Goal: Task Accomplishment & Management: Manage account settings

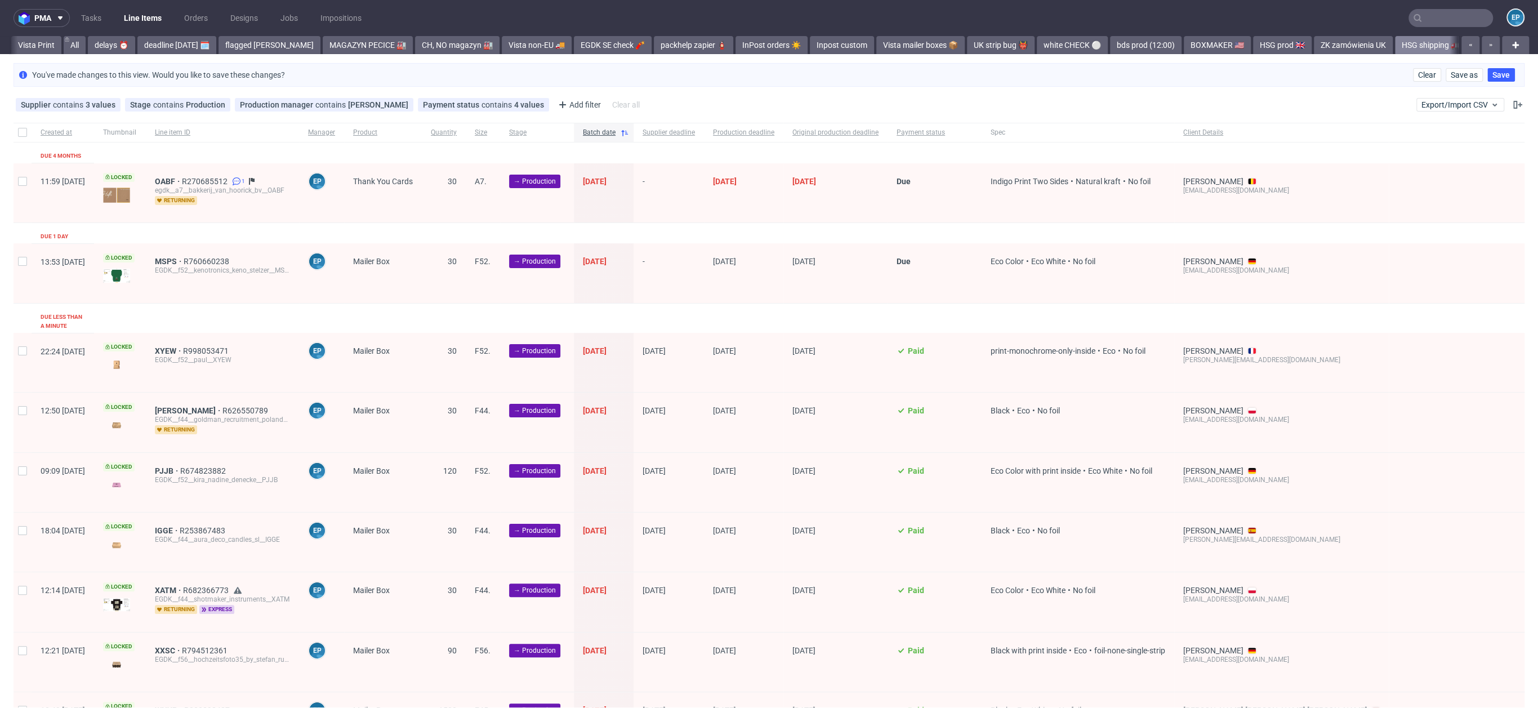
scroll to position [0, 884]
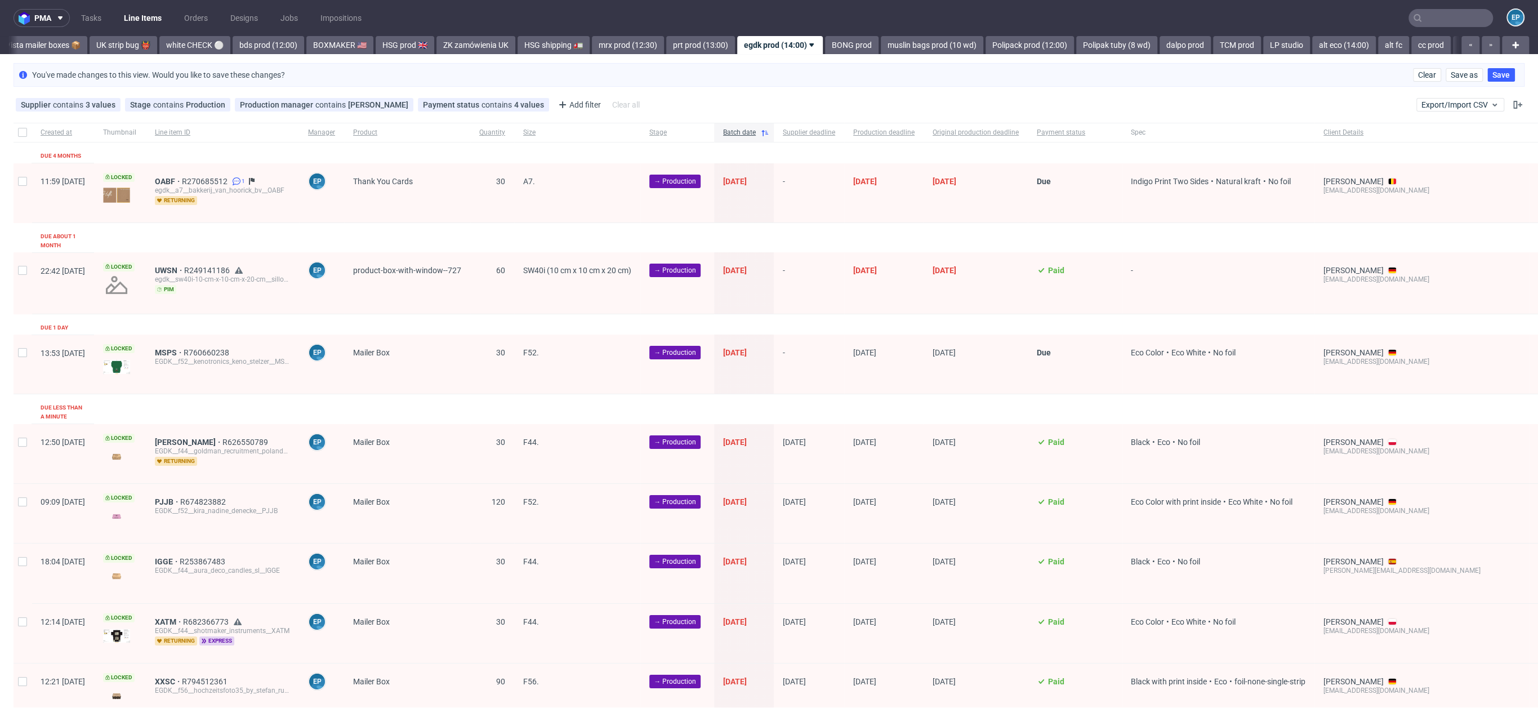
scroll to position [0, 884]
click at [1472, 13] on input "text" at bounding box center [1451, 18] width 84 height 18
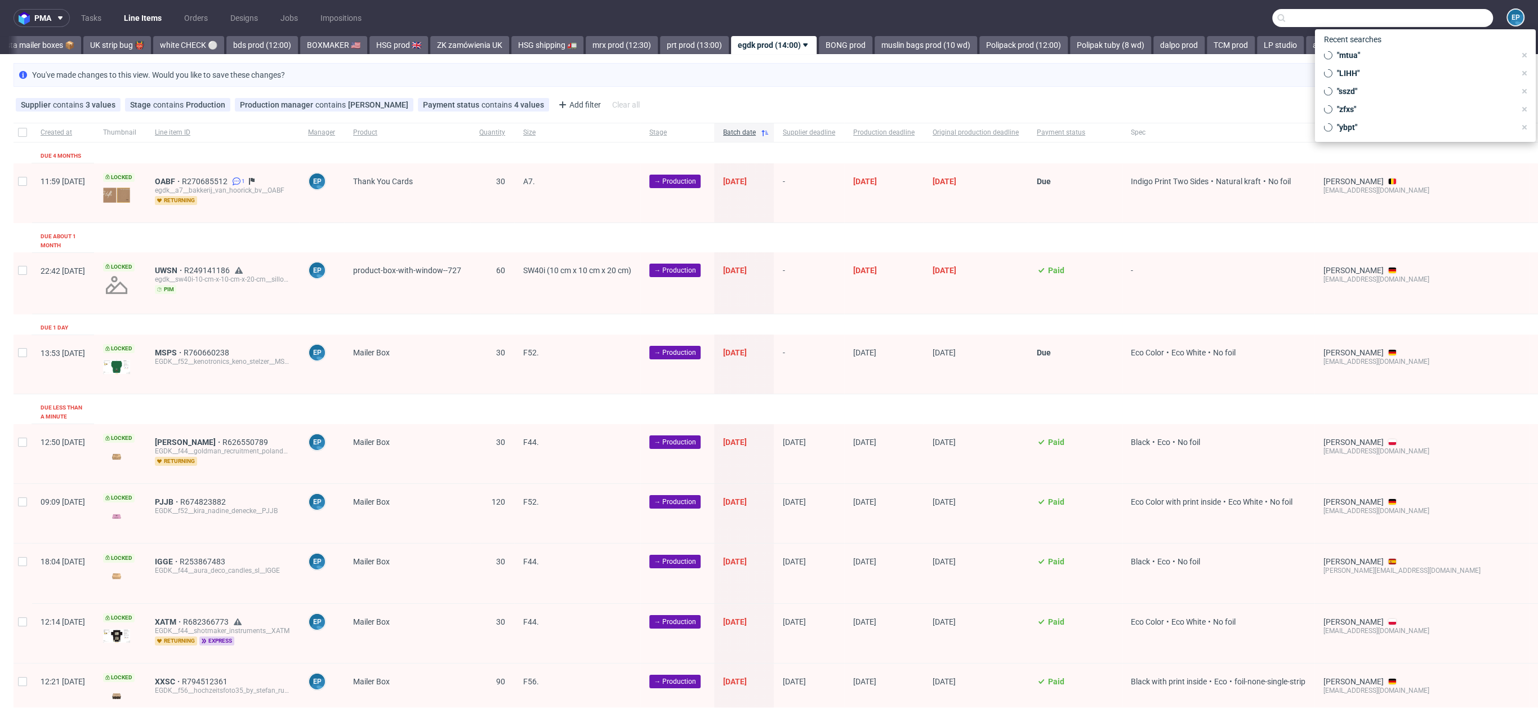
paste input "UJAW"
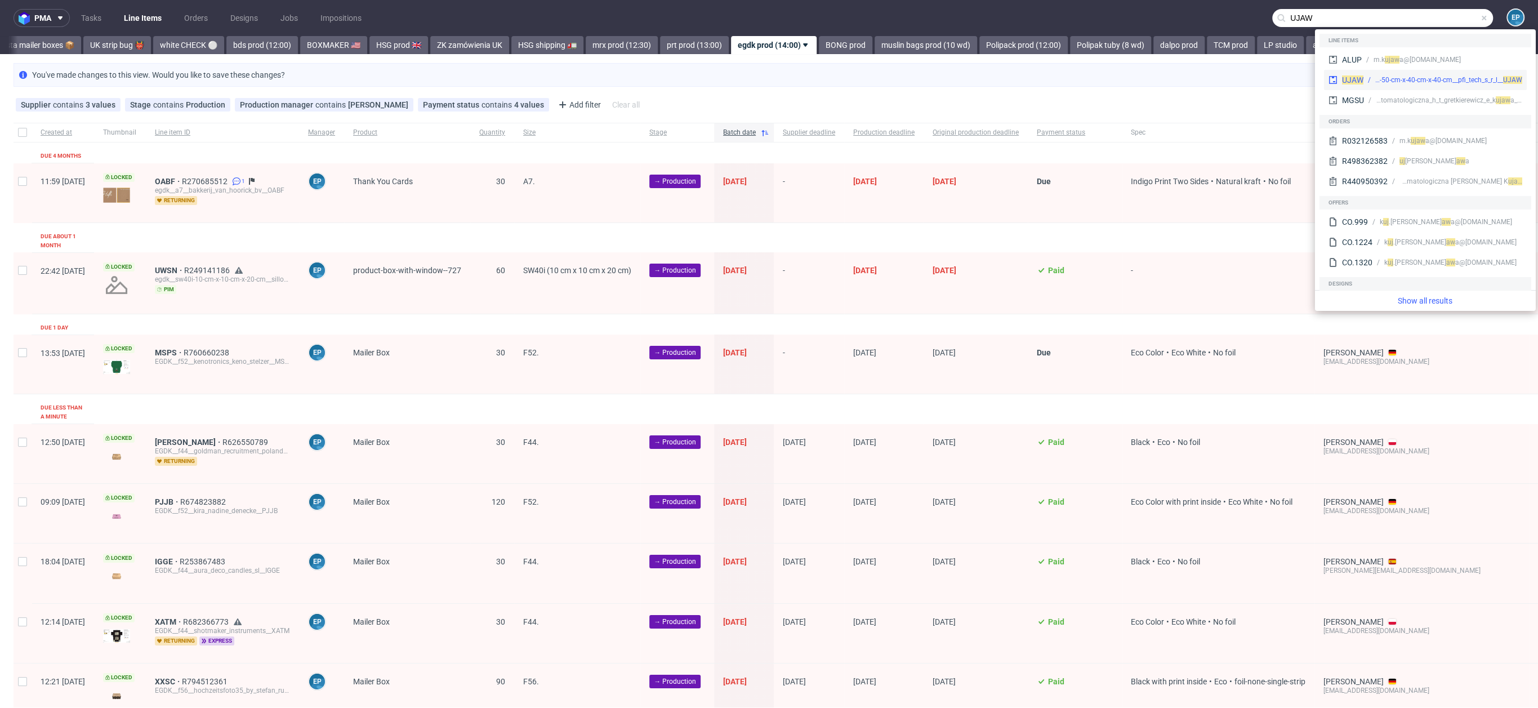
type input "UJAW"
click at [1359, 74] on div "UJAW" at bounding box center [1352, 79] width 21 height 11
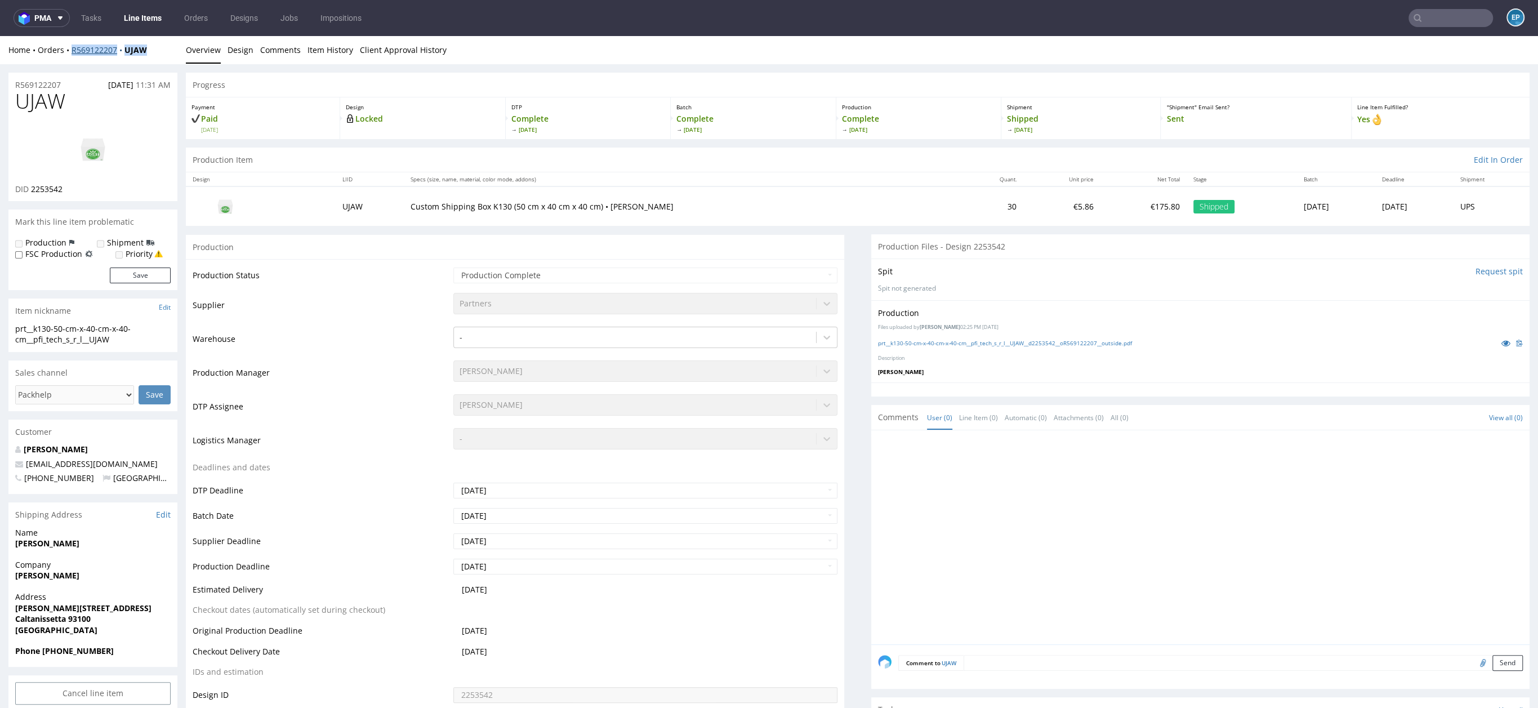
drag, startPoint x: 154, startPoint y: 49, endPoint x: 72, endPoint y: 51, distance: 82.3
click at [72, 51] on div "Home Orders R569122207 UJAW" at bounding box center [92, 49] width 169 height 11
copy div "R569122207 UJAW"
click at [140, 16] on link "Line Items" at bounding box center [142, 18] width 51 height 18
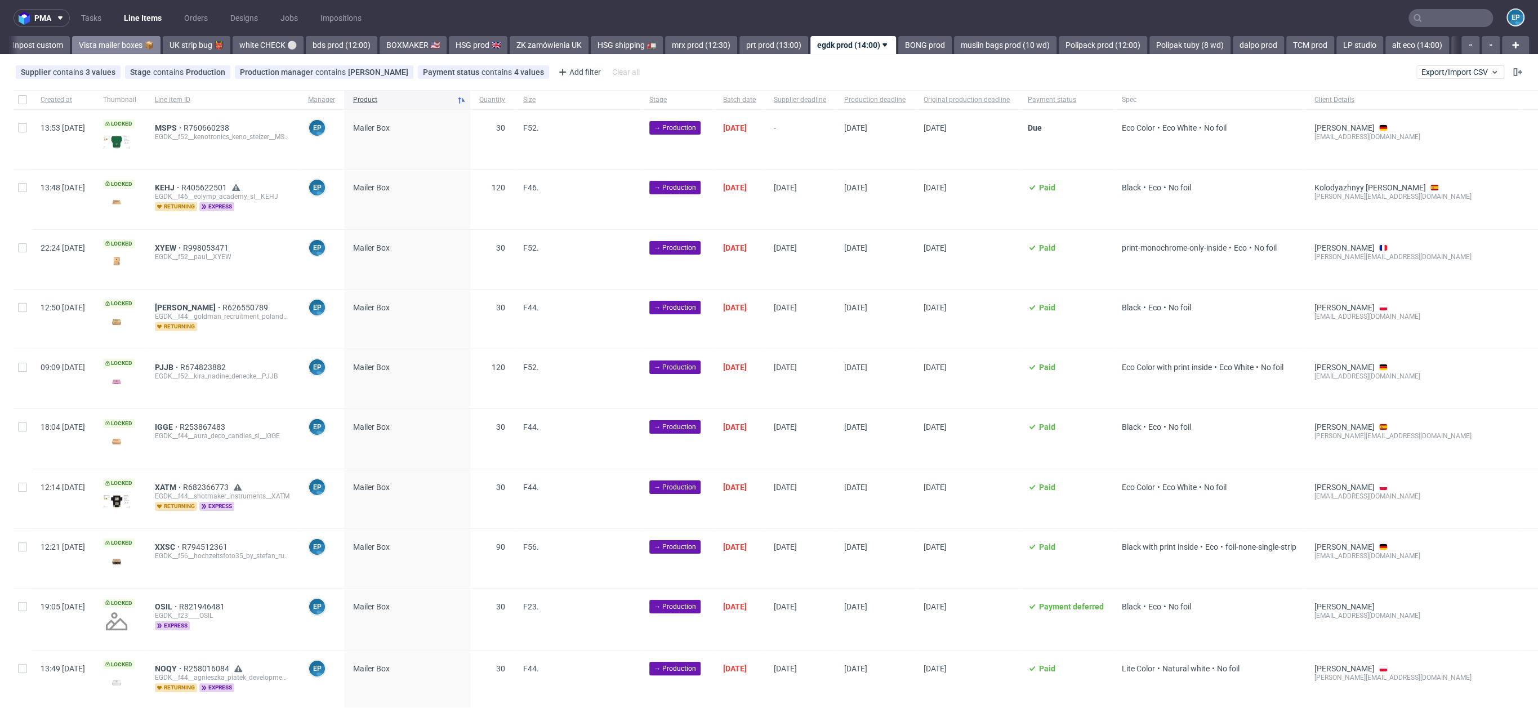
click at [94, 43] on div "Vista Print All delays ⏰ deadline today 🗓️ flagged Ewa 🚩 MAGAZYN PECICE 🏭 CH, N…" at bounding box center [733, 45] width 1449 height 18
click at [83, 50] on link "UK strip bug 👹" at bounding box center [117, 45] width 68 height 18
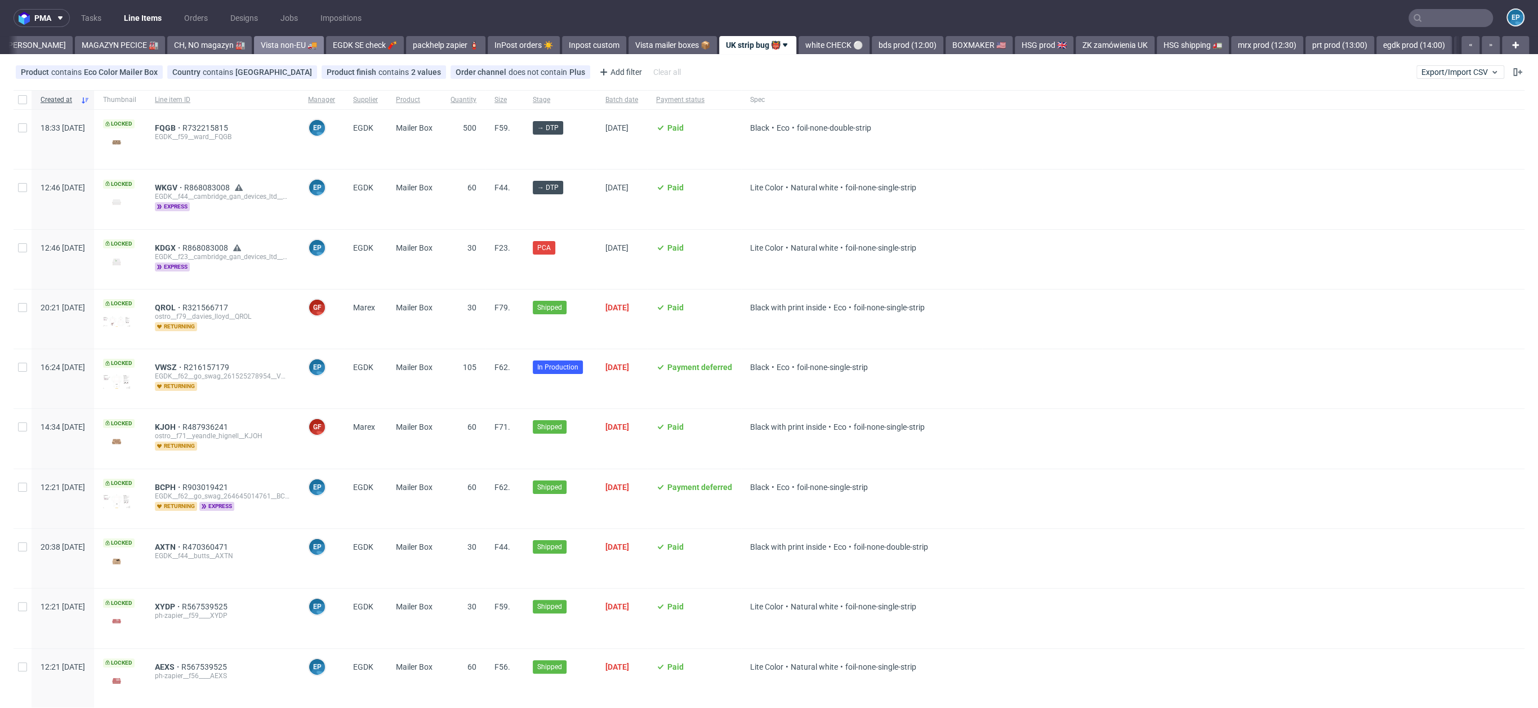
click at [75, 50] on link "MAGAZYN PECICE 🏭" at bounding box center [120, 45] width 90 height 18
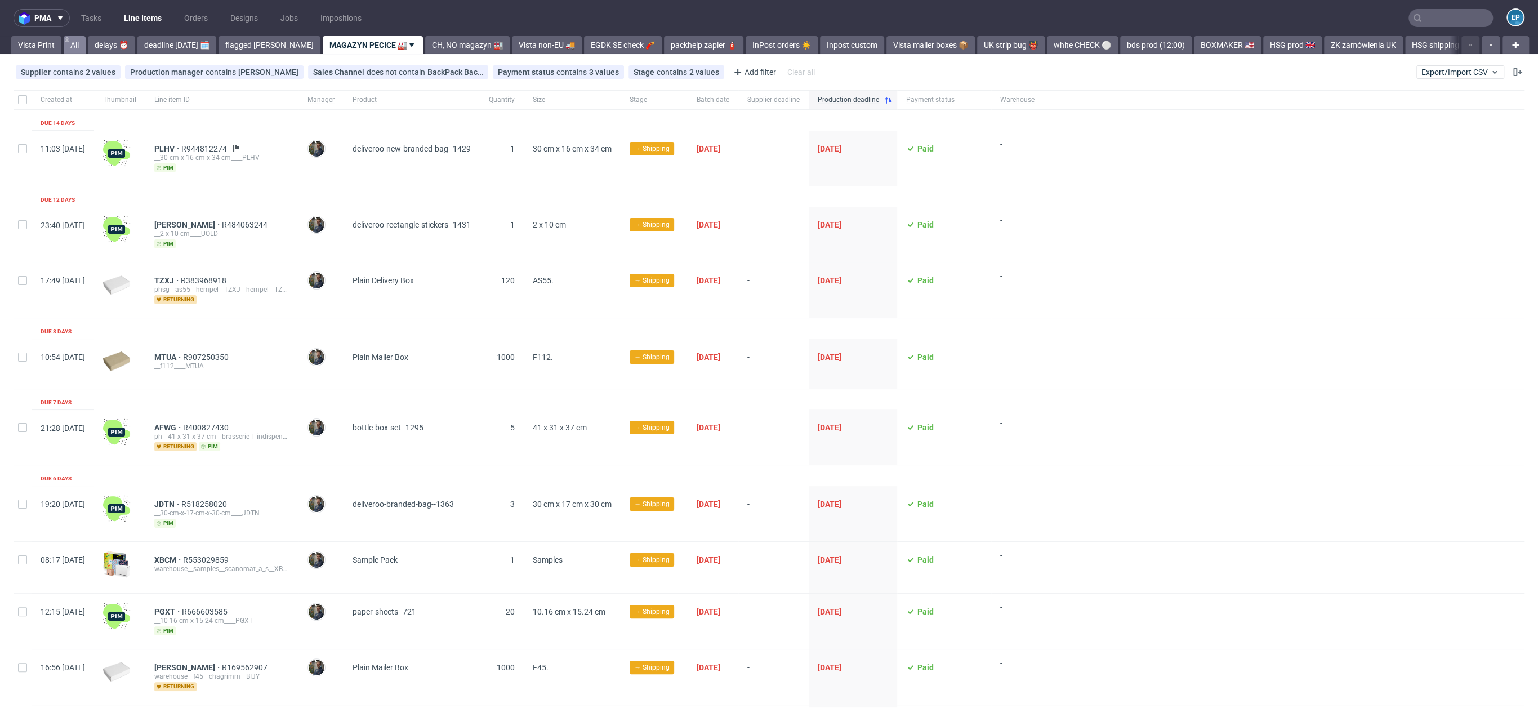
click at [65, 45] on link "All" at bounding box center [75, 45] width 22 height 18
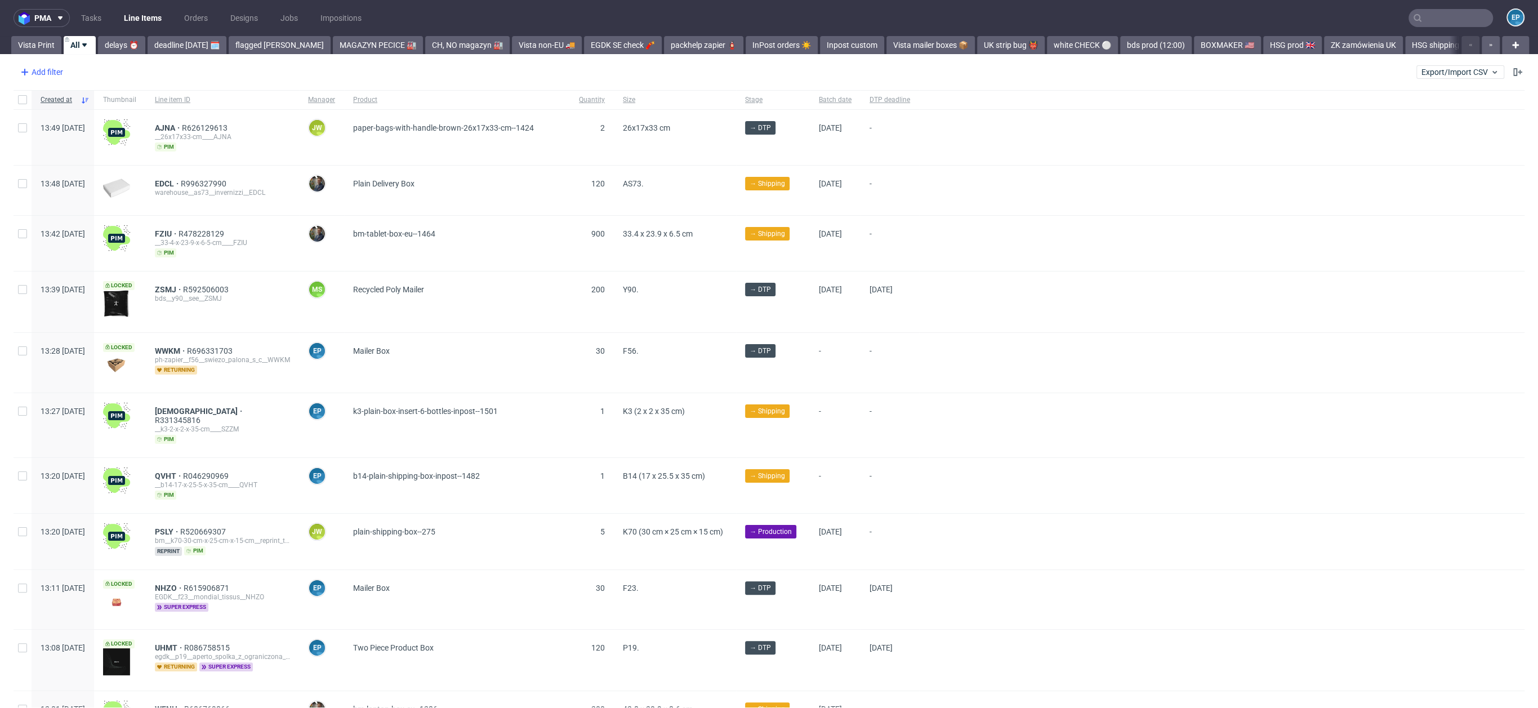
click at [30, 70] on icon at bounding box center [25, 72] width 14 height 14
click at [57, 99] on input "text" at bounding box center [87, 97] width 135 height 18
type input "su"
click at [45, 145] on span "Supplier" at bounding box center [39, 141] width 39 height 16
click at [70, 122] on input "text" at bounding box center [87, 122] width 135 height 18
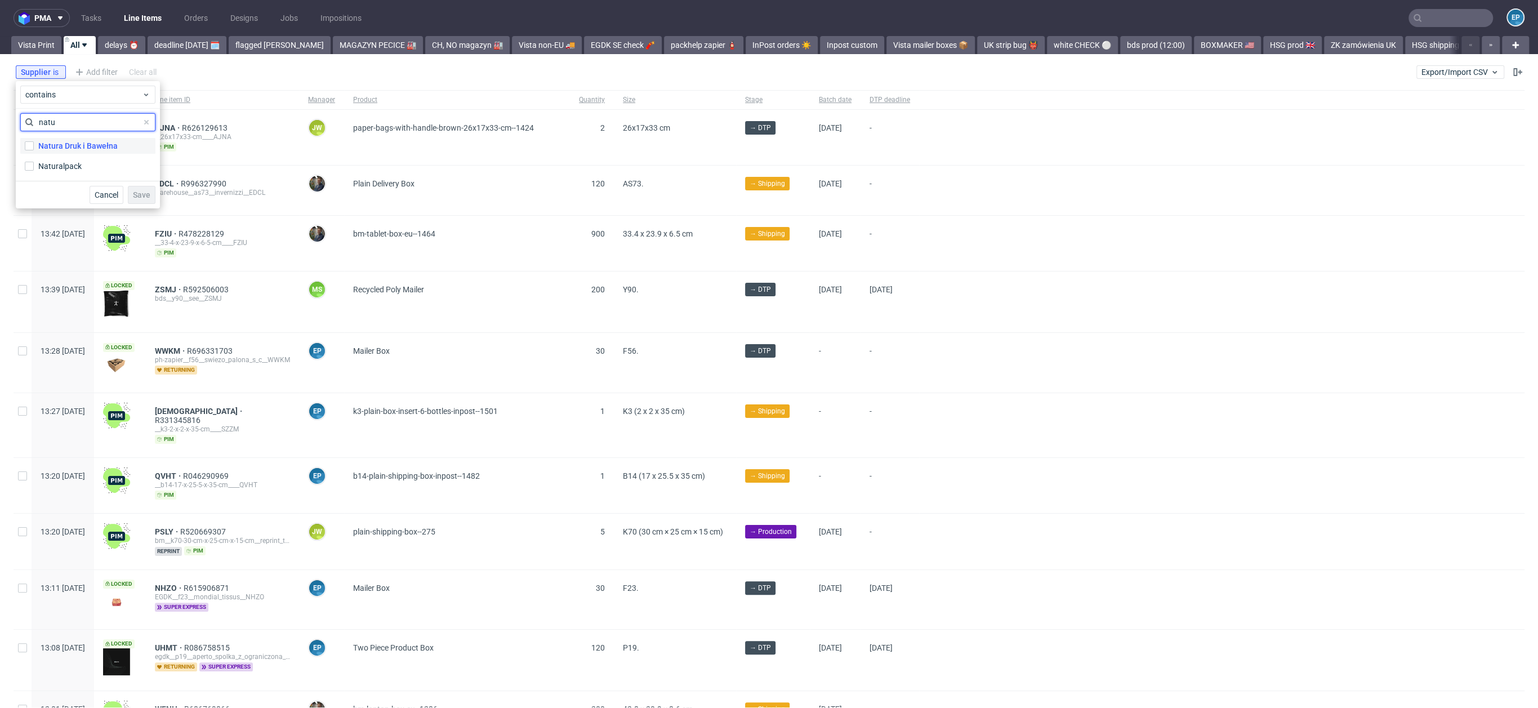
type input "natu"
click at [77, 149] on div "Natura Druk i Bawełna" at bounding box center [77, 145] width 79 height 11
click at [34, 149] on input "Natura Druk i Bawełna" at bounding box center [29, 145] width 9 height 9
checkbox input "true"
click at [139, 189] on button "Save" at bounding box center [142, 195] width 28 height 18
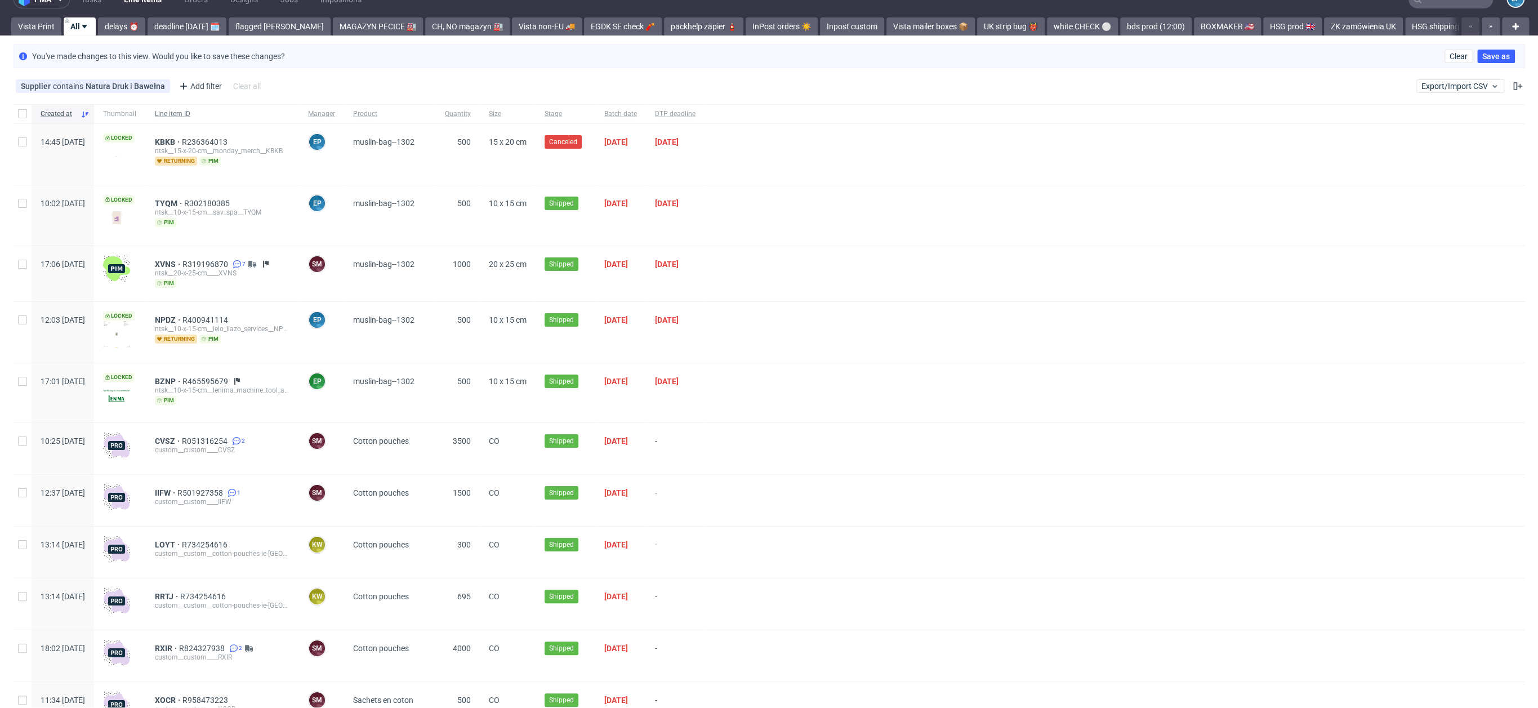
scroll to position [18, 0]
click at [184, 202] on span "TYQM" at bounding box center [169, 203] width 29 height 9
click at [887, 25] on link "Vista mailer boxes 📦" at bounding box center [931, 27] width 88 height 18
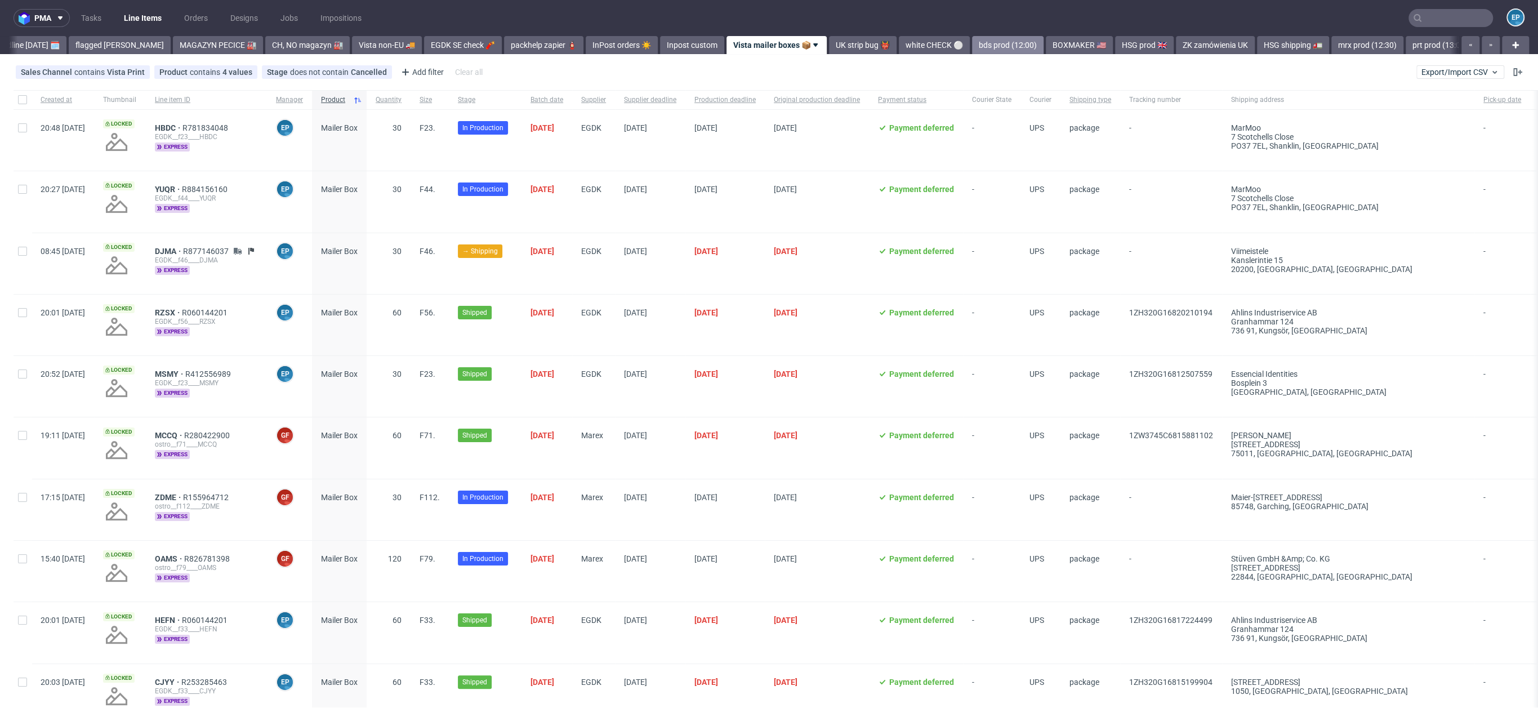
click at [972, 43] on link "bds prod (12:00)" at bounding box center [1008, 45] width 72 height 18
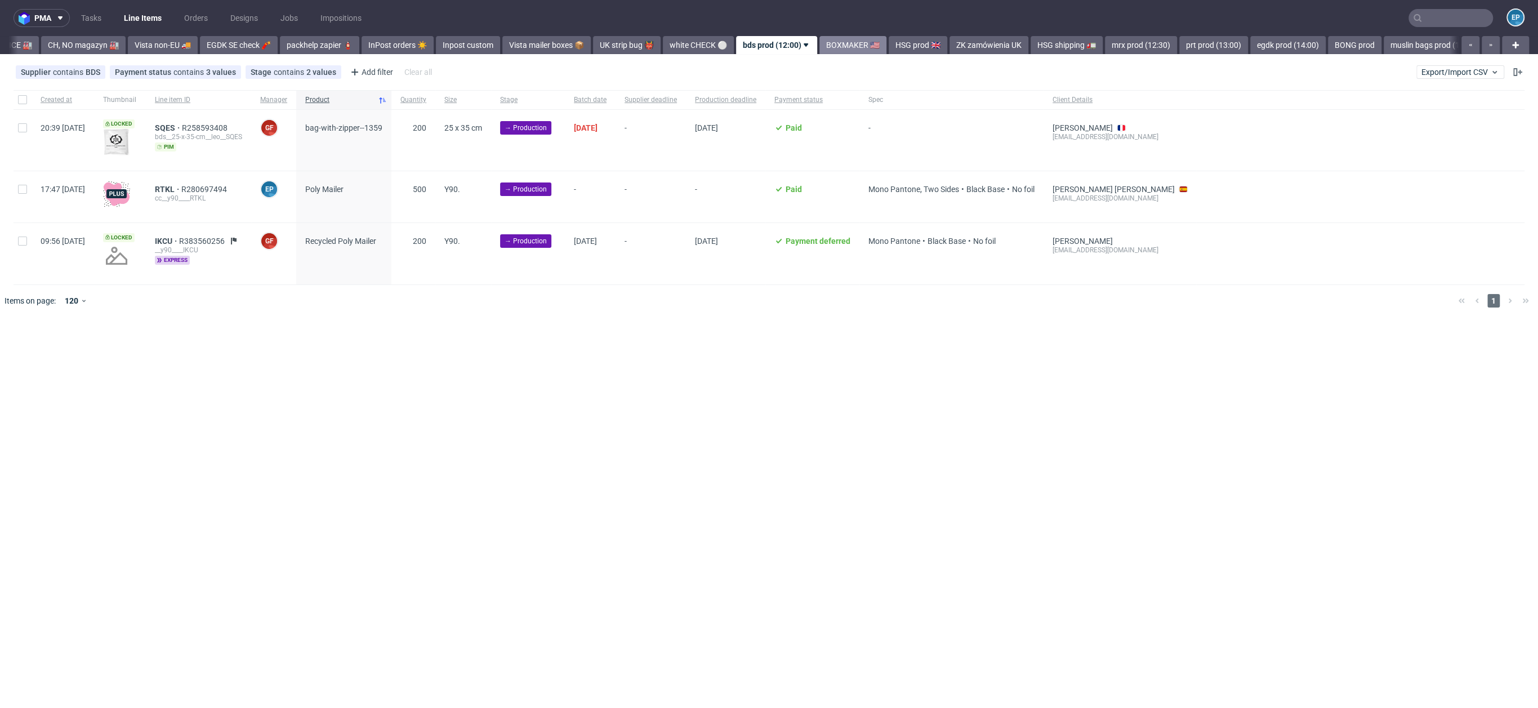
click at [820, 38] on link "BOXMAKER 🇺🇸" at bounding box center [853, 45] width 67 height 18
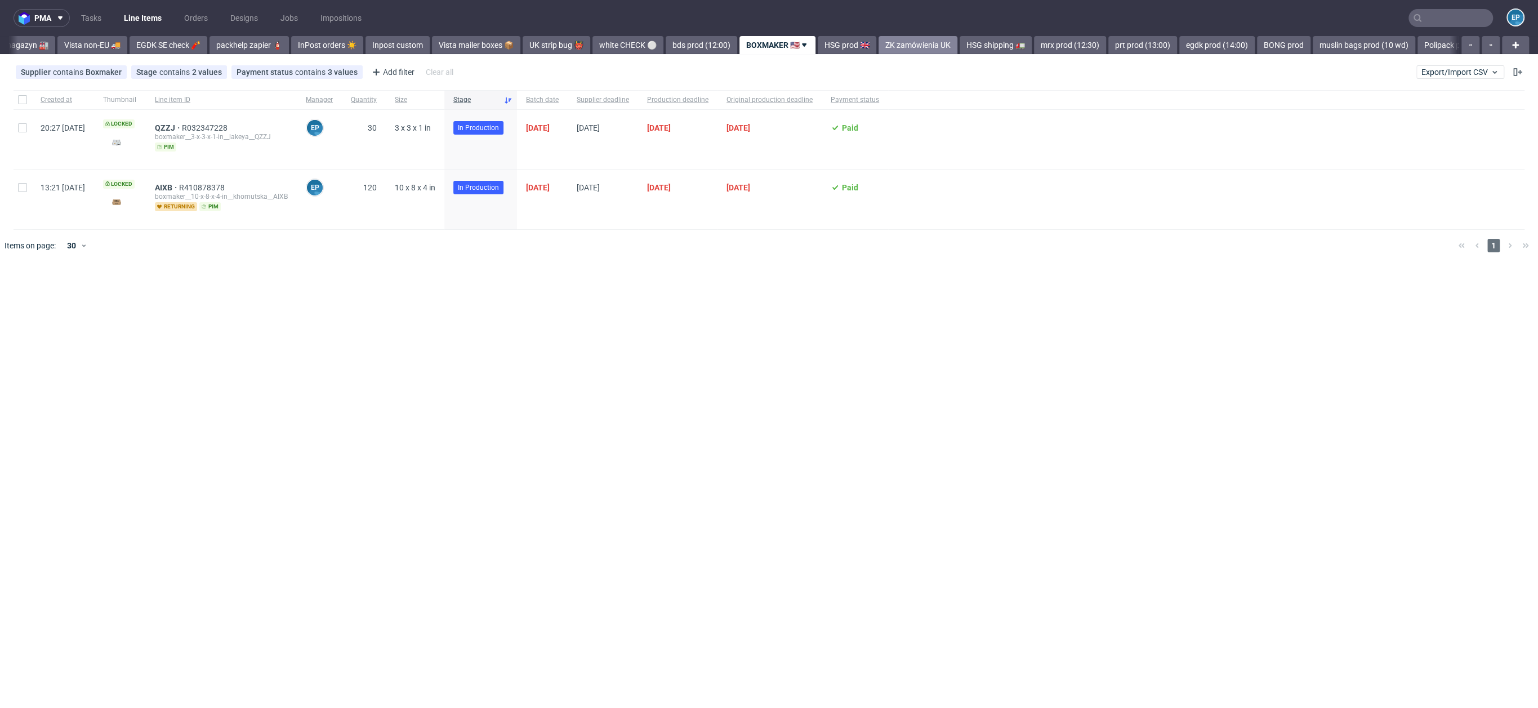
click at [879, 45] on link "ZK zamówienia UK" at bounding box center [918, 45] width 79 height 18
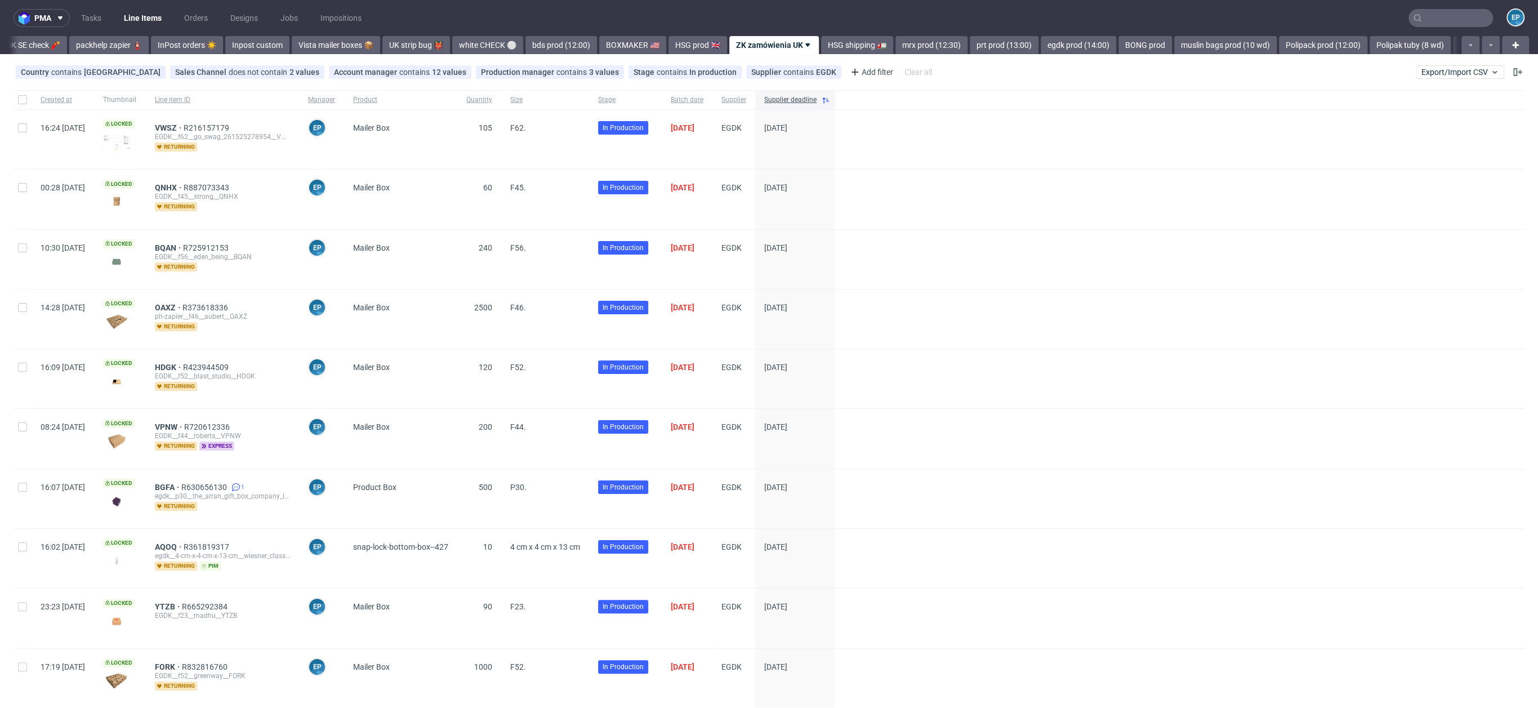
click at [844, 45] on link "HSG shipping 🚛" at bounding box center [857, 45] width 72 height 18
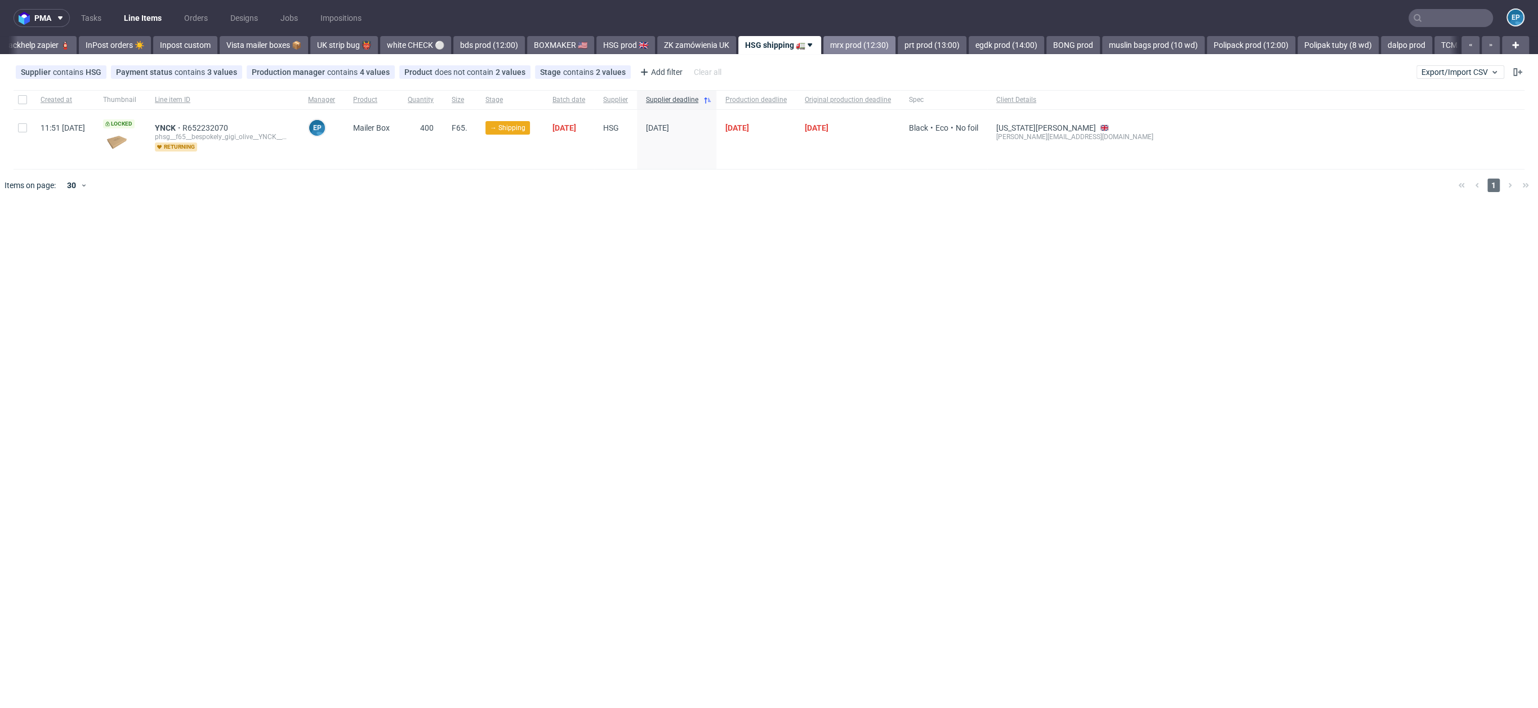
click at [824, 38] on link "mrx prod (12:30)" at bounding box center [860, 45] width 72 height 18
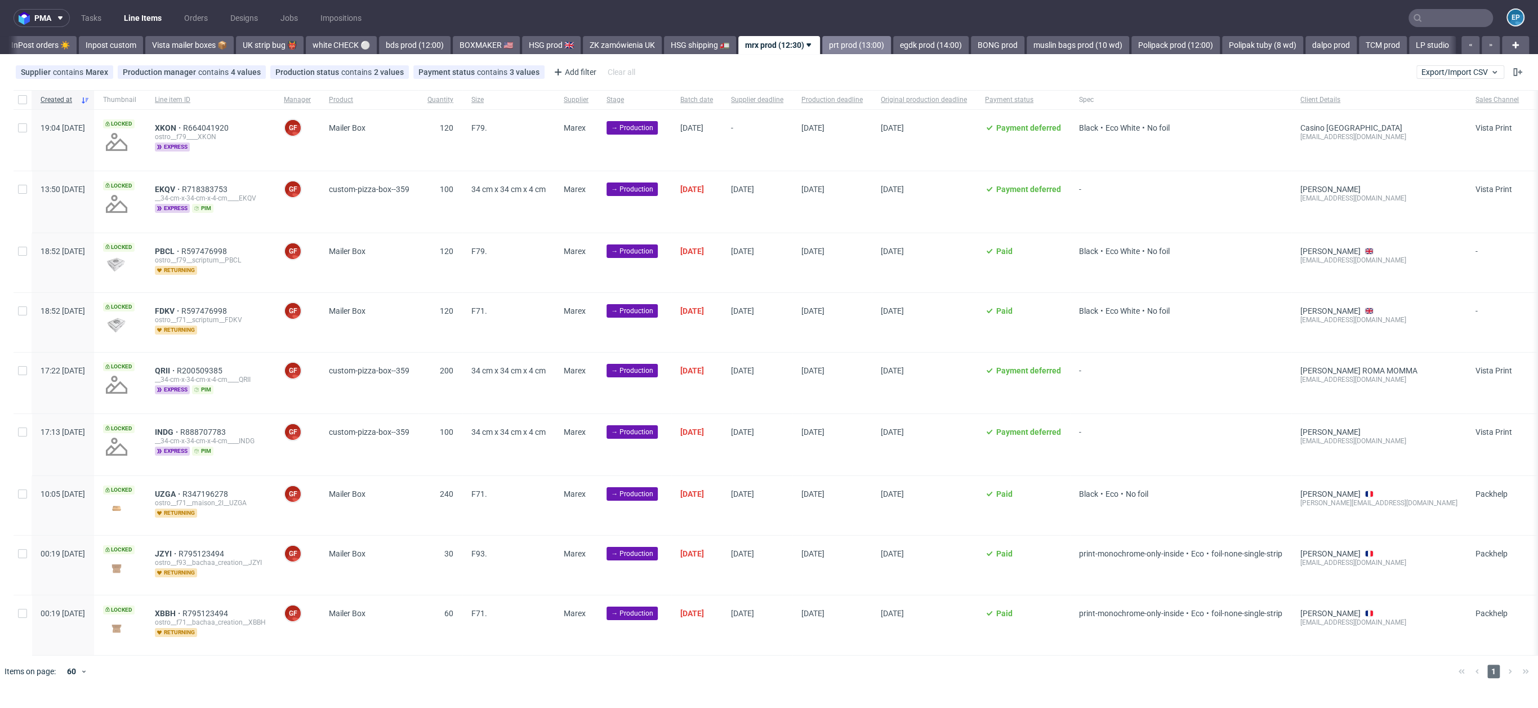
click at [822, 39] on link "prt prod (13:00)" at bounding box center [856, 45] width 69 height 18
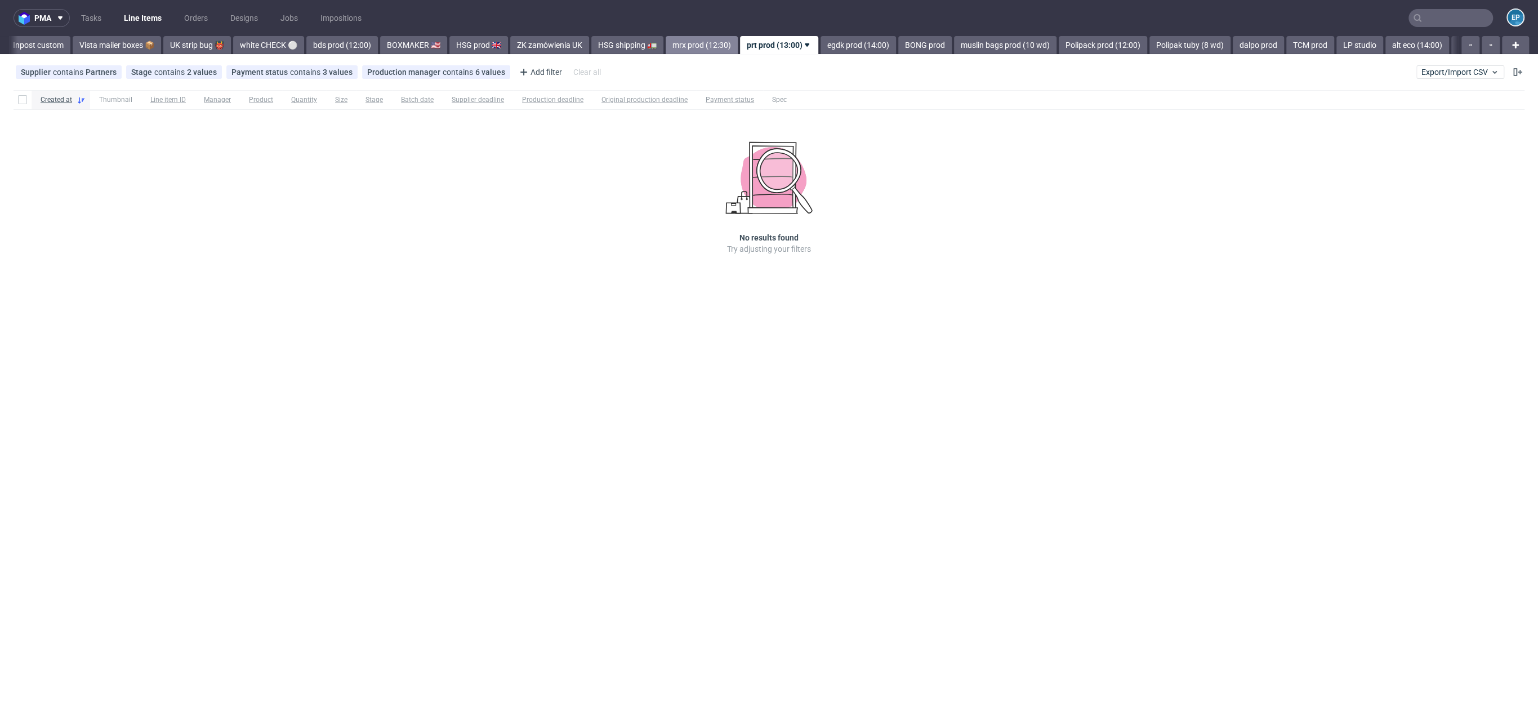
click at [671, 43] on link "mrx prod (12:30)" at bounding box center [702, 45] width 72 height 18
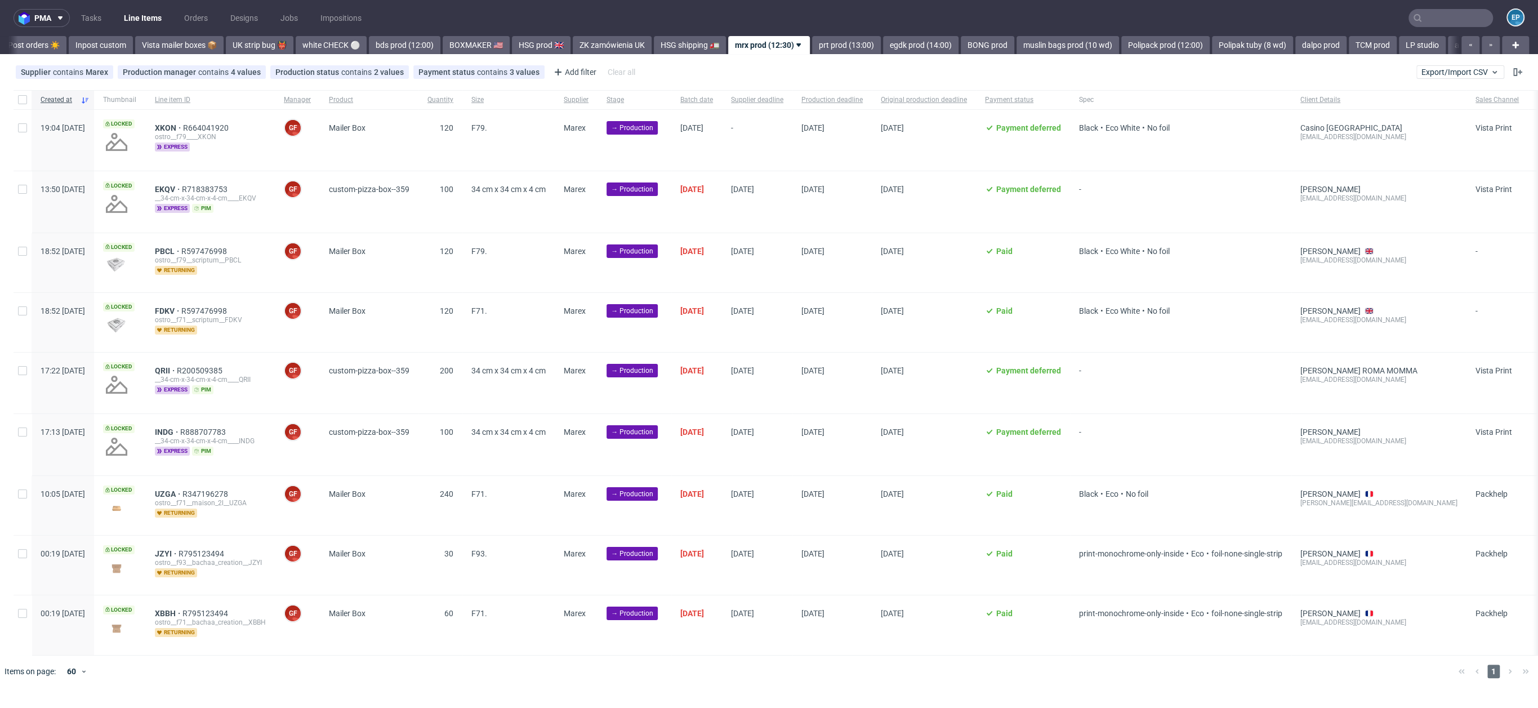
scroll to position [0, 731]
click at [822, 51] on link "prt prod (13:00)" at bounding box center [856, 45] width 69 height 18
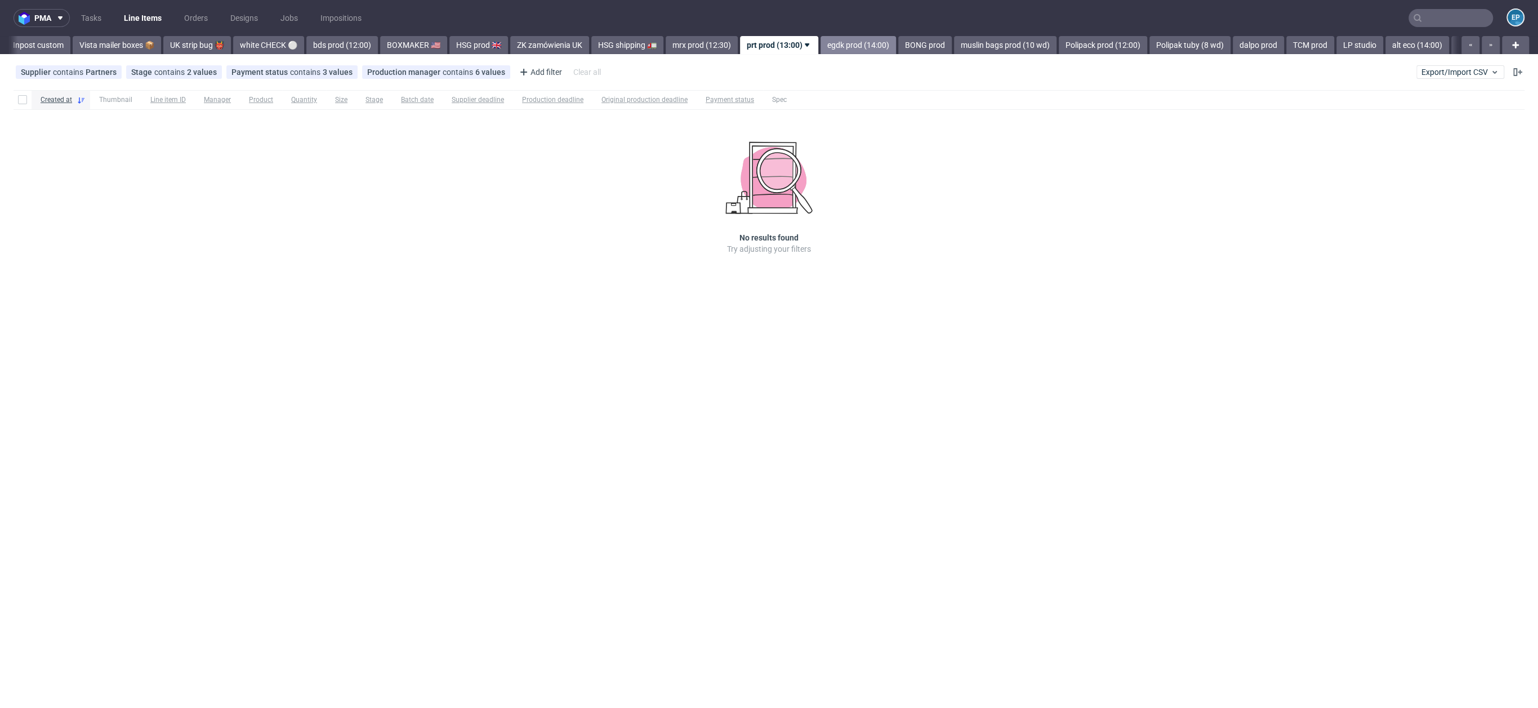
click at [821, 49] on link "egdk prod (14:00)" at bounding box center [858, 45] width 75 height 18
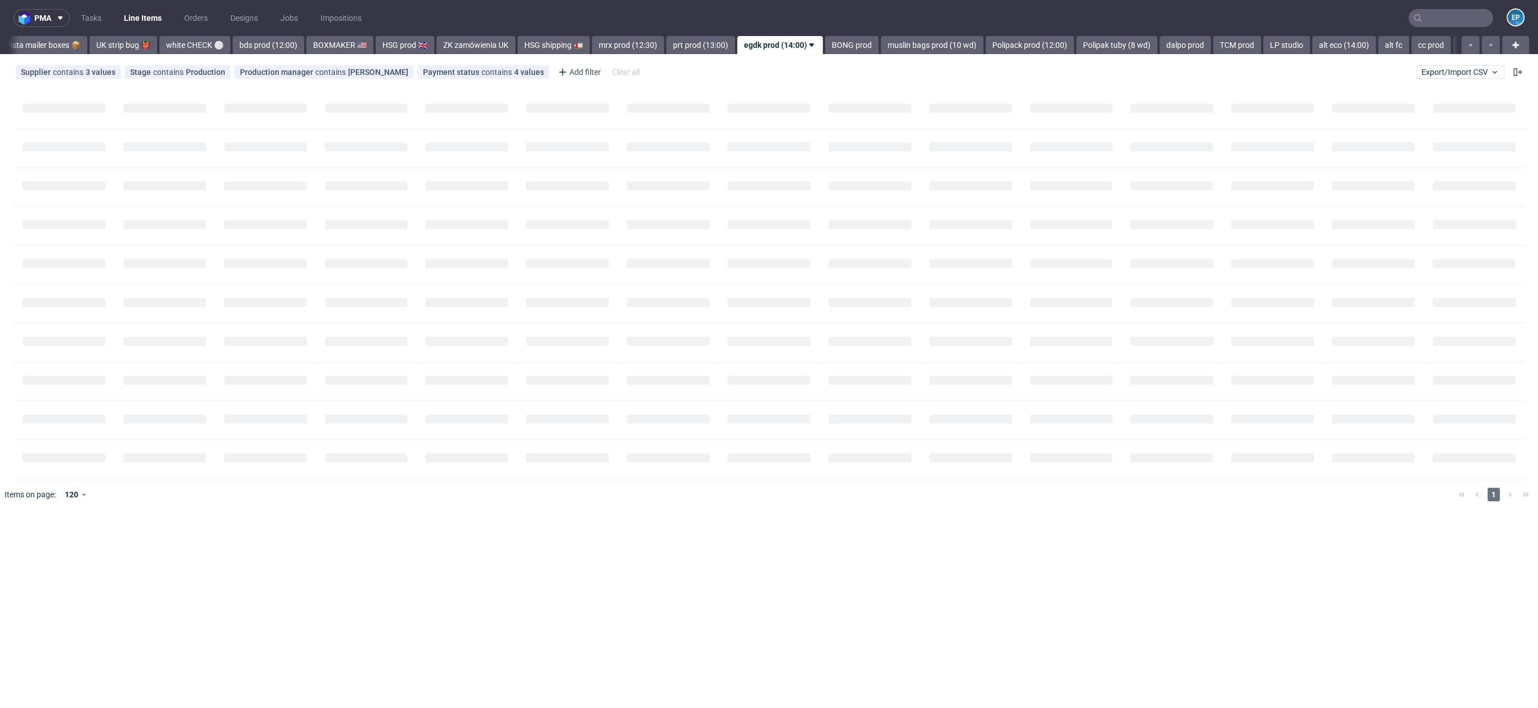
scroll to position [0, 884]
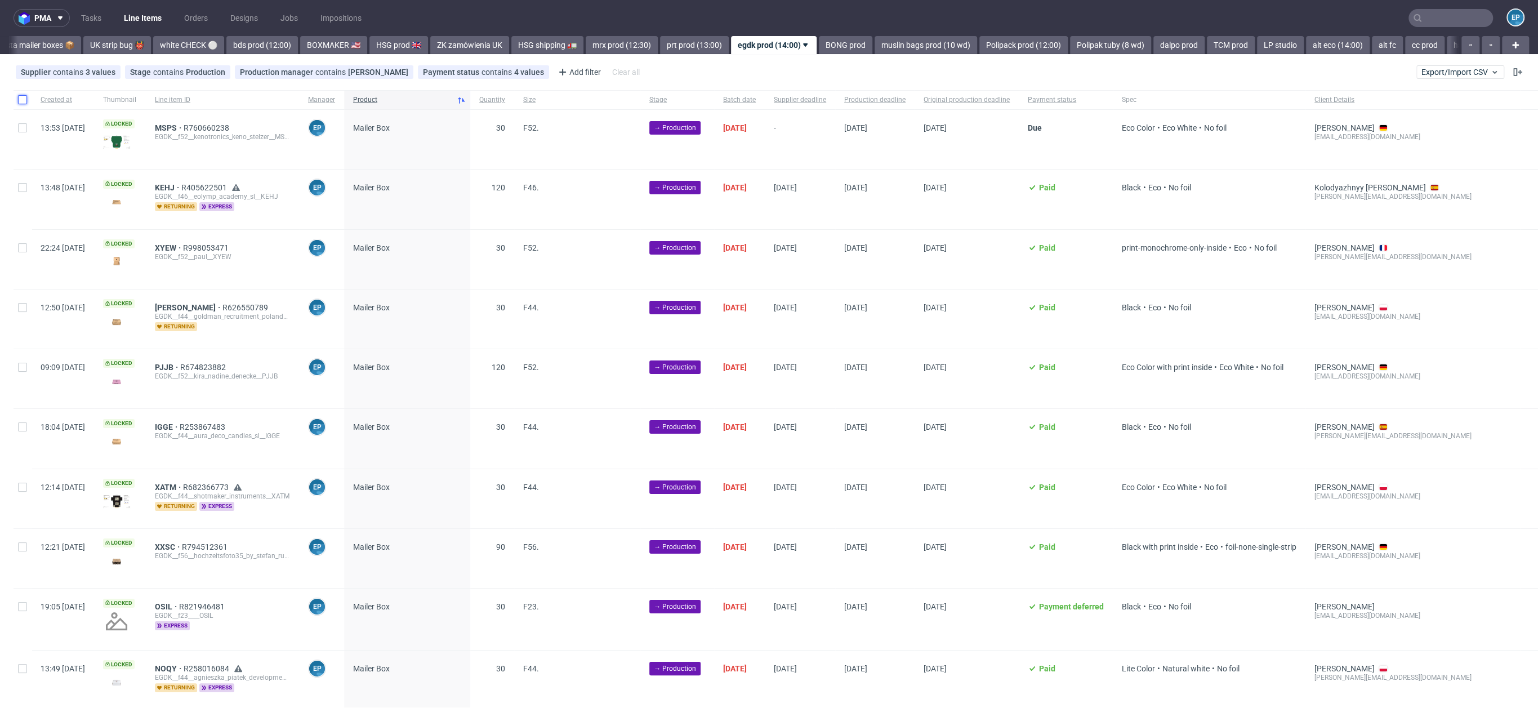
click at [26, 101] on input "checkbox" at bounding box center [22, 99] width 9 height 9
checkbox input "true"
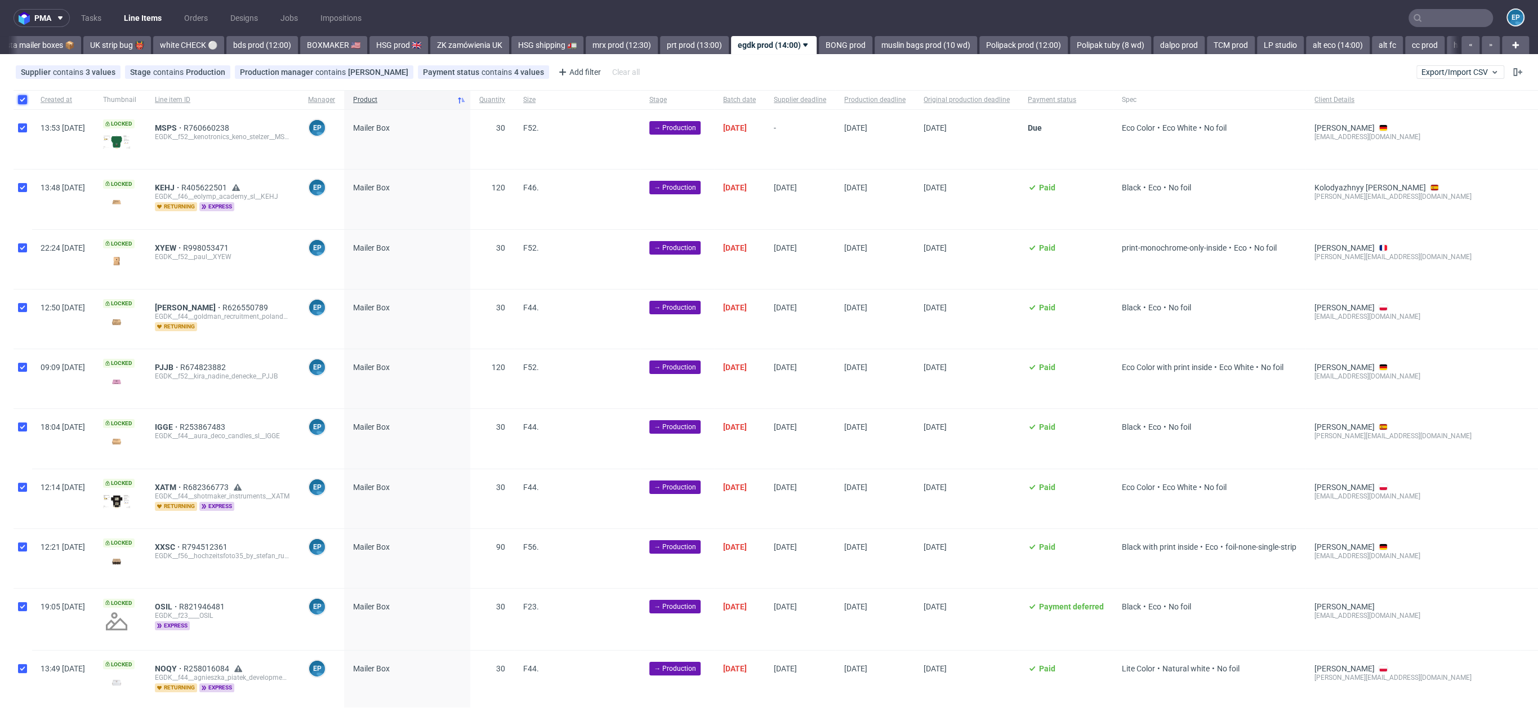
checkbox input "true"
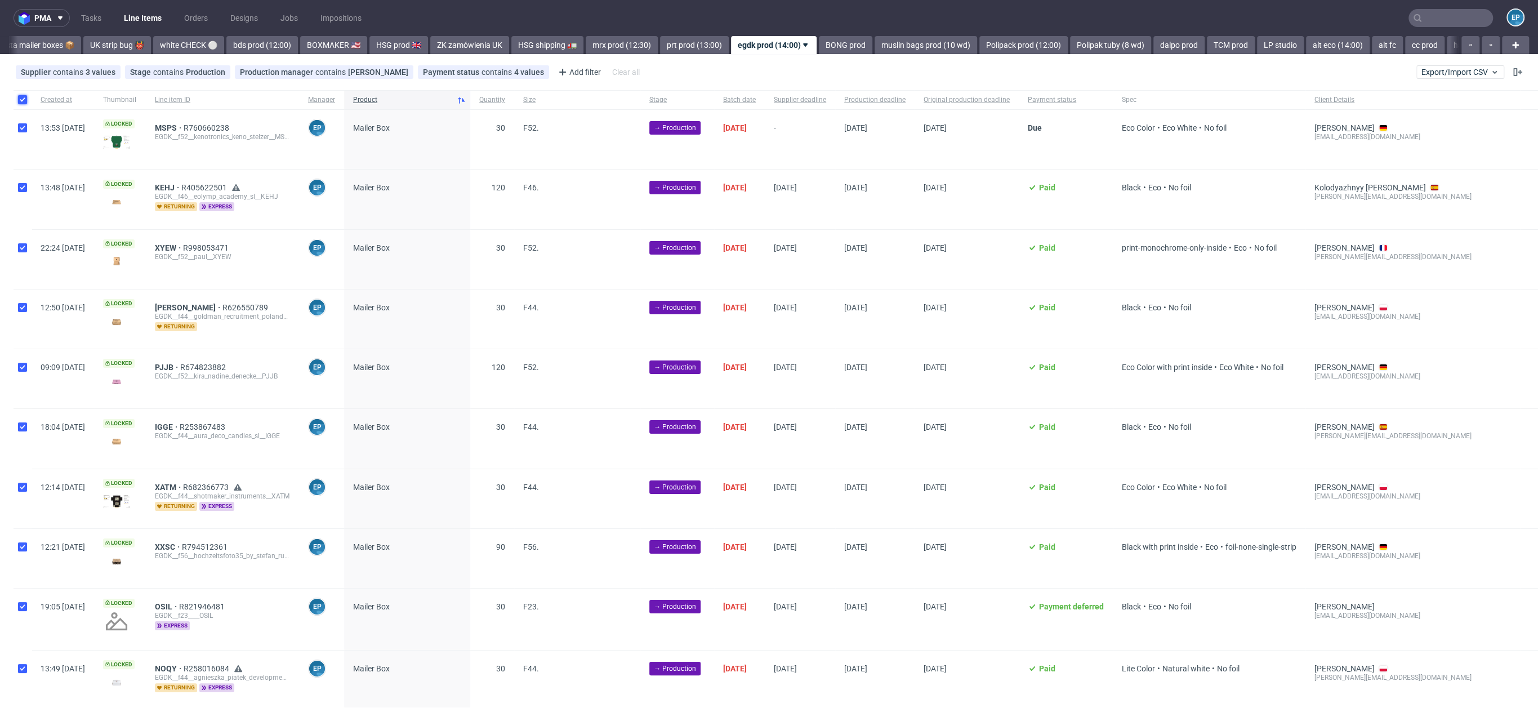
checkbox input "true"
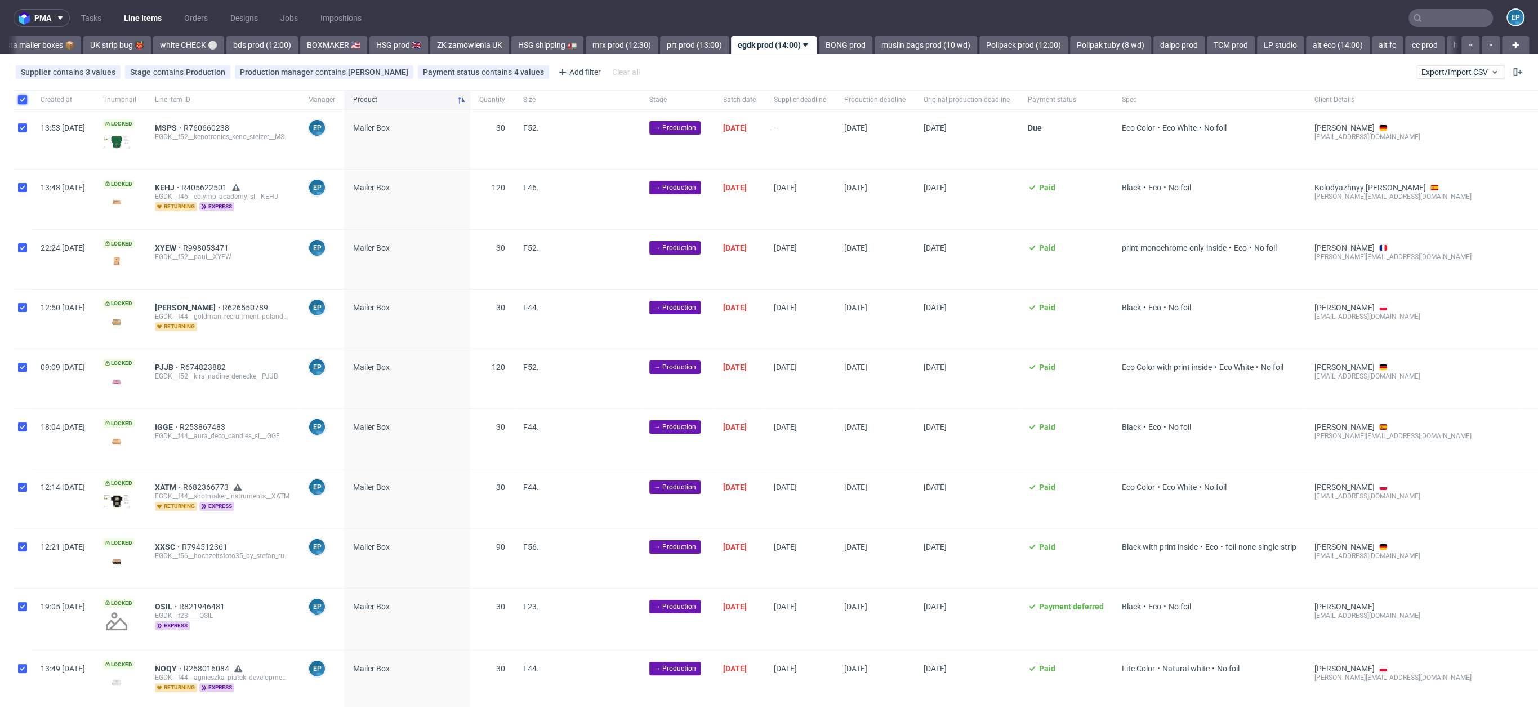
checkbox input "true"
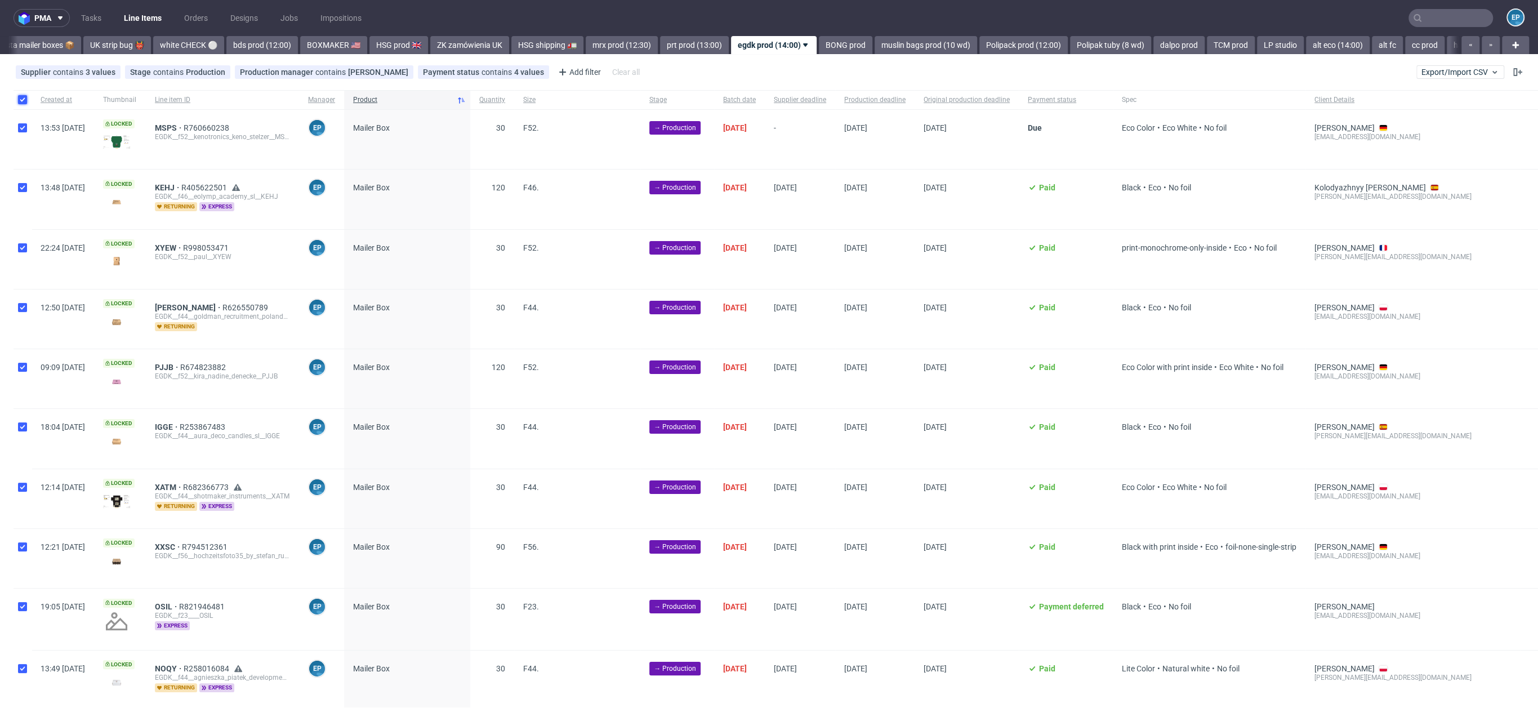
checkbox input "true"
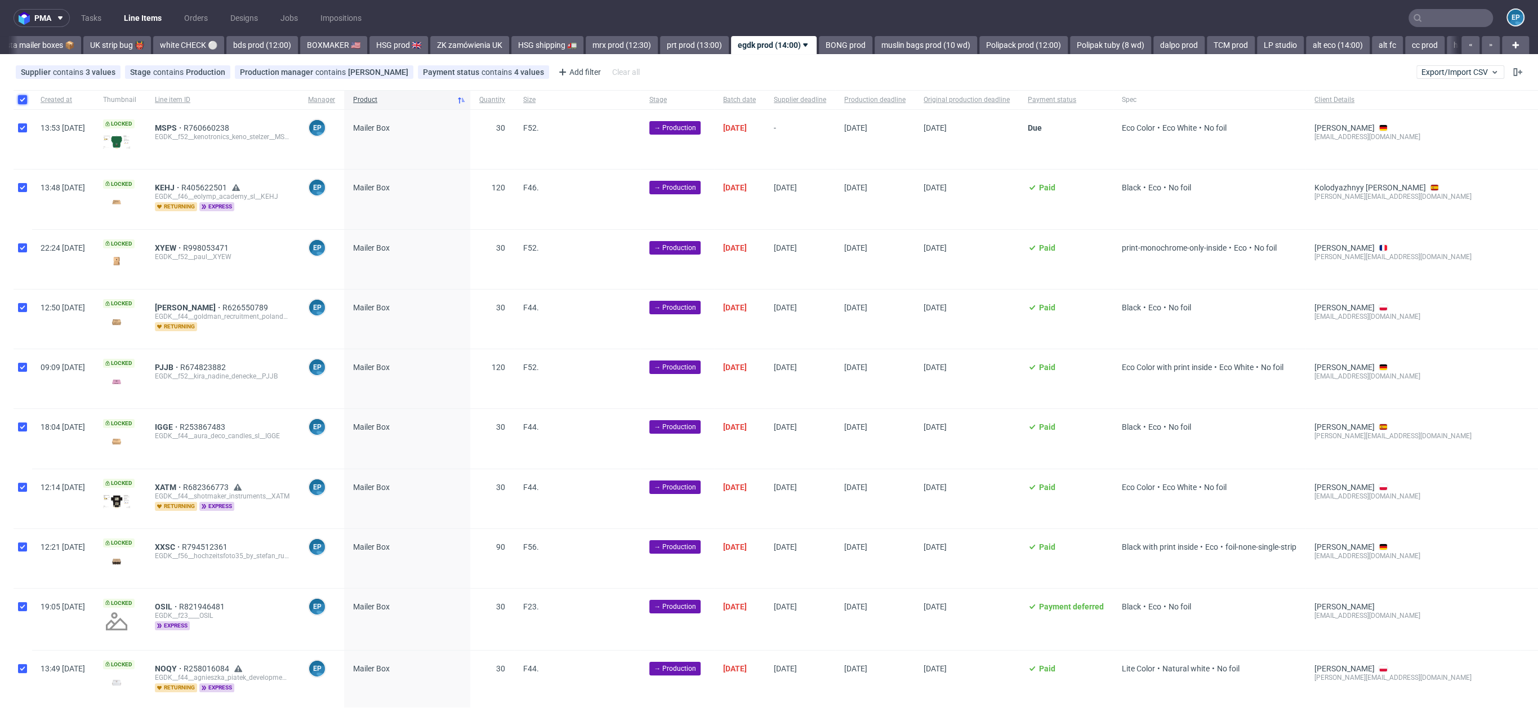
checkbox input "true"
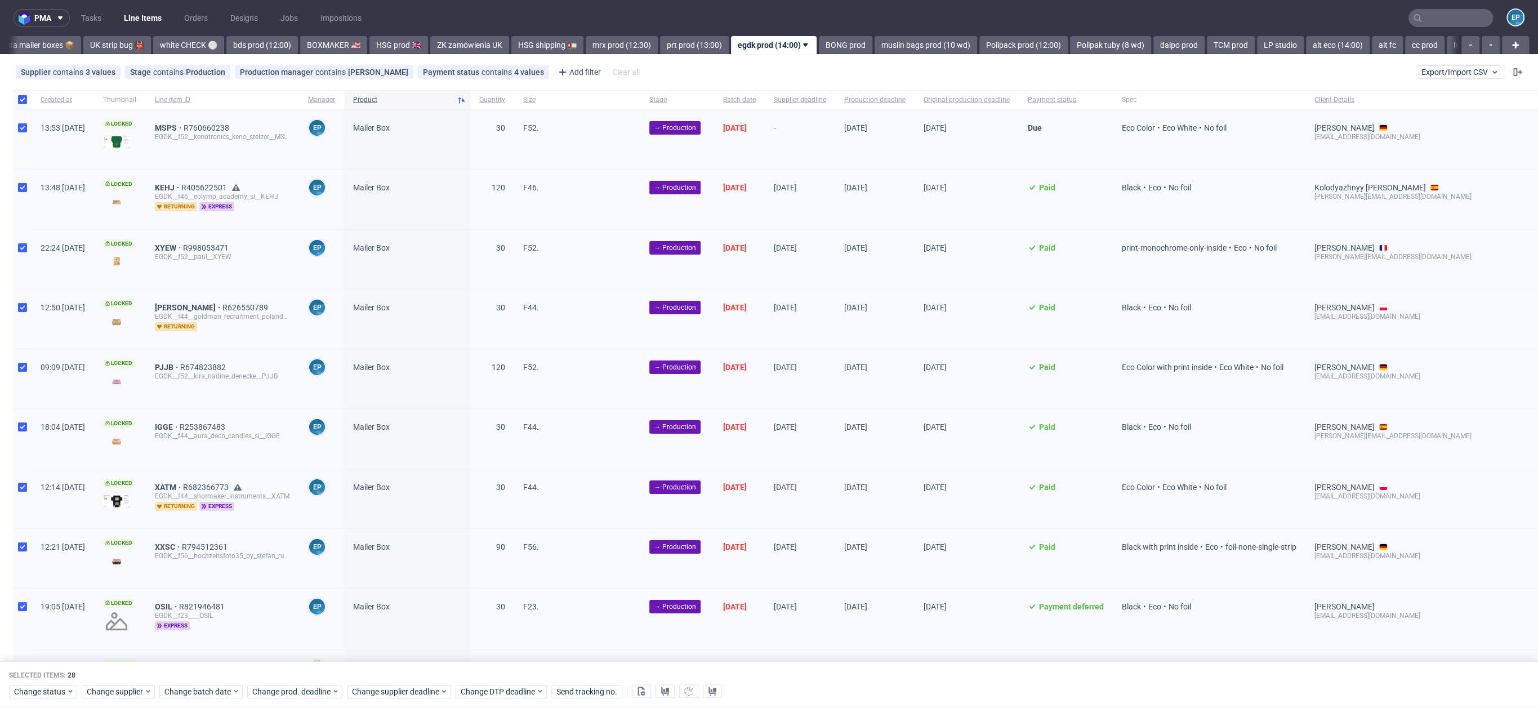
click at [27, 133] on div at bounding box center [23, 139] width 18 height 59
checkbox input "false"
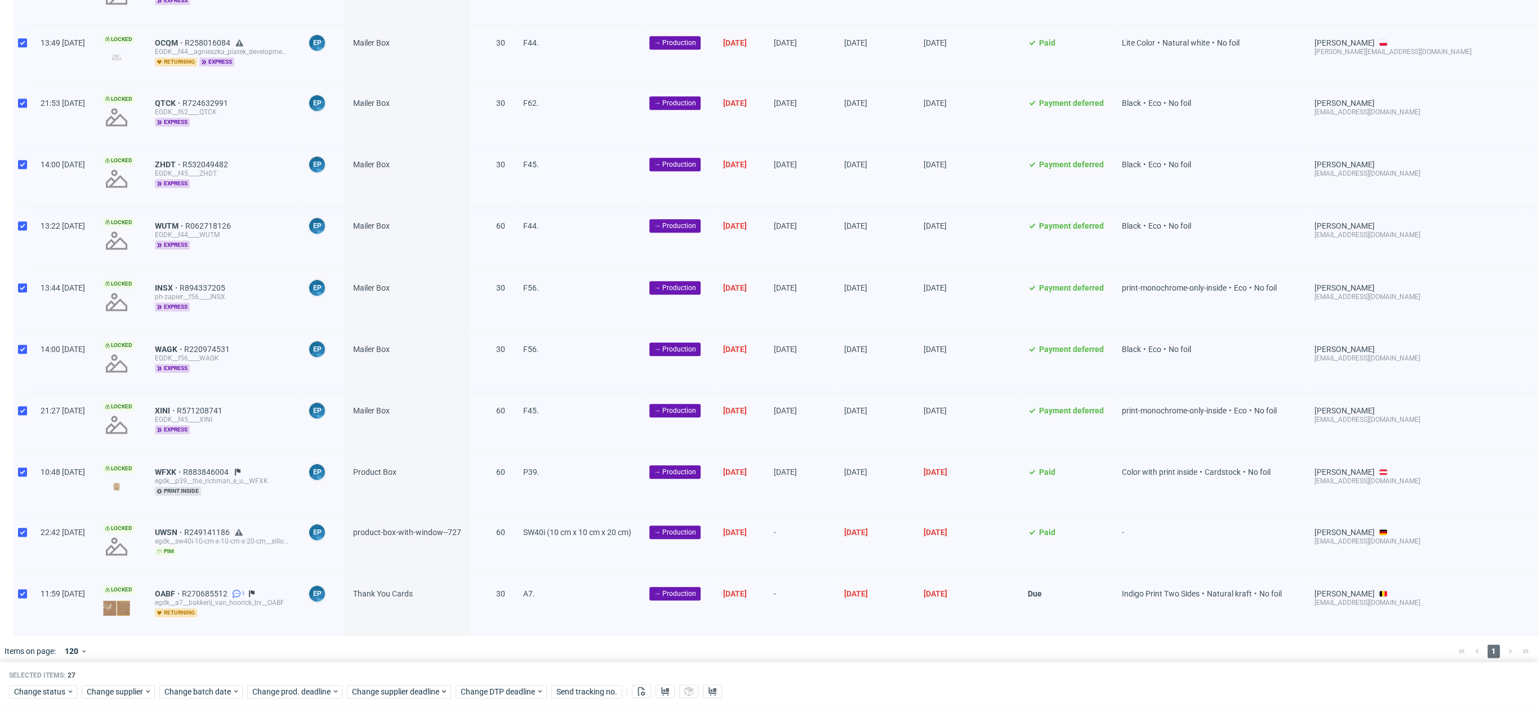
scroll to position [1168, 0]
click at [35, 597] on div "11:59 Sat 10.05.2025" at bounding box center [63, 604] width 63 height 59
click at [23, 591] on div at bounding box center [23, 604] width 18 height 59
checkbox input "false"
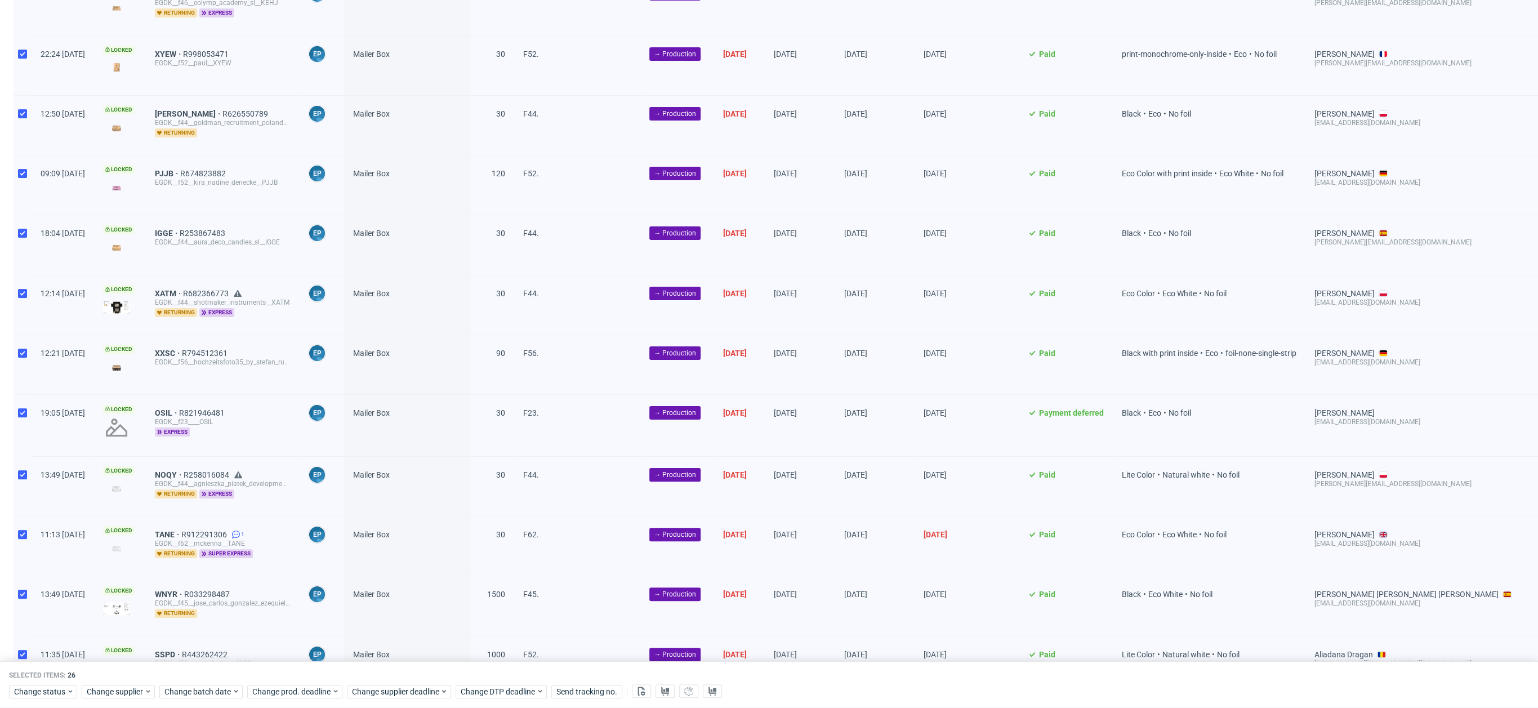
scroll to position [0, 0]
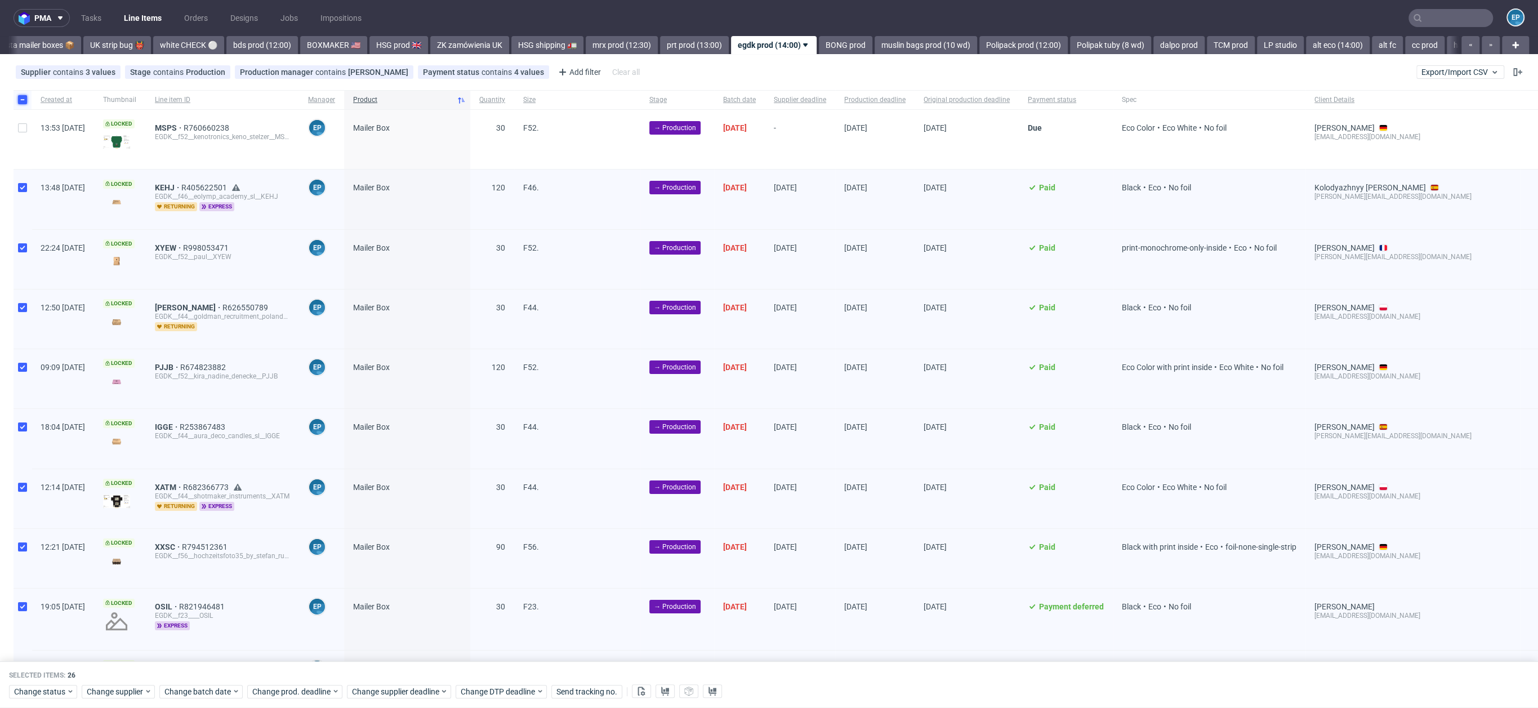
click at [23, 103] on input "checkbox" at bounding box center [22, 99] width 9 height 9
checkbox input "false"
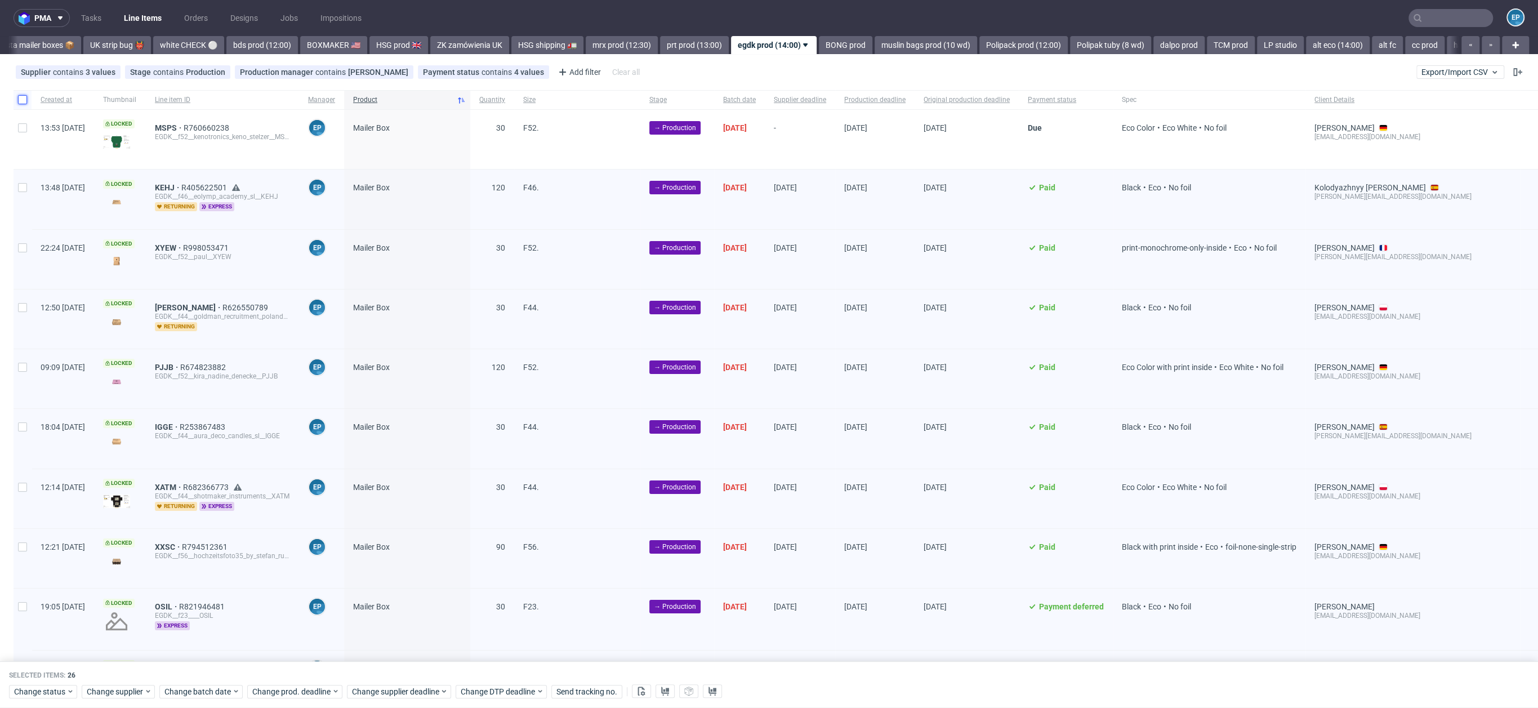
checkbox input "false"
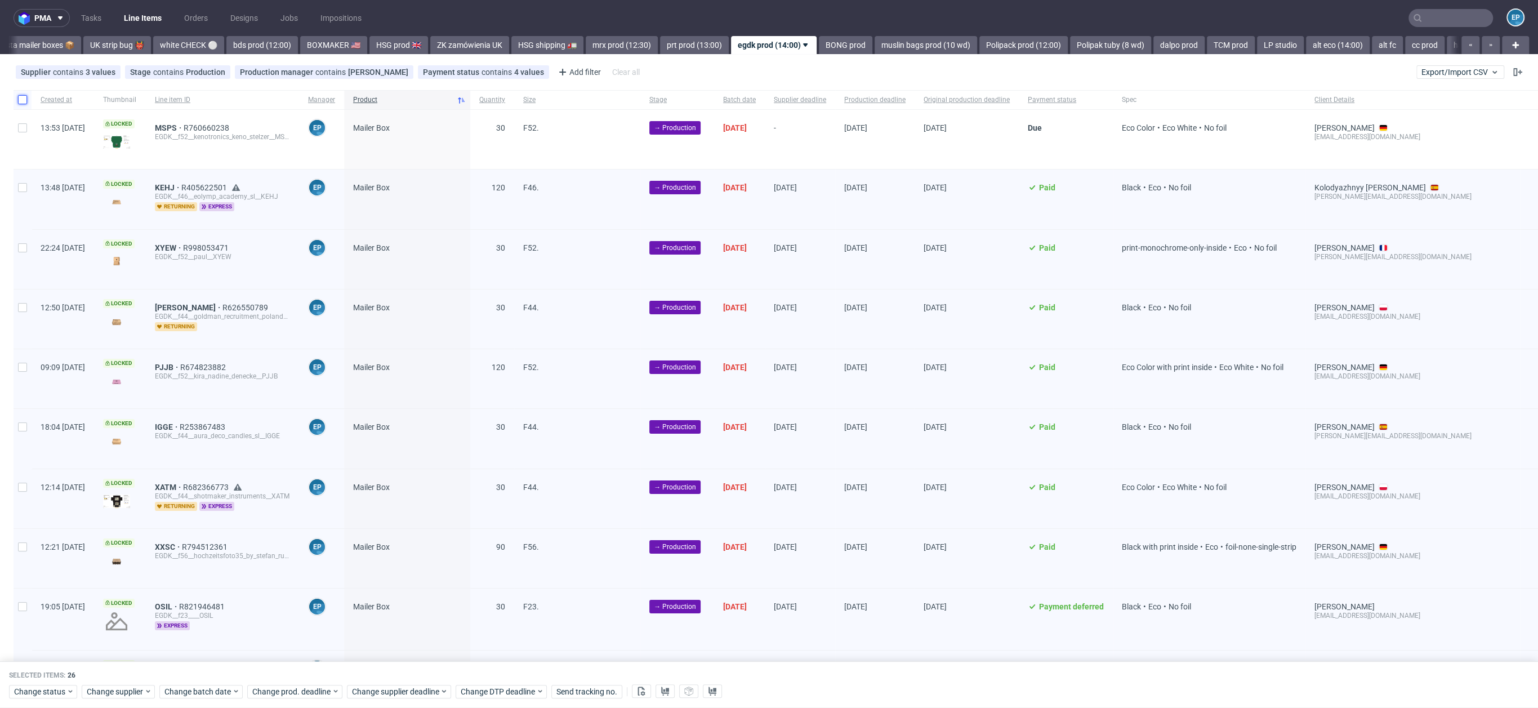
checkbox input "false"
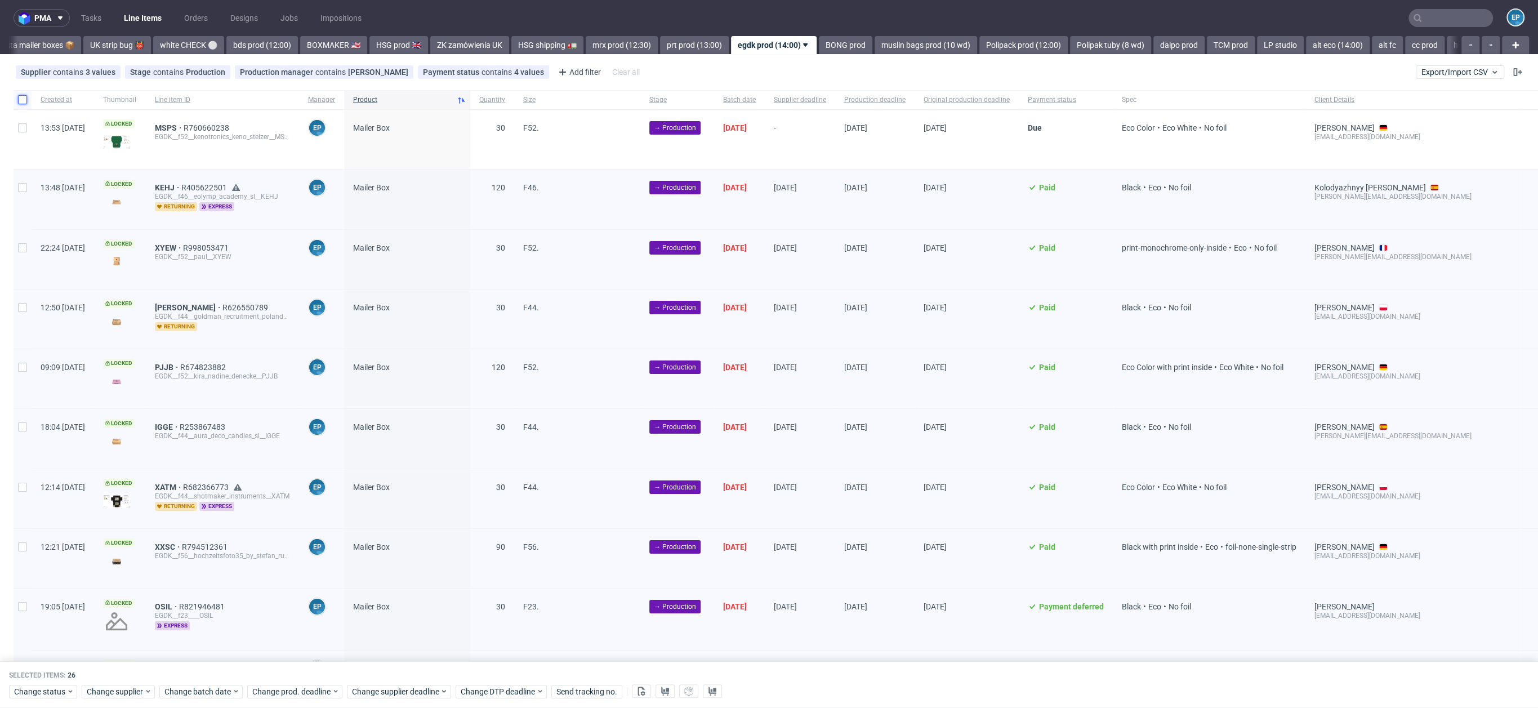
checkbox input "false"
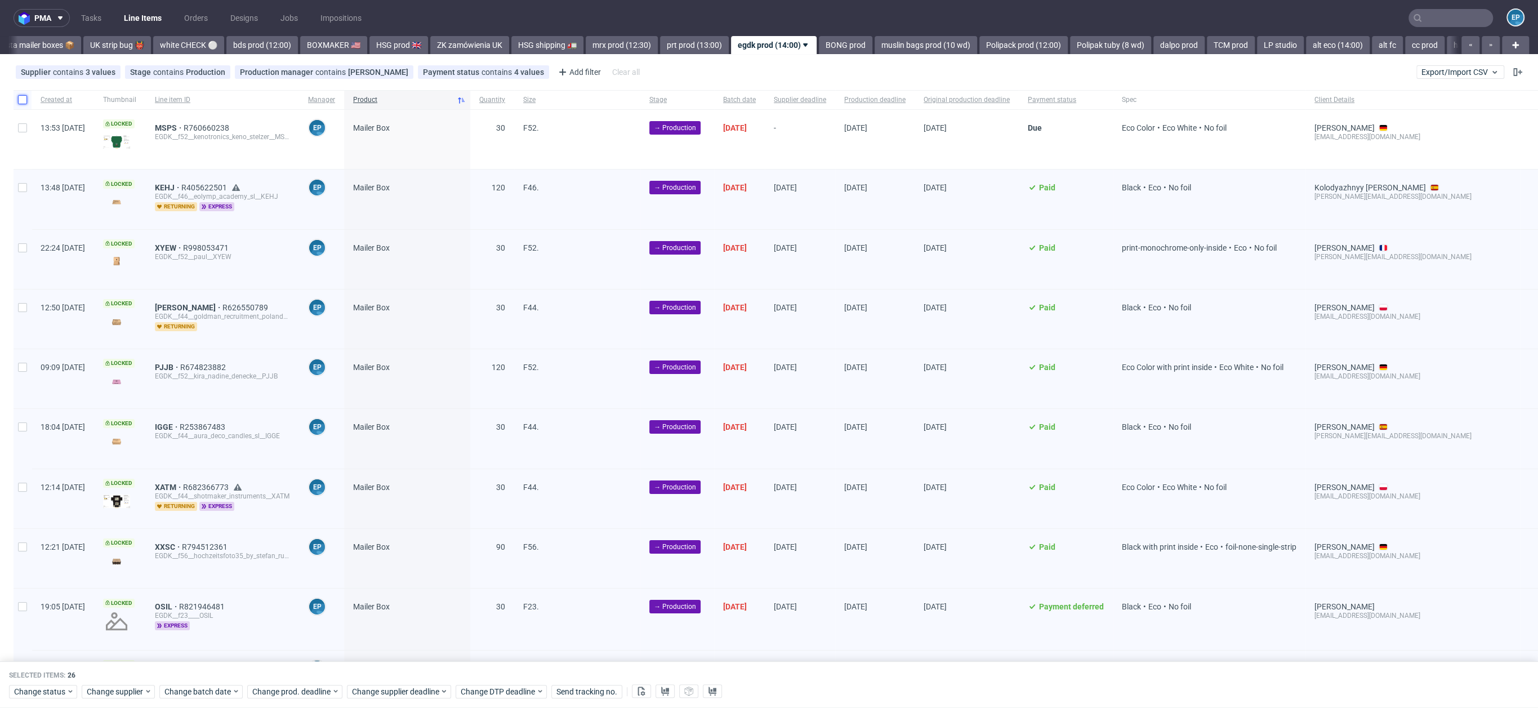
checkbox input "false"
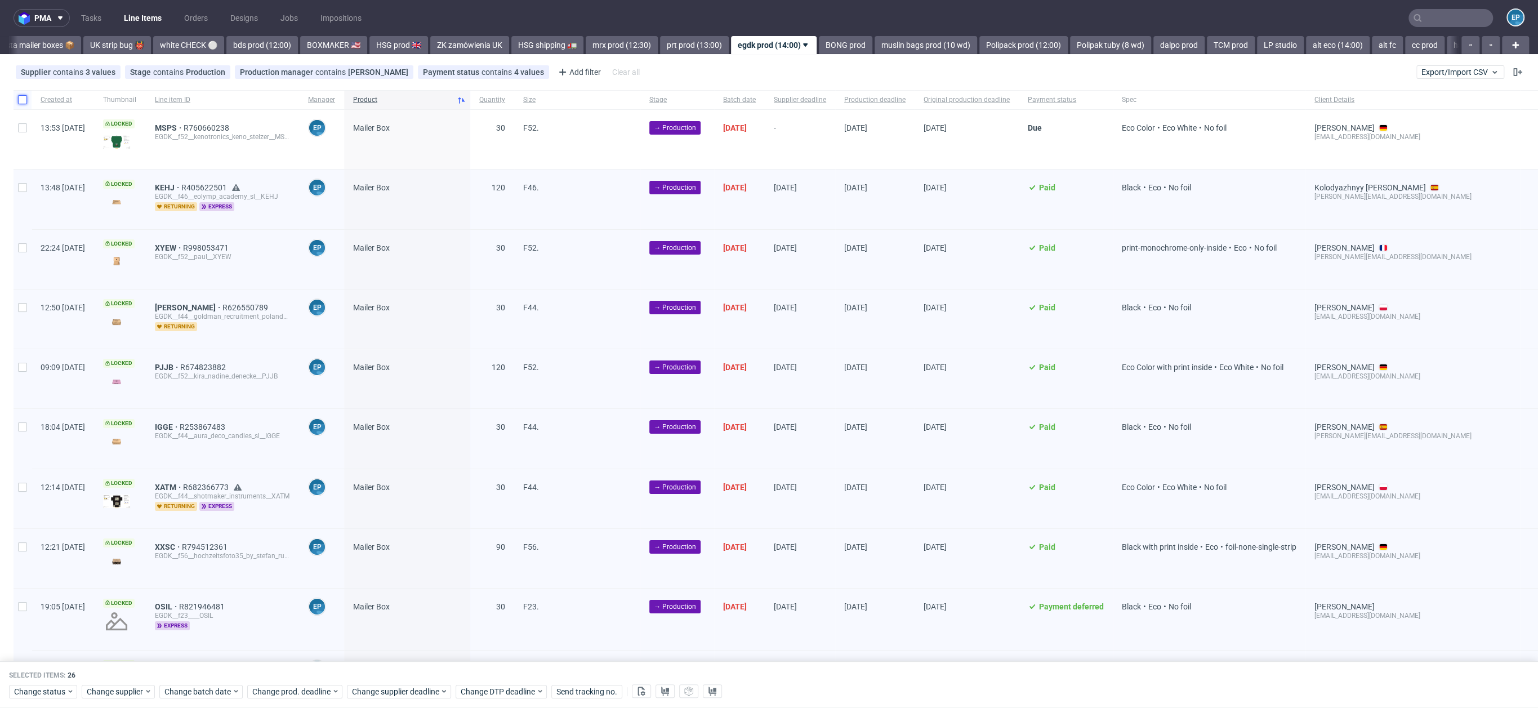
checkbox input "false"
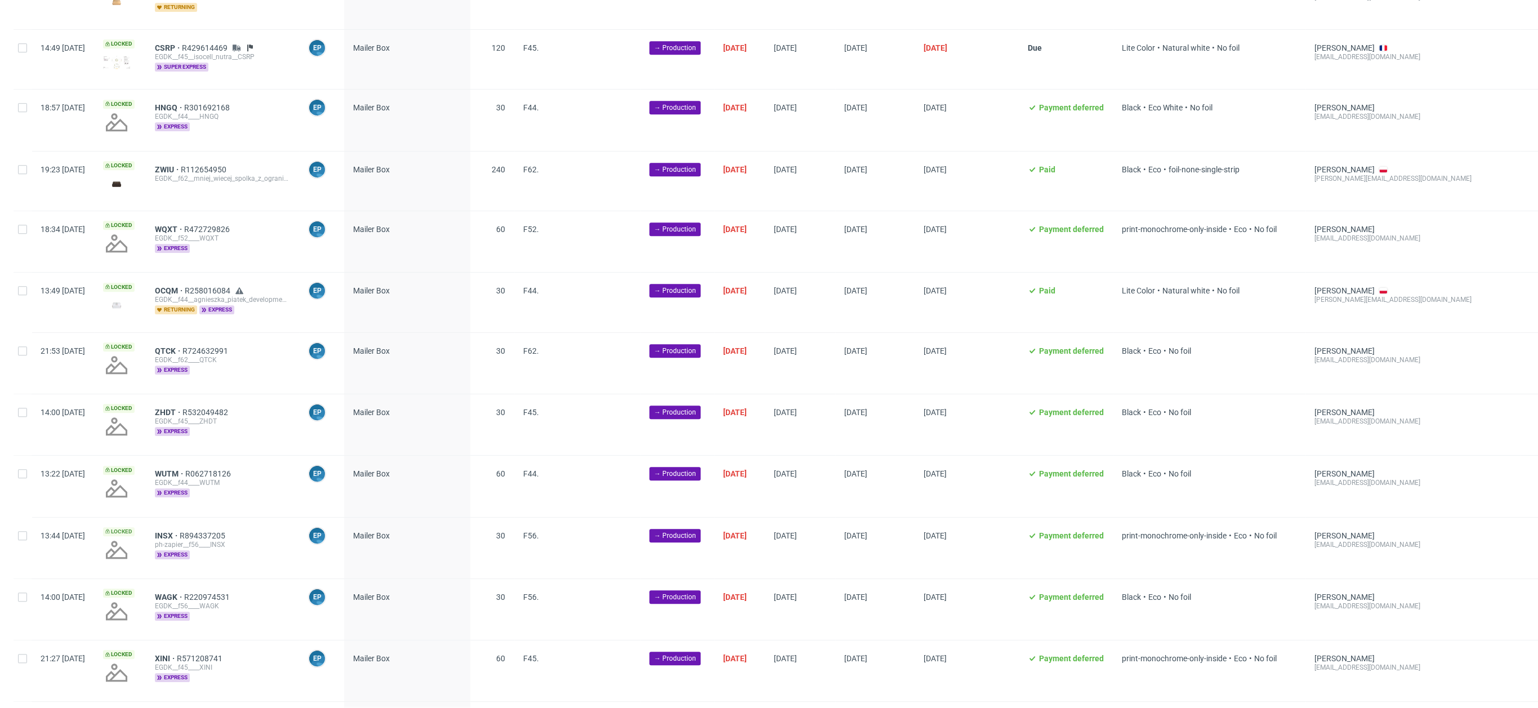
scroll to position [1123, 0]
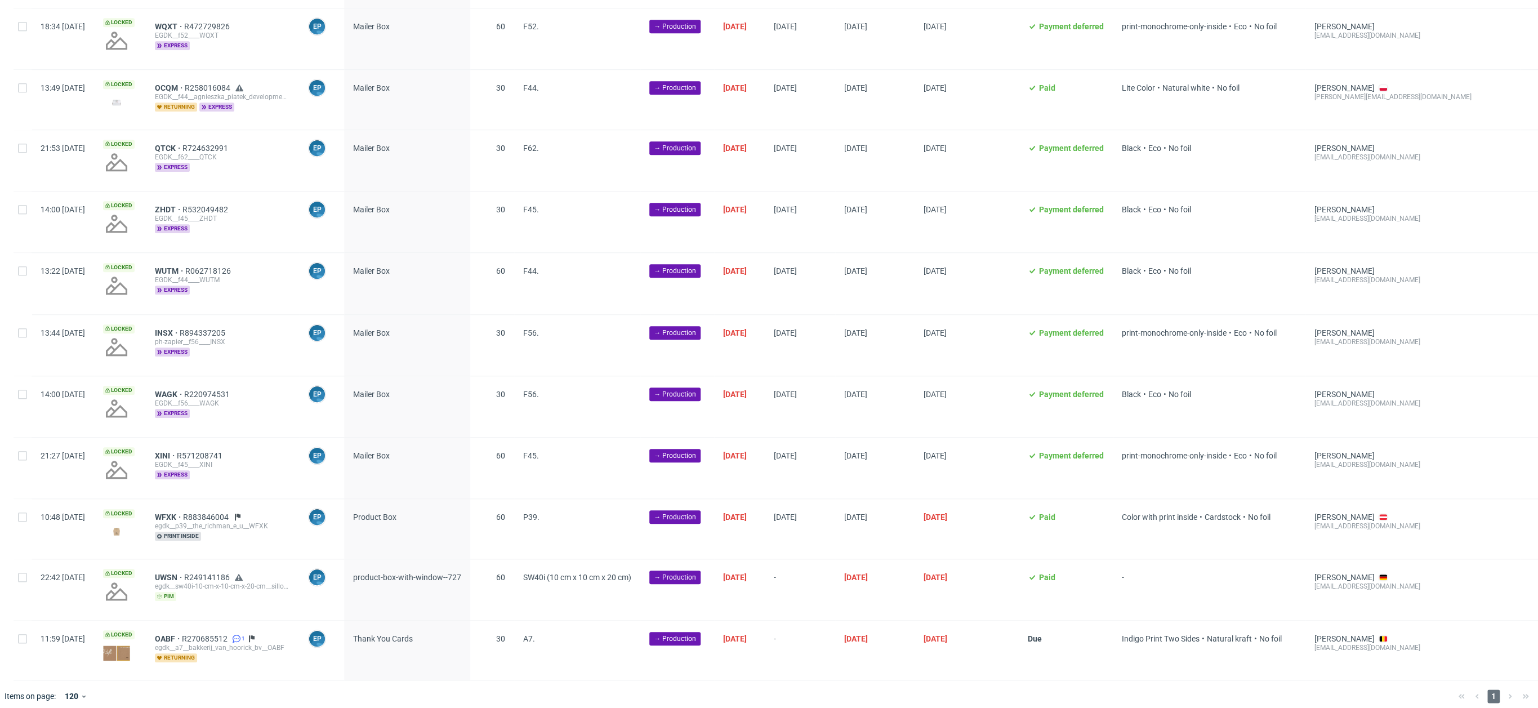
click at [20, 576] on div at bounding box center [23, 589] width 18 height 61
checkbox input "true"
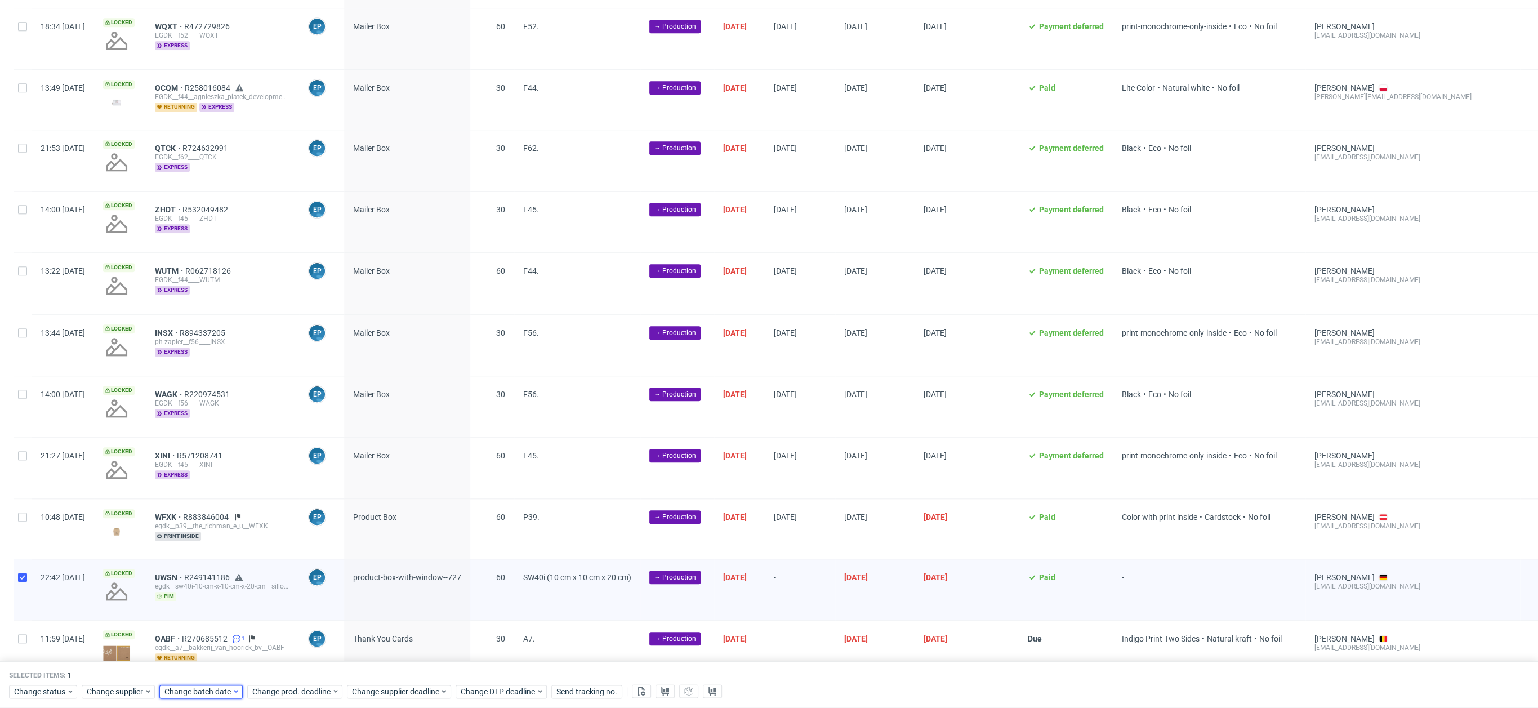
click at [202, 689] on span "Change batch date" at bounding box center [198, 691] width 68 height 11
click at [239, 575] on button "10" at bounding box center [234, 572] width 17 height 18
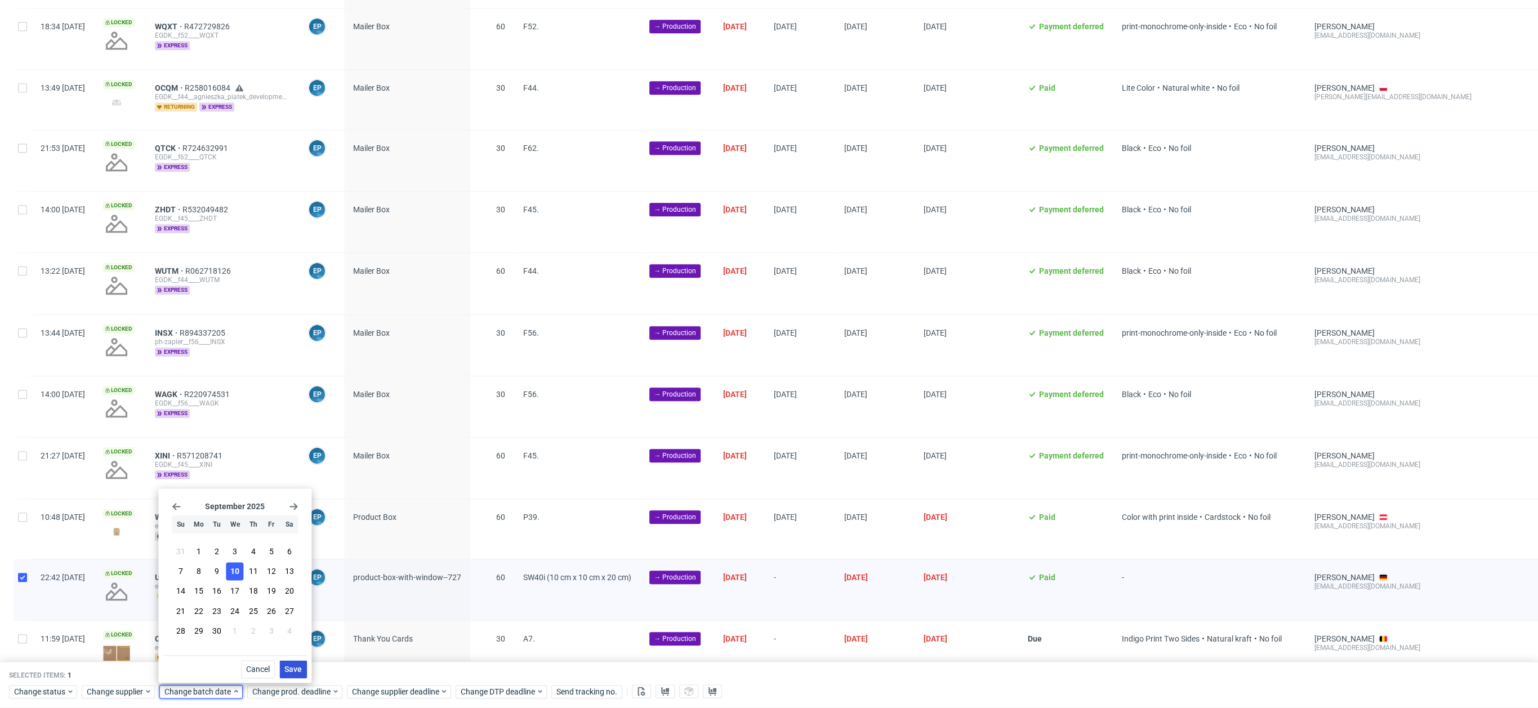
click at [289, 669] on span "Save" at bounding box center [292, 669] width 17 height 8
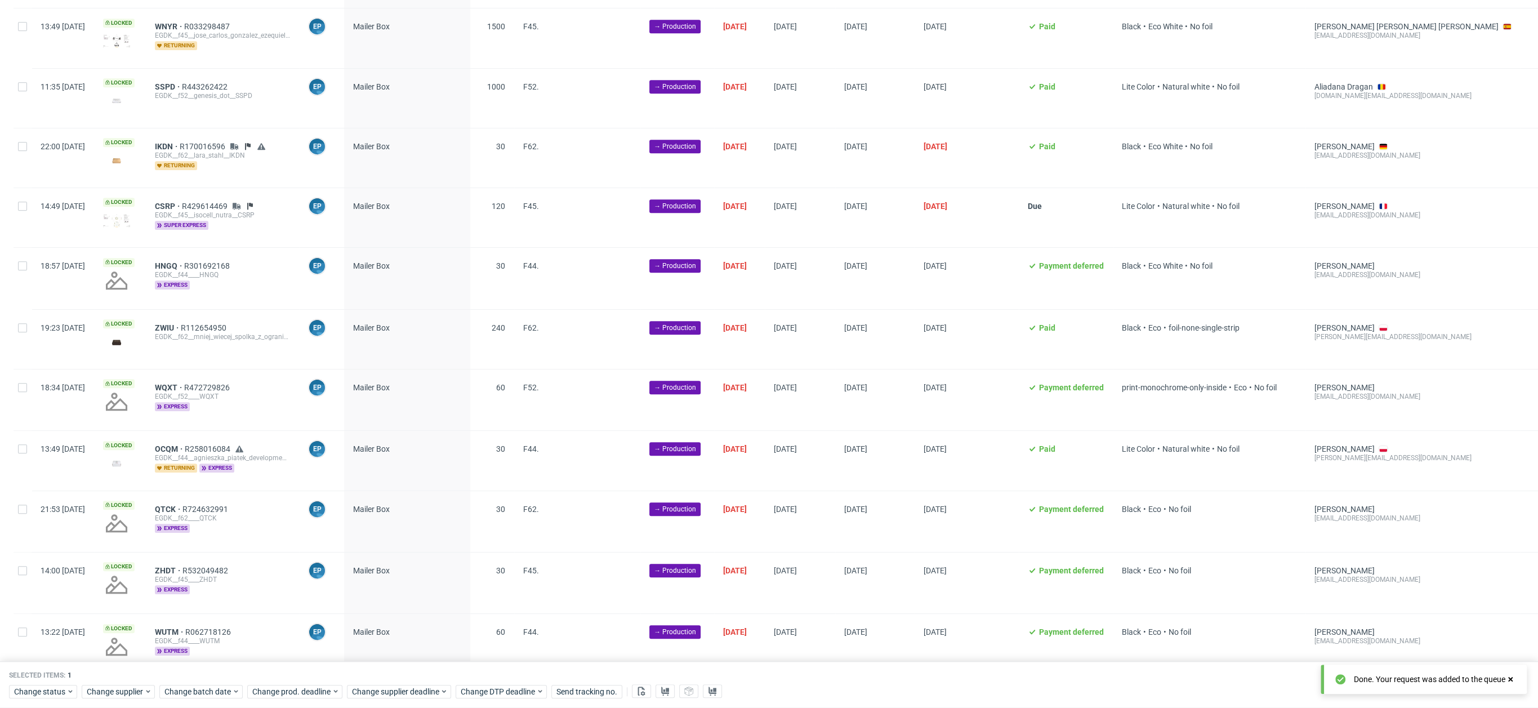
scroll to position [1168, 0]
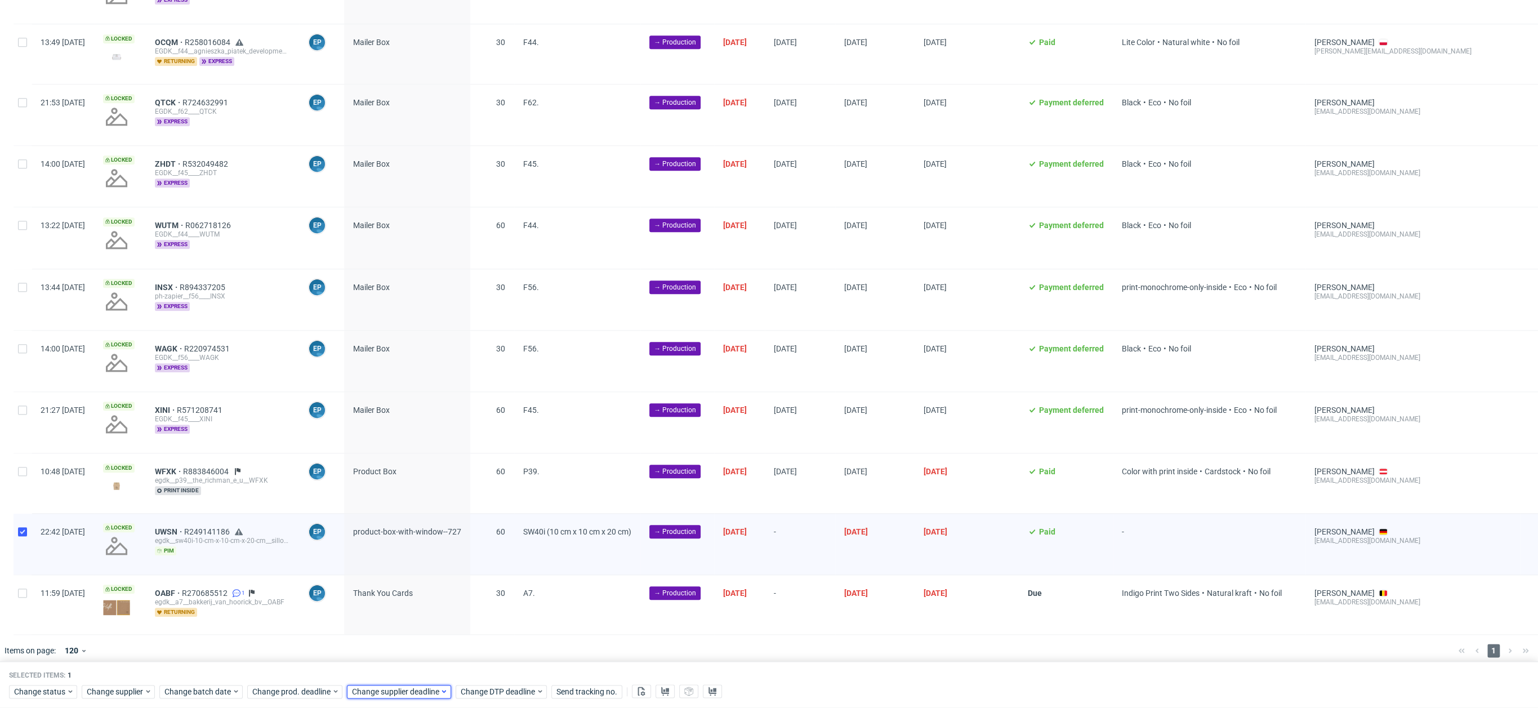
click at [432, 690] on span "Change supplier deadline" at bounding box center [396, 691] width 88 height 11
click at [420, 590] on span "17" at bounding box center [421, 591] width 9 height 11
click at [478, 665] on span "Save" at bounding box center [479, 669] width 17 height 8
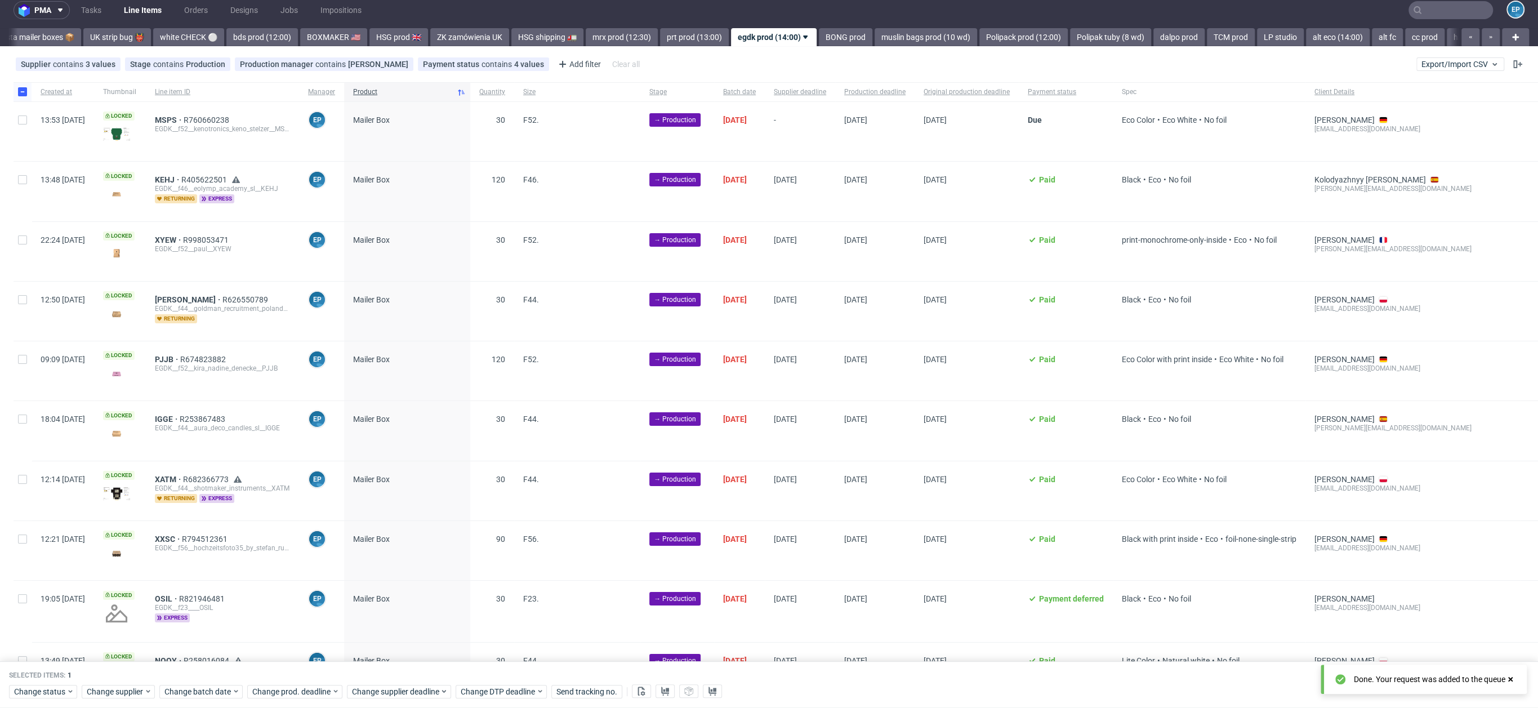
scroll to position [0, 0]
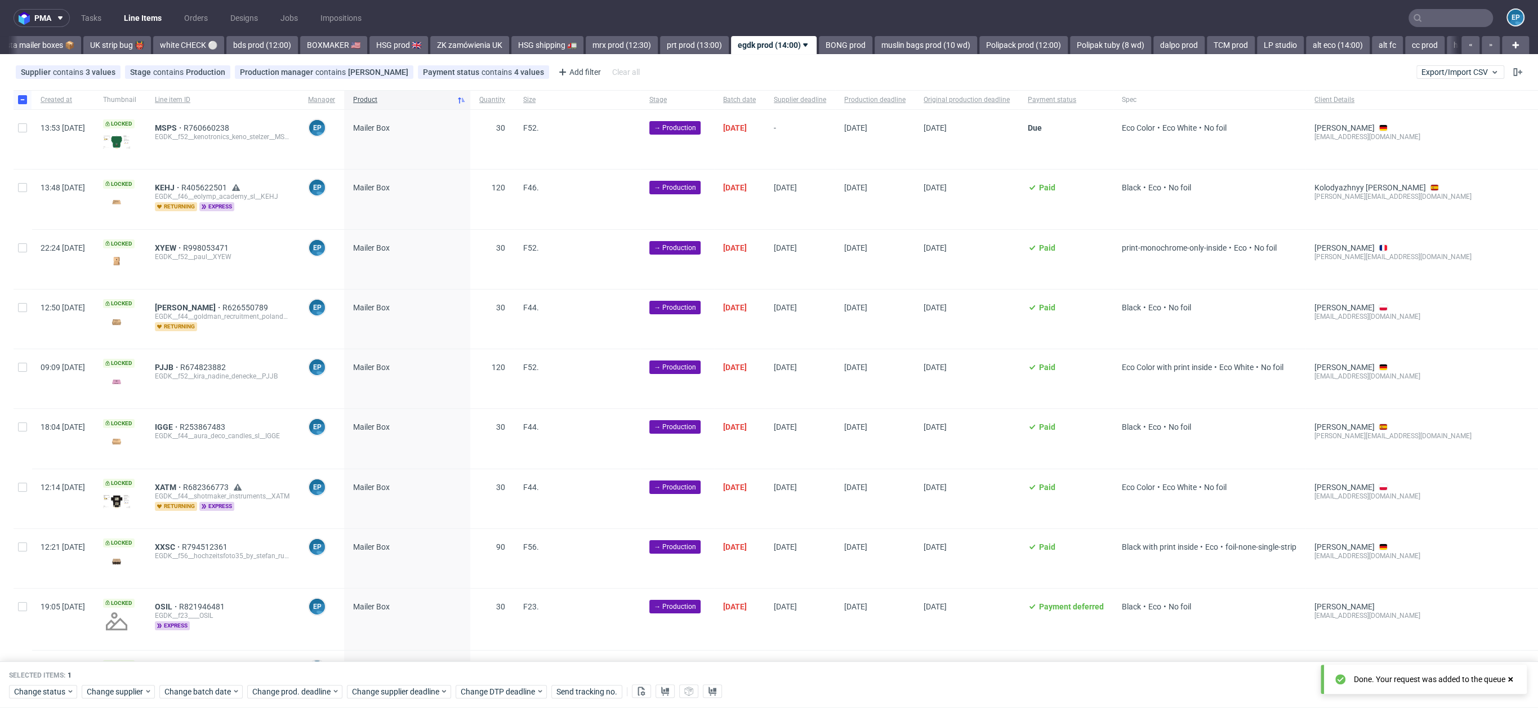
click at [323, 703] on div "Selected items: 1 Change status Change supplier Change batch date Change prod. …" at bounding box center [769, 685] width 1538 height 47
click at [319, 693] on span "Change prod. deadline" at bounding box center [291, 691] width 79 height 11
click at [322, 605] on button "24" at bounding box center [321, 611] width 17 height 18
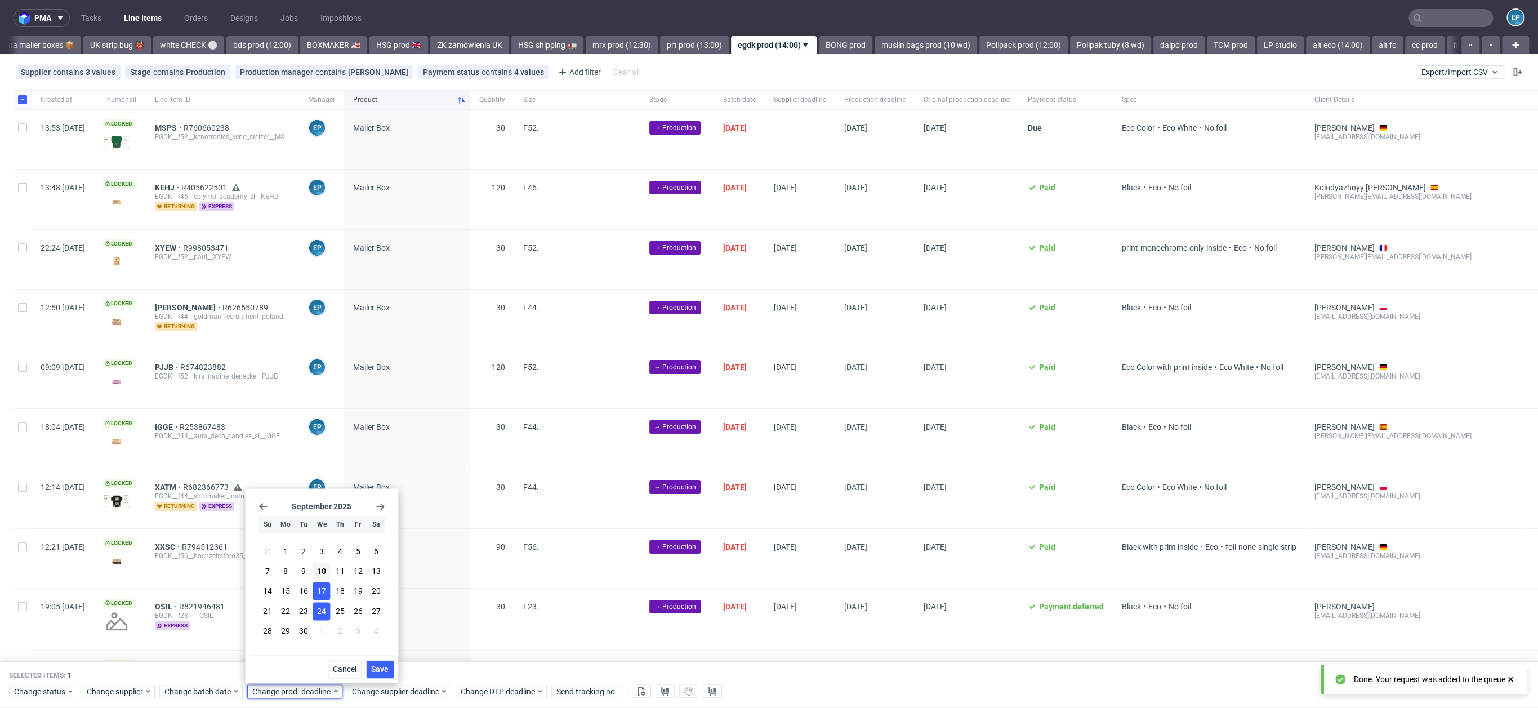
click at [322, 589] on span "17" at bounding box center [321, 591] width 9 height 11
click at [380, 665] on span "Save" at bounding box center [379, 669] width 17 height 8
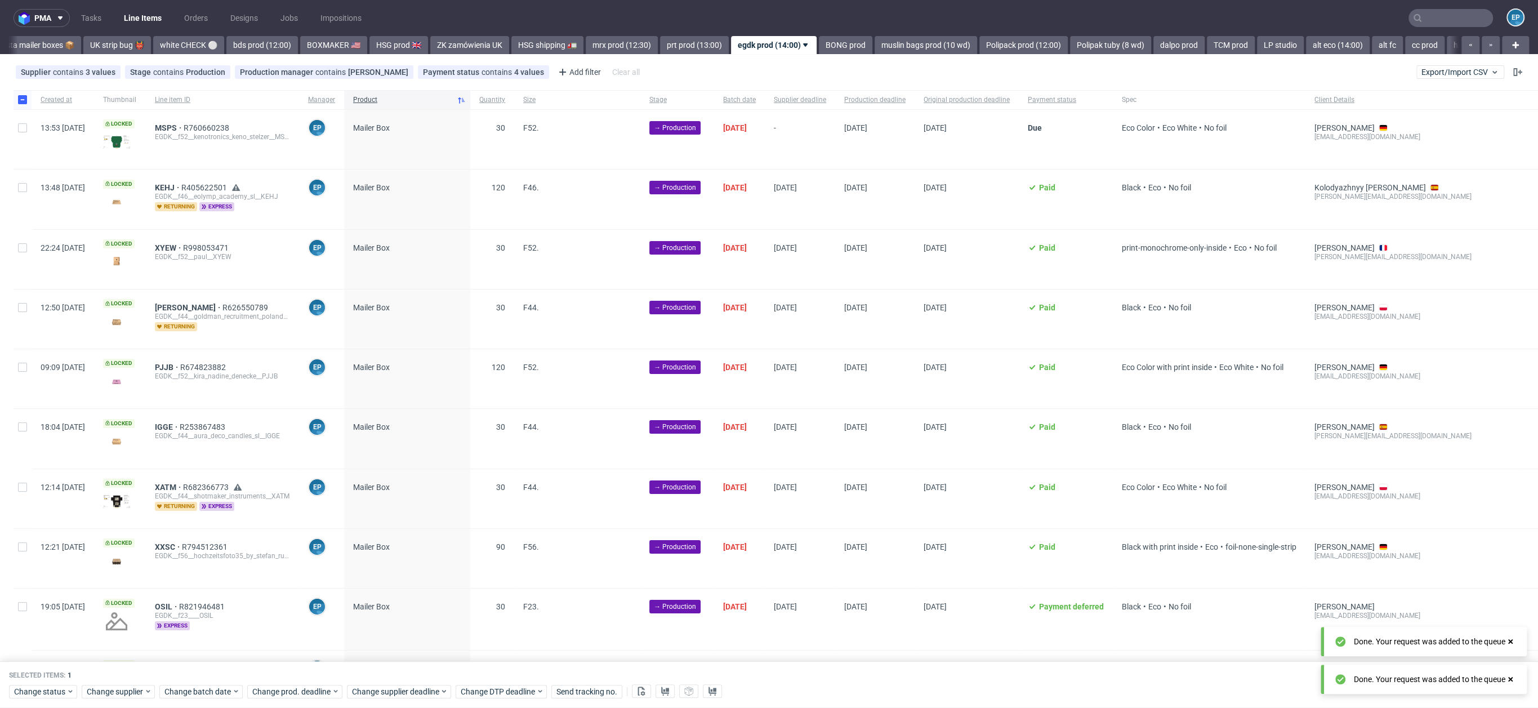
scroll to position [0, 884]
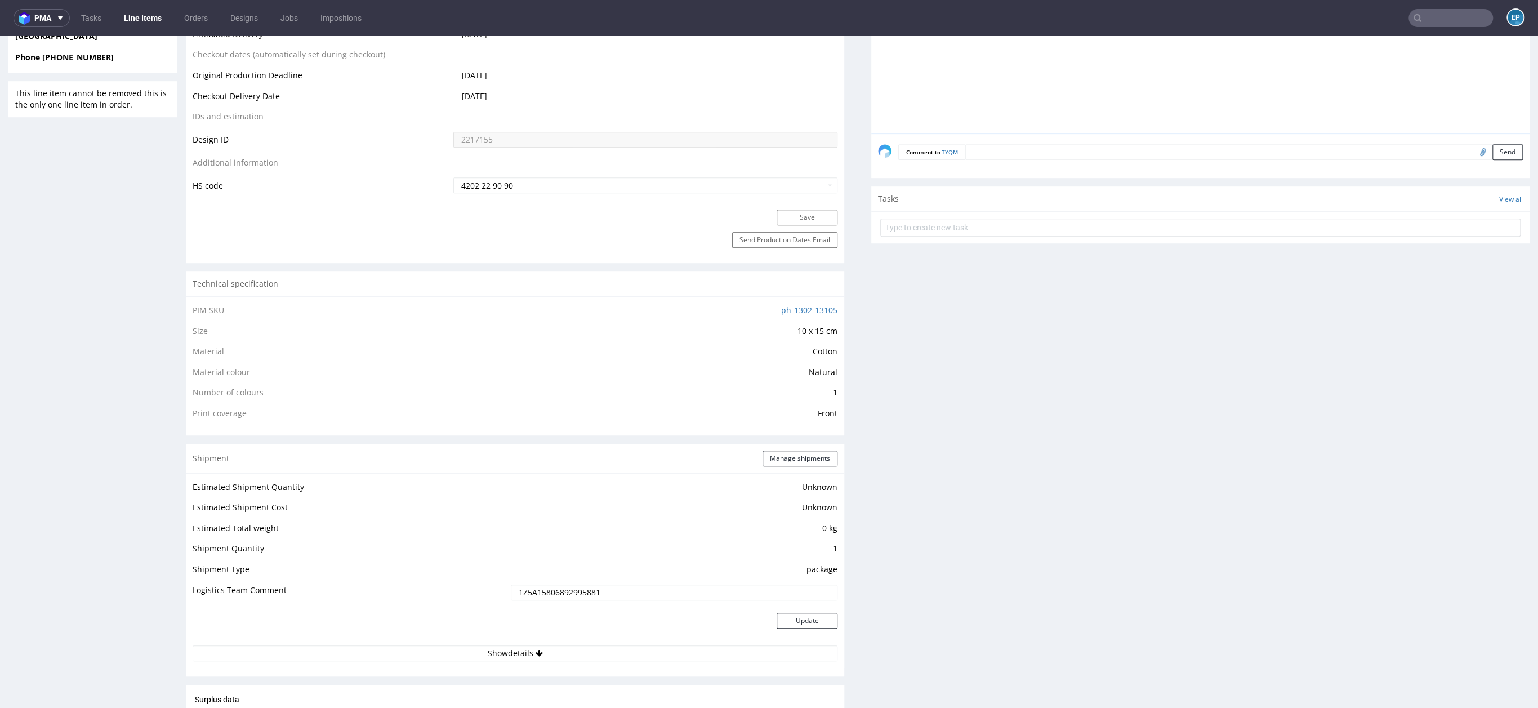
scroll to position [618, 0]
click at [809, 368] on span "Natural" at bounding box center [823, 369] width 29 height 11
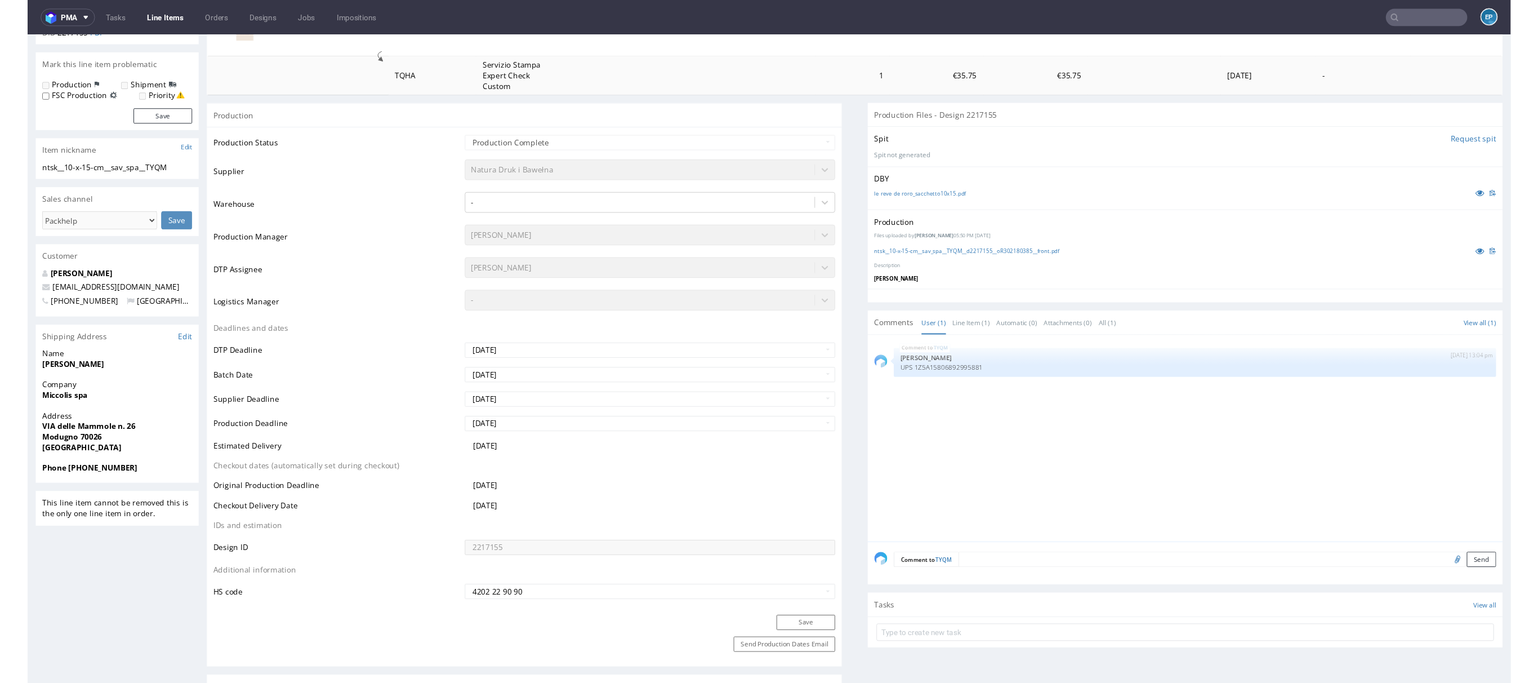
scroll to position [0, 0]
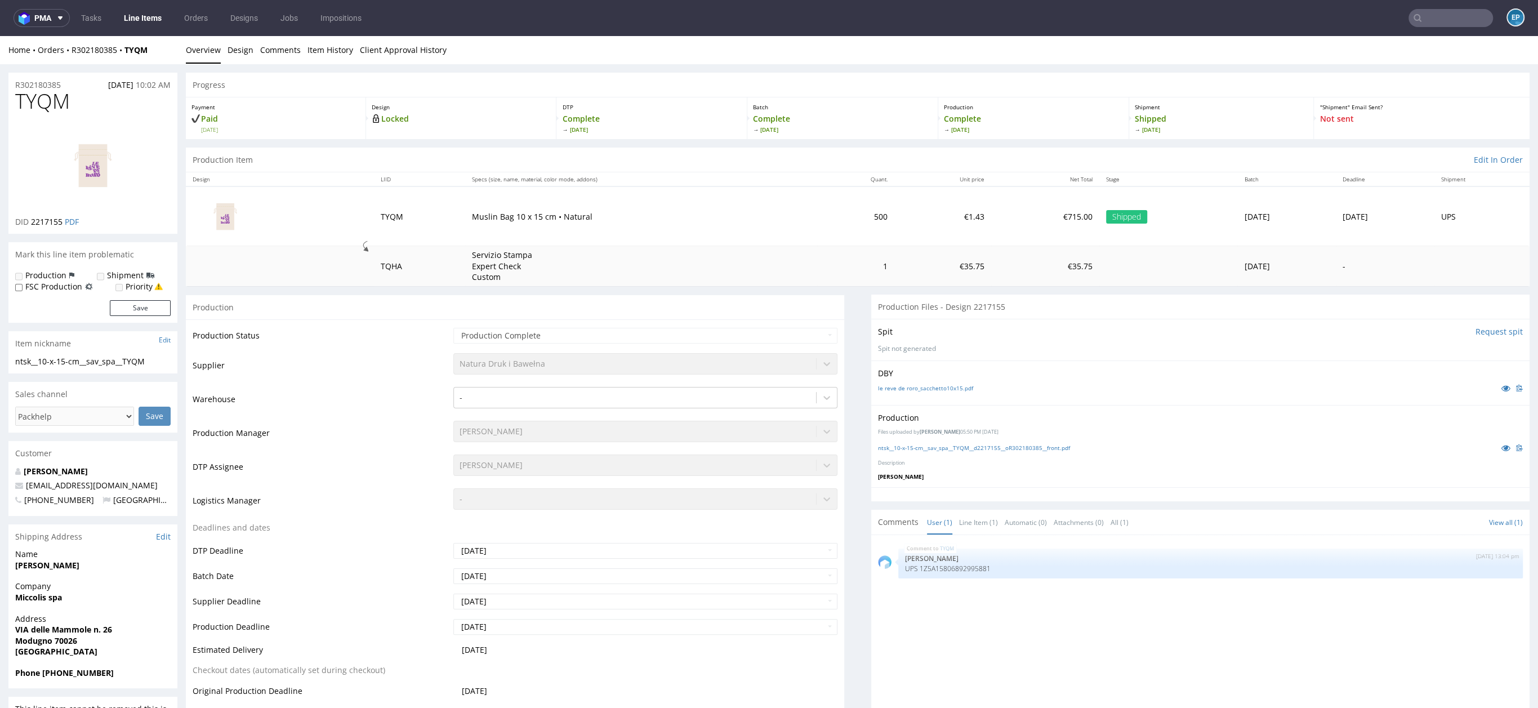
click at [130, 20] on link "Line Items" at bounding box center [142, 18] width 51 height 18
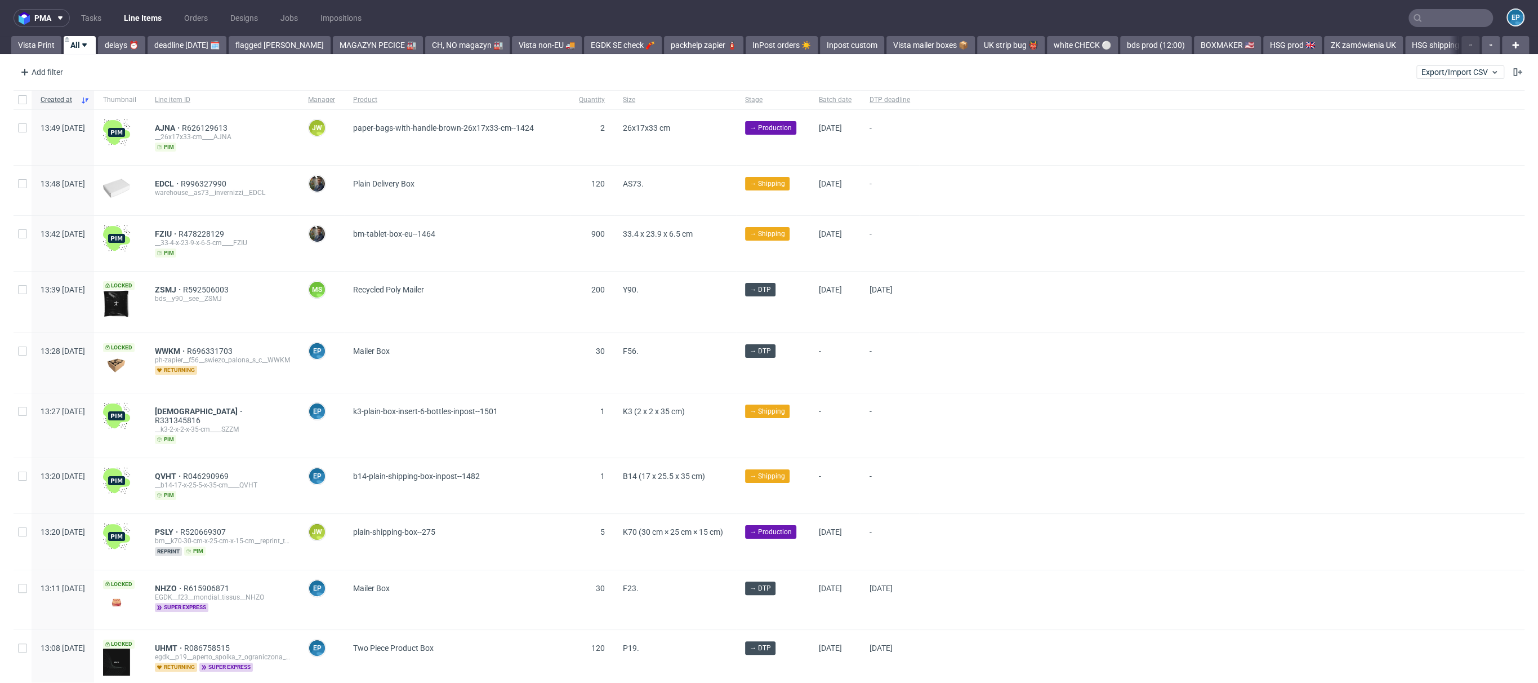
click at [1447, 19] on input "text" at bounding box center [1451, 18] width 84 height 18
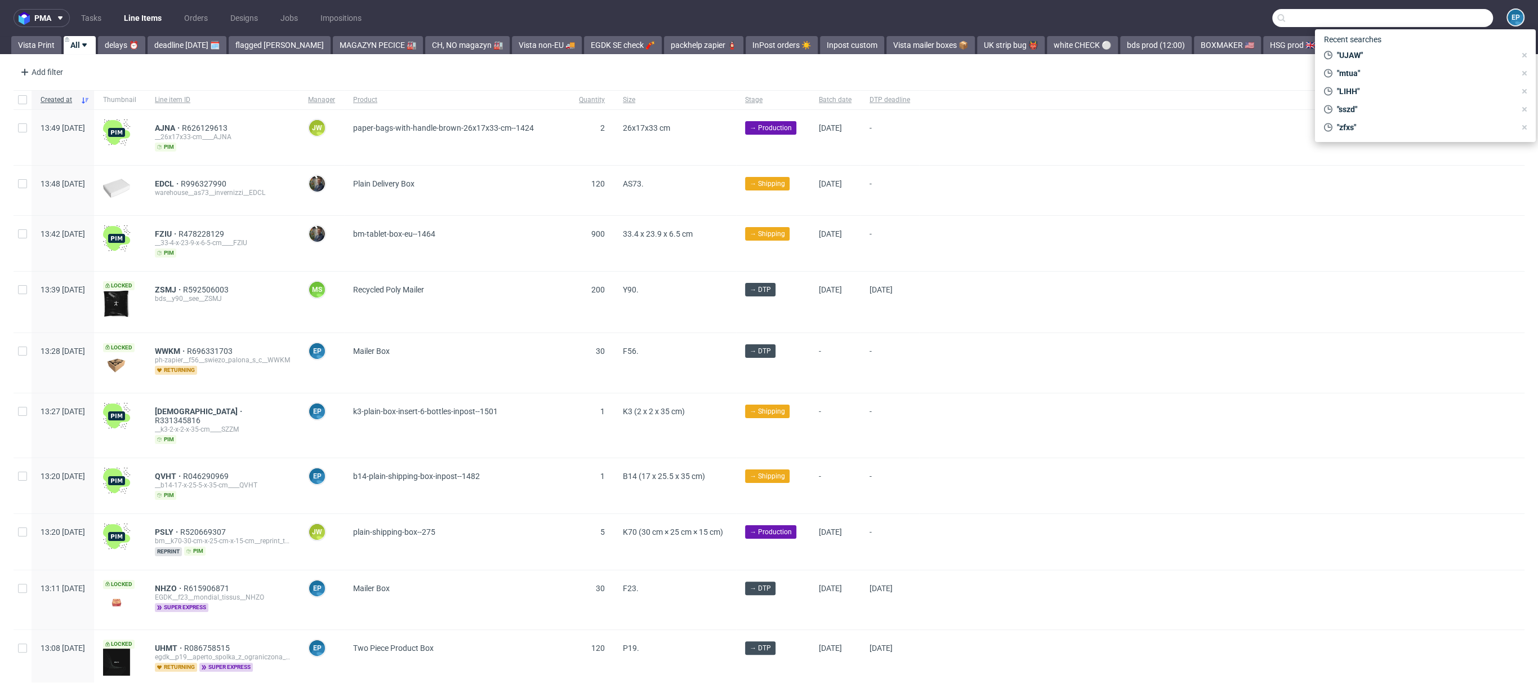
paste input "R137886779"
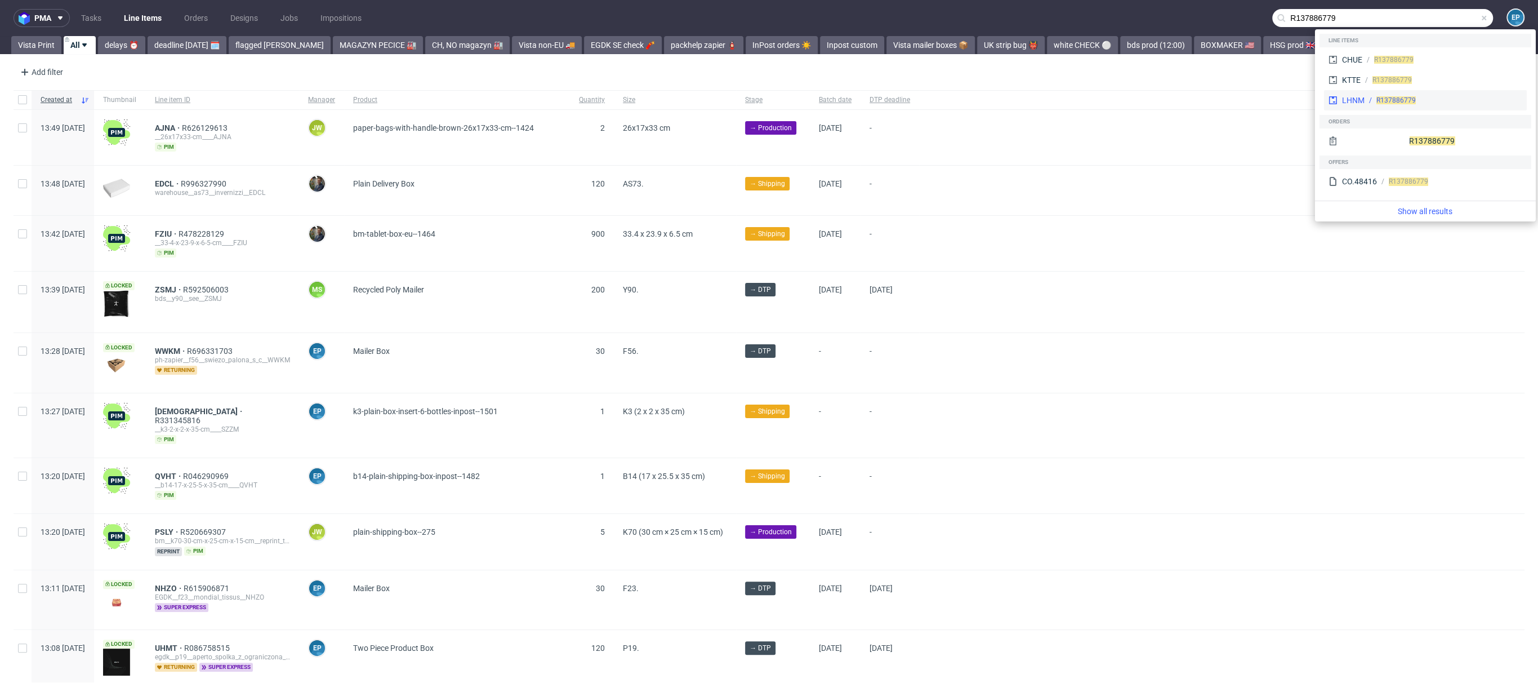
type input "R137886779"
click at [1367, 101] on div "R137886779" at bounding box center [1444, 100] width 158 height 10
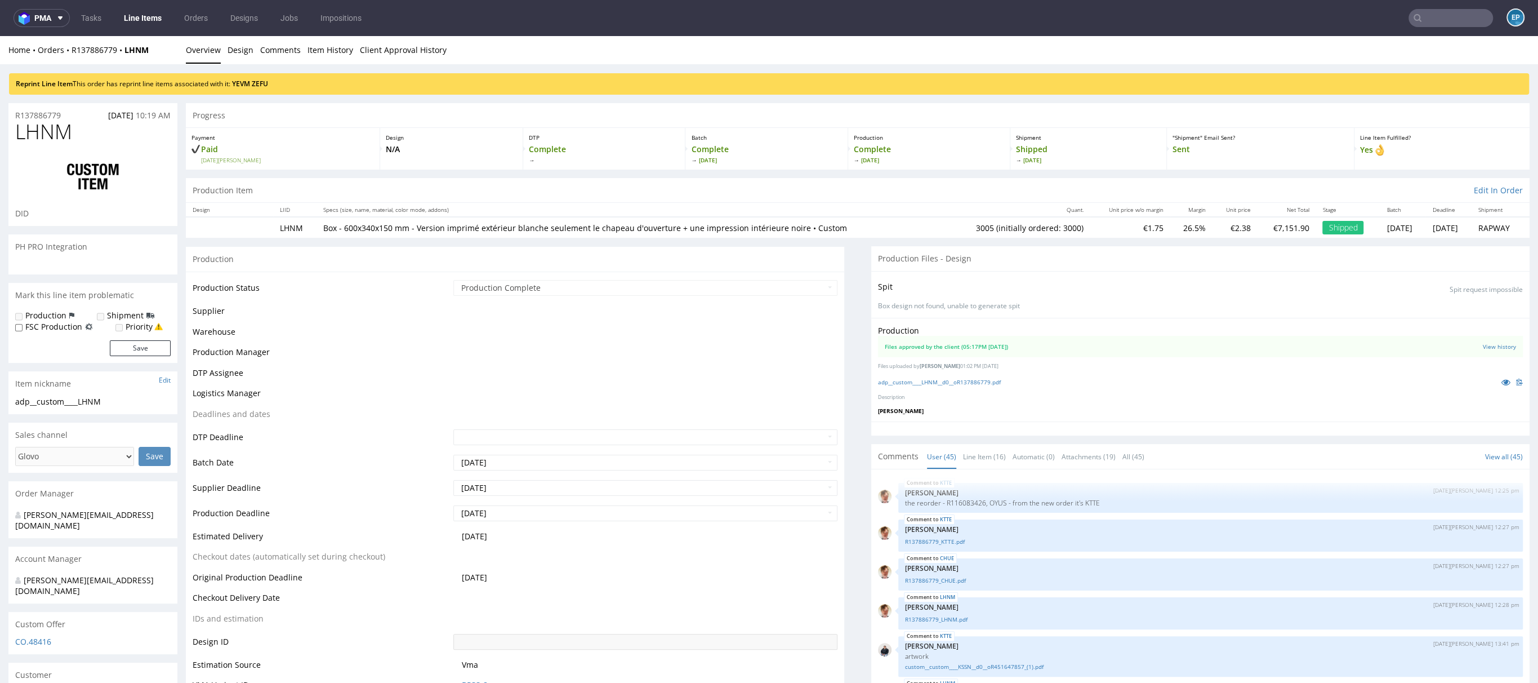
scroll to position [1676, 0]
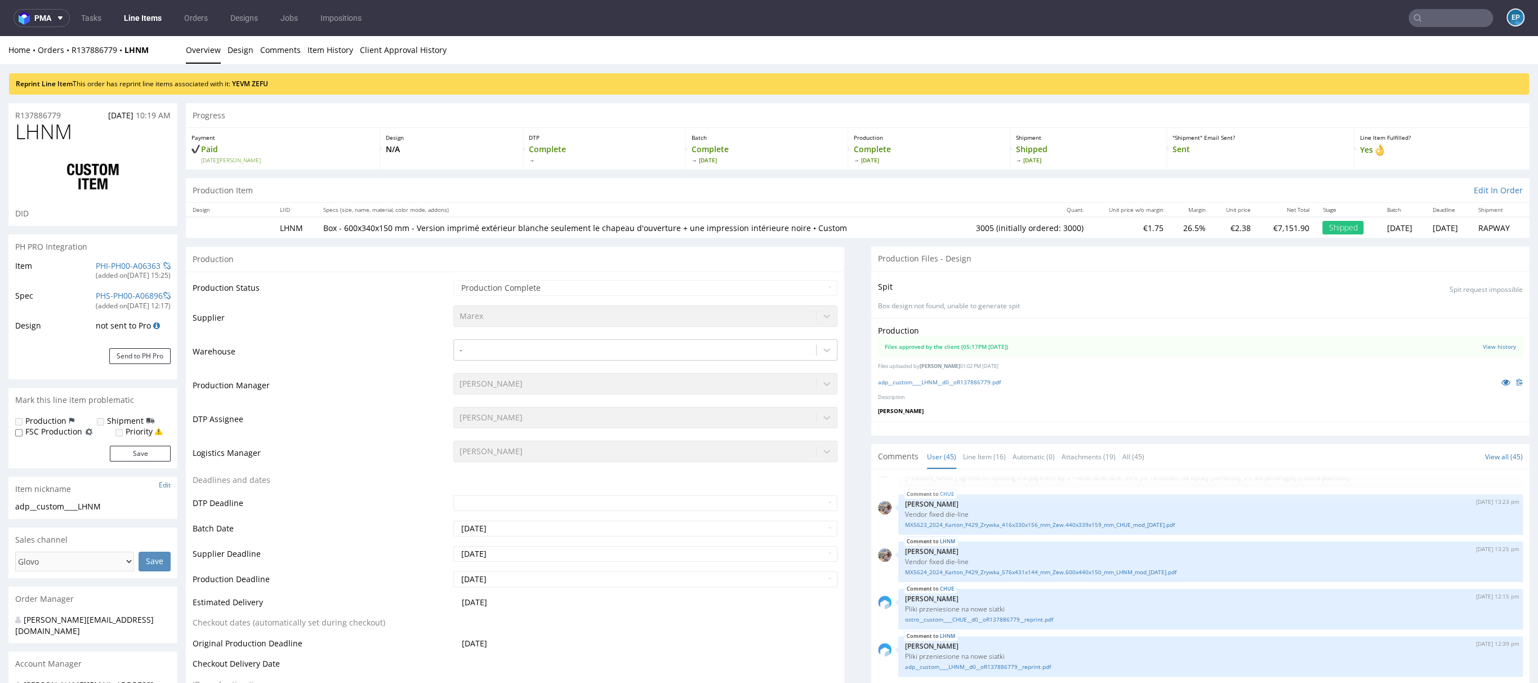
select select "in_progress"
click at [1435, 25] on input "text" at bounding box center [1451, 18] width 84 height 18
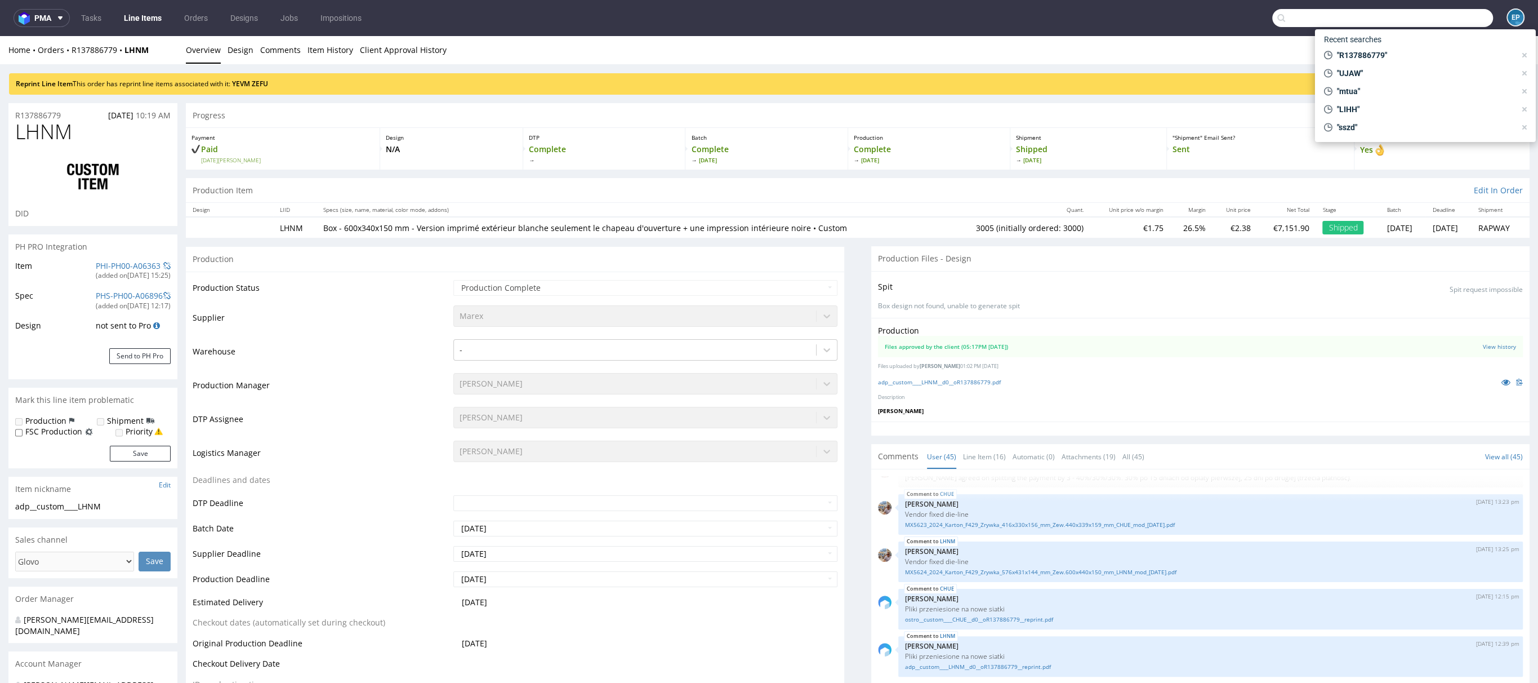
paste input "R168039643"
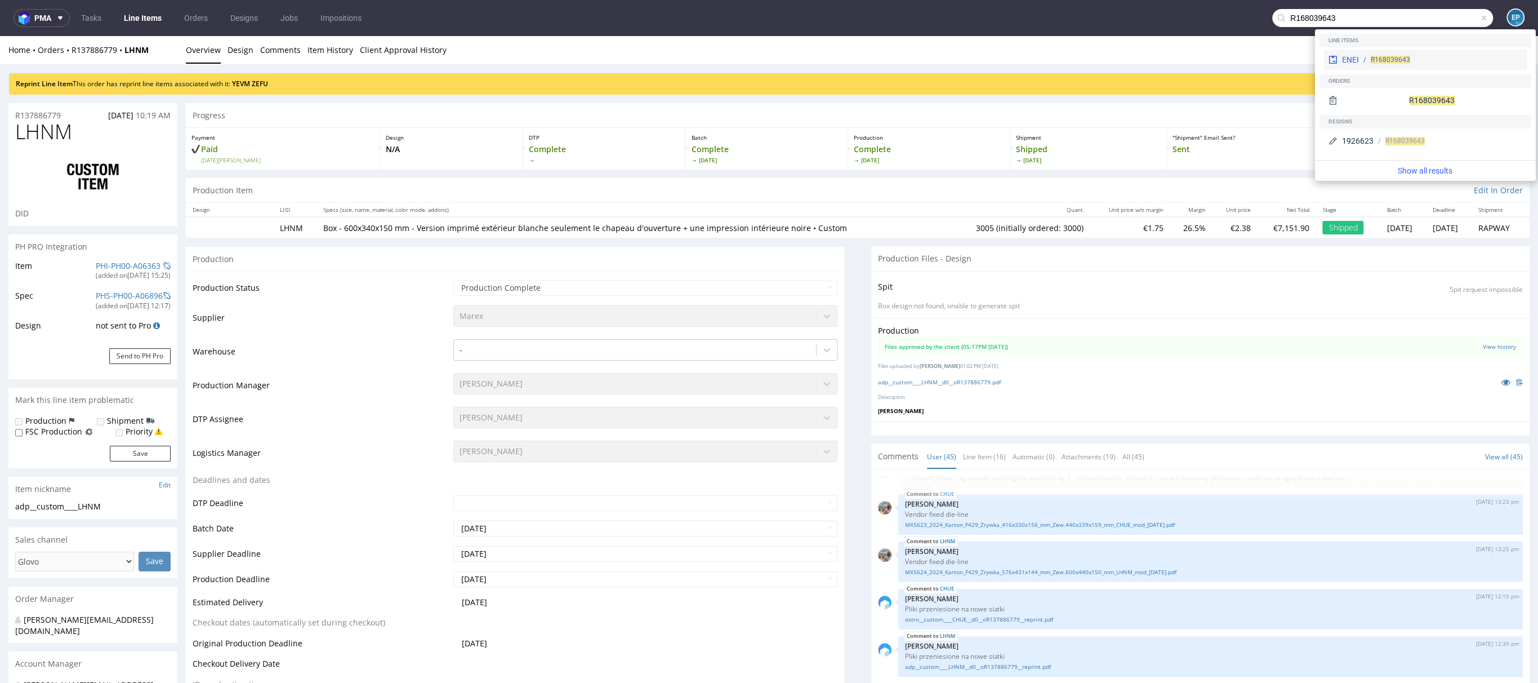
type input "R168039643"
click at [1394, 55] on div "R168039643" at bounding box center [1390, 60] width 39 height 10
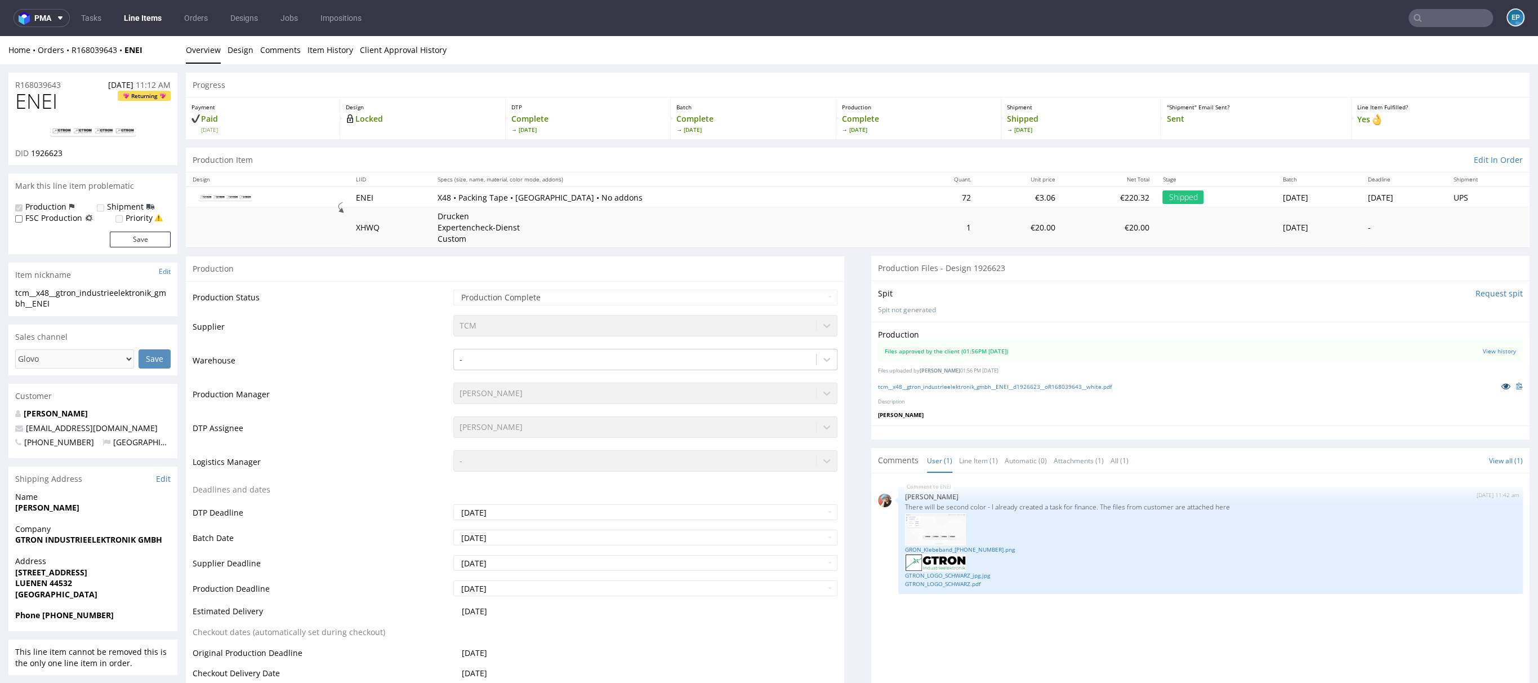
click at [1502, 385] on icon at bounding box center [1506, 386] width 9 height 8
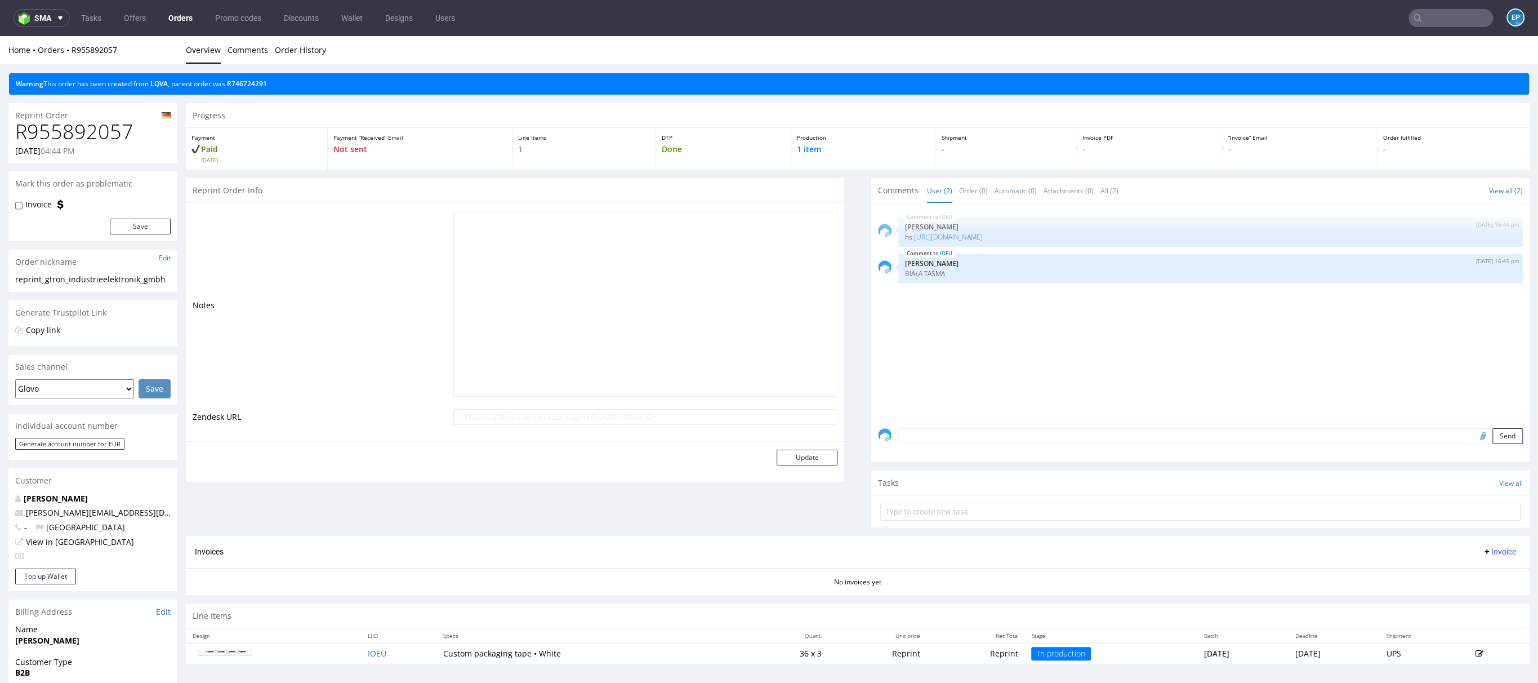
scroll to position [211, 0]
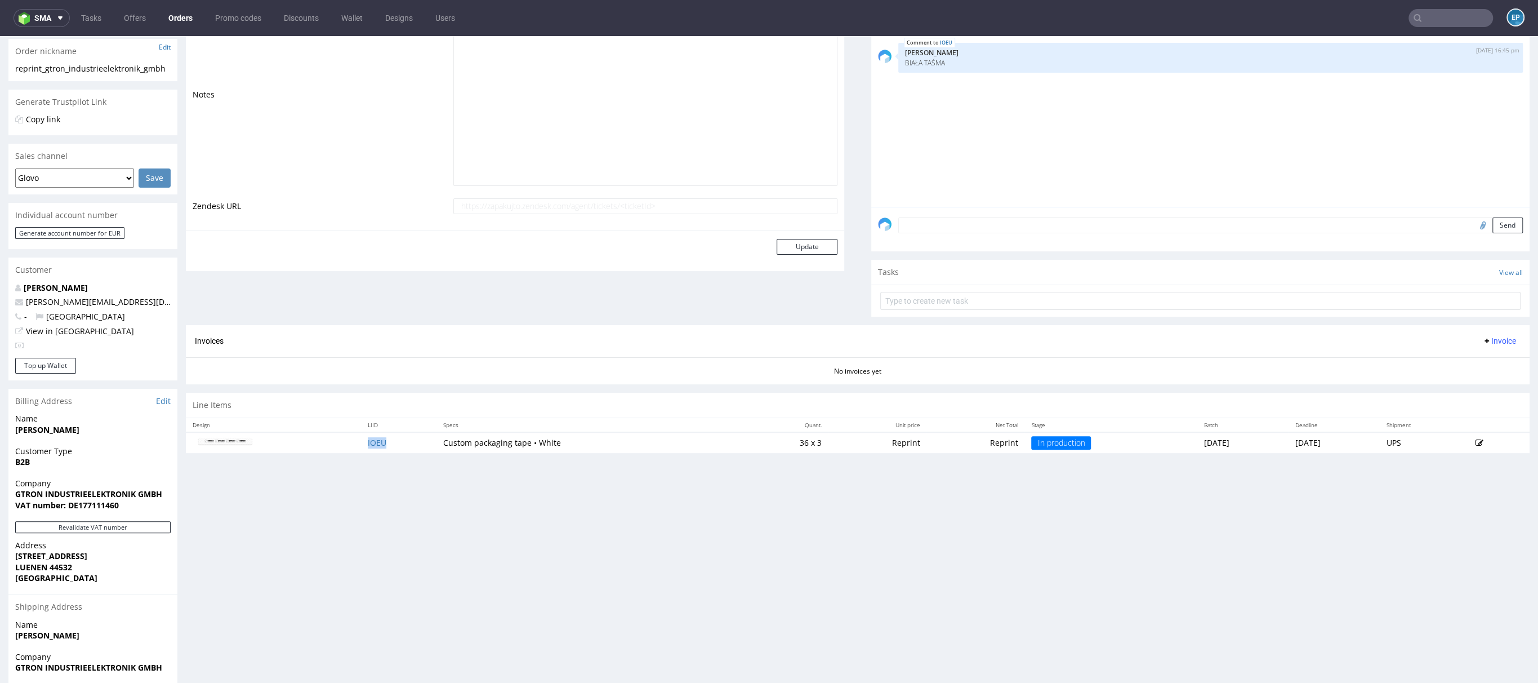
click at [375, 444] on td "IOEU" at bounding box center [398, 442] width 75 height 21
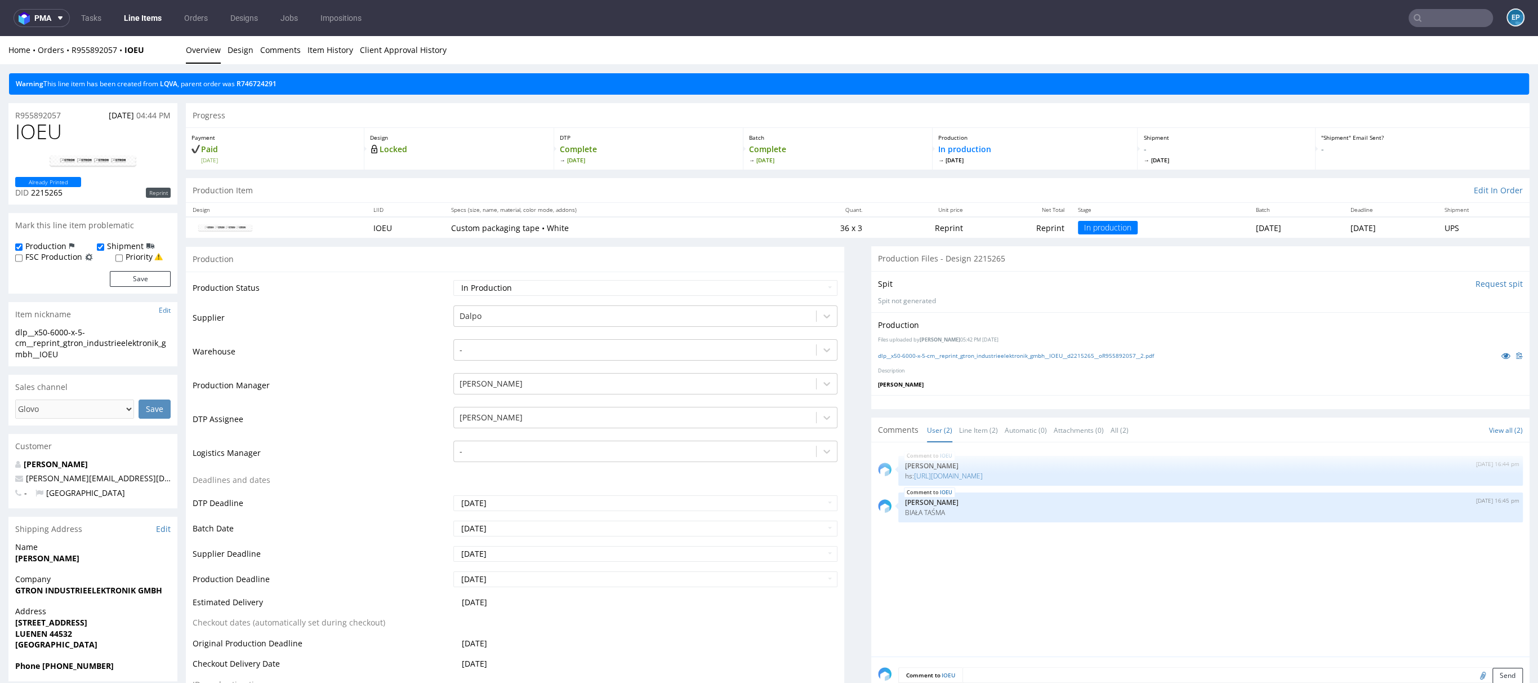
click at [1447, 21] on input "text" at bounding box center [1451, 18] width 84 height 18
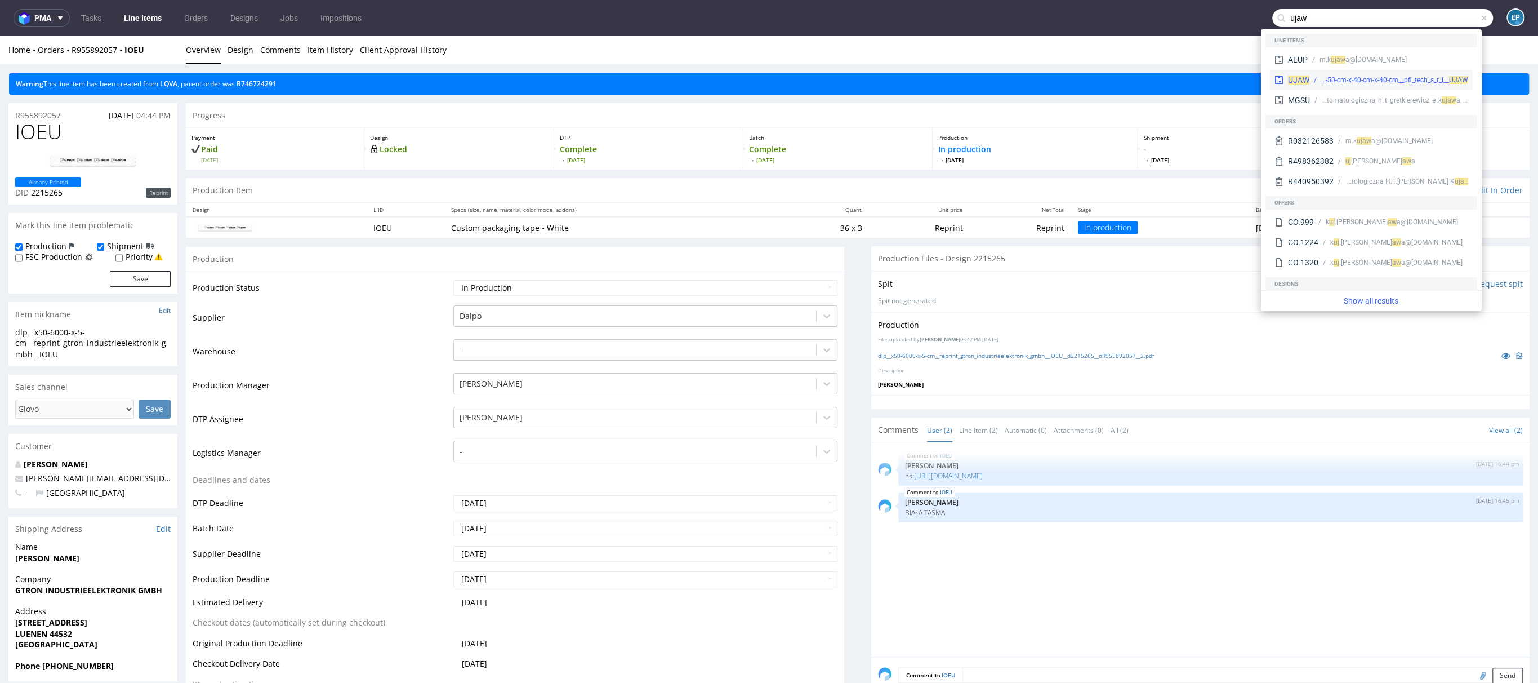
type input "ujaw"
click at [1344, 75] on div "prt__k130-50-cm-x-40-cm-x-40-cm__pfi_tech_s_r_l__ UJAW" at bounding box center [1394, 80] width 147 height 10
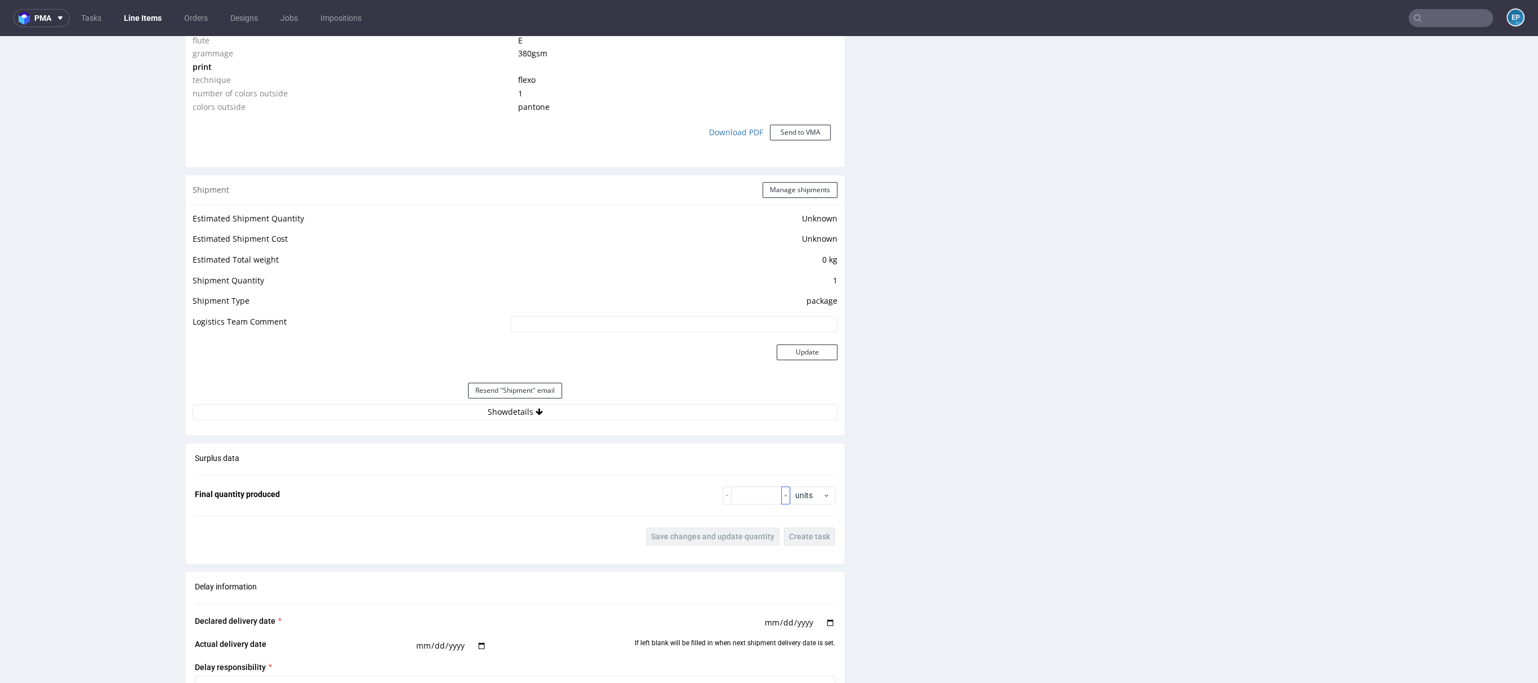
scroll to position [1102, 0]
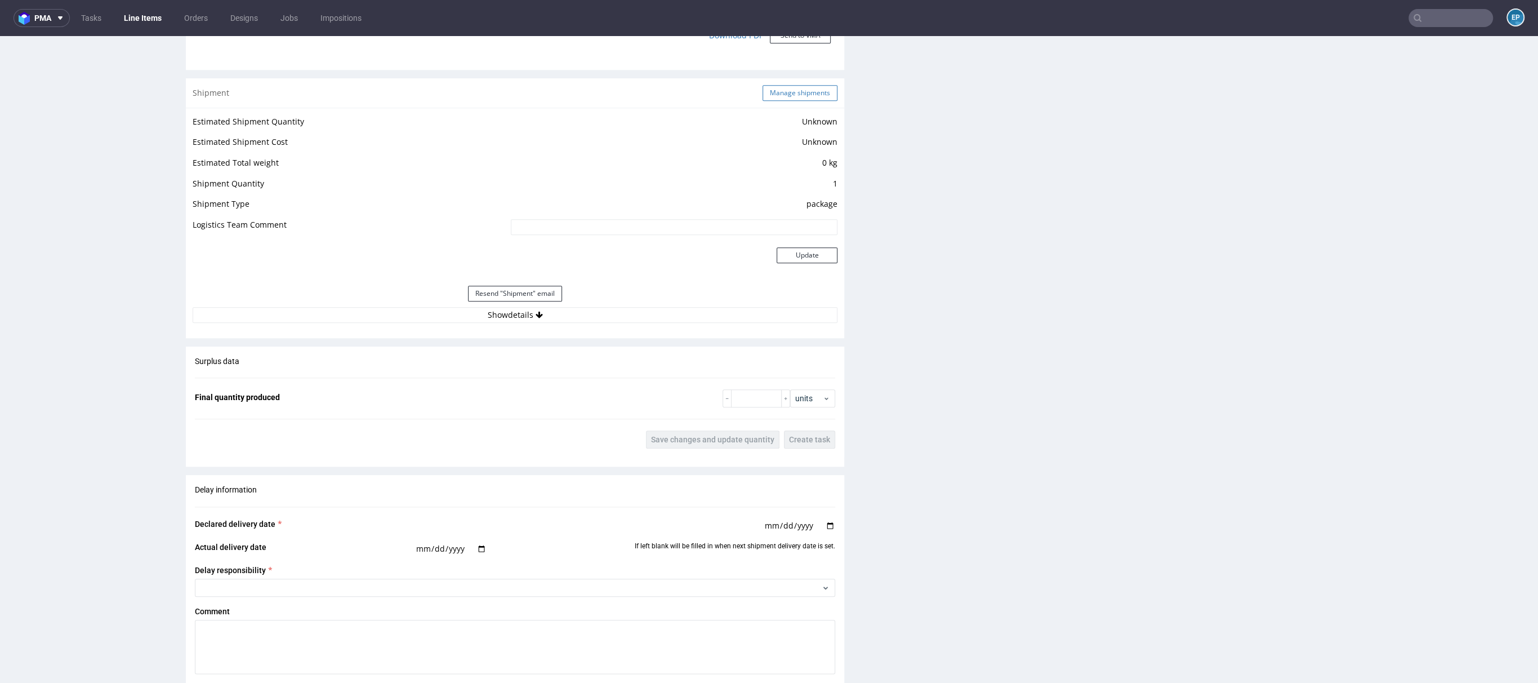
click at [789, 93] on button "Manage shipments" at bounding box center [800, 93] width 75 height 16
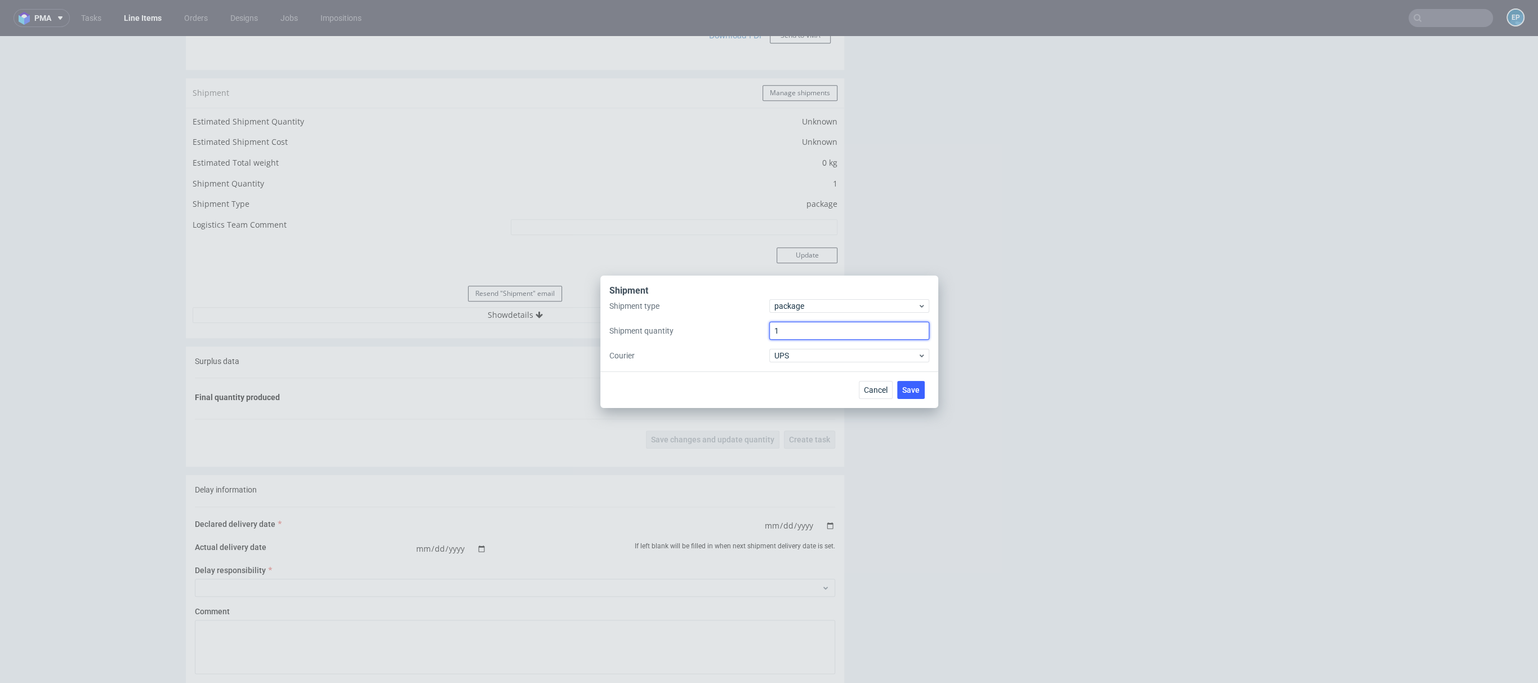
click at [802, 331] on input "1" at bounding box center [849, 331] width 160 height 18
type input "3"
click at [911, 398] on div "Cancel Save" at bounding box center [769, 389] width 338 height 37
click at [911, 394] on button "Save" at bounding box center [911, 390] width 28 height 18
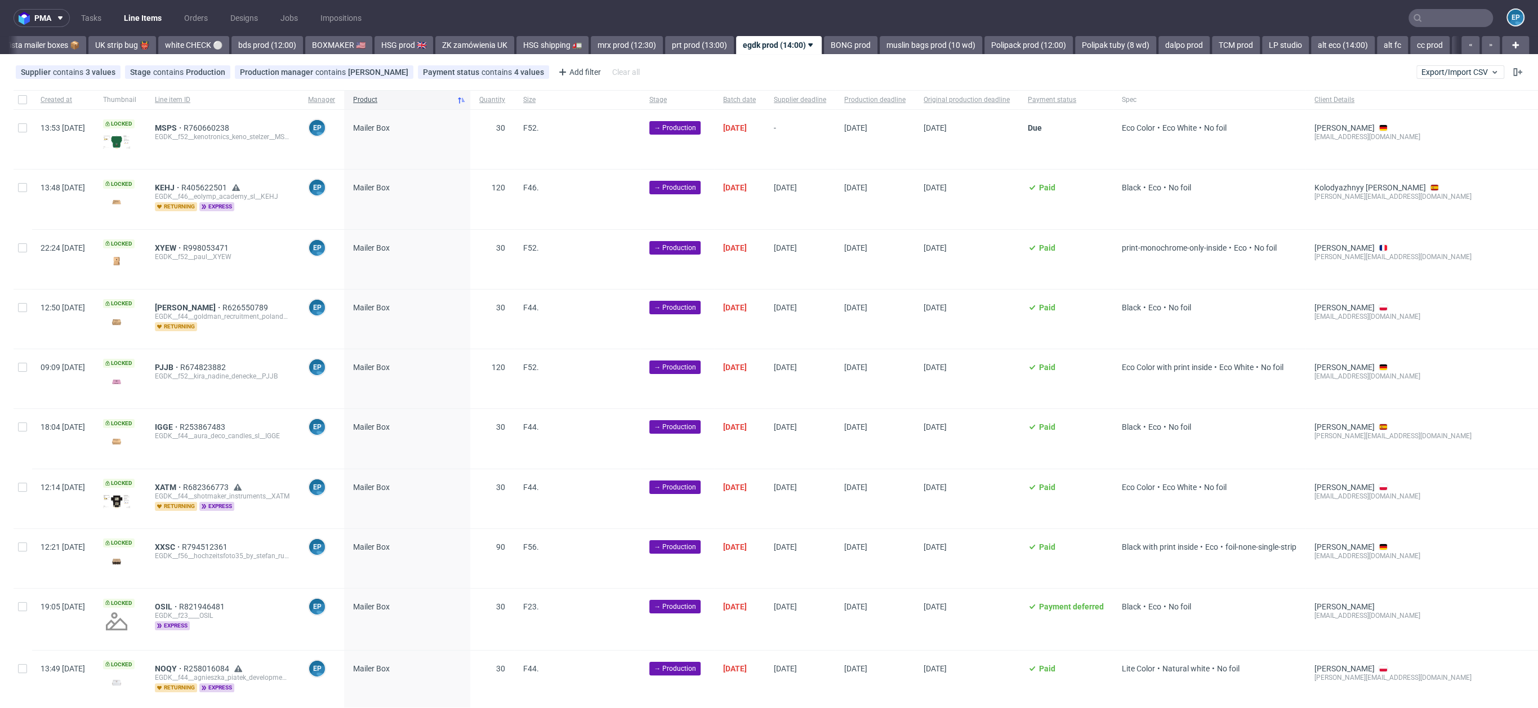
scroll to position [0, 884]
click at [27, 101] on div at bounding box center [23, 99] width 18 height 19
checkbox input "true"
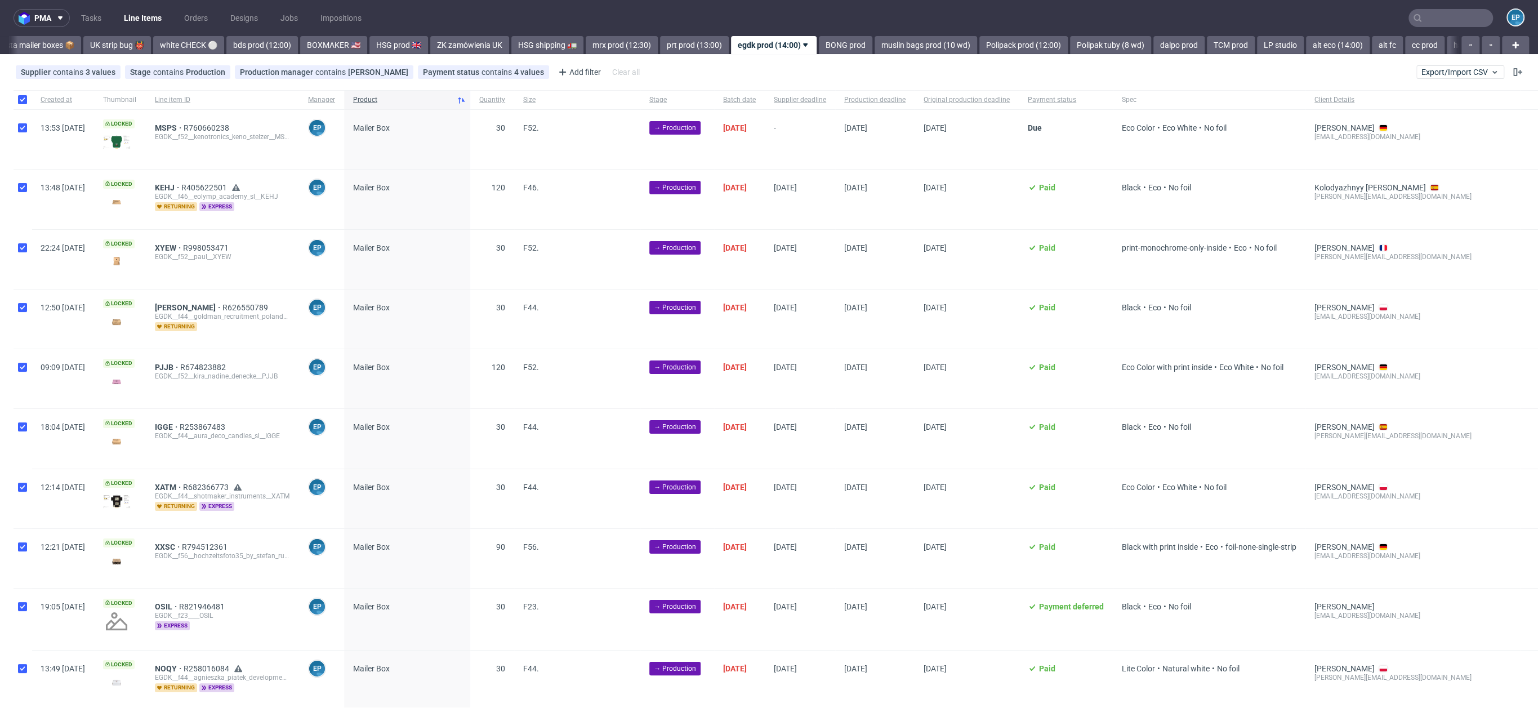
checkbox input "true"
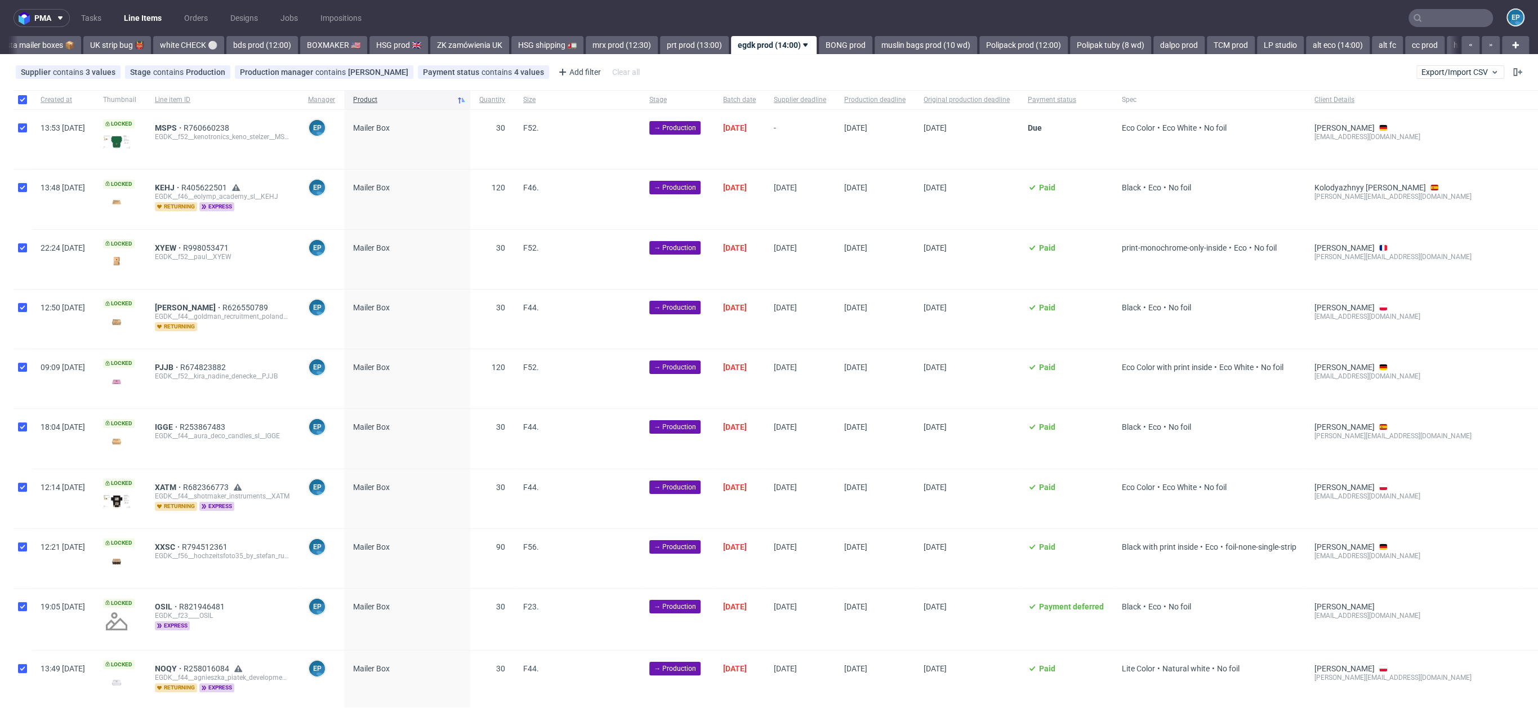
checkbox input "true"
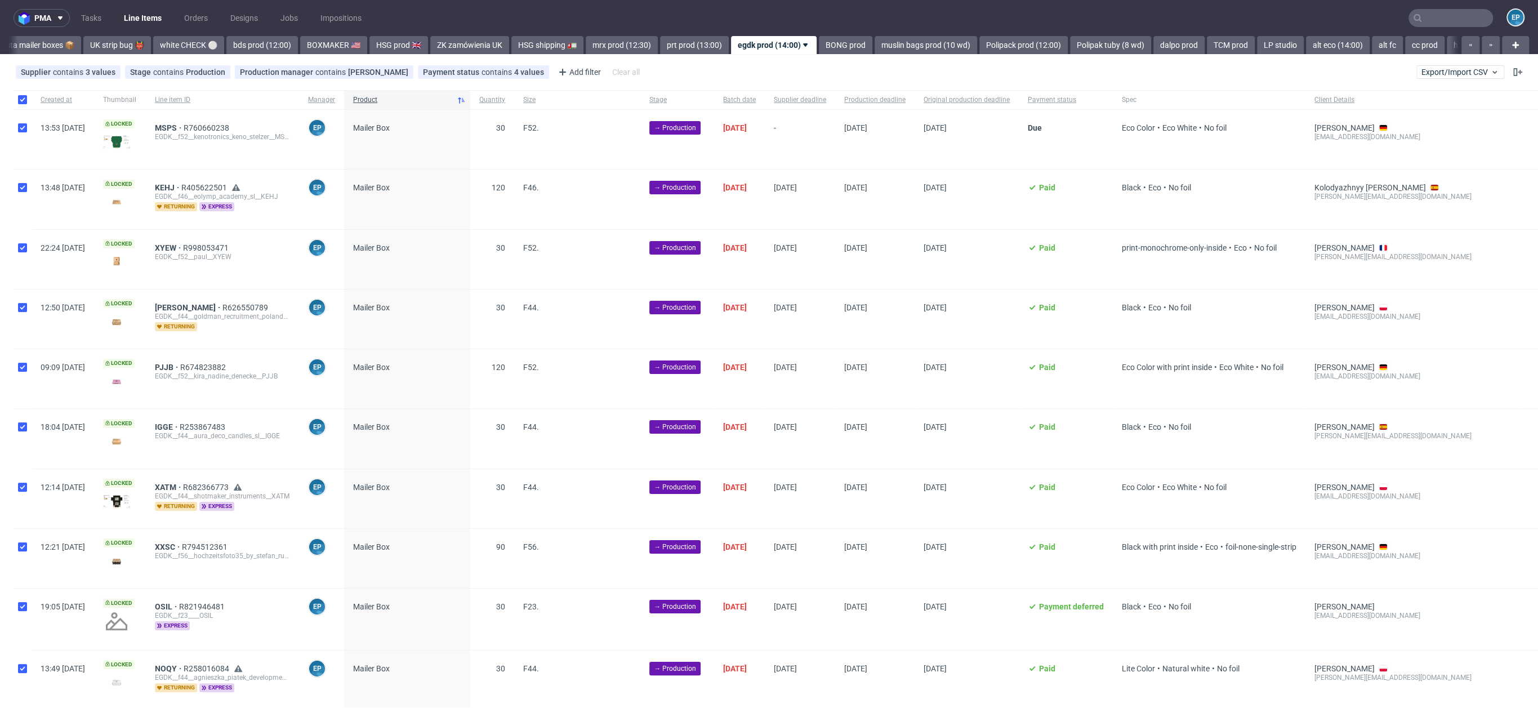
checkbox input "true"
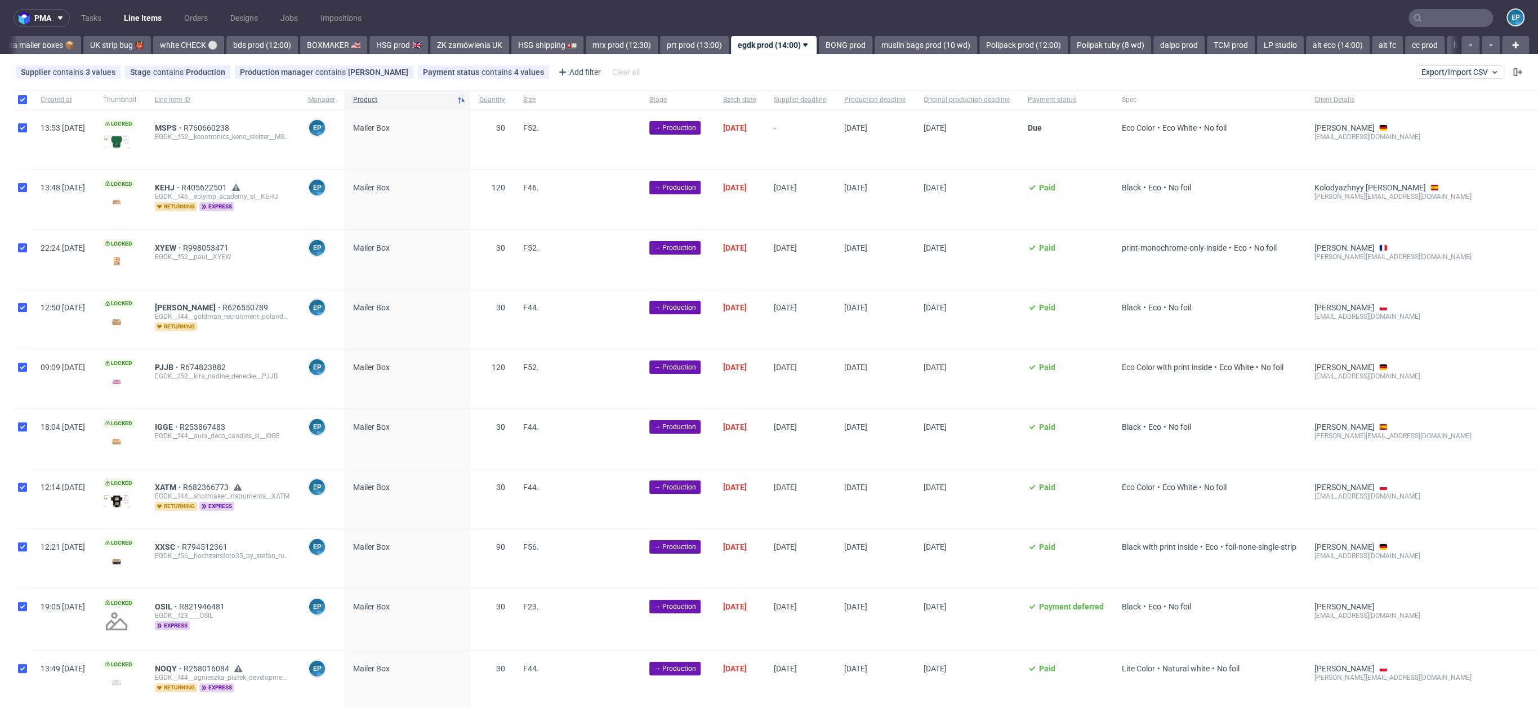
checkbox input "true"
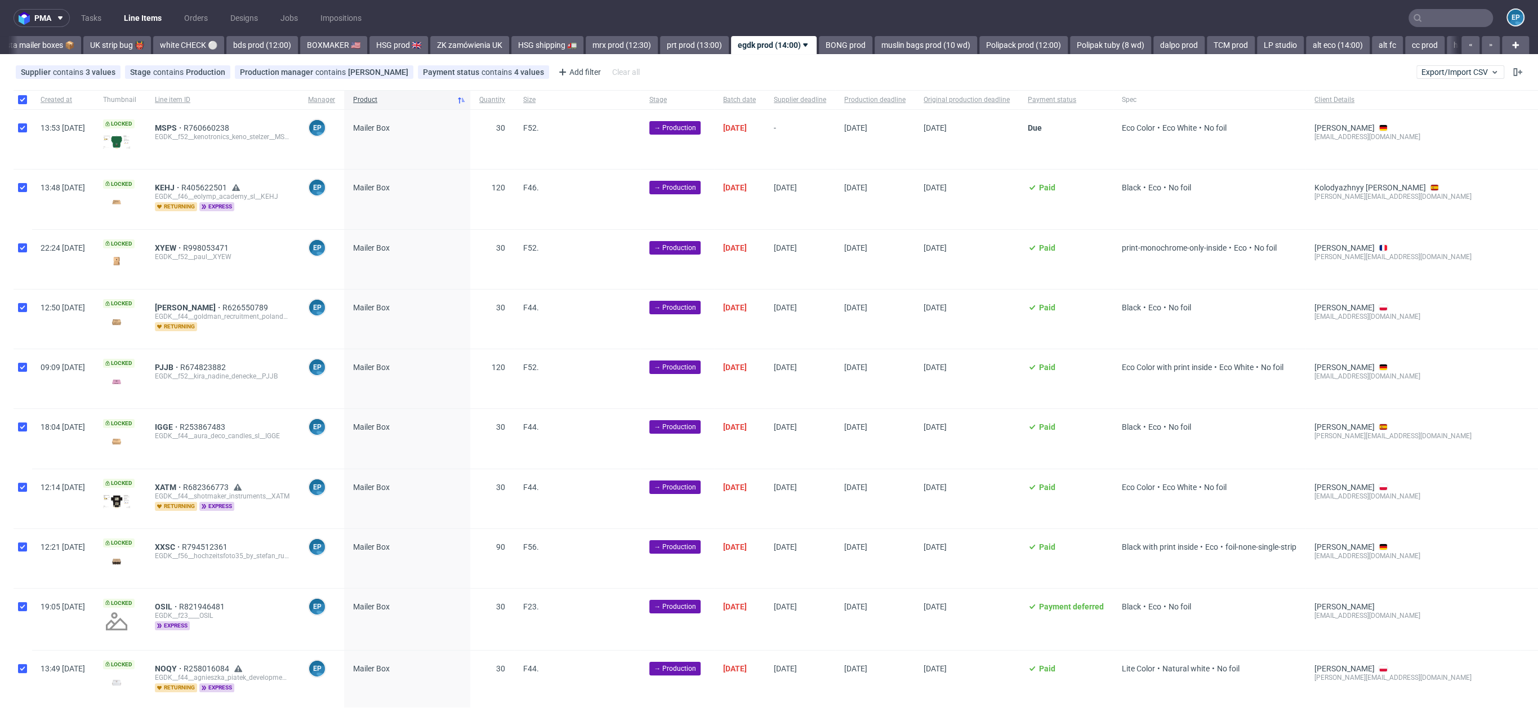
checkbox input "true"
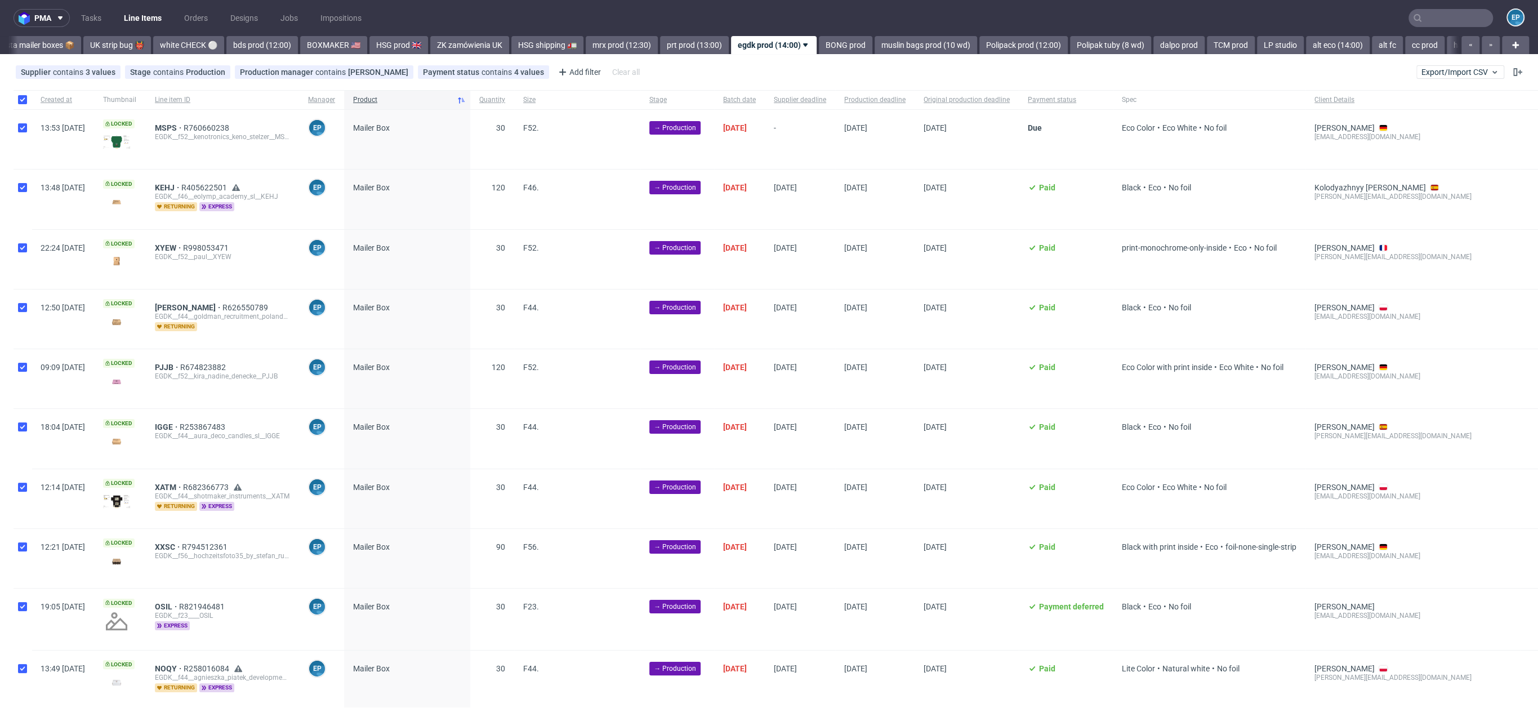
checkbox input "true"
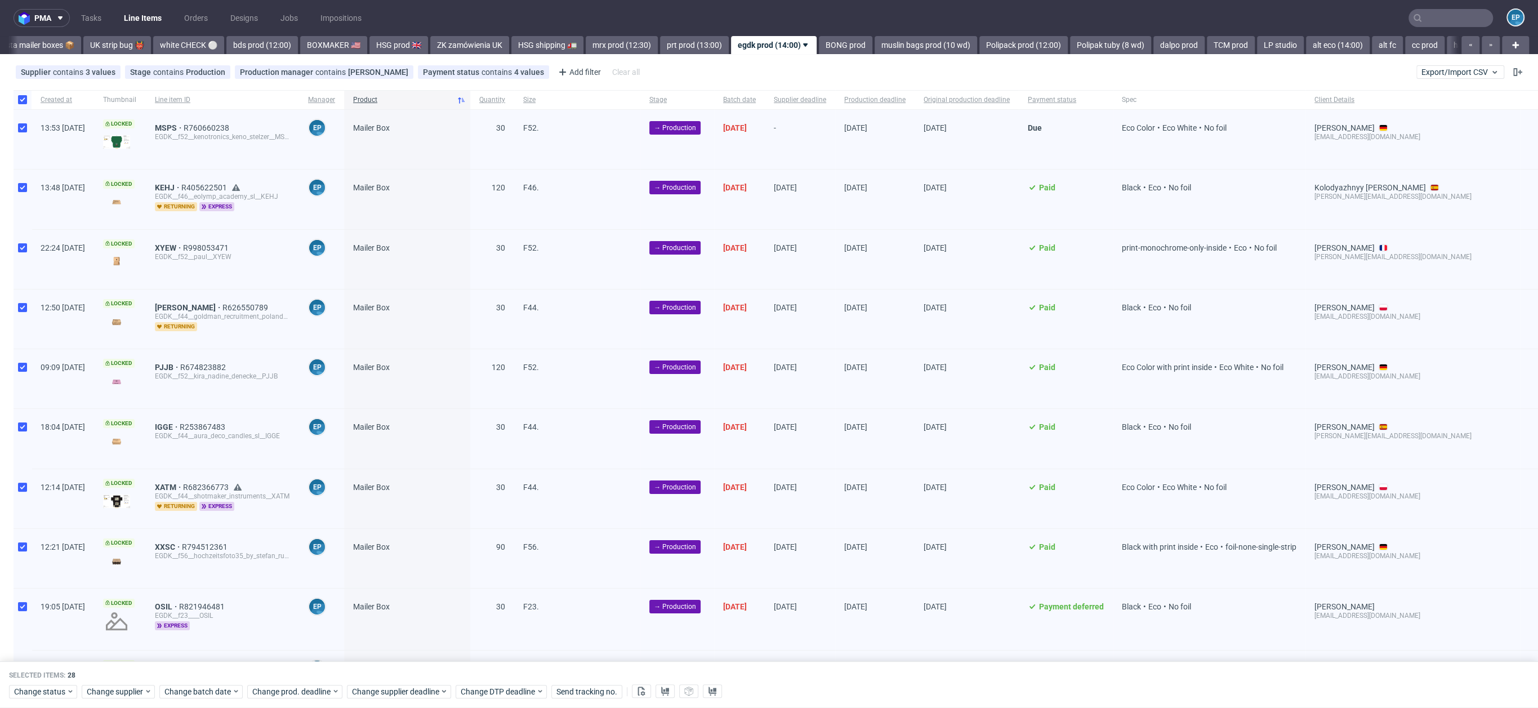
click at [14, 127] on div at bounding box center [23, 139] width 18 height 59
checkbox input "false"
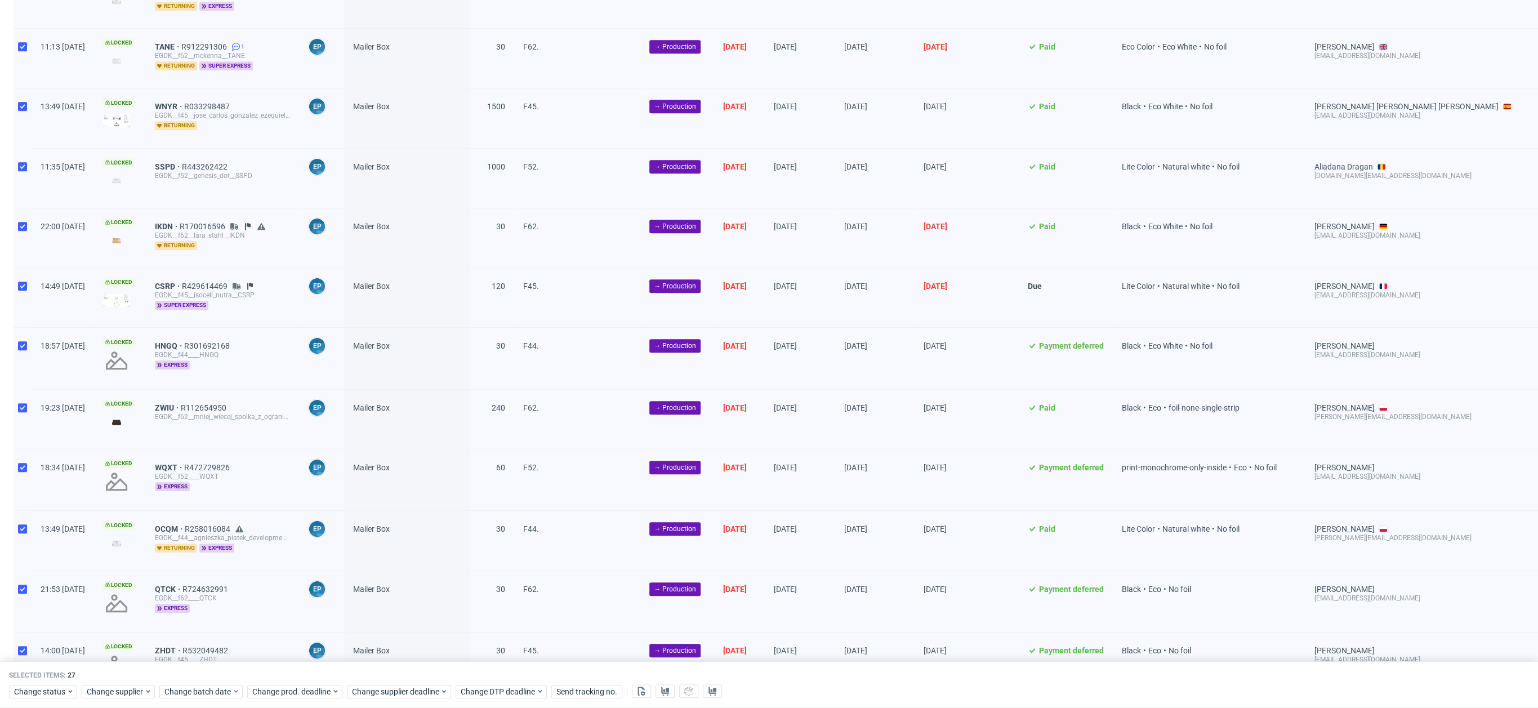
scroll to position [1168, 0]
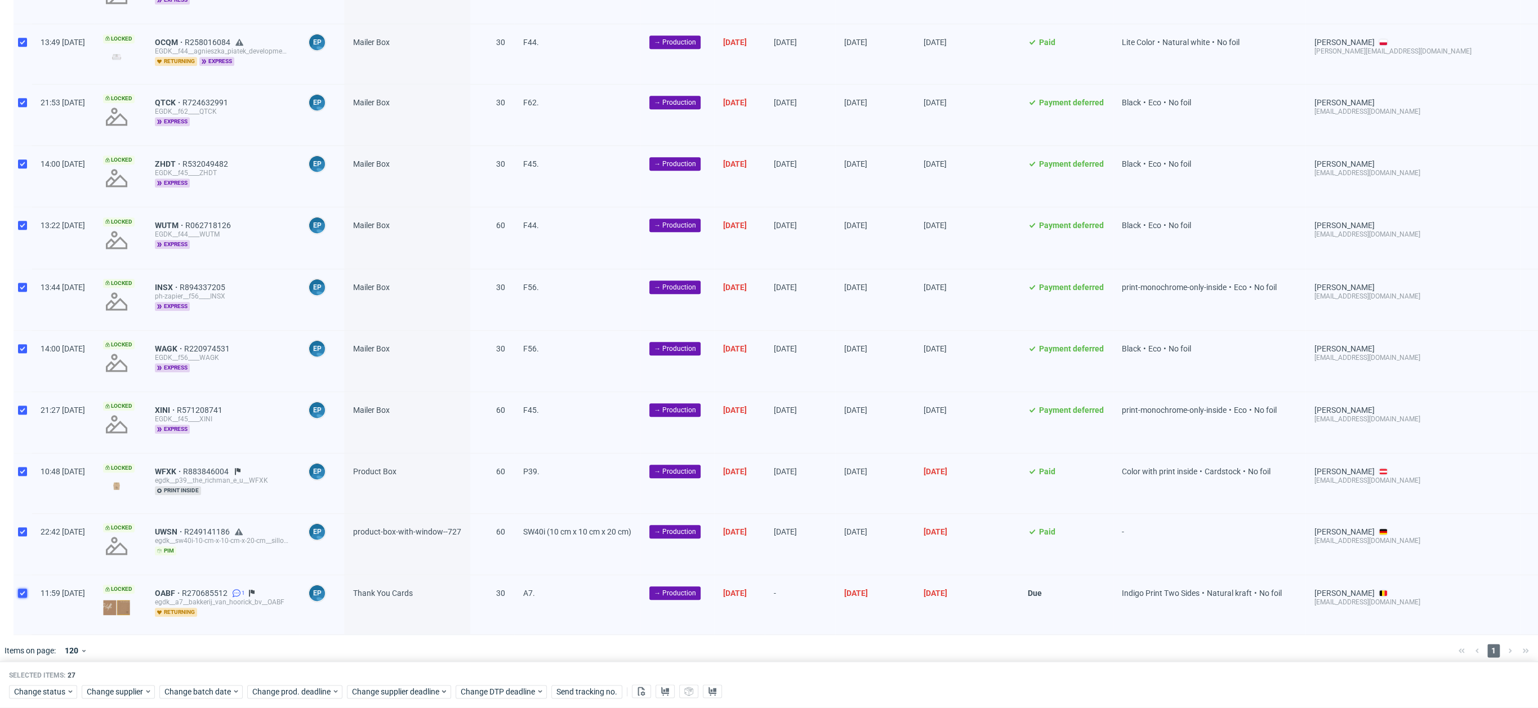
click at [24, 589] on input "checkbox" at bounding box center [22, 593] width 9 height 9
checkbox input "false"
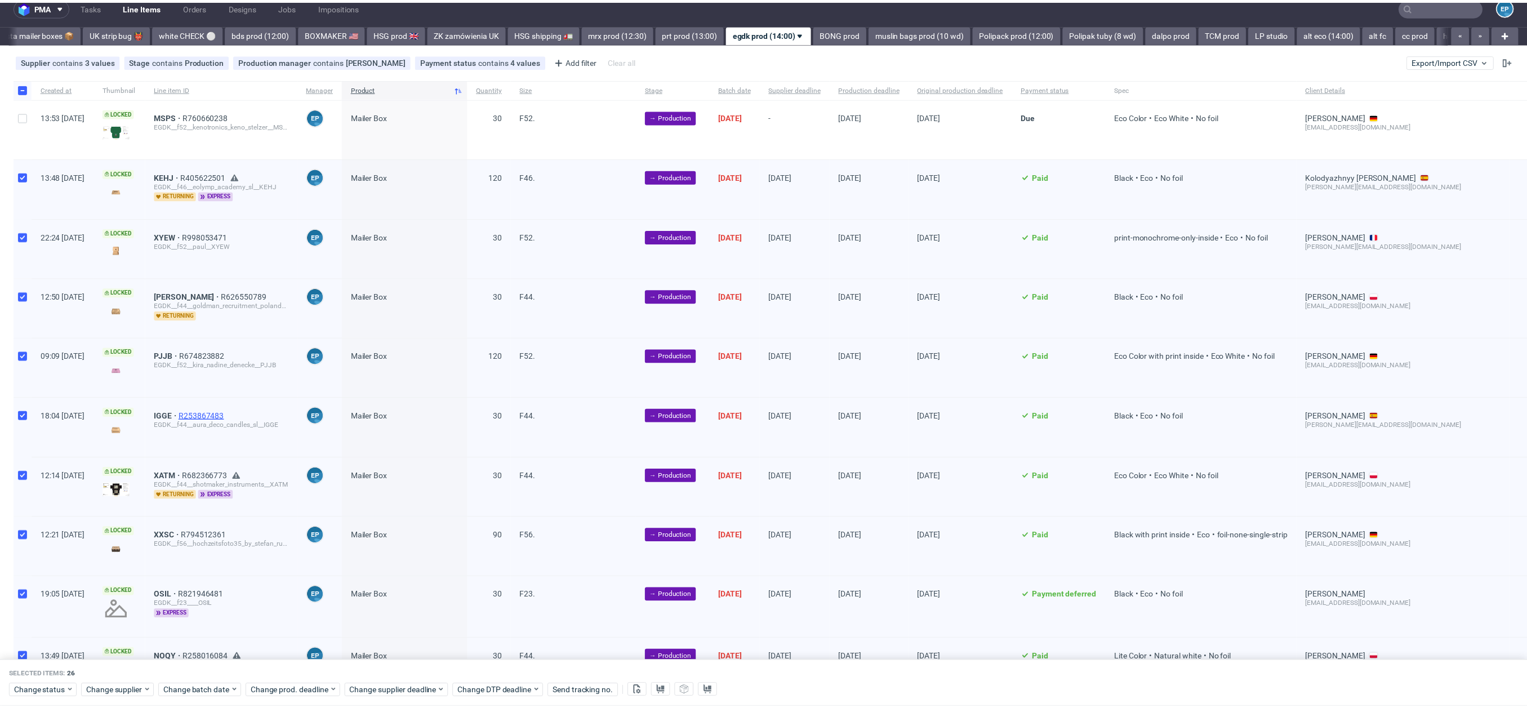
scroll to position [8, 0]
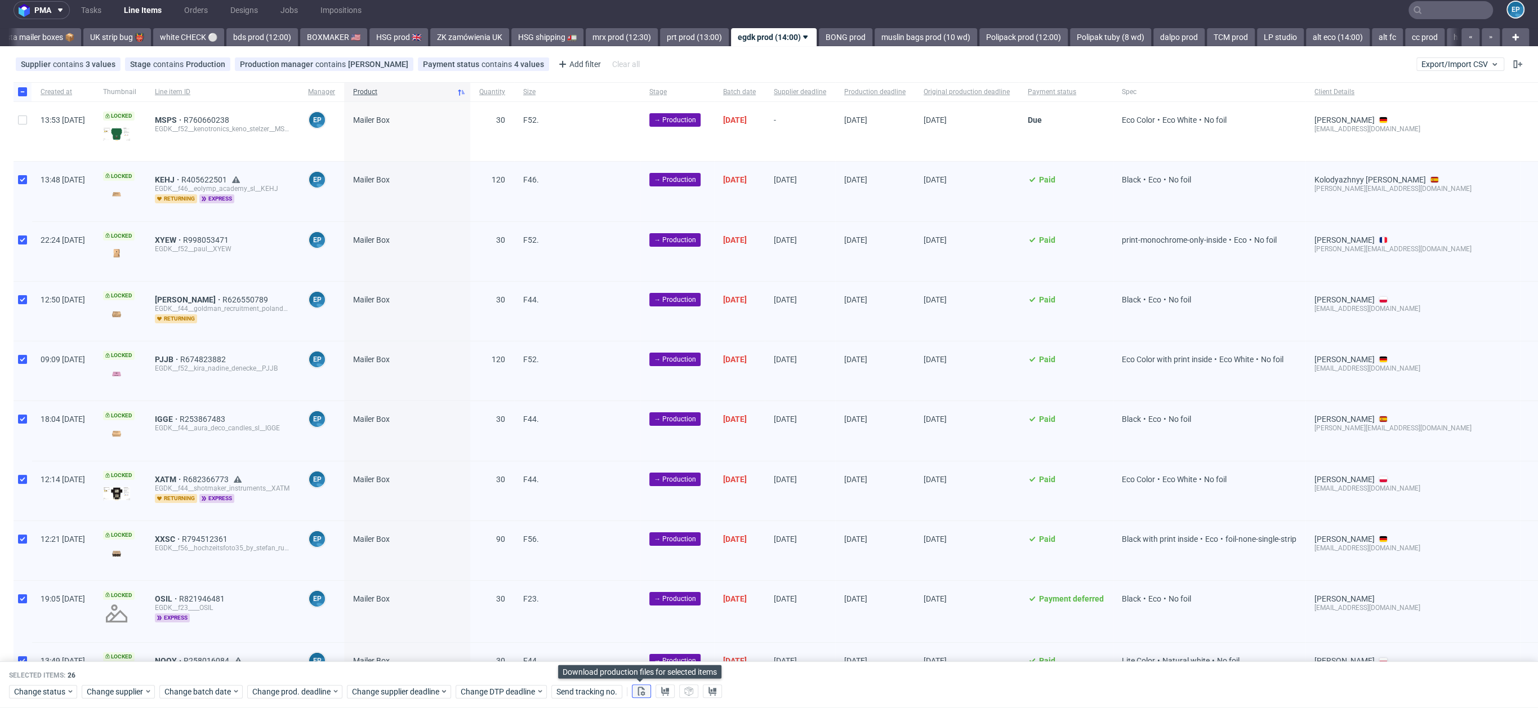
click at [643, 697] on button at bounding box center [641, 692] width 19 height 14
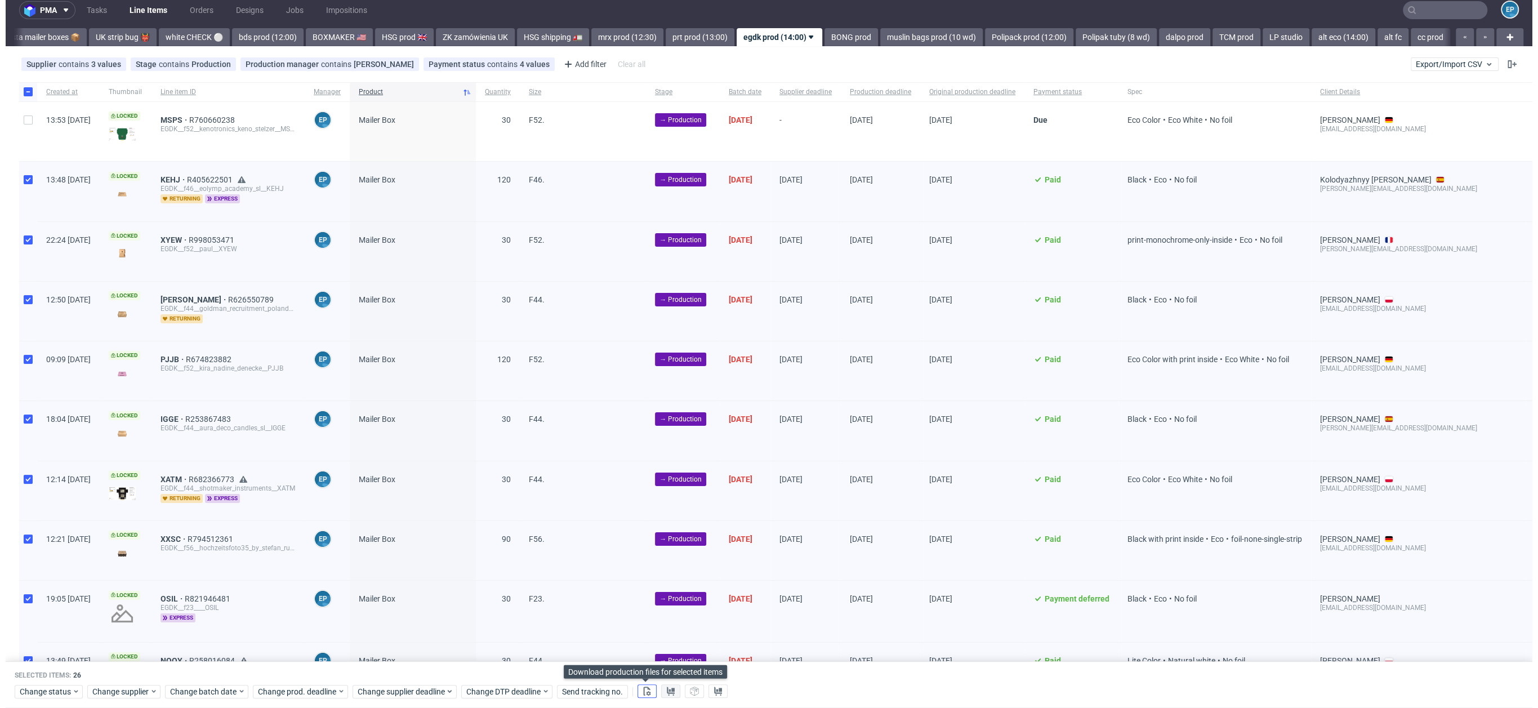
scroll to position [0, 884]
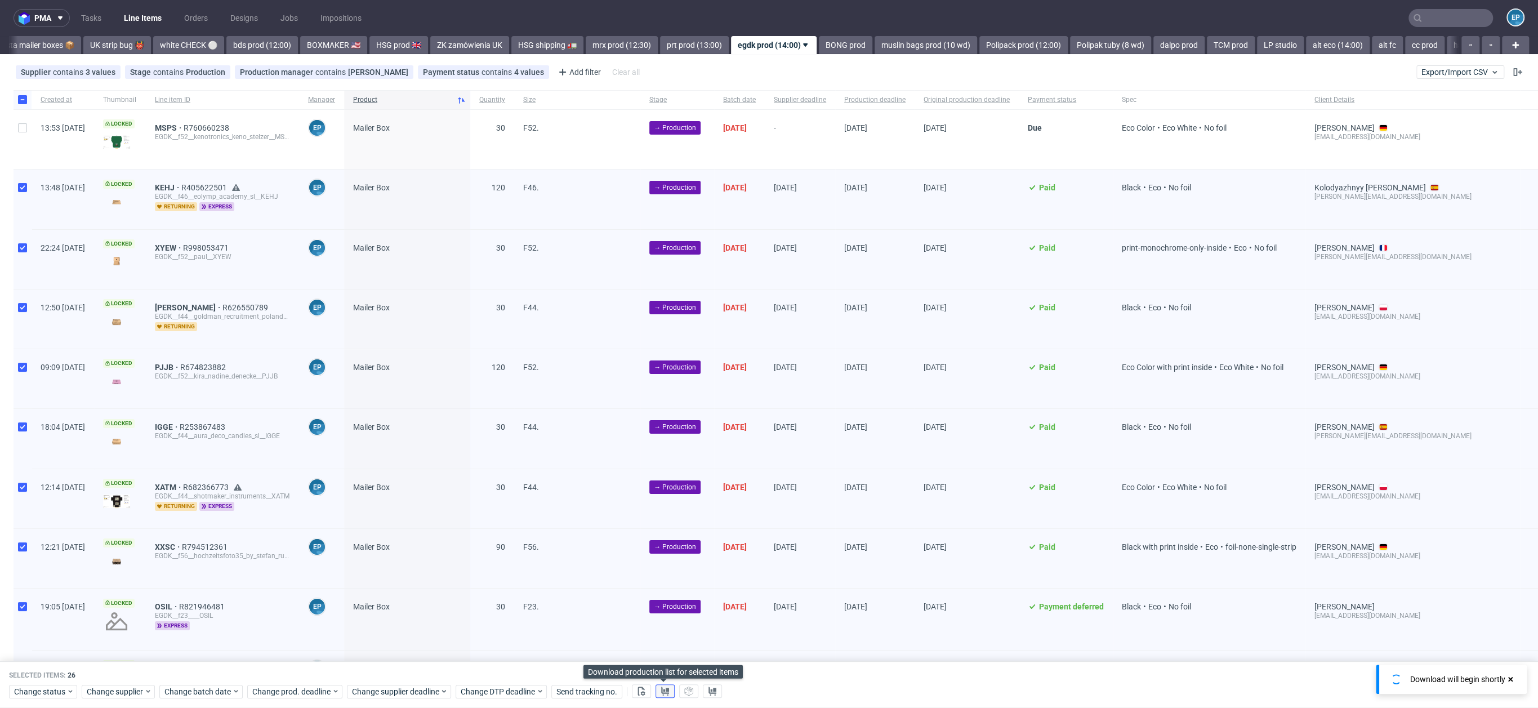
click at [661, 693] on icon at bounding box center [665, 691] width 9 height 9
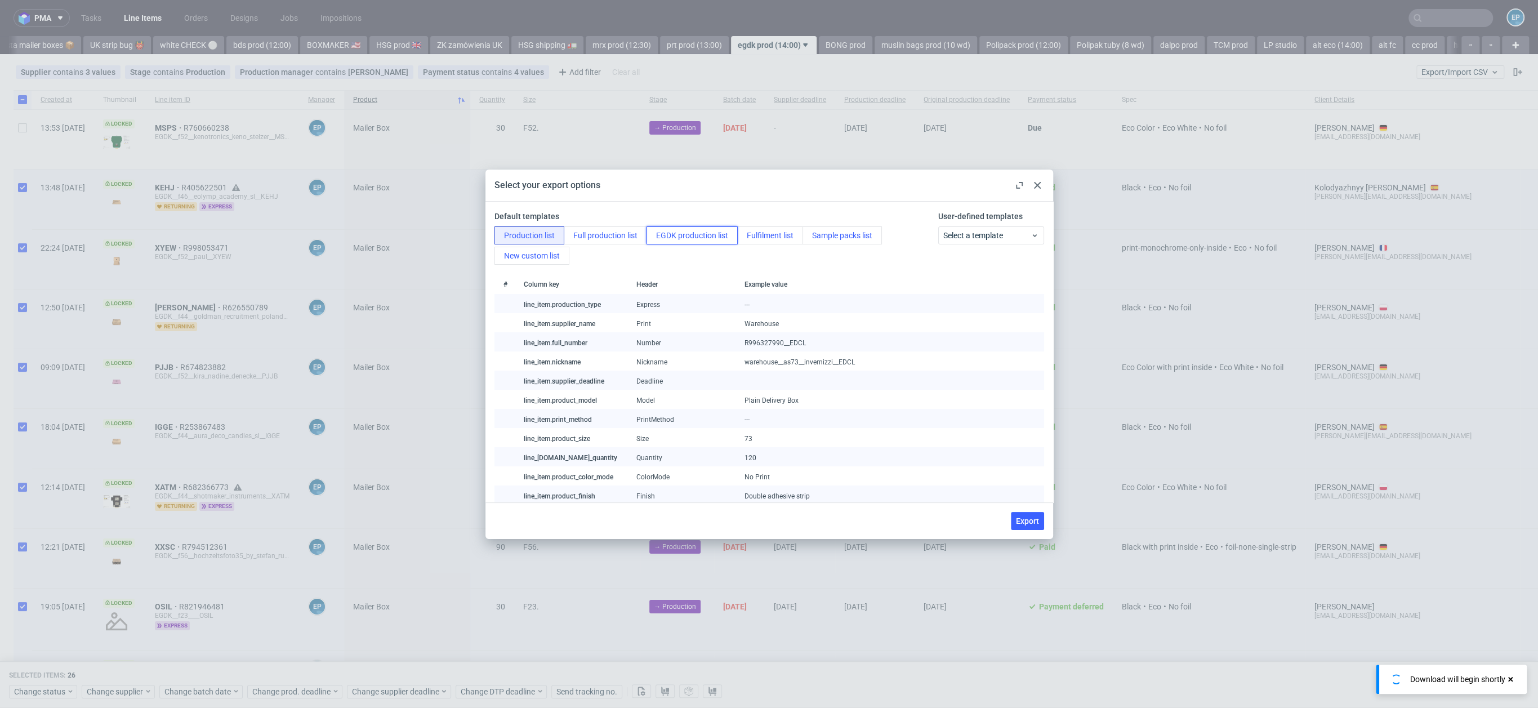
click at [682, 231] on button "EGDK production list" at bounding box center [692, 235] width 91 height 18
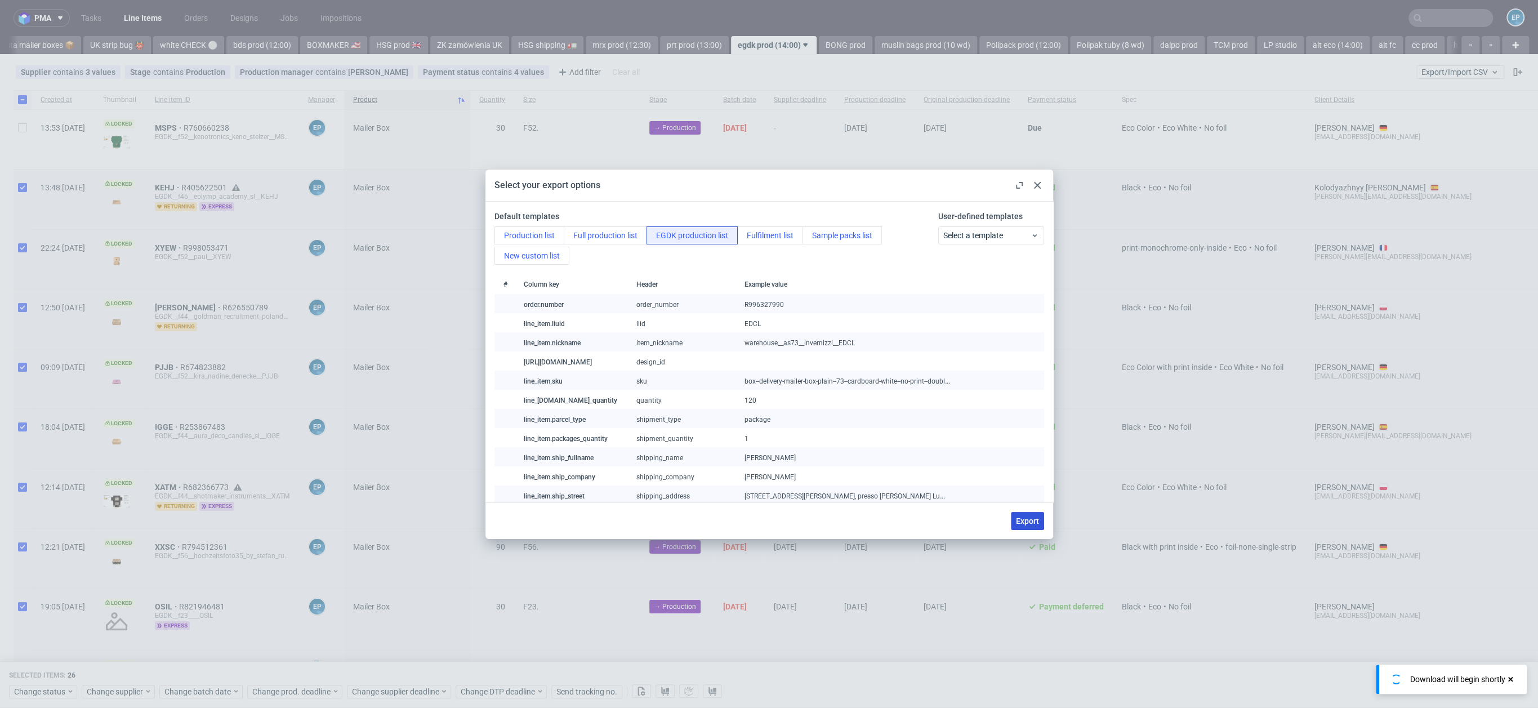
click at [1021, 517] on span "Export" at bounding box center [1027, 521] width 23 height 8
checkbox input "false"
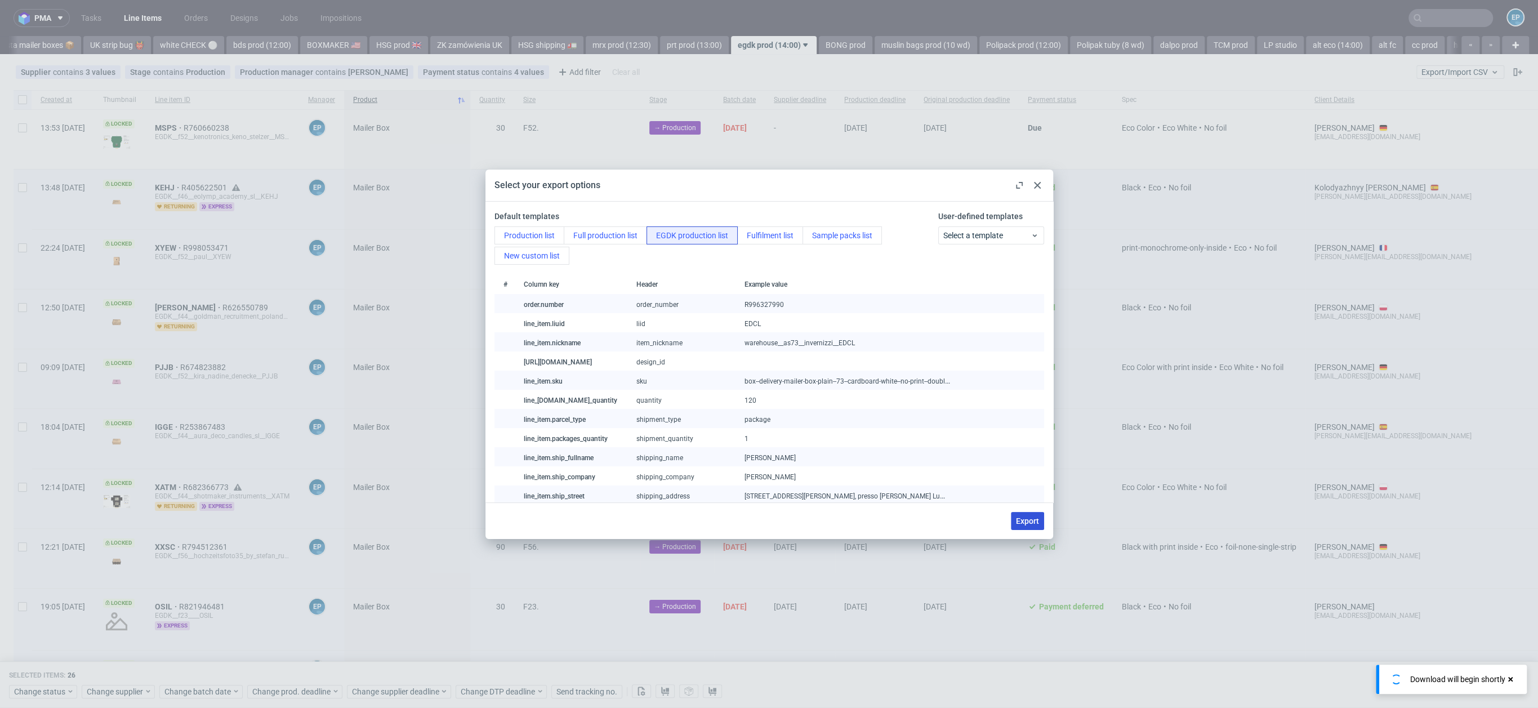
checkbox input "false"
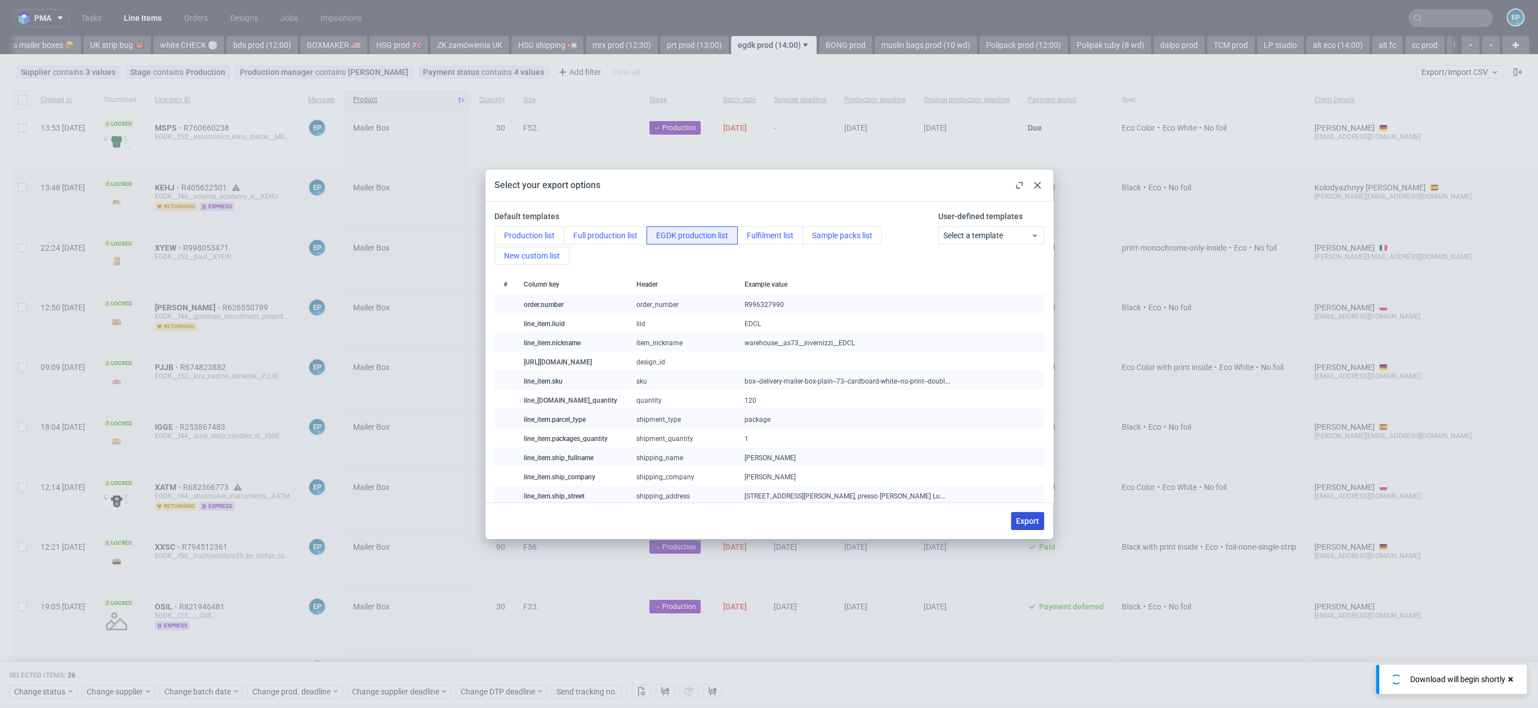
checkbox input "false"
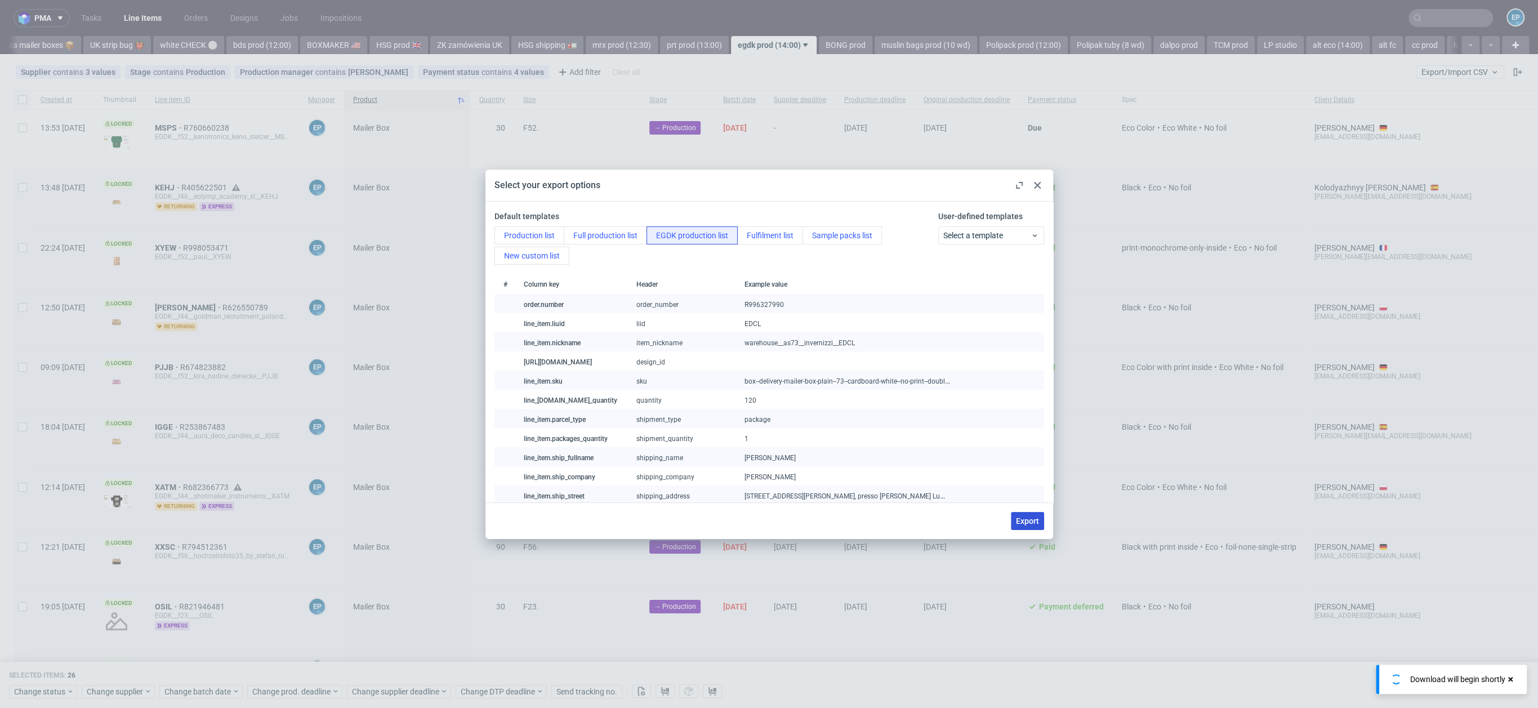
checkbox input "false"
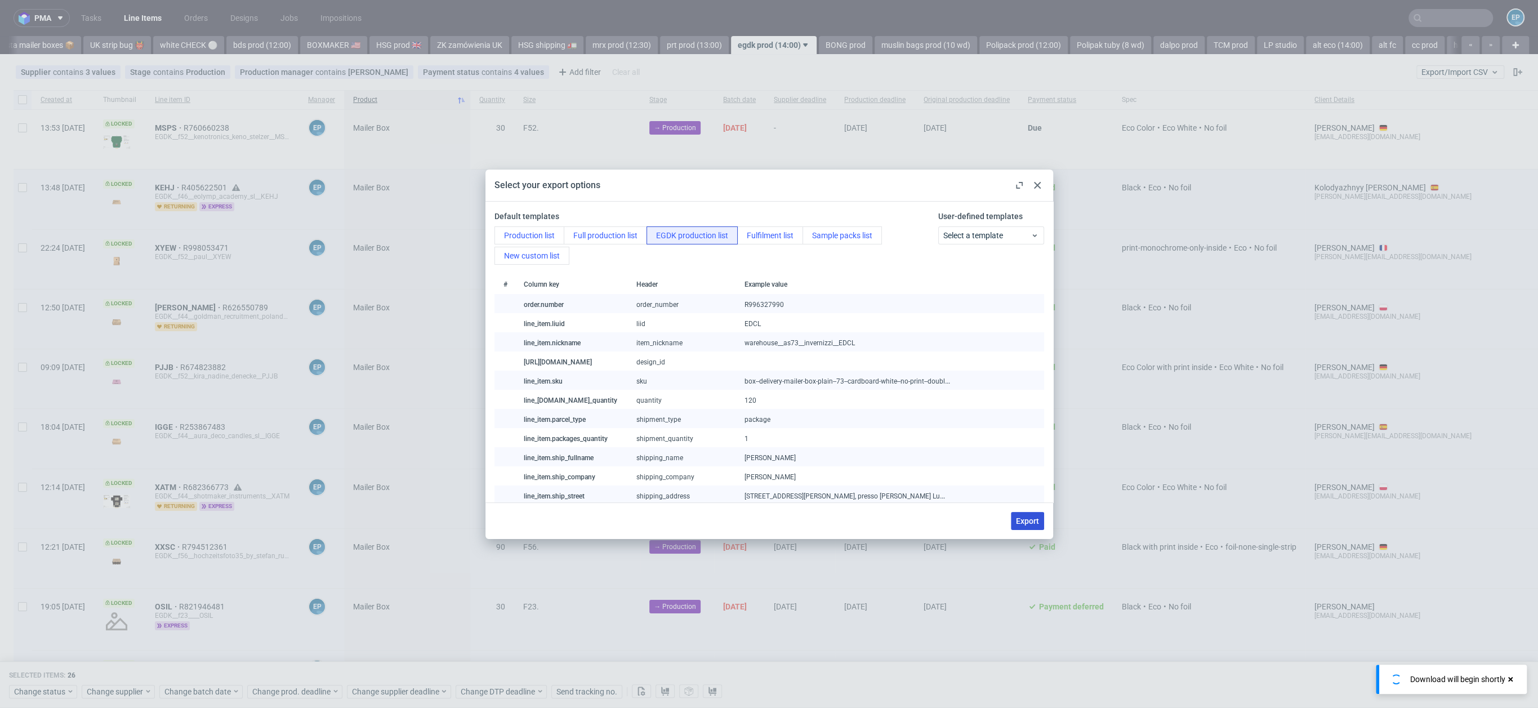
checkbox input "false"
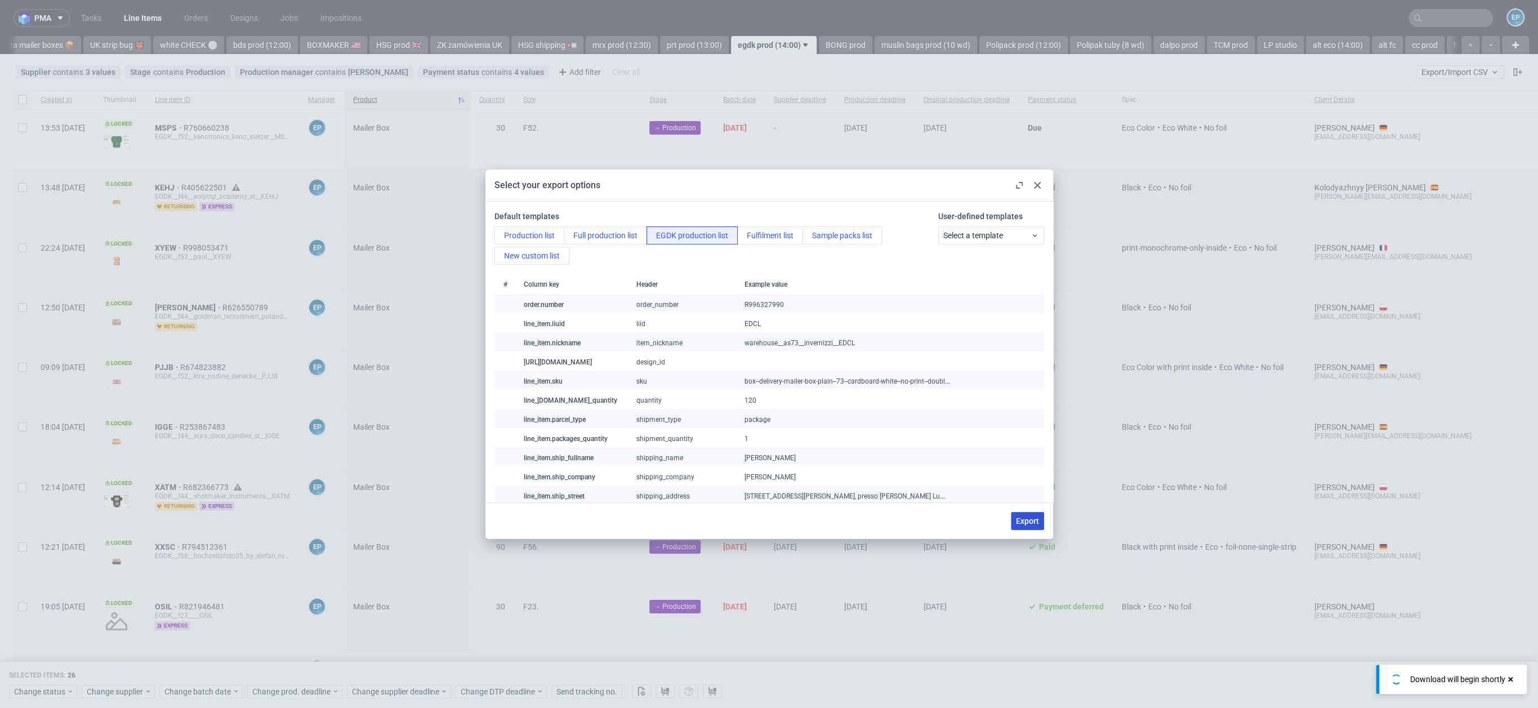
checkbox input "false"
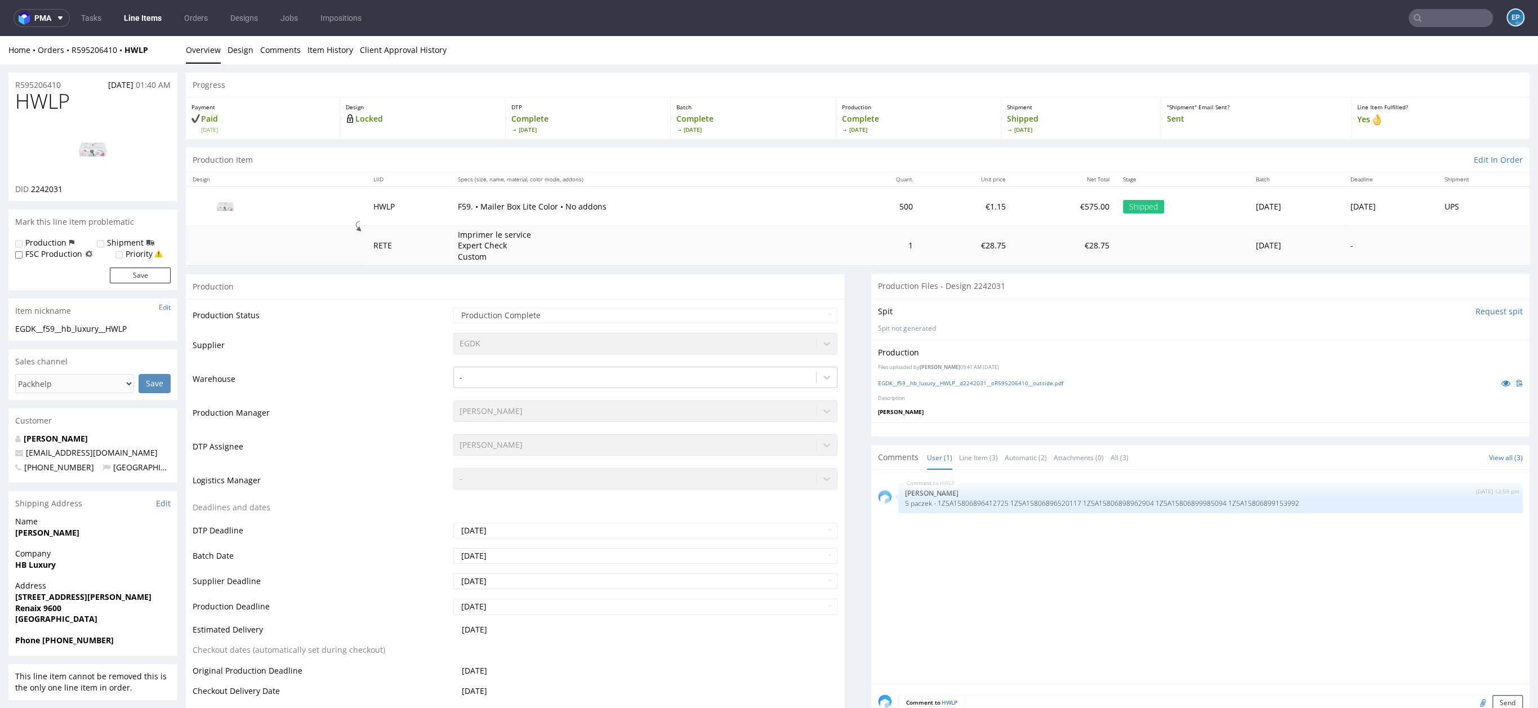
click at [1080, 115] on p "Shipped Fri 8 Aug" at bounding box center [1081, 123] width 148 height 20
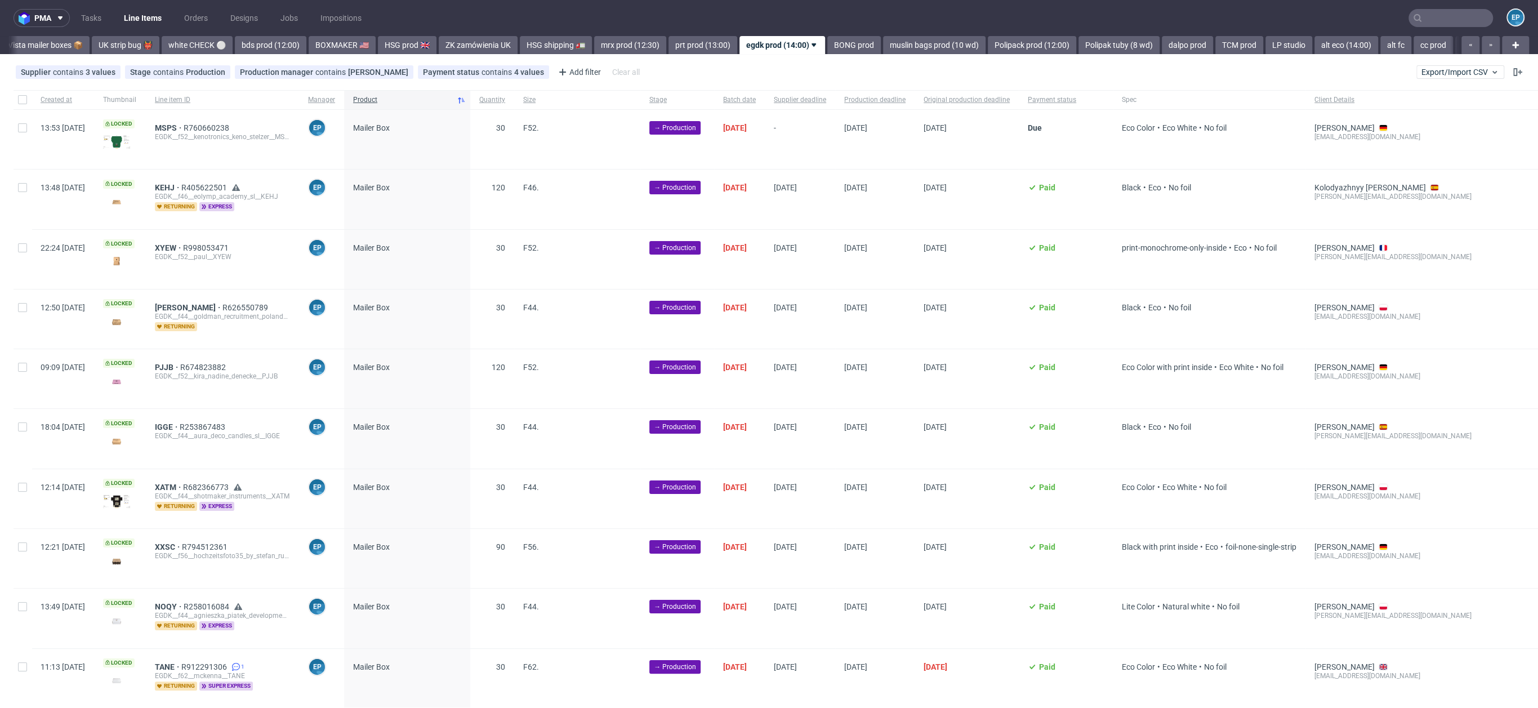
scroll to position [0, 884]
click at [24, 101] on input "checkbox" at bounding box center [22, 99] width 9 height 9
checkbox input "true"
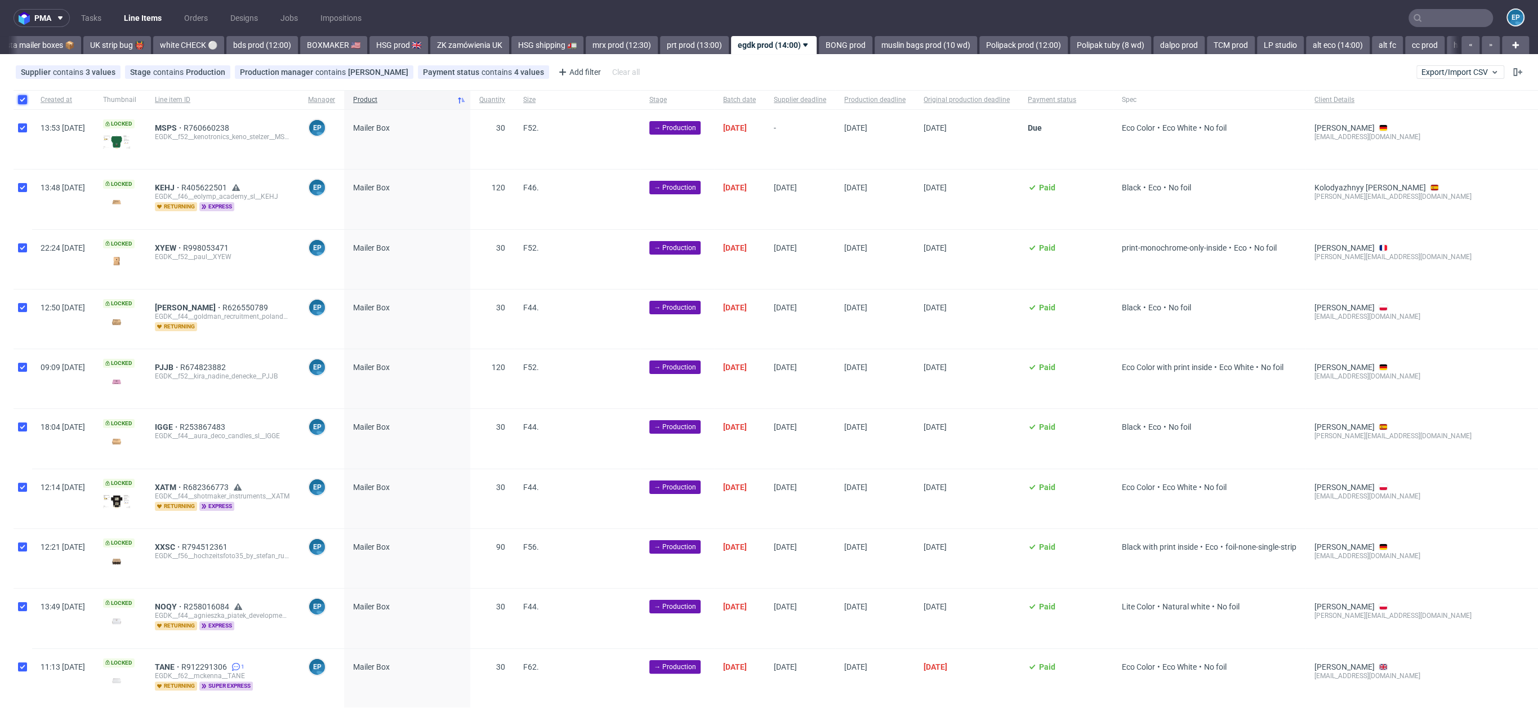
checkbox input "true"
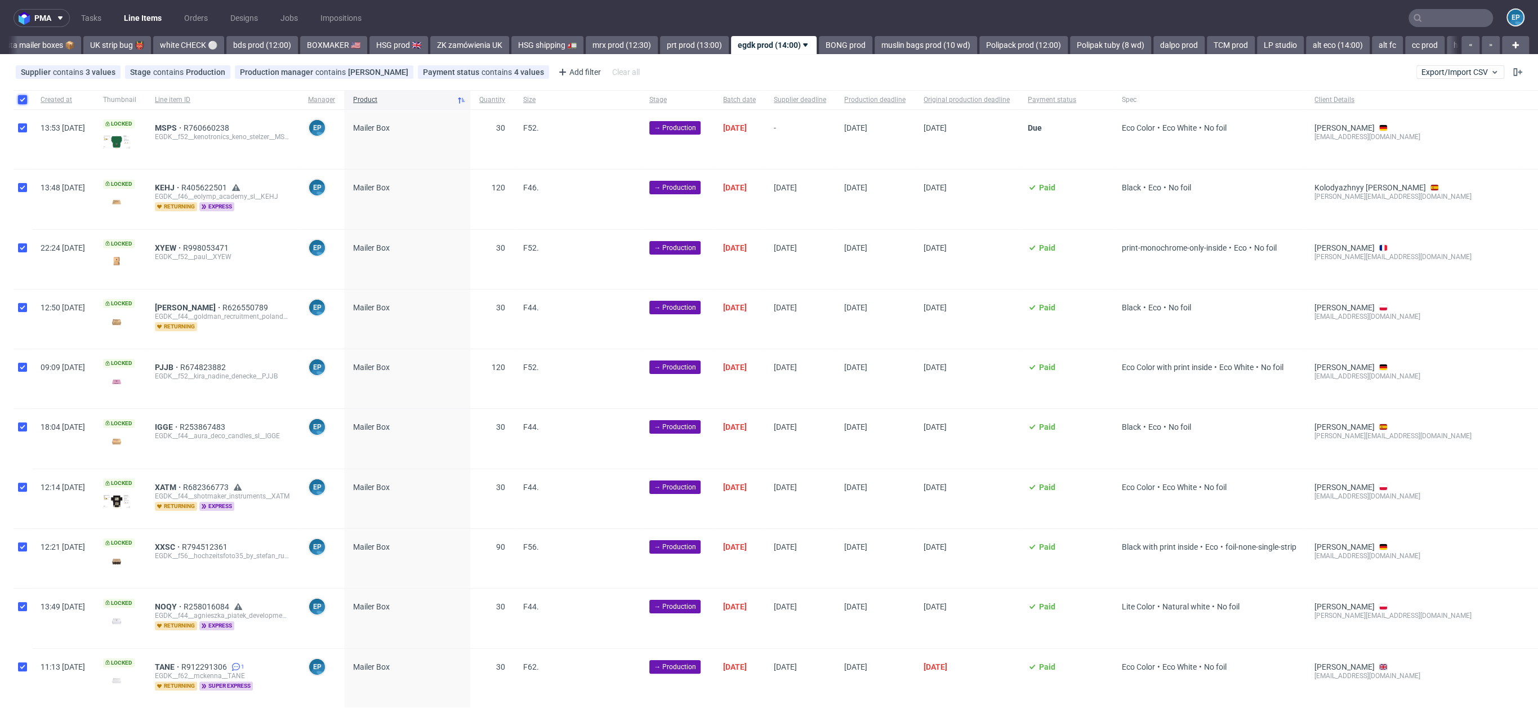
checkbox input "true"
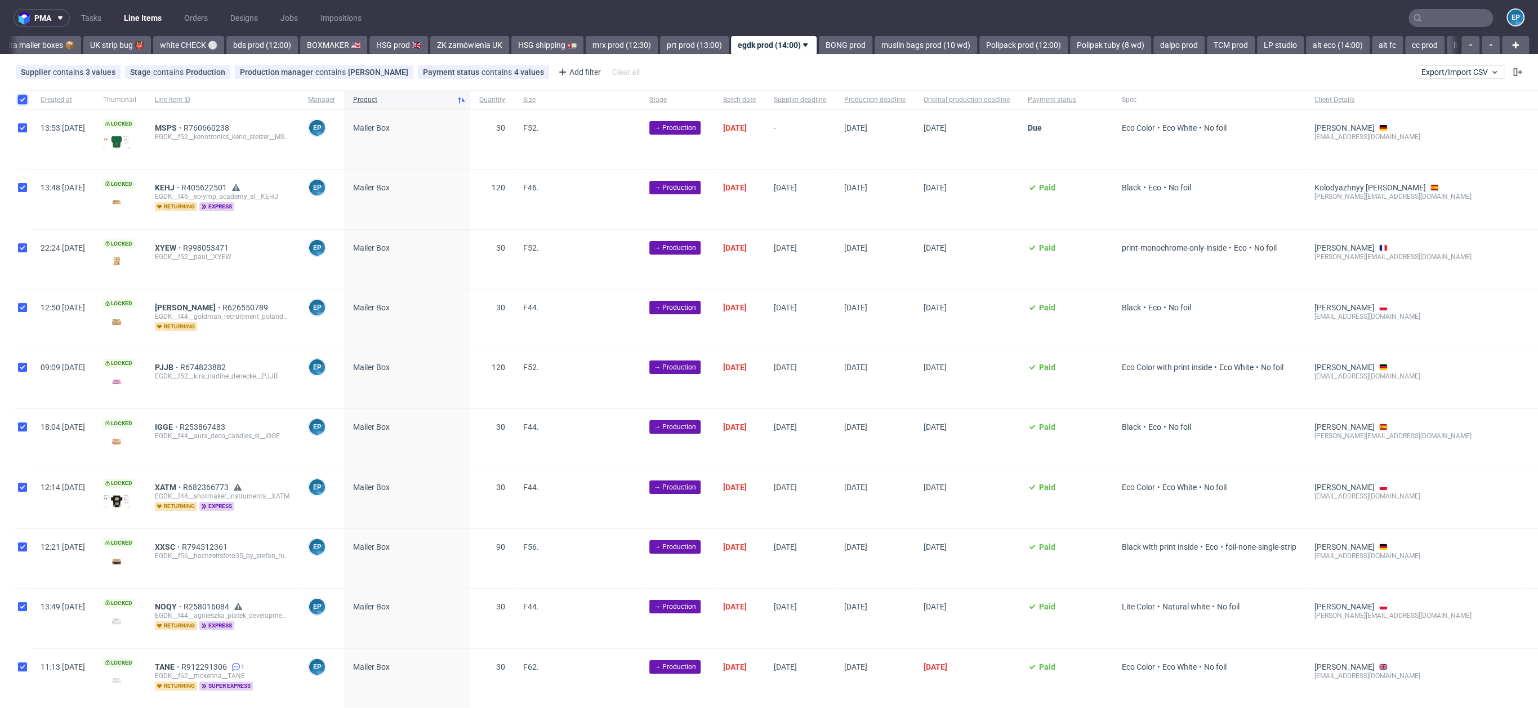
checkbox input "true"
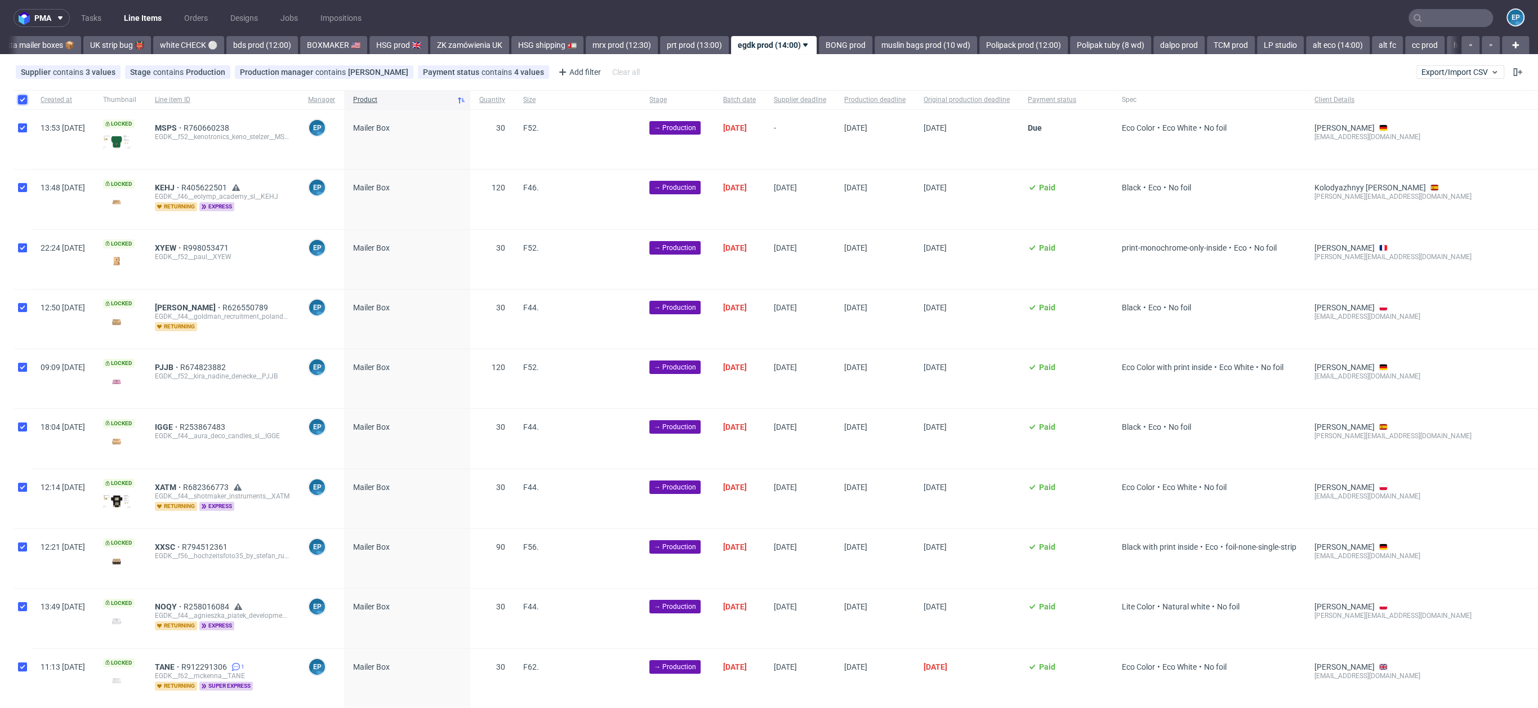
checkbox input "true"
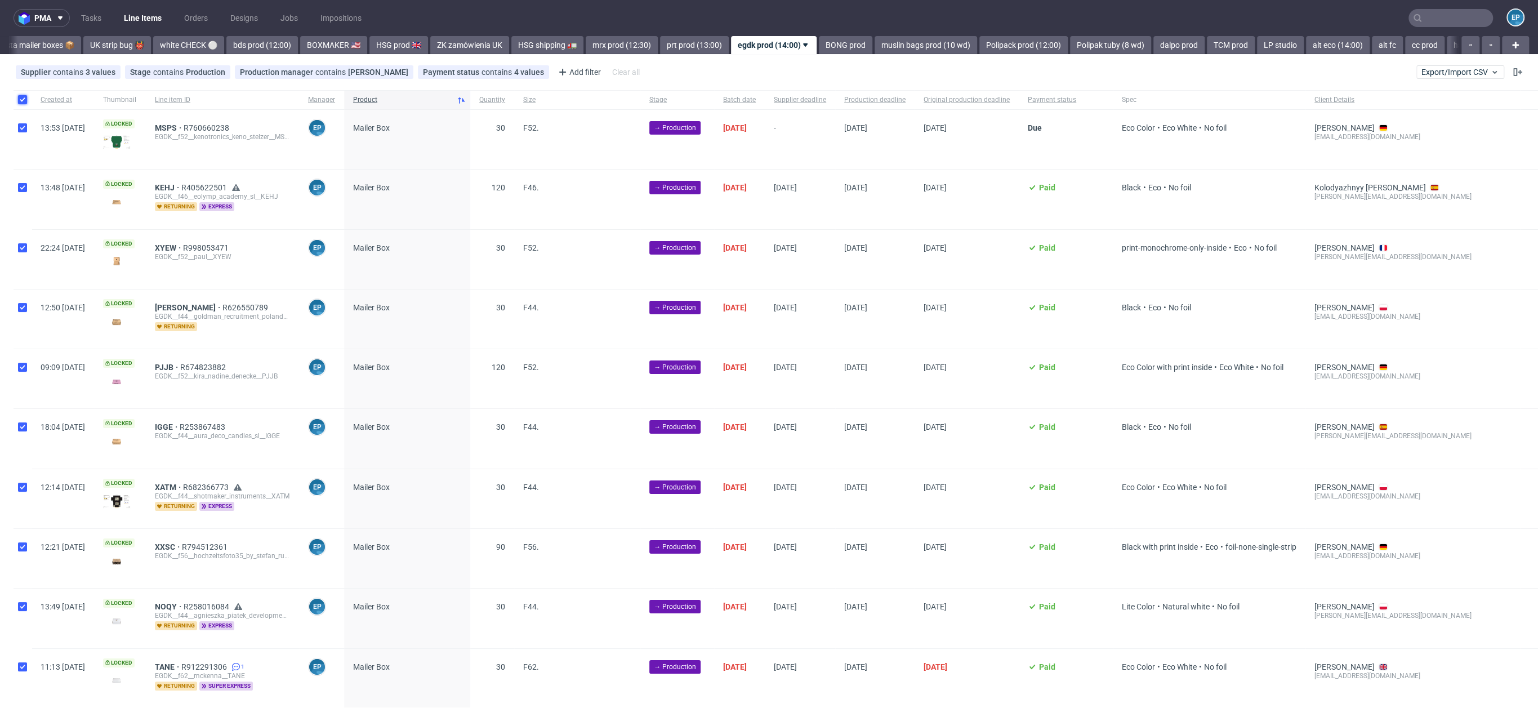
checkbox input "true"
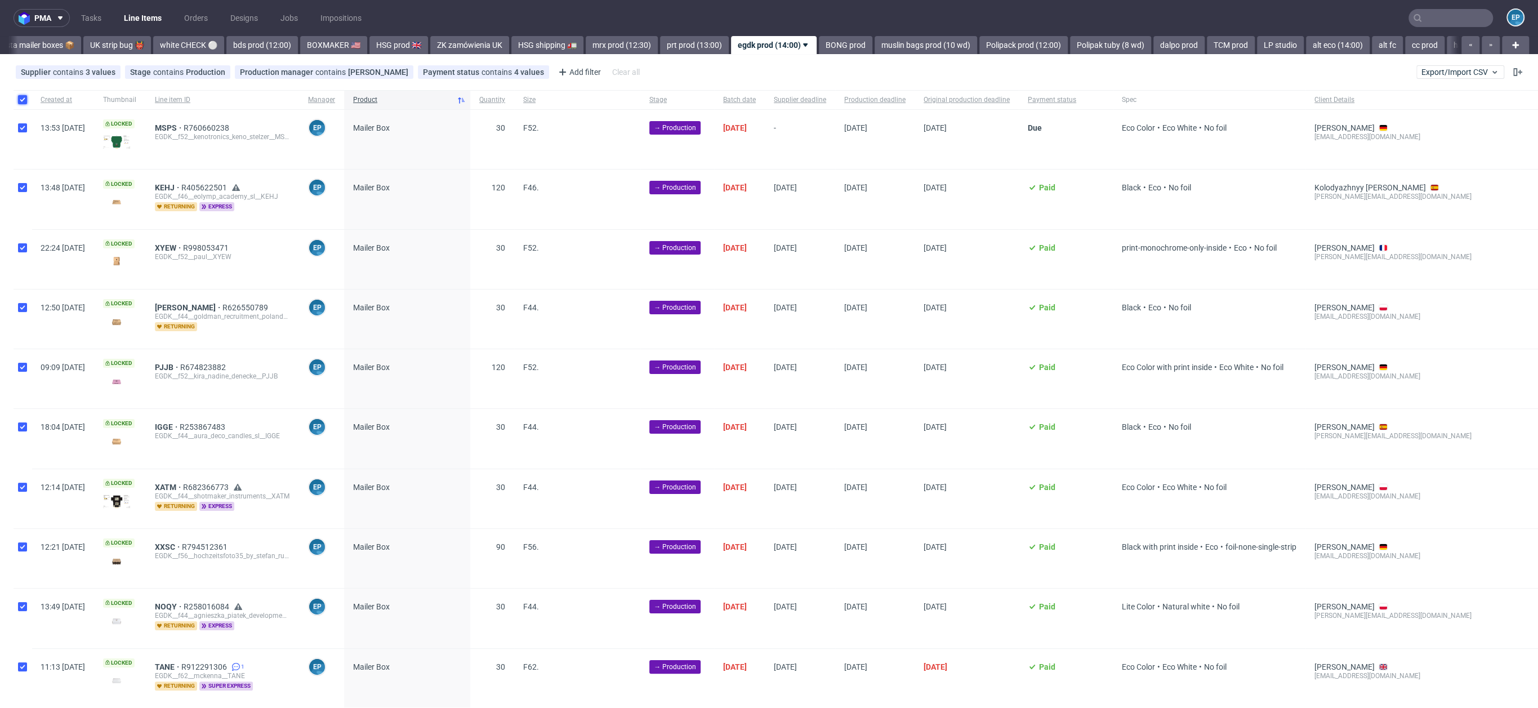
checkbox input "true"
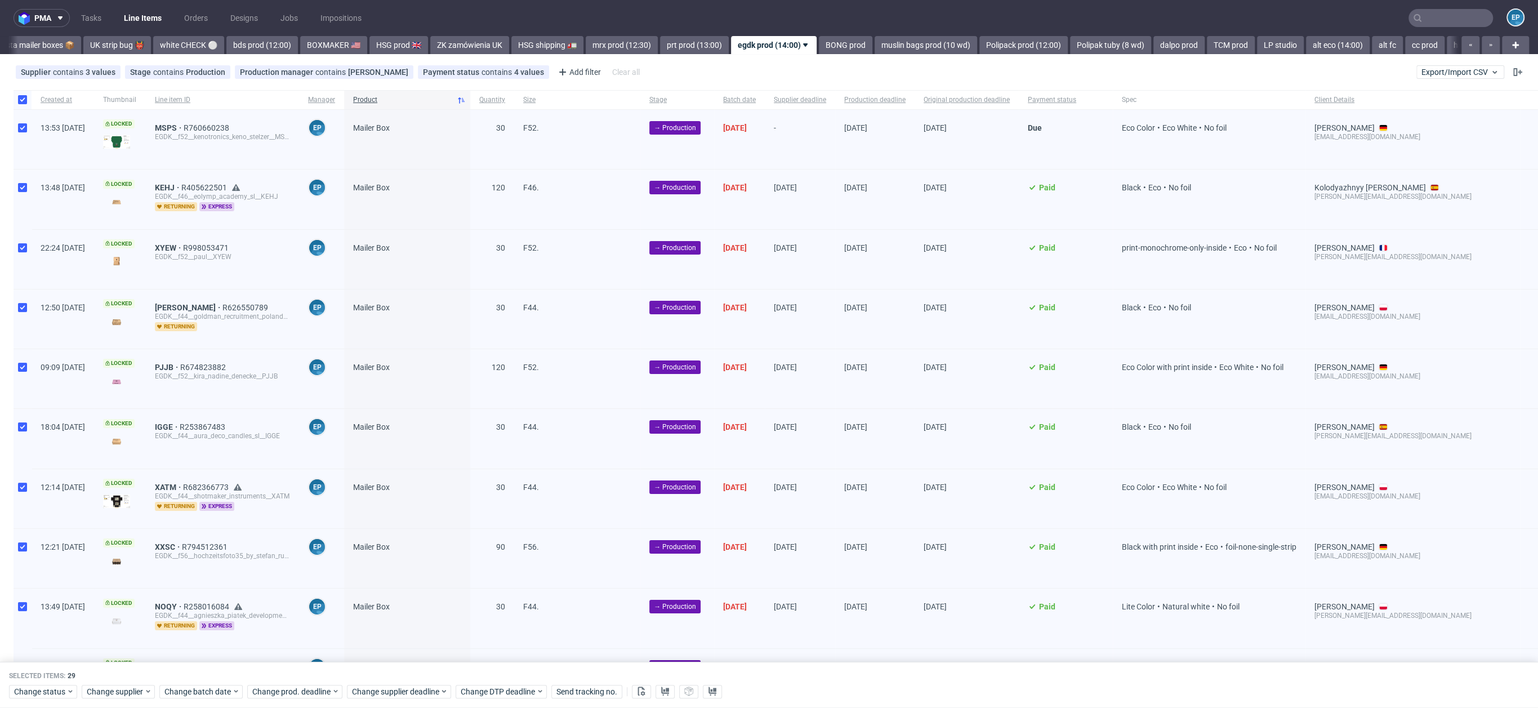
click at [14, 128] on div at bounding box center [23, 139] width 18 height 59
checkbox input "false"
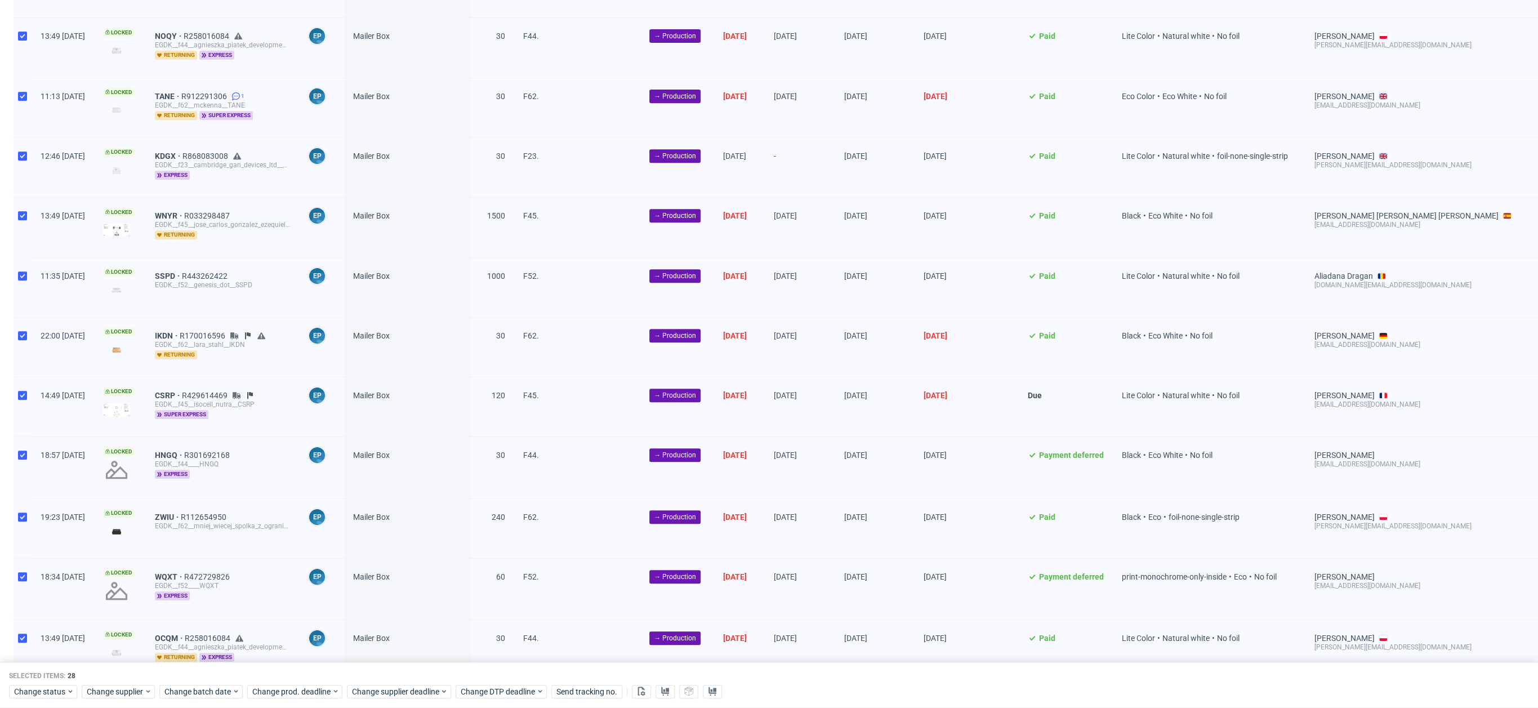
scroll to position [1228, 0]
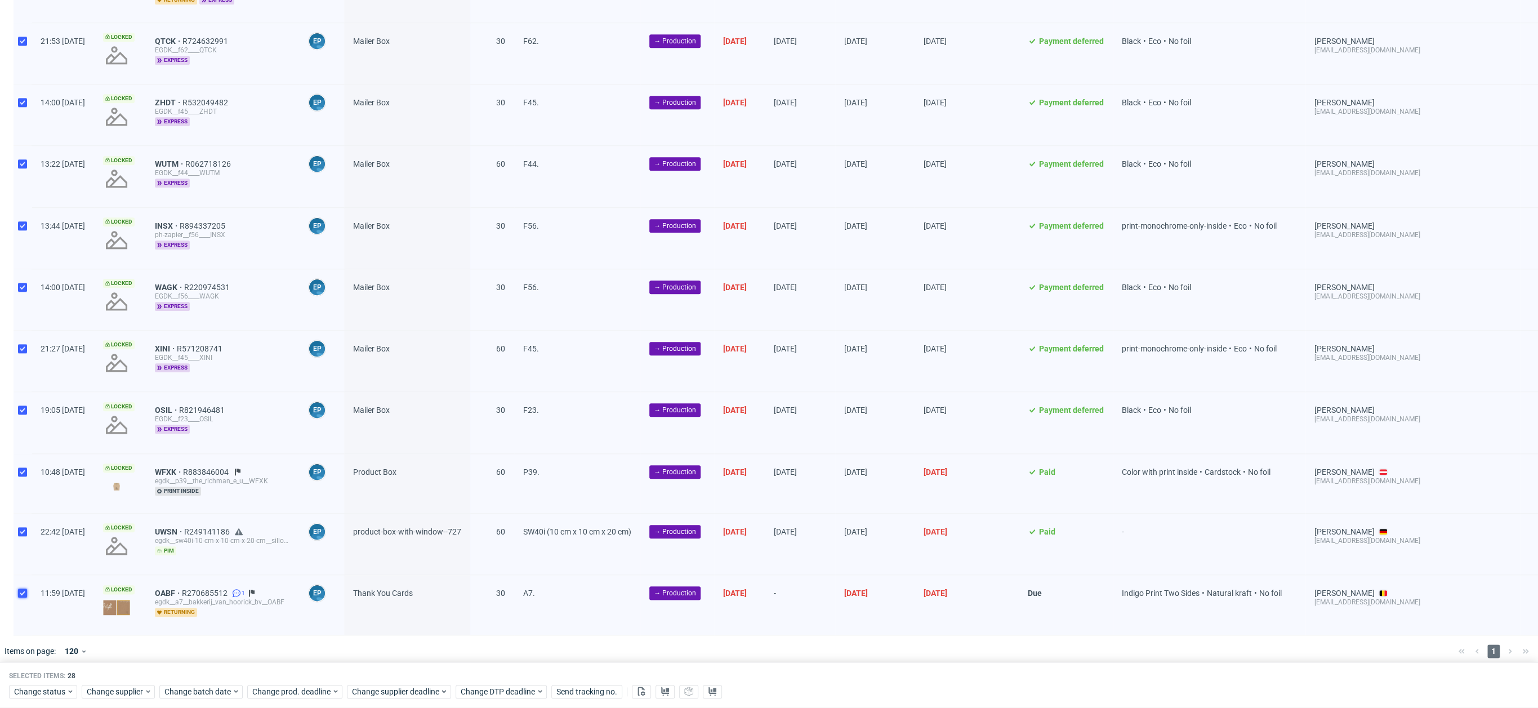
click at [21, 589] on input "checkbox" at bounding box center [22, 593] width 9 height 9
checkbox input "false"
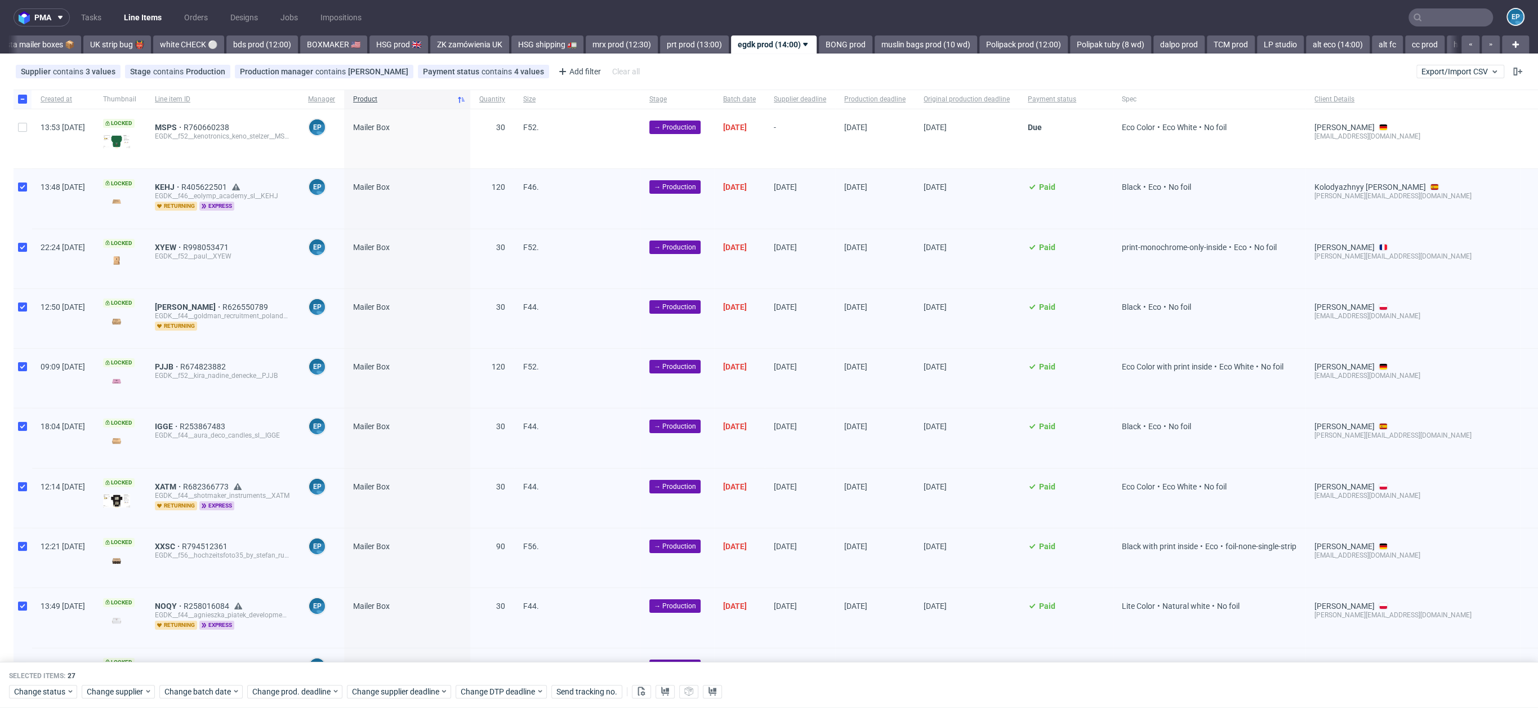
scroll to position [0, 0]
click at [64, 692] on span "Change status" at bounding box center [40, 691] width 52 height 11
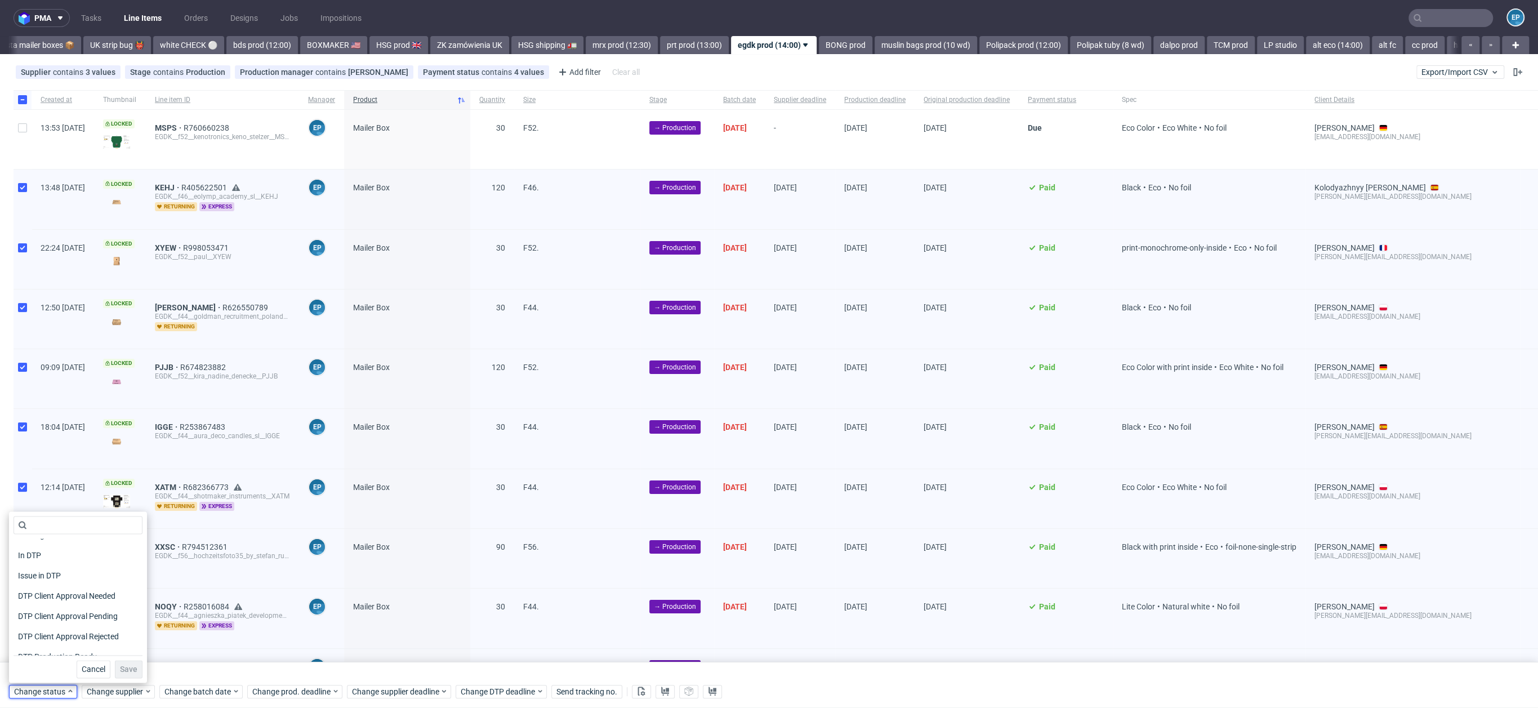
scroll to position [146, 0]
click at [61, 567] on span "In Production" at bounding box center [42, 565] width 57 height 16
click at [121, 658] on div "Cancel Save" at bounding box center [78, 666] width 129 height 23
click at [122, 662] on button "Save" at bounding box center [129, 669] width 28 height 18
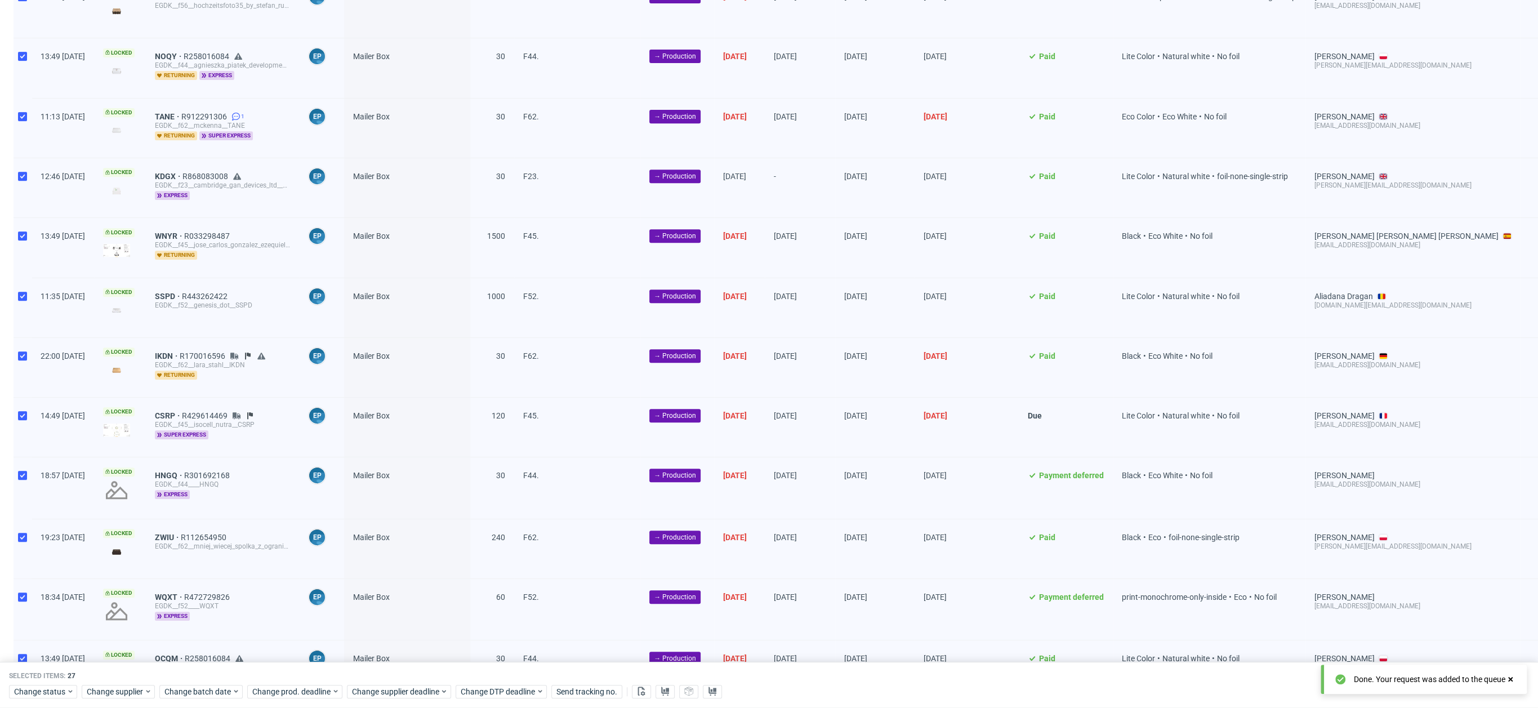
scroll to position [551, 0]
click at [180, 351] on span "IKDN" at bounding box center [167, 355] width 25 height 9
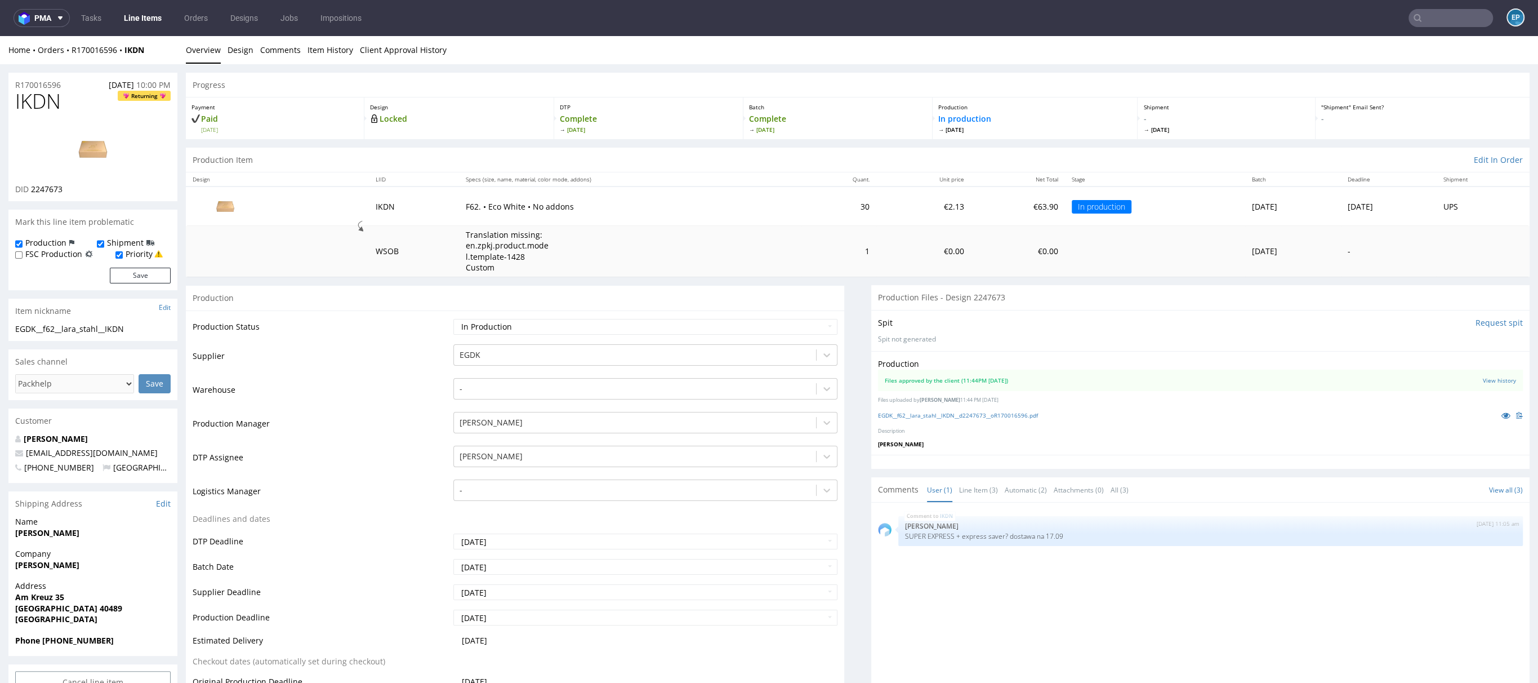
click at [156, 19] on link "Line Items" at bounding box center [142, 18] width 51 height 18
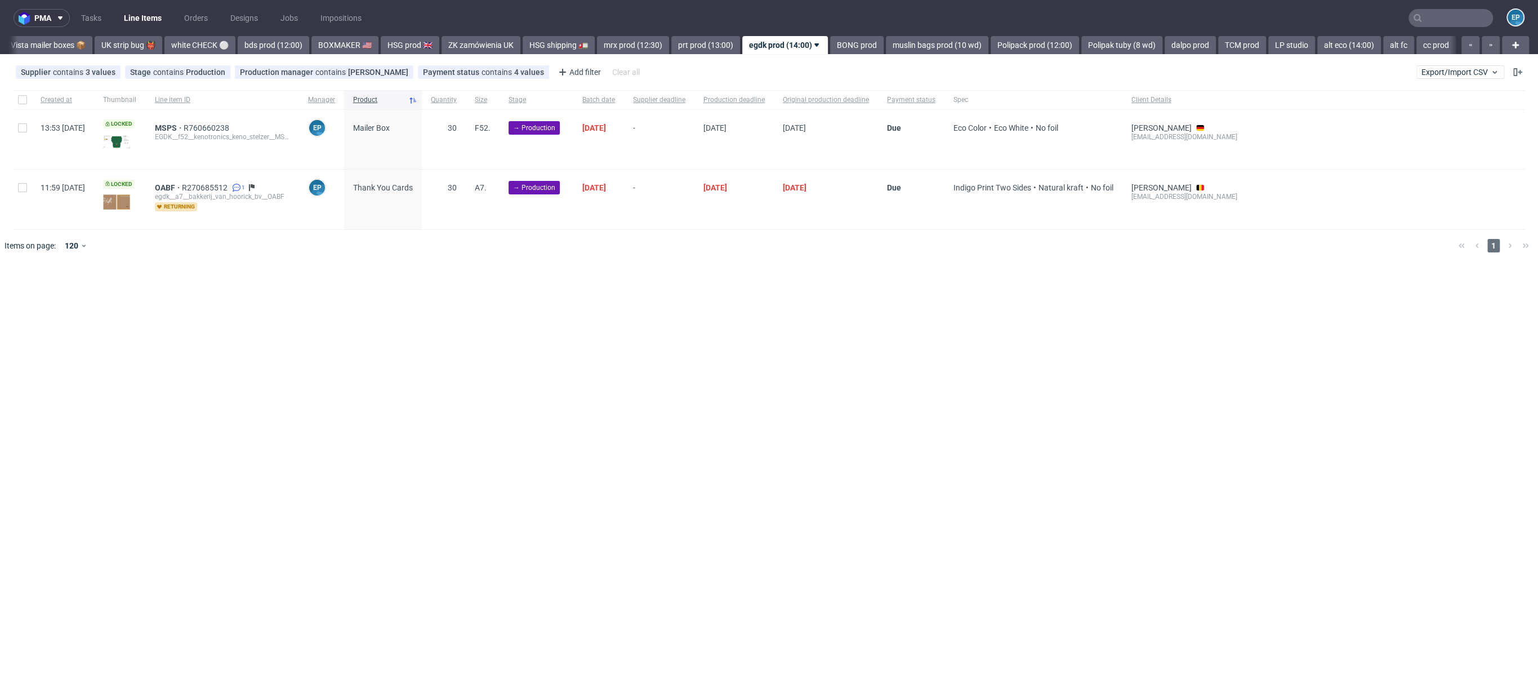
scroll to position [0, 878]
click at [825, 47] on link "BONG prod" at bounding box center [852, 45] width 54 height 18
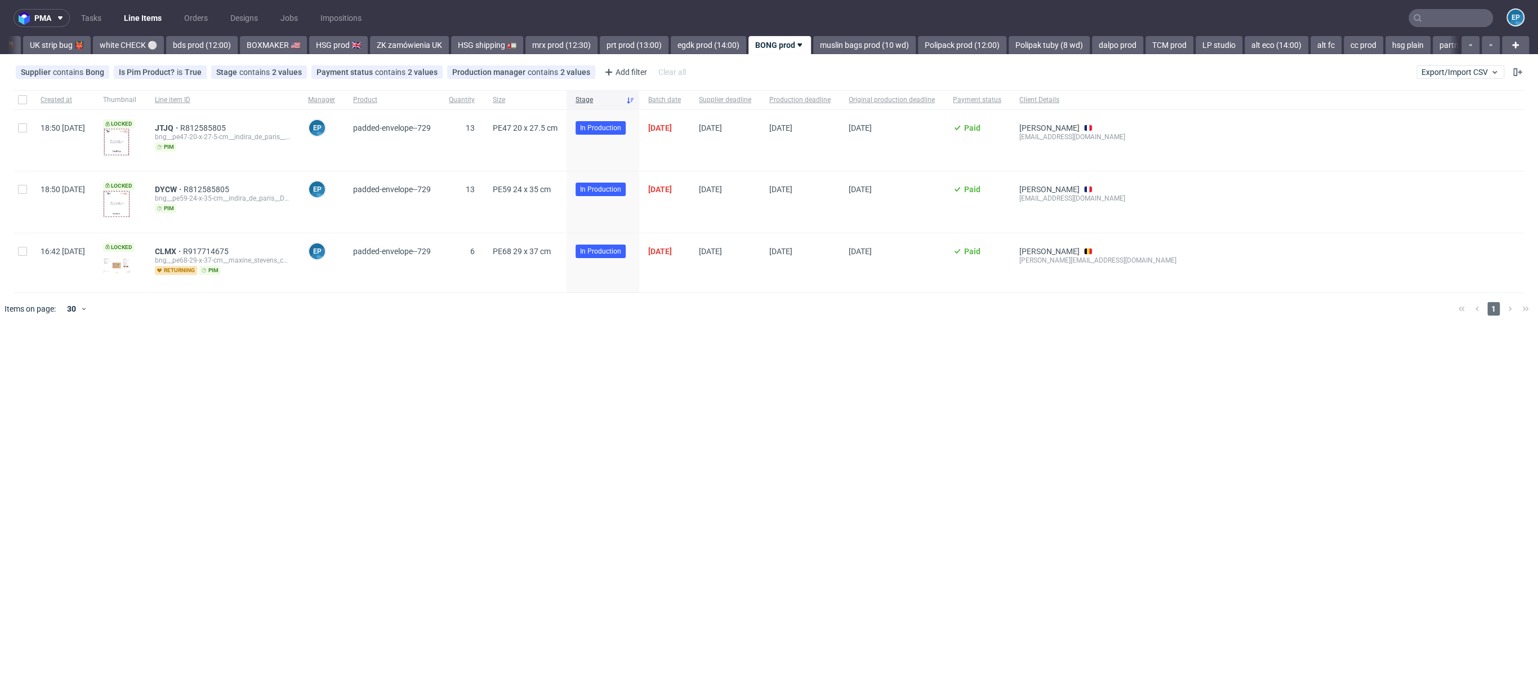
click at [813, 46] on link "muslin bags prod (10 wd)" at bounding box center [864, 45] width 103 height 18
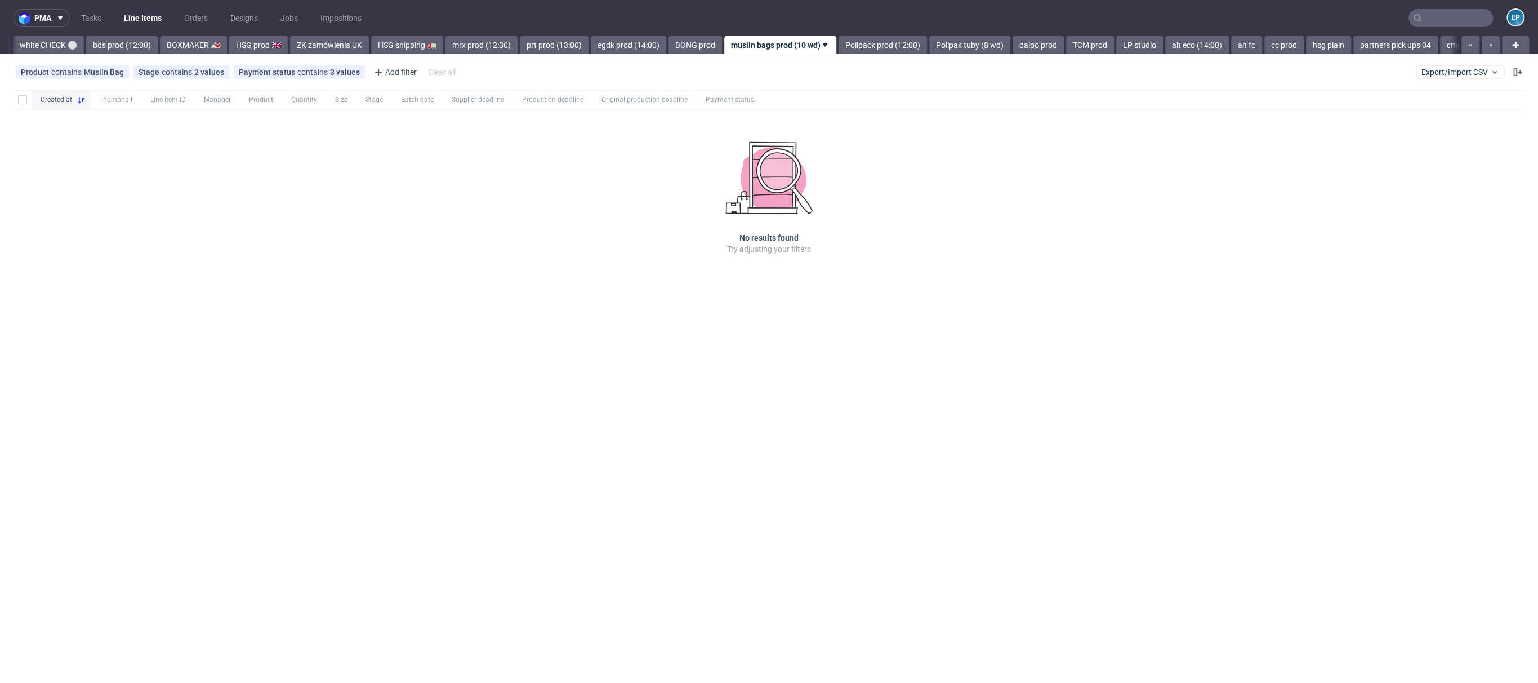
click at [839, 46] on link "Polipack prod (12:00)" at bounding box center [883, 45] width 88 height 18
click at [833, 46] on link "Polipak tuby (8 wd)" at bounding box center [873, 45] width 81 height 18
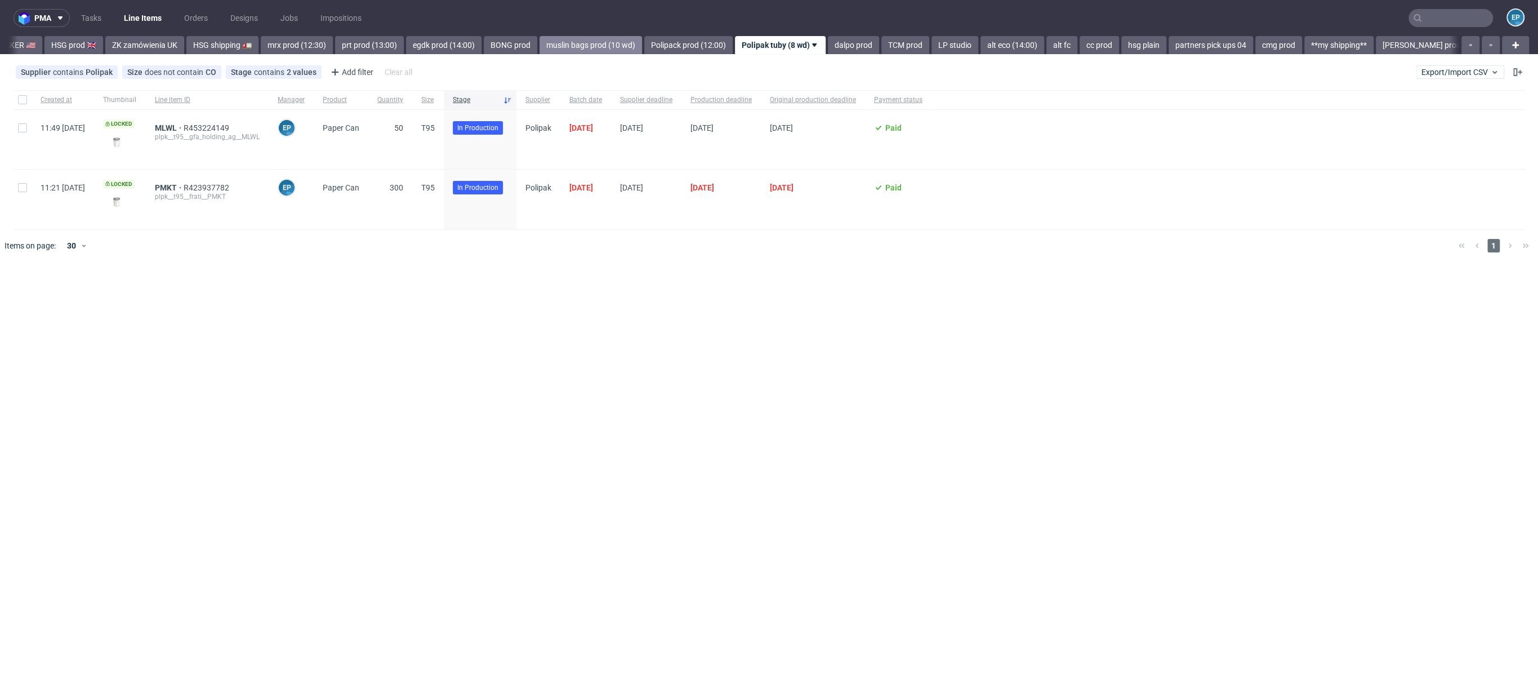
click at [828, 46] on link "dalpo prod" at bounding box center [853, 45] width 51 height 18
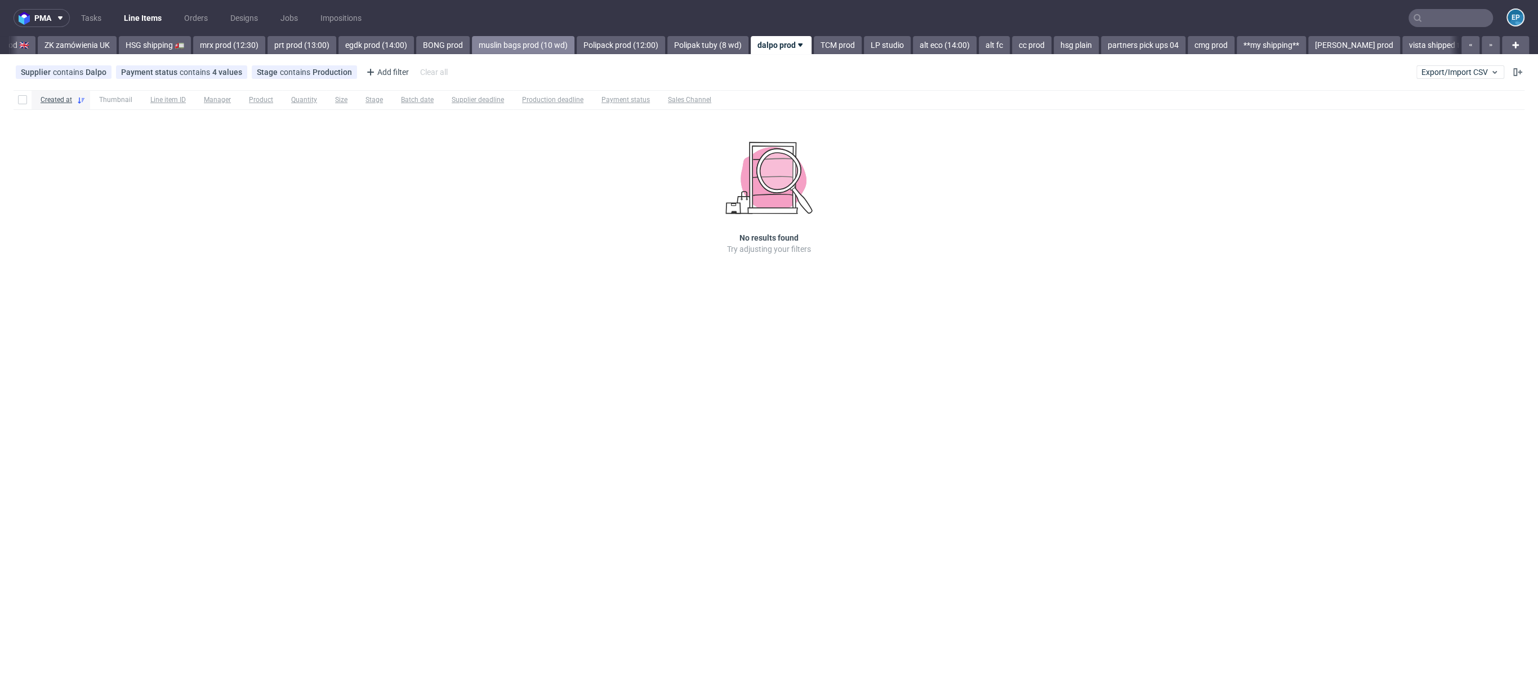
click at [814, 46] on link "TCM prod" at bounding box center [838, 45] width 48 height 18
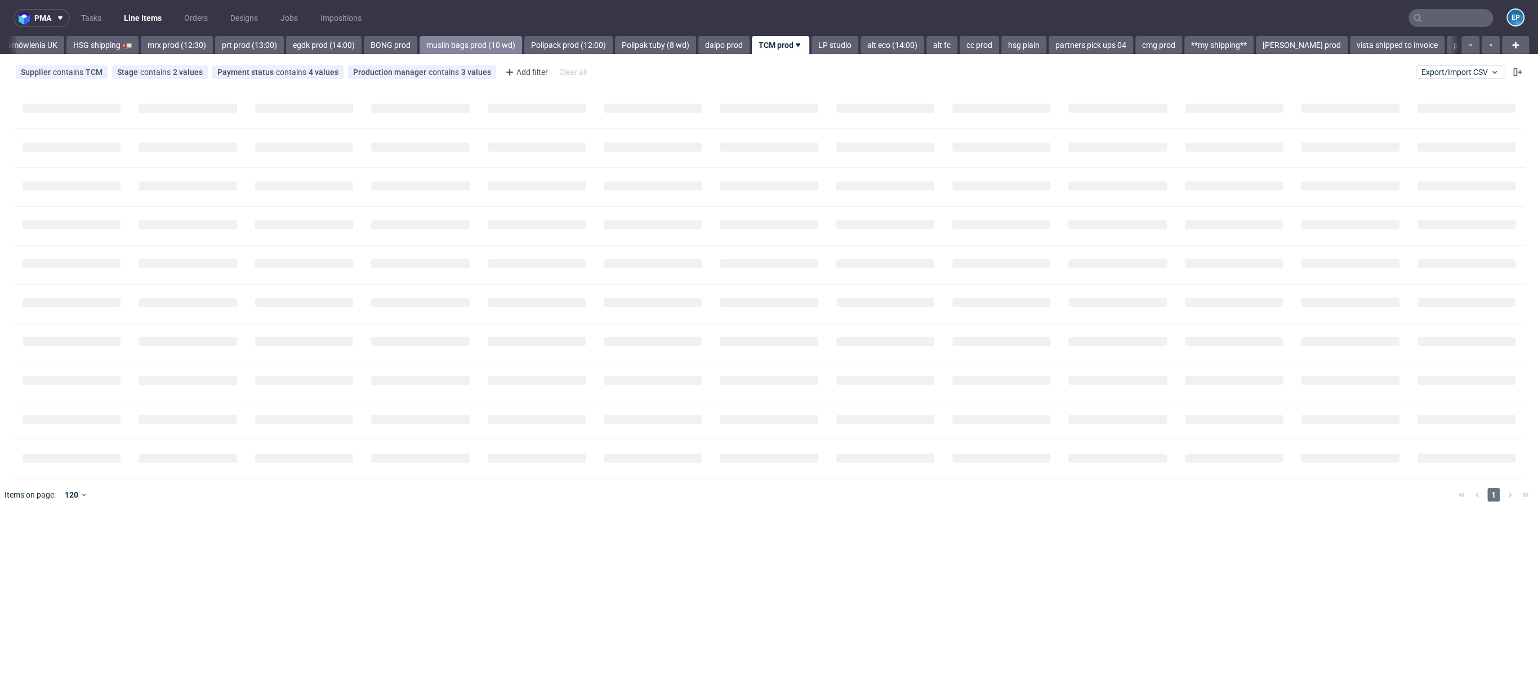
click at [812, 46] on link "LP studio" at bounding box center [835, 45] width 47 height 18
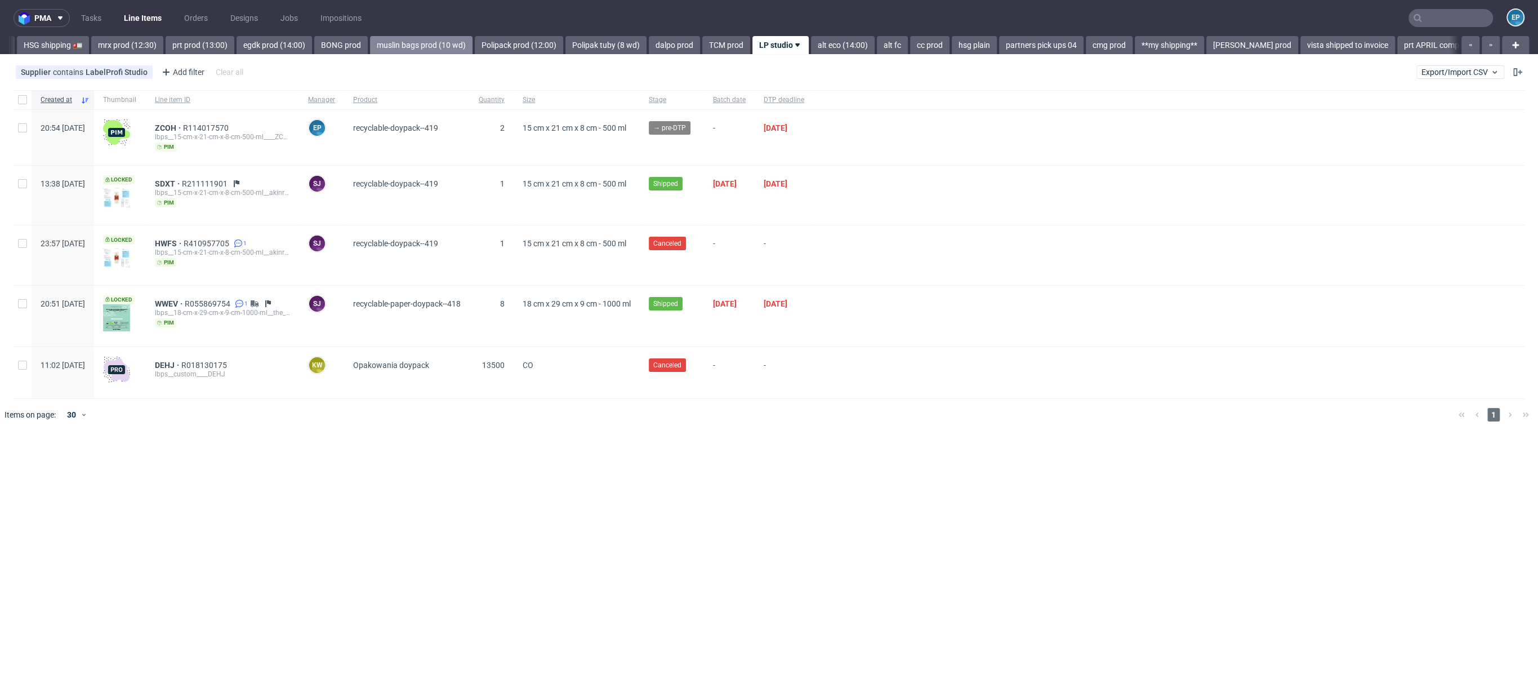
click at [811, 46] on link "alt eco (14:00)" at bounding box center [843, 45] width 64 height 18
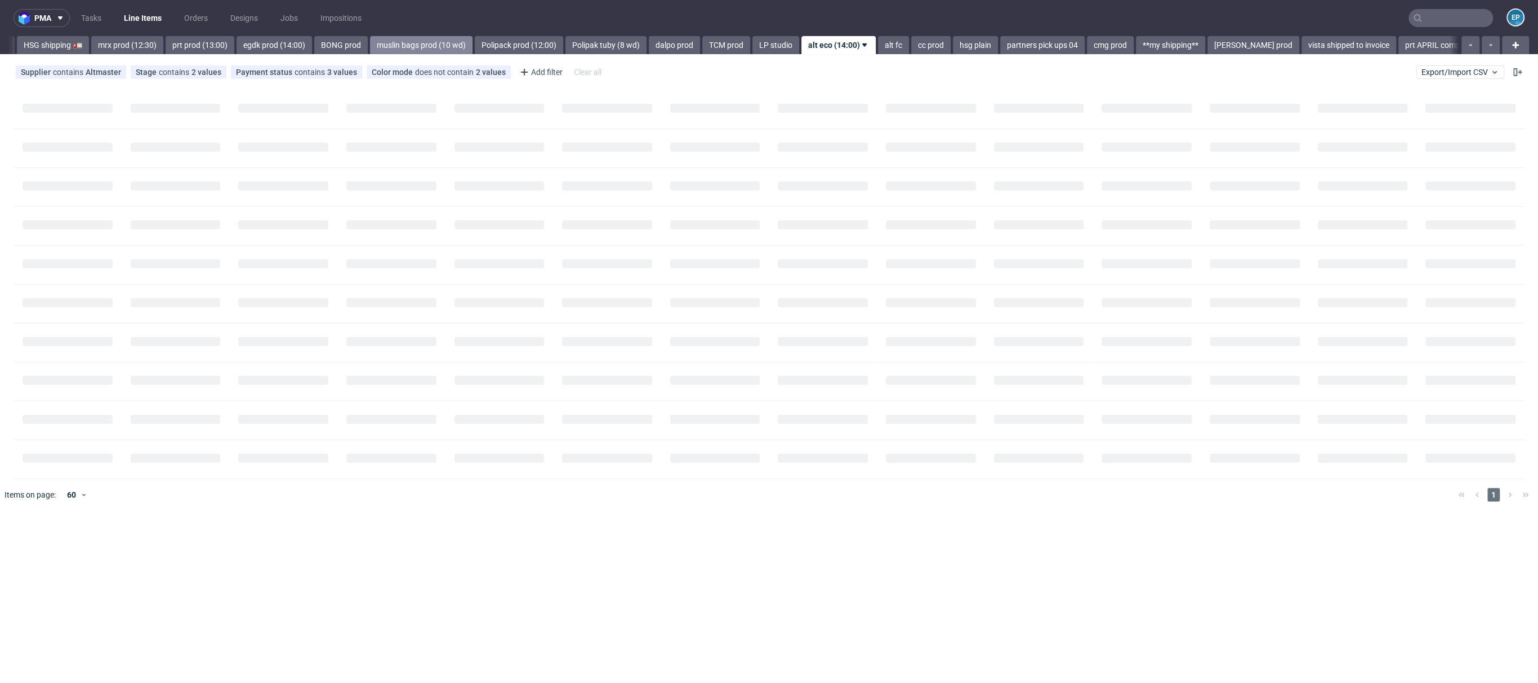
scroll to position [0, 1436]
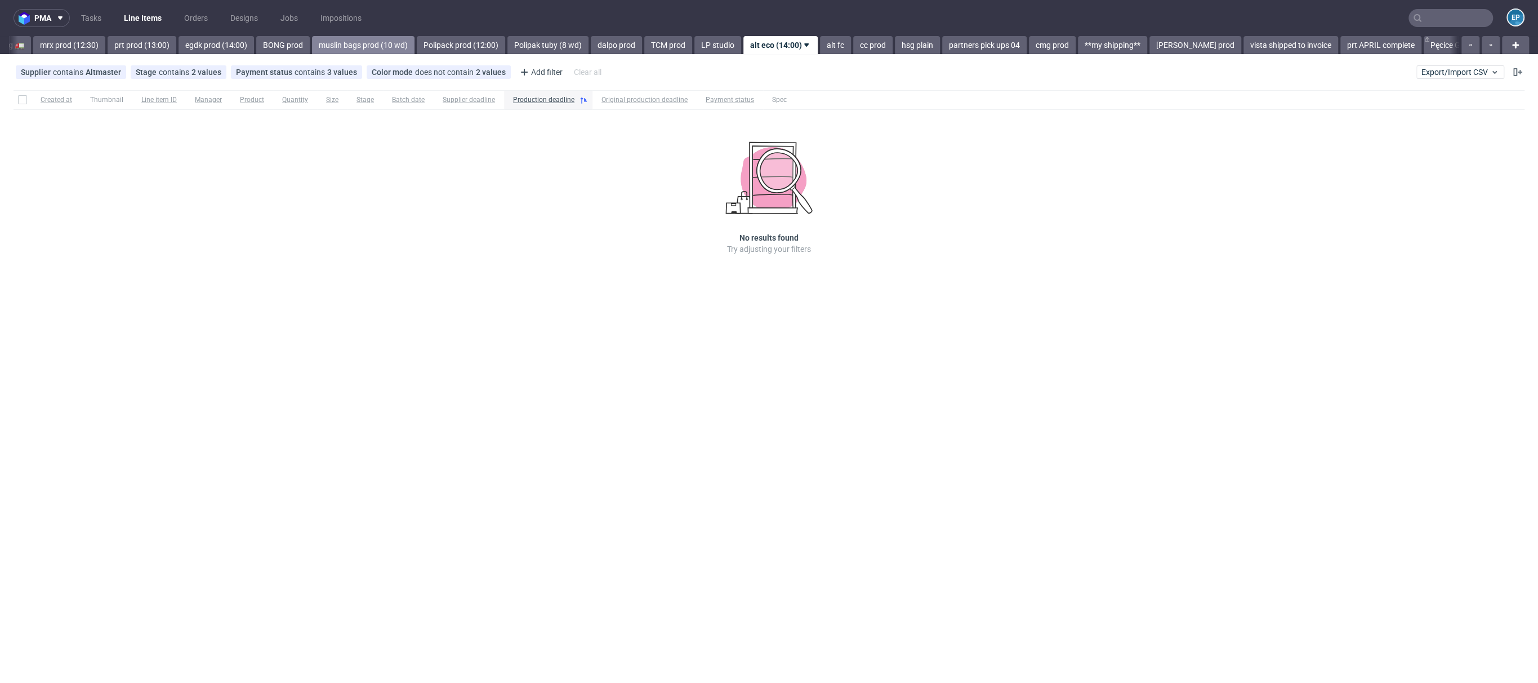
click at [820, 46] on link "alt fc" at bounding box center [835, 45] width 31 height 18
click at [803, 46] on link "cc prod" at bounding box center [822, 45] width 39 height 18
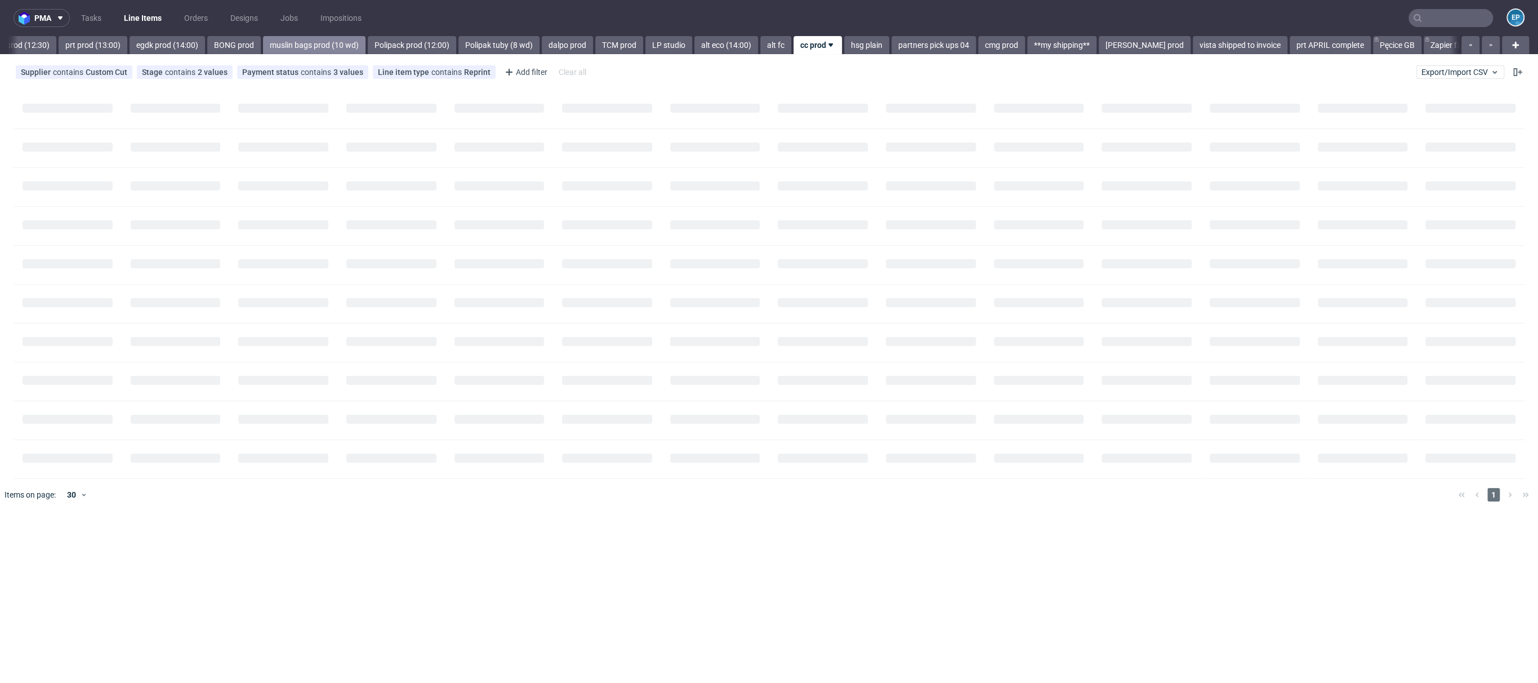
scroll to position [0, 1516]
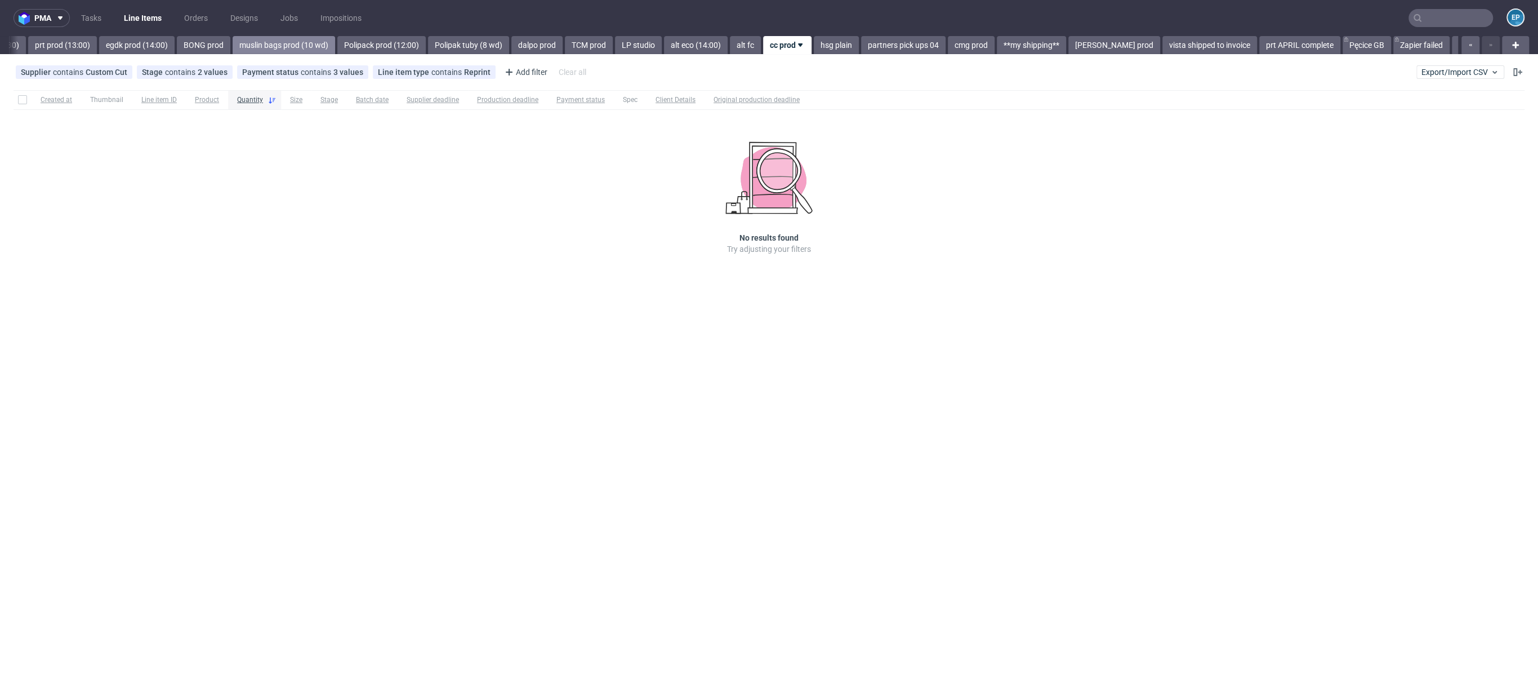
click at [814, 46] on link "hsg plain" at bounding box center [836, 45] width 45 height 18
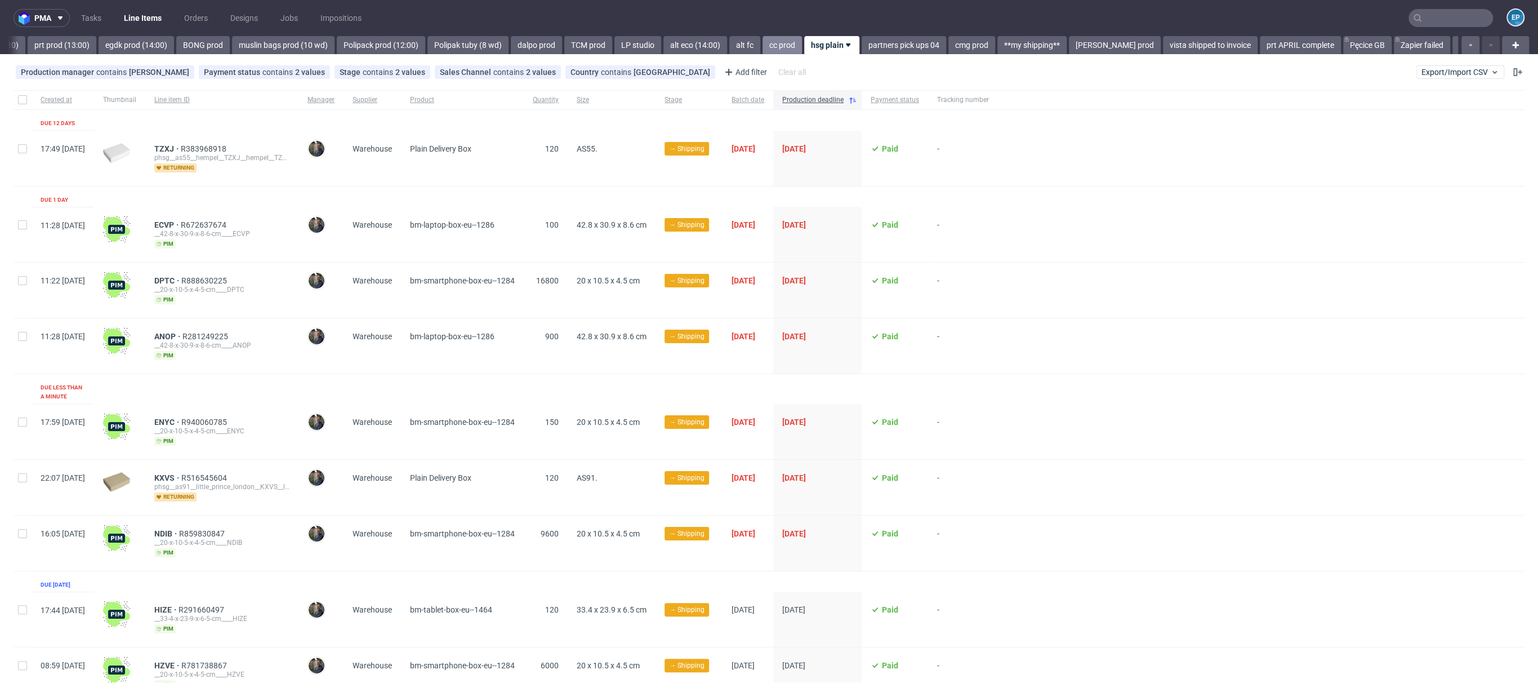
click at [763, 46] on link "cc prod" at bounding box center [782, 45] width 39 height 18
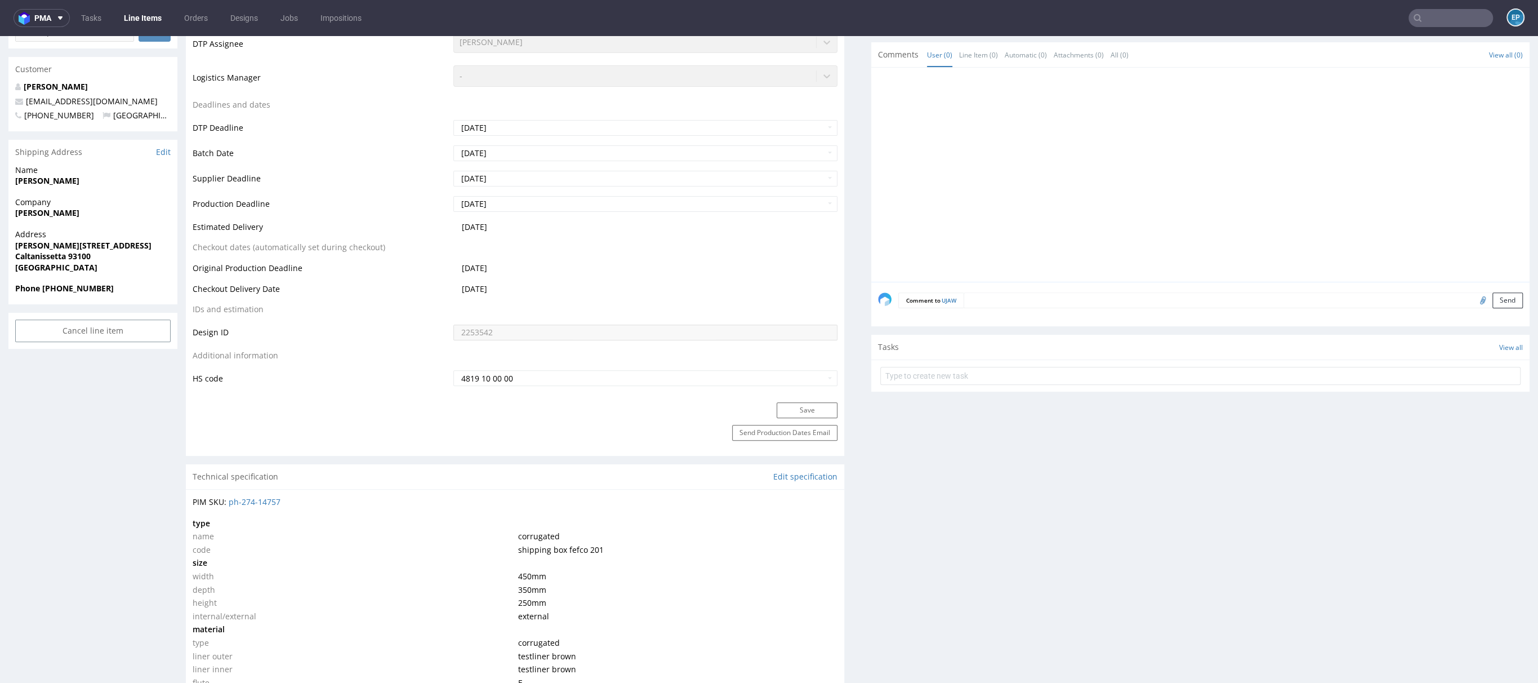
scroll to position [911, 0]
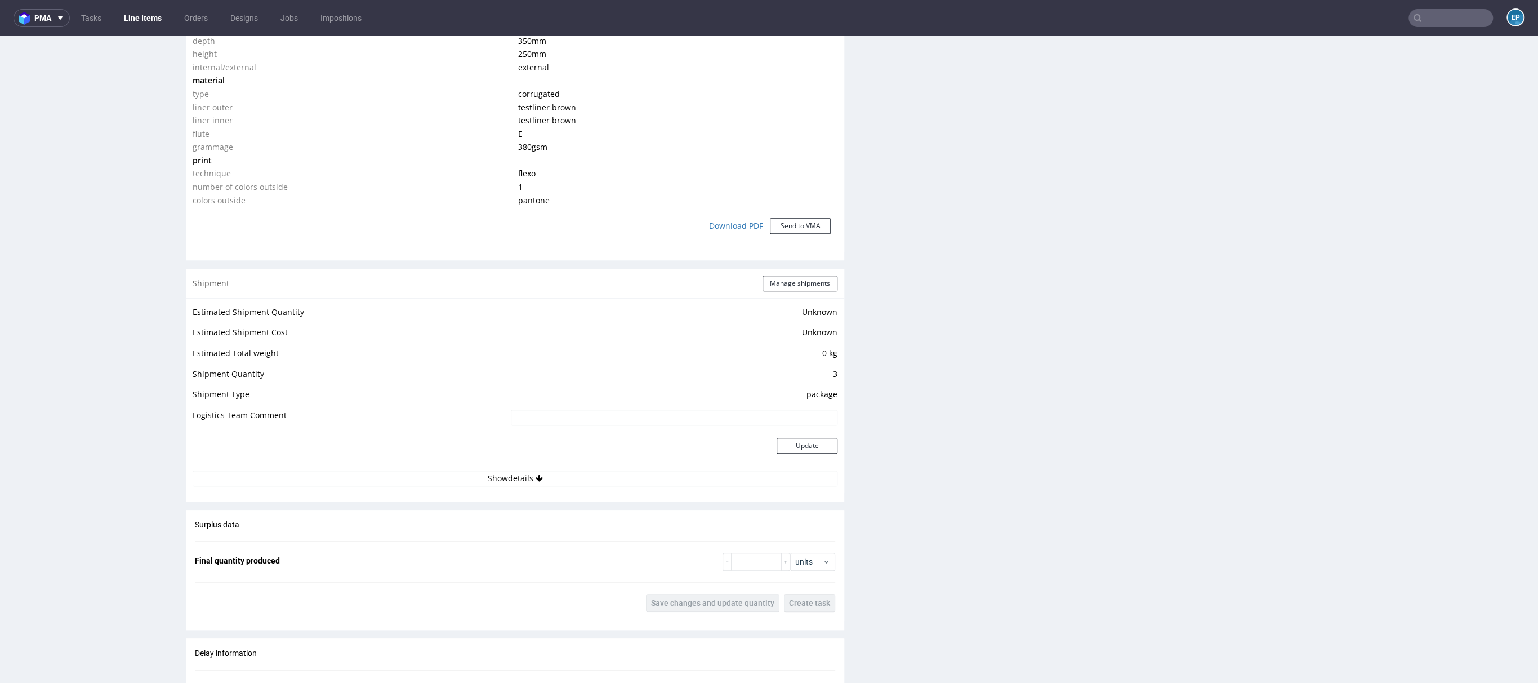
click at [504, 501] on div "Production Production Status Waiting for Artwork Waiting for Diecut Waiting for…" at bounding box center [515, 195] width 658 height 1745
click at [506, 487] on div "Estimated Shipment Quantity Unknown Estimated Shipment Cost Unknown Estimated T…" at bounding box center [515, 395] width 658 height 195
click at [527, 468] on td "Update" at bounding box center [673, 452] width 330 height 37
click at [527, 479] on button "Show details" at bounding box center [515, 478] width 645 height 16
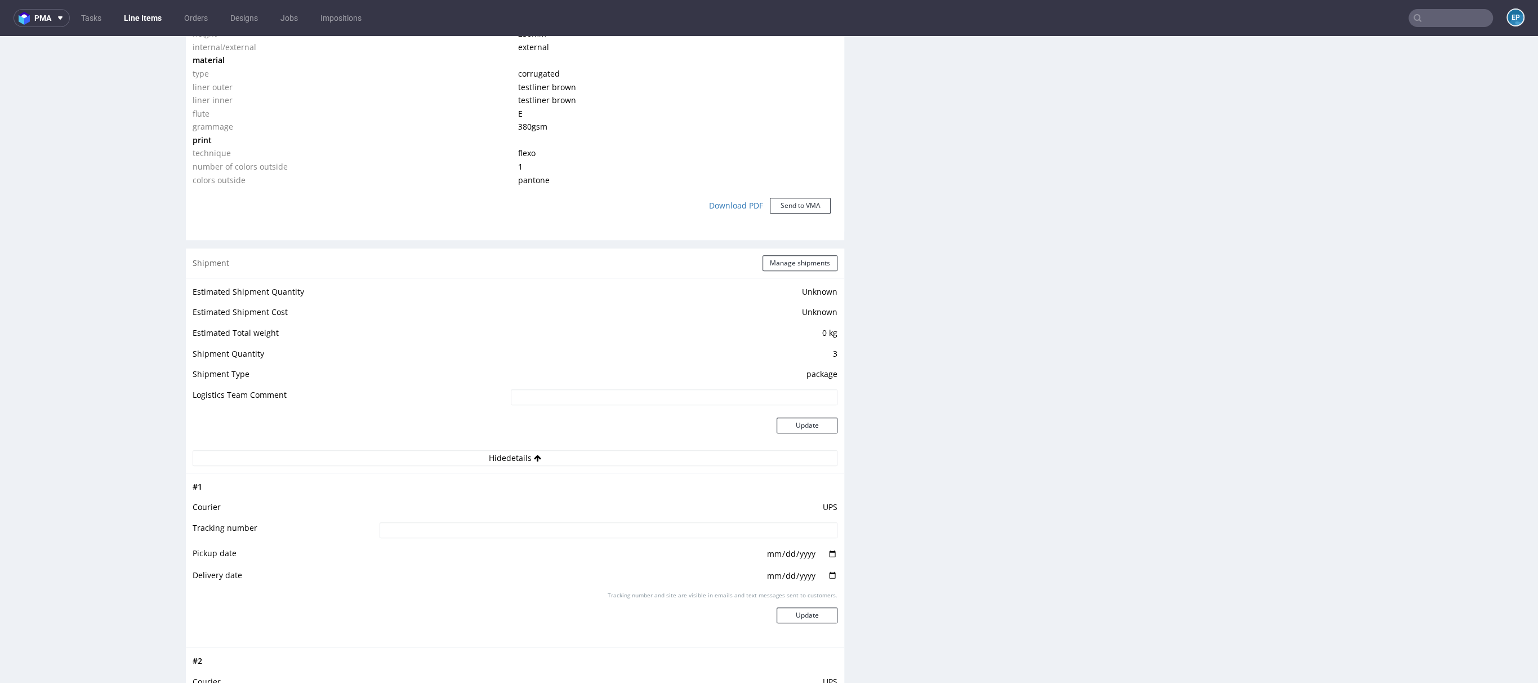
scroll to position [1095, 0]
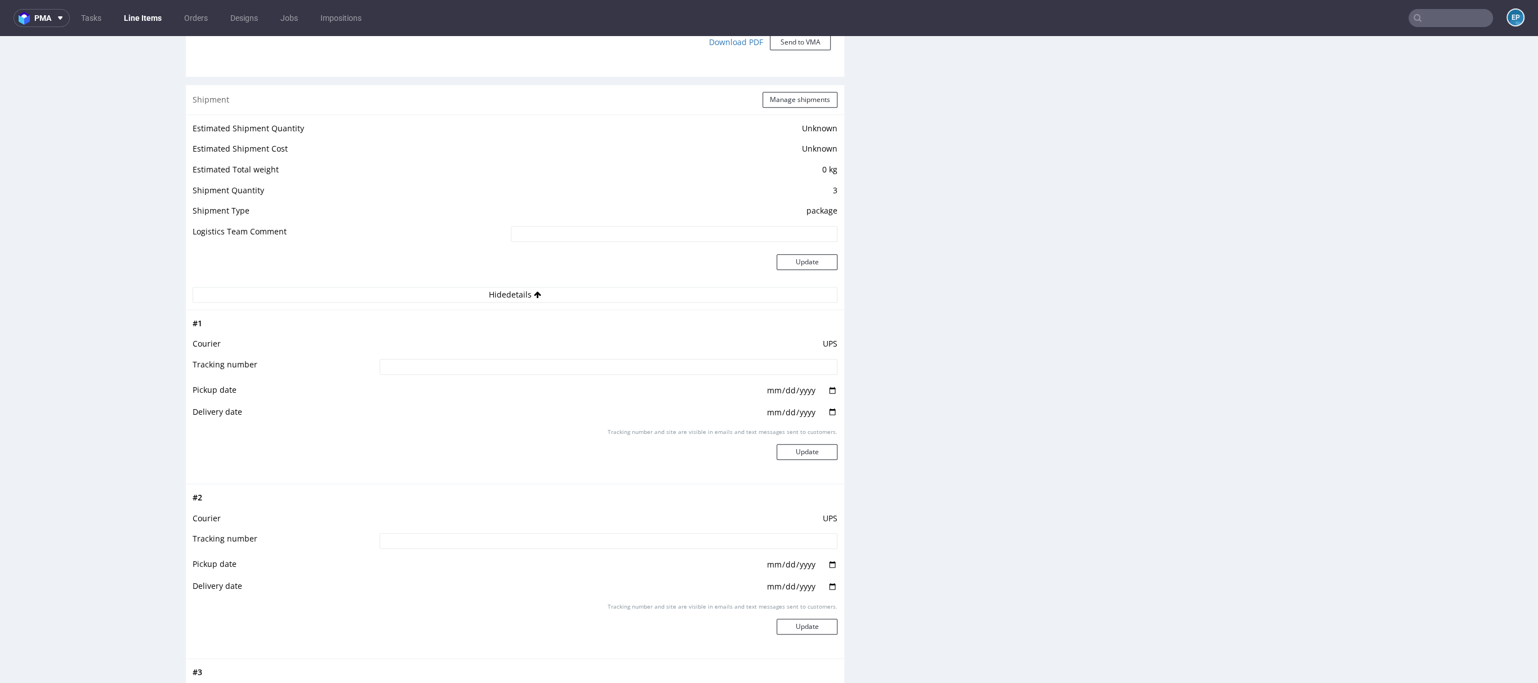
click at [486, 363] on input at bounding box center [609, 367] width 458 height 16
paste input "1Z5A15806891923450"
type input "1Z5A15806891923450"
click at [778, 447] on button "Update" at bounding box center [807, 452] width 61 height 16
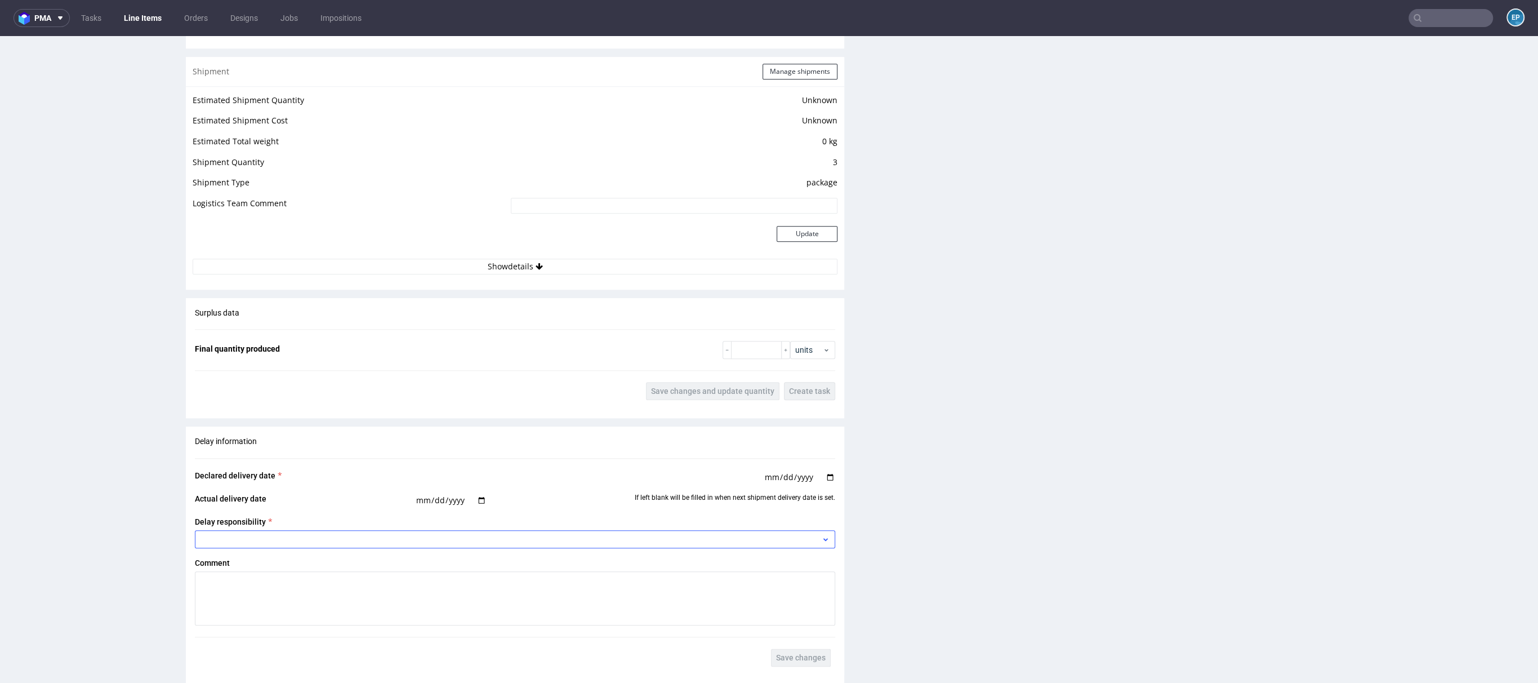
scroll to position [1151, 0]
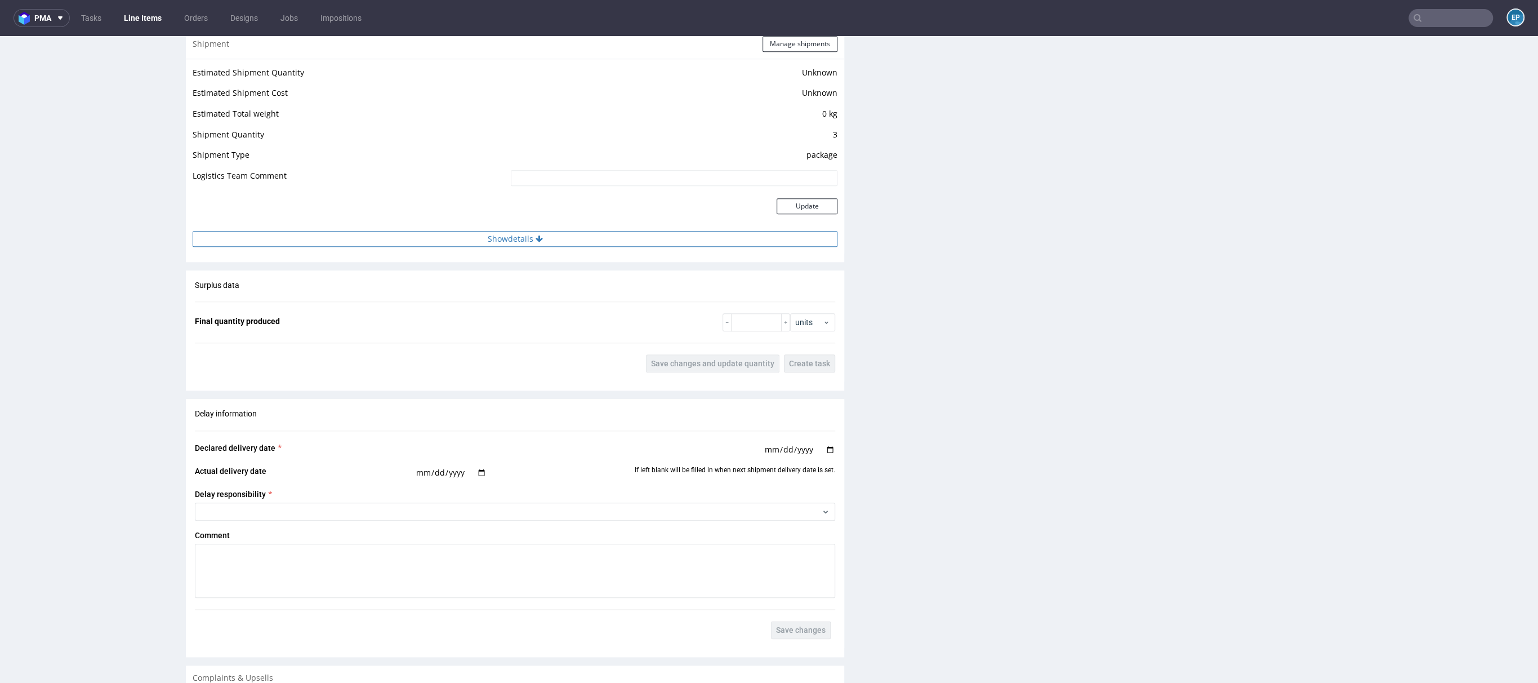
click at [537, 241] on button "Show details" at bounding box center [515, 239] width 645 height 16
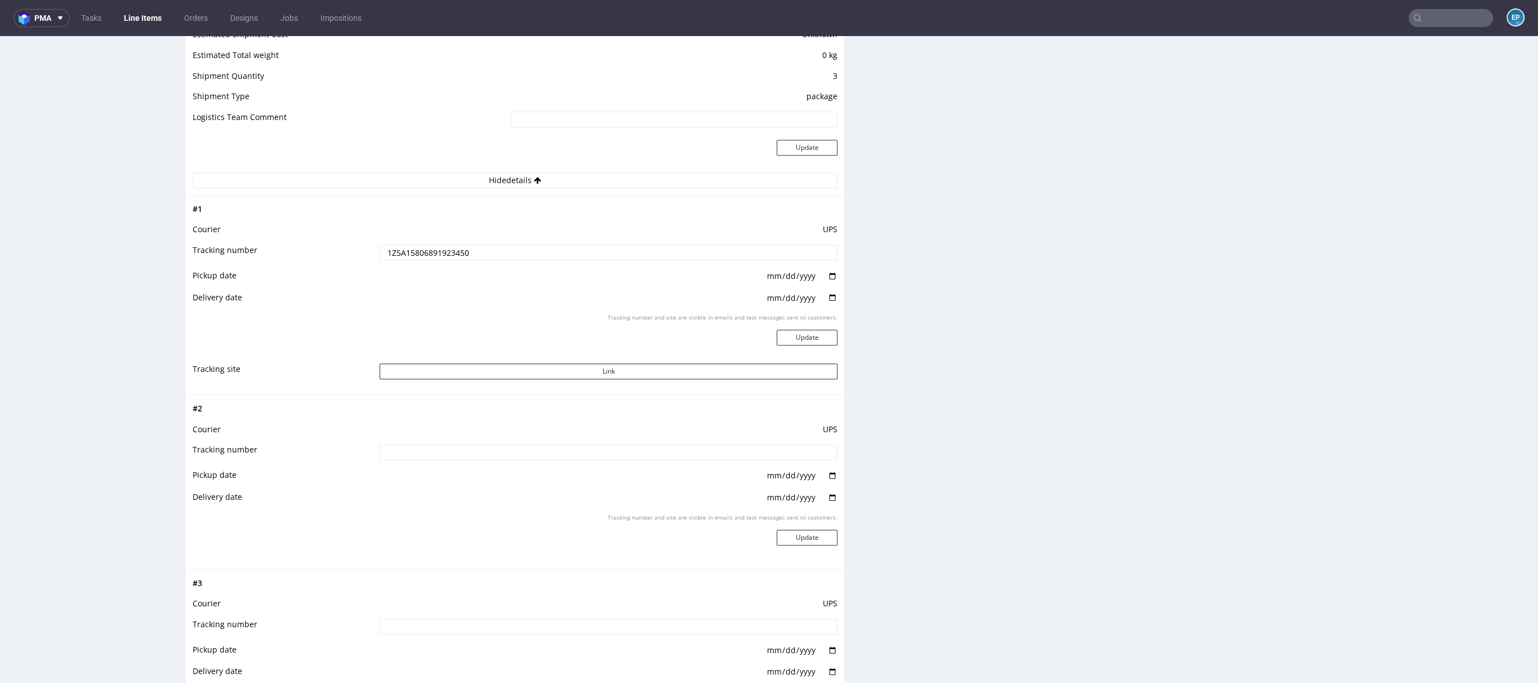
scroll to position [1338, 0]
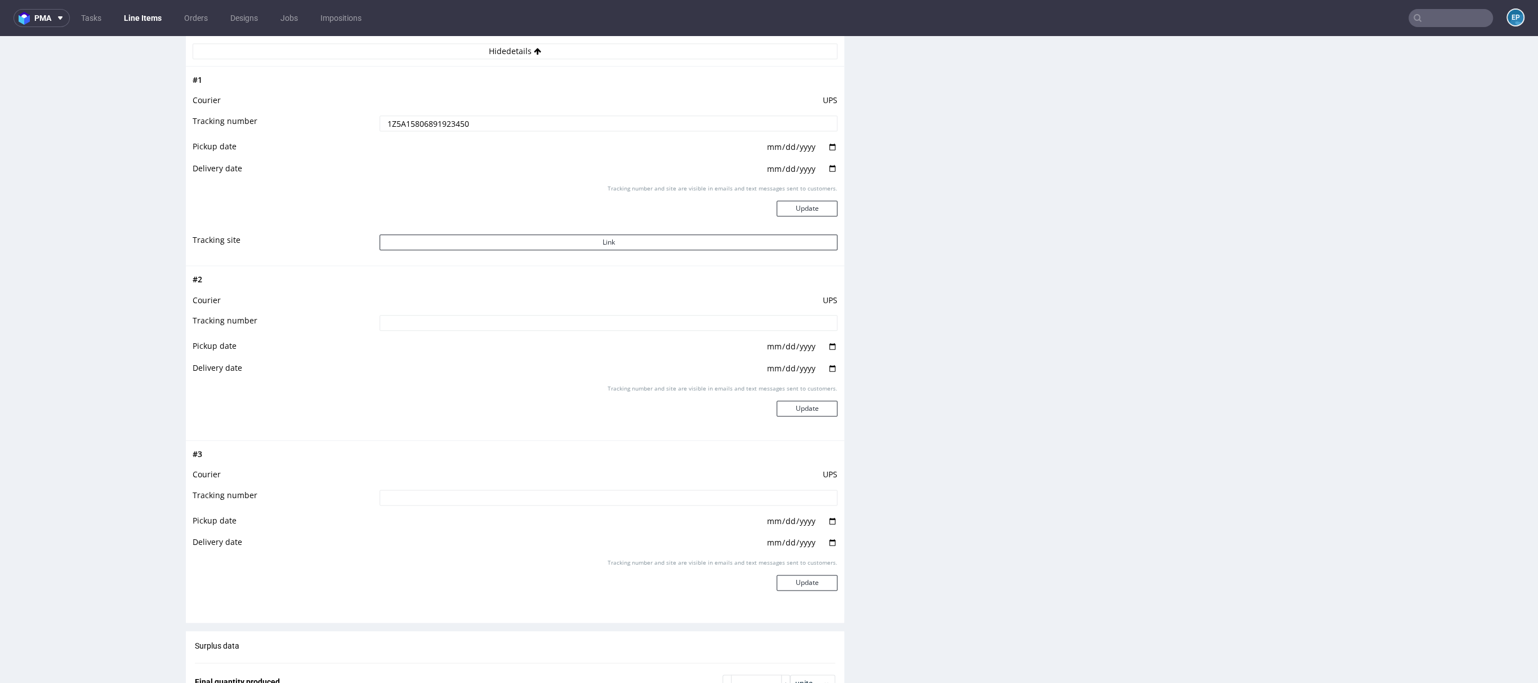
click at [557, 328] on input at bounding box center [609, 323] width 458 height 16
paste input "1Z5A15806892221868"
type input "1Z5A15806892221868"
click at [808, 410] on button "Update" at bounding box center [807, 408] width 61 height 16
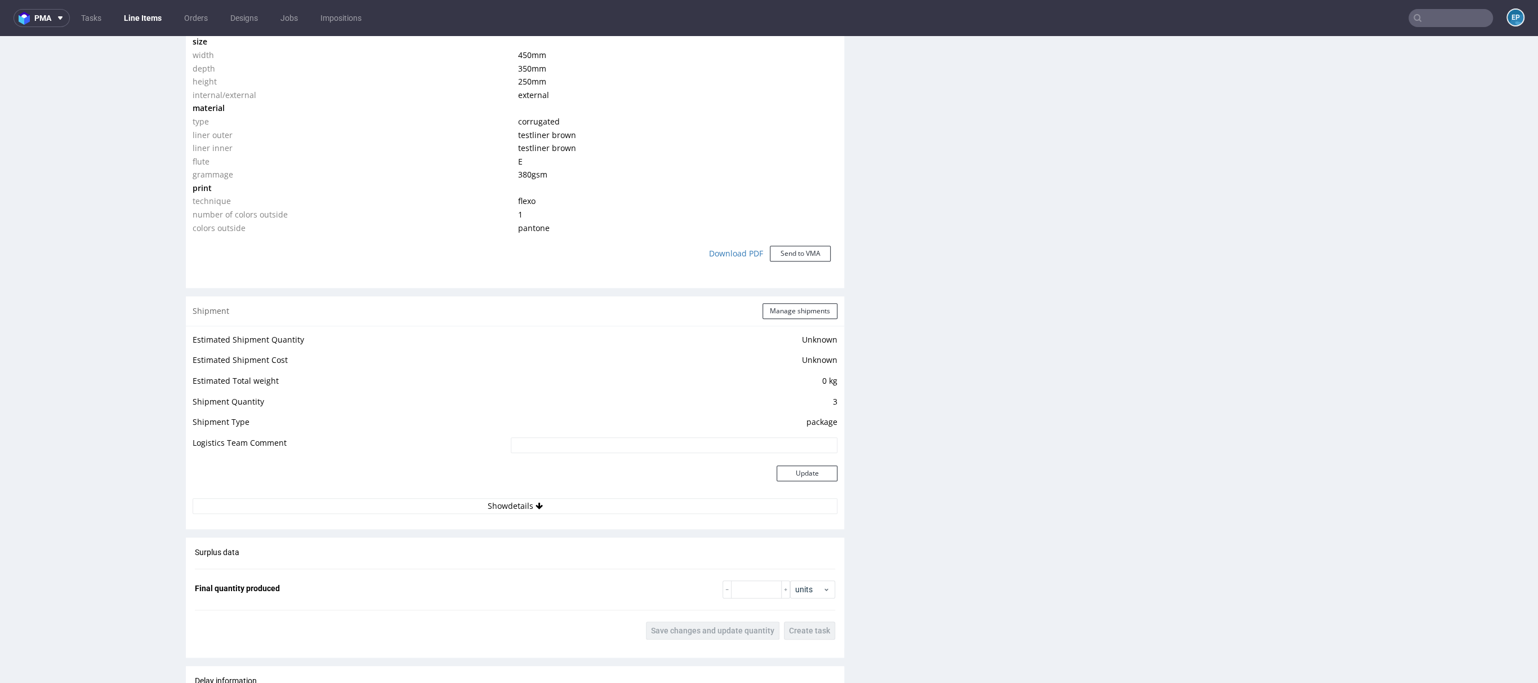
scroll to position [887, 0]
click at [523, 498] on button "Show details" at bounding box center [515, 503] width 645 height 16
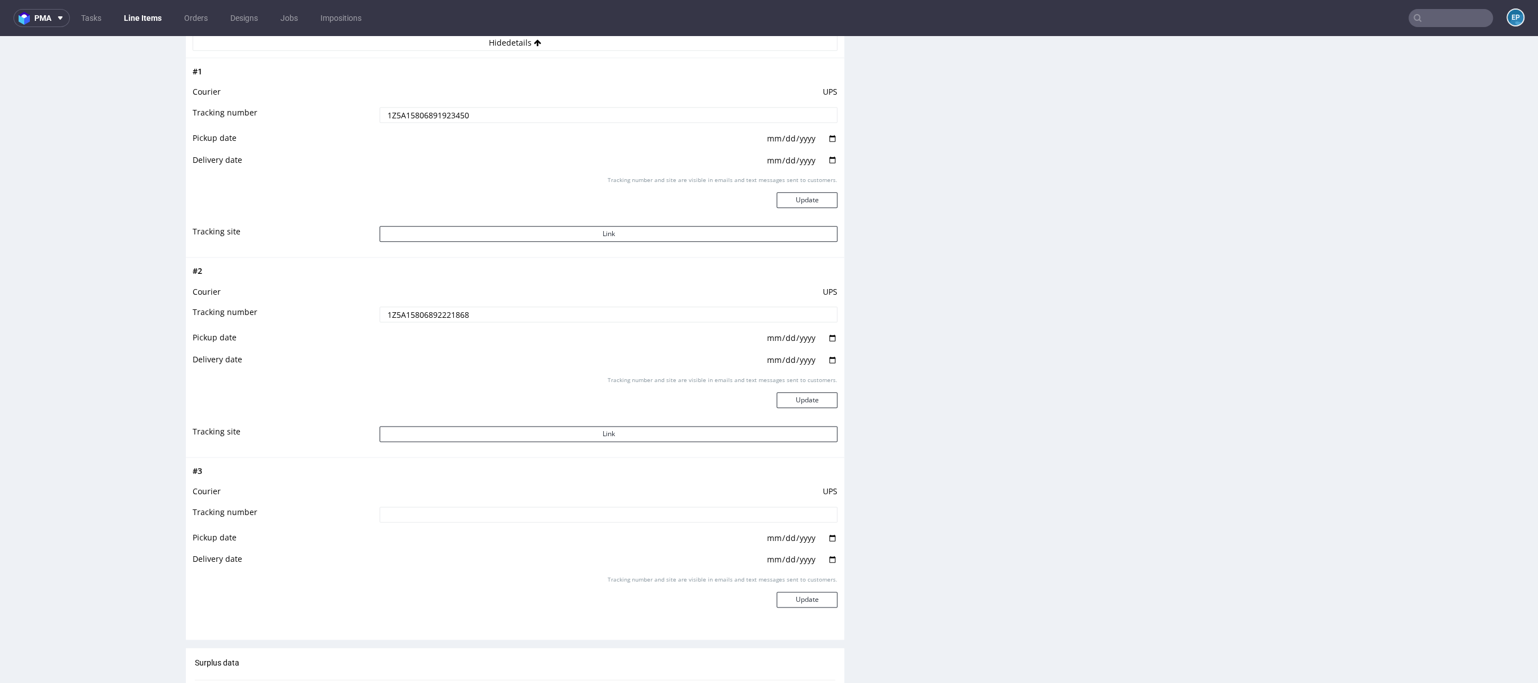
scroll to position [1350, 0]
click at [568, 511] on input at bounding box center [609, 512] width 458 height 16
paste input "1Z5A15806892570642"
type input "1Z5A15806892570642"
click at [808, 598] on button "Update" at bounding box center [807, 597] width 61 height 16
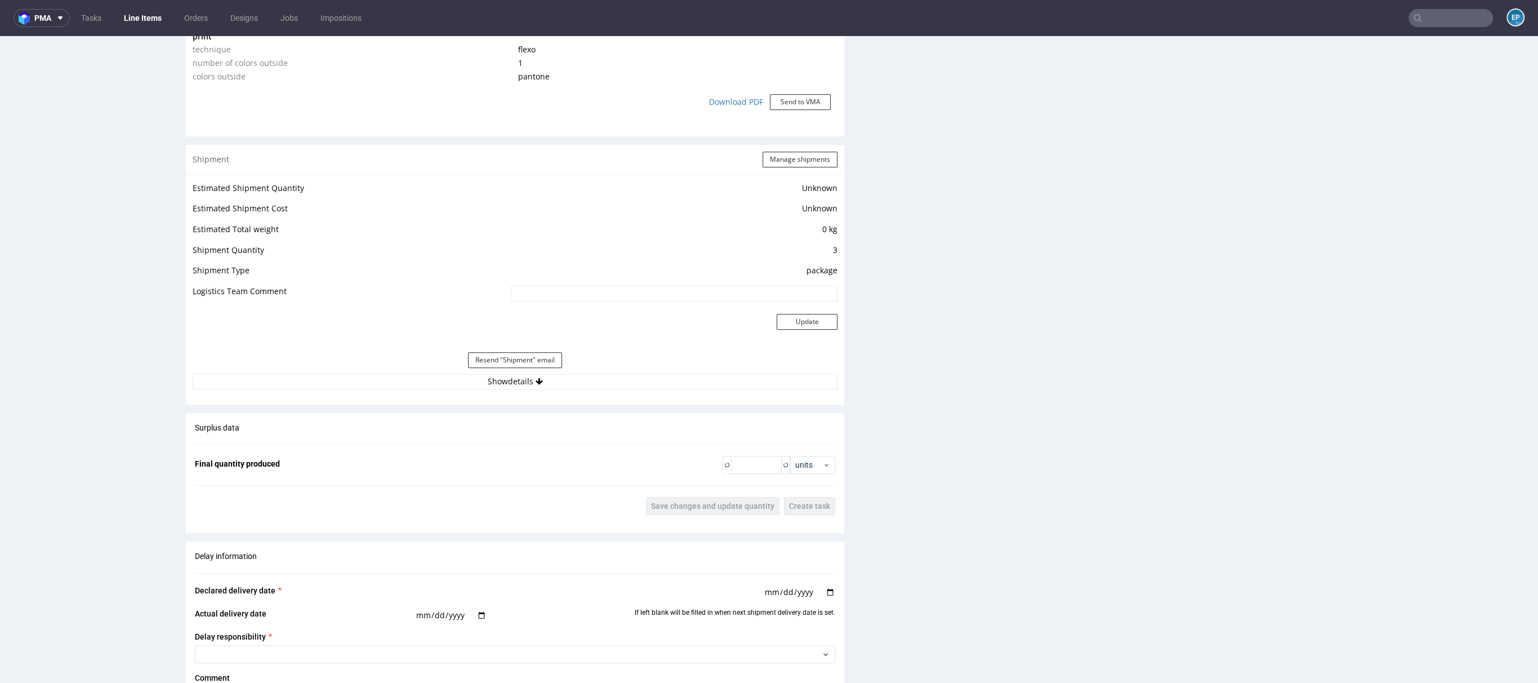
scroll to position [1128, 0]
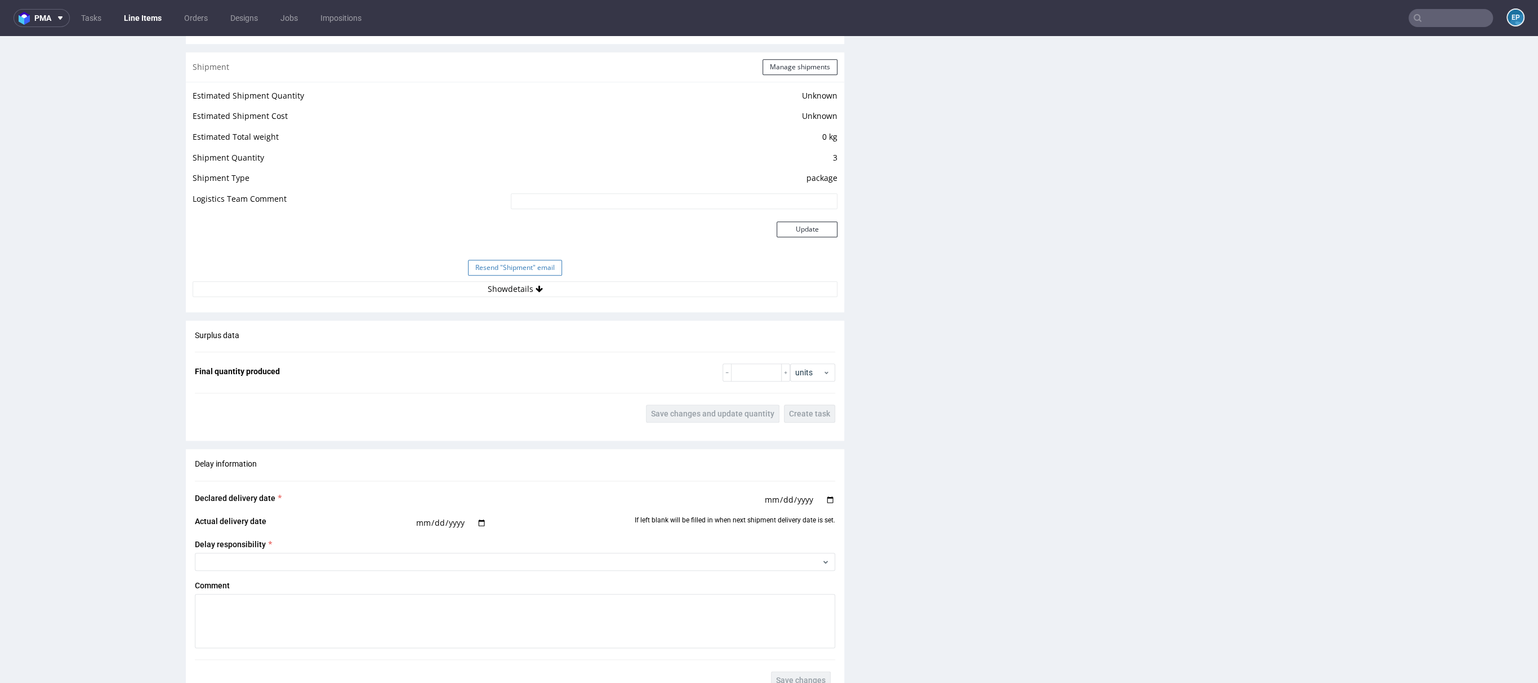
click at [510, 261] on button "Resend "Shipment" email" at bounding box center [515, 268] width 94 height 16
click at [1443, 18] on input "text" at bounding box center [1451, 18] width 84 height 18
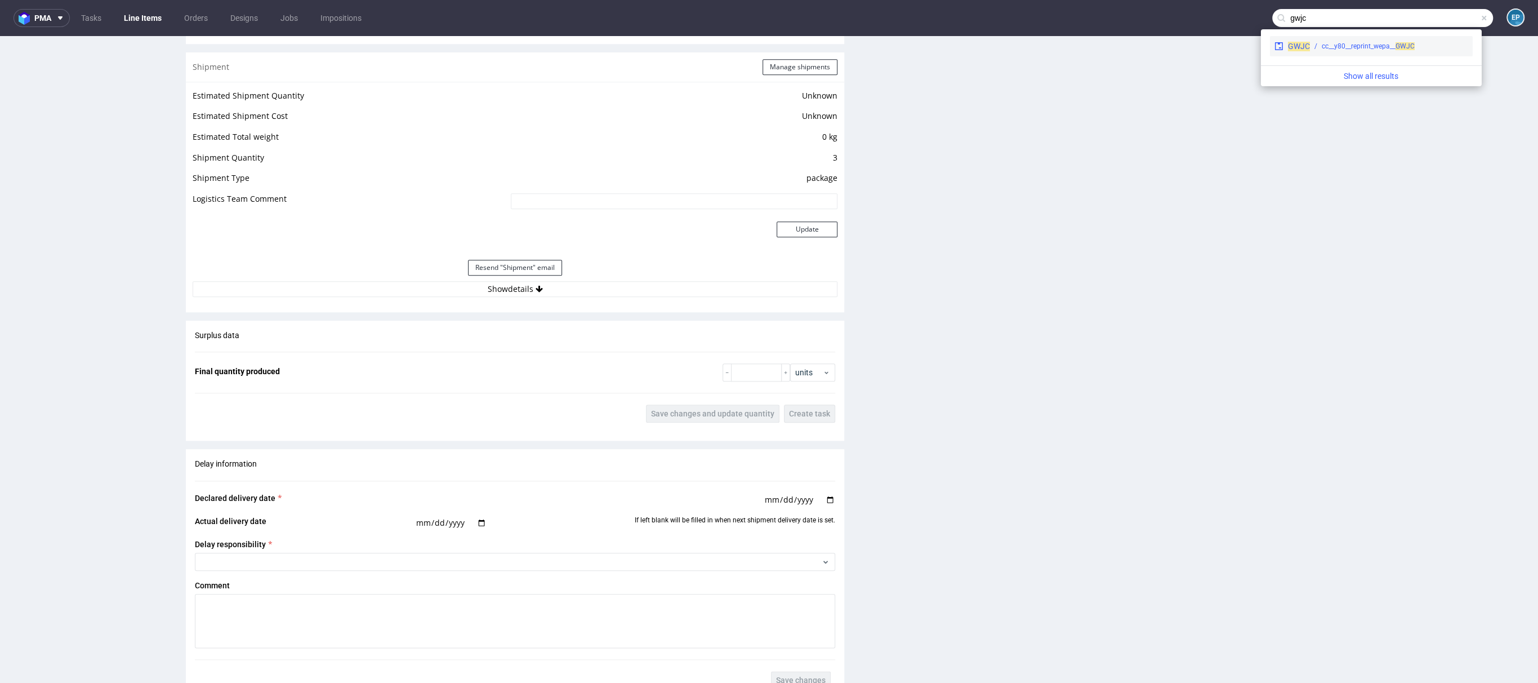
type input "gwjc"
click at [1416, 47] on div "cc__y80__reprint_wepa__ GWJC" at bounding box center [1389, 46] width 158 height 10
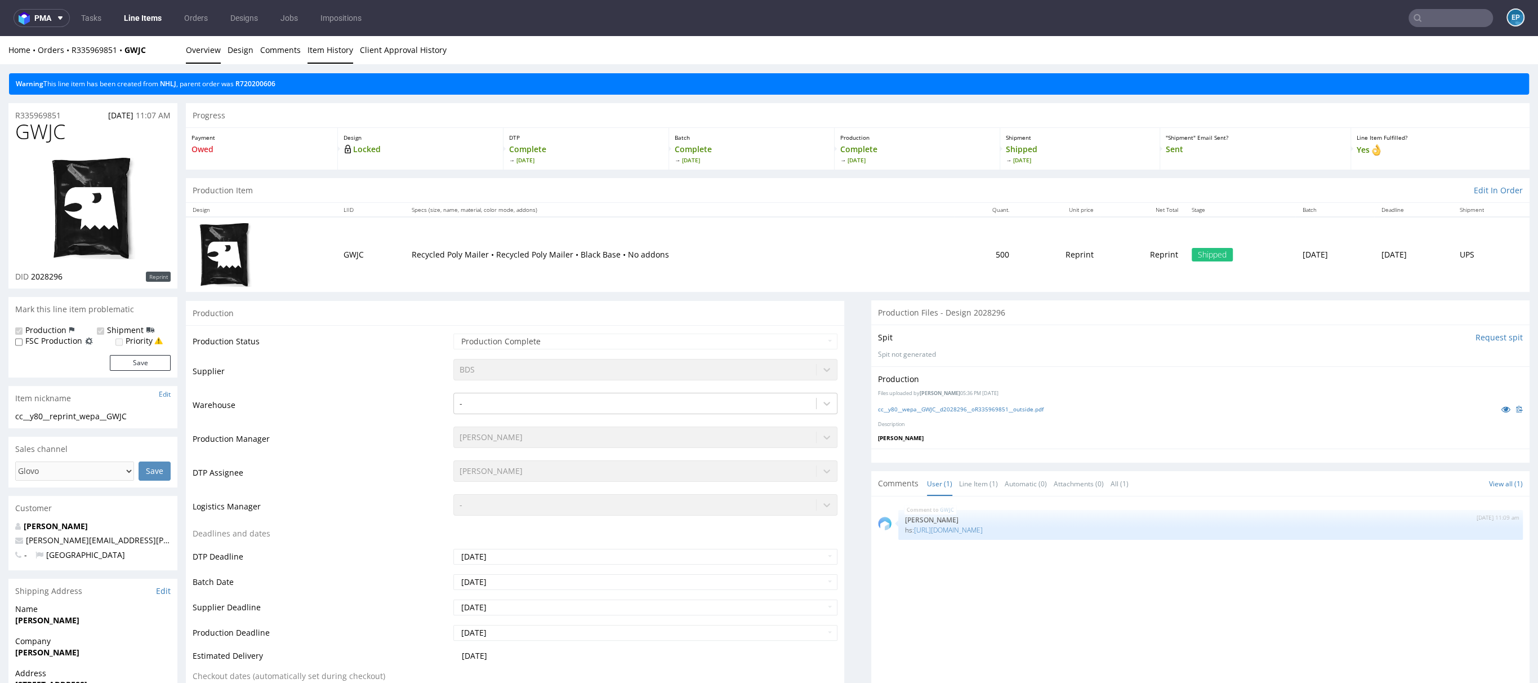
click at [308, 54] on link "Item History" at bounding box center [331, 50] width 46 height 28
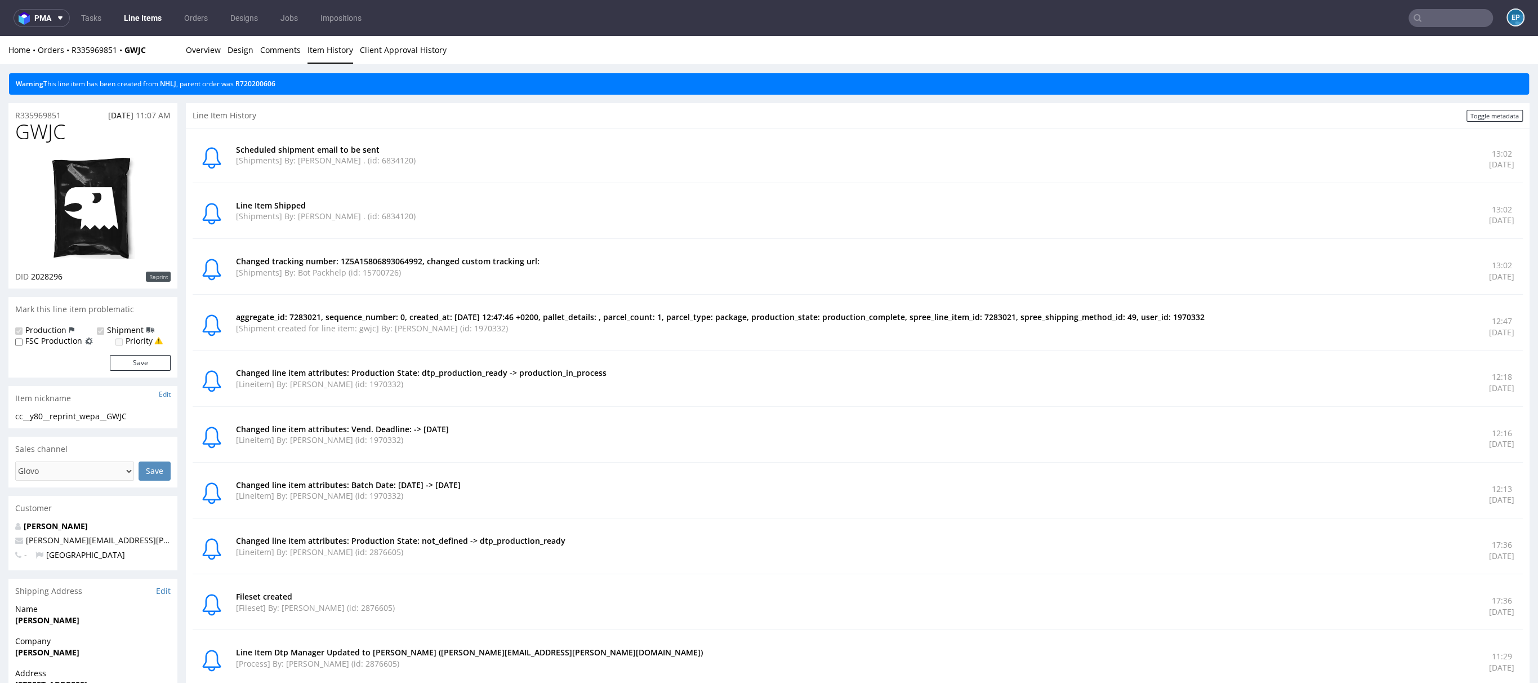
click at [1430, 28] on nav "pma Tasks Line Items Orders Designs Jobs Impositions EP" at bounding box center [769, 18] width 1538 height 36
click at [1427, 21] on input "text" at bounding box center [1451, 18] width 84 height 18
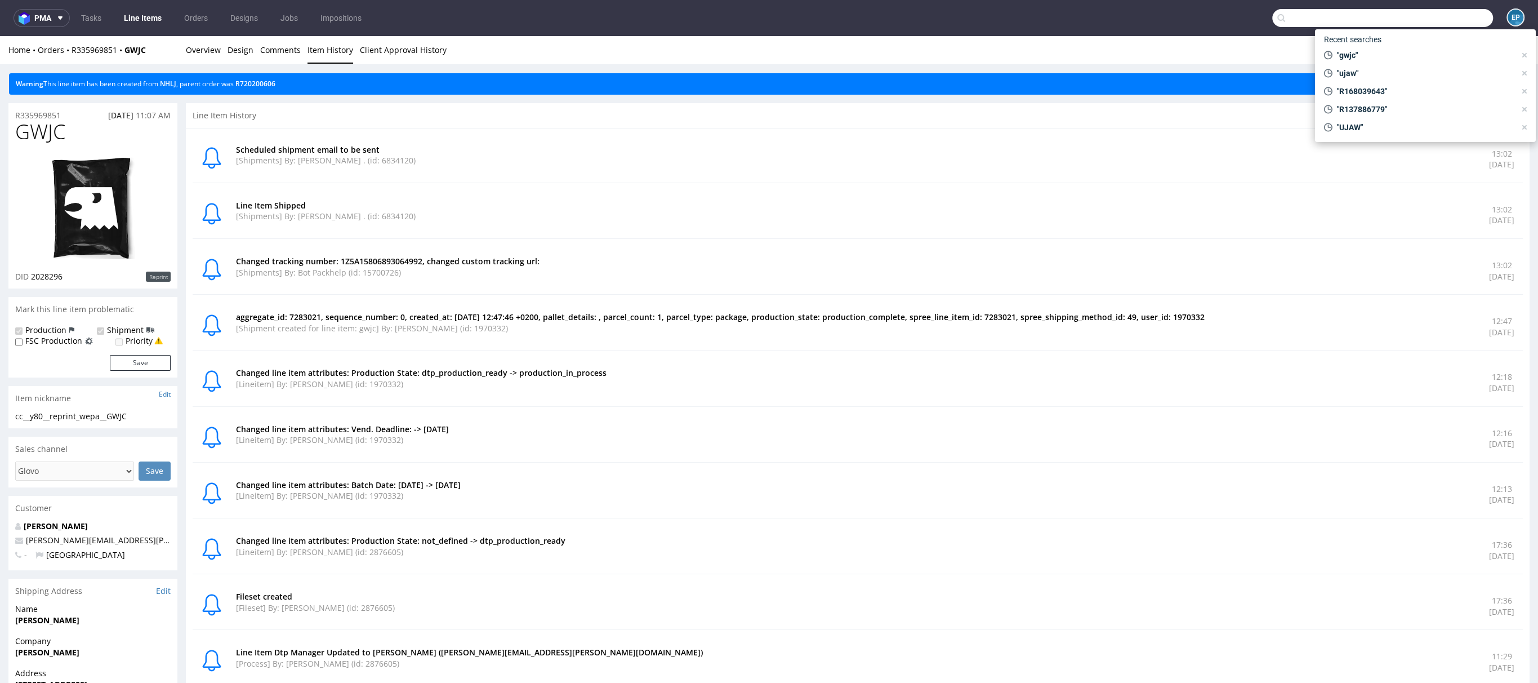
type input "q"
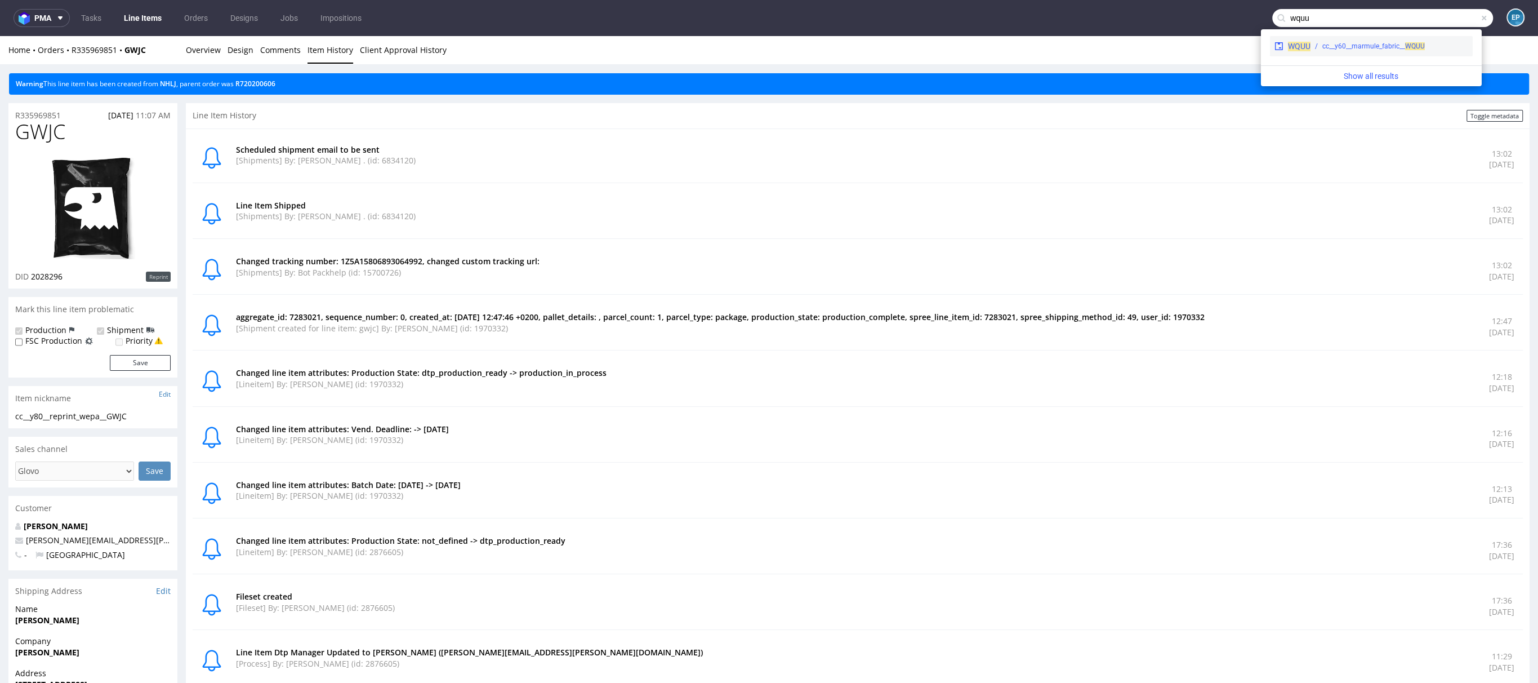
type input "wquu"
click at [1385, 48] on div "cc__y60__marmule_fabric__ WQUU" at bounding box center [1374, 46] width 103 height 10
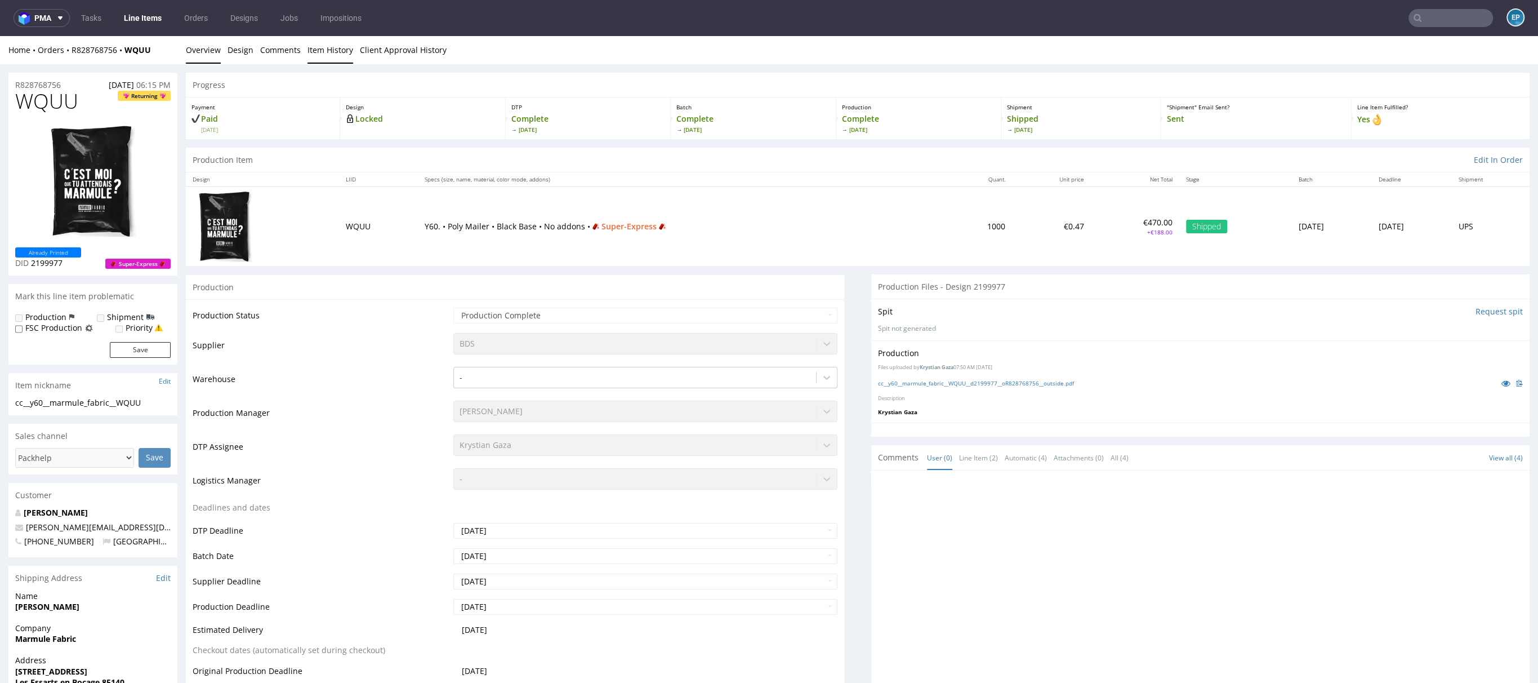
click at [346, 52] on link "Item History" at bounding box center [331, 50] width 46 height 28
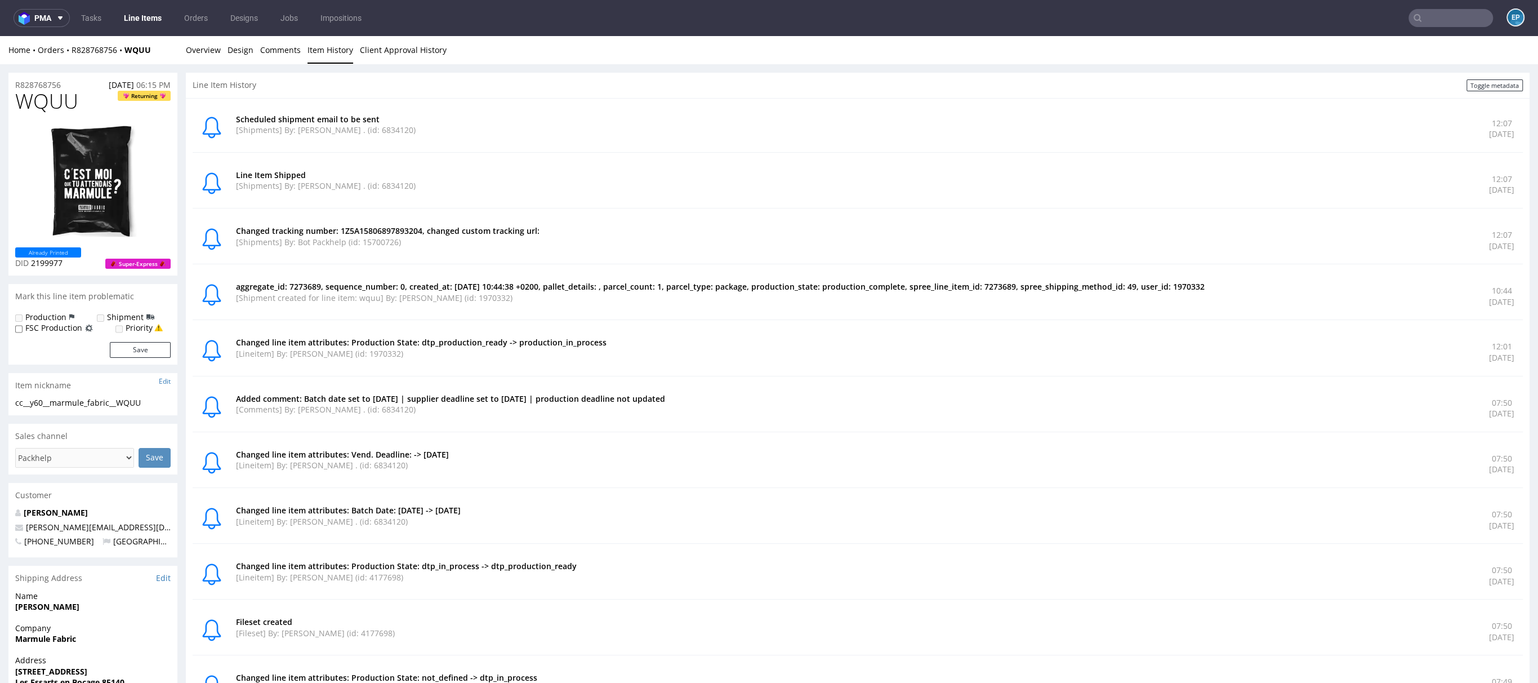
click at [1432, 17] on input "text" at bounding box center [1451, 18] width 84 height 18
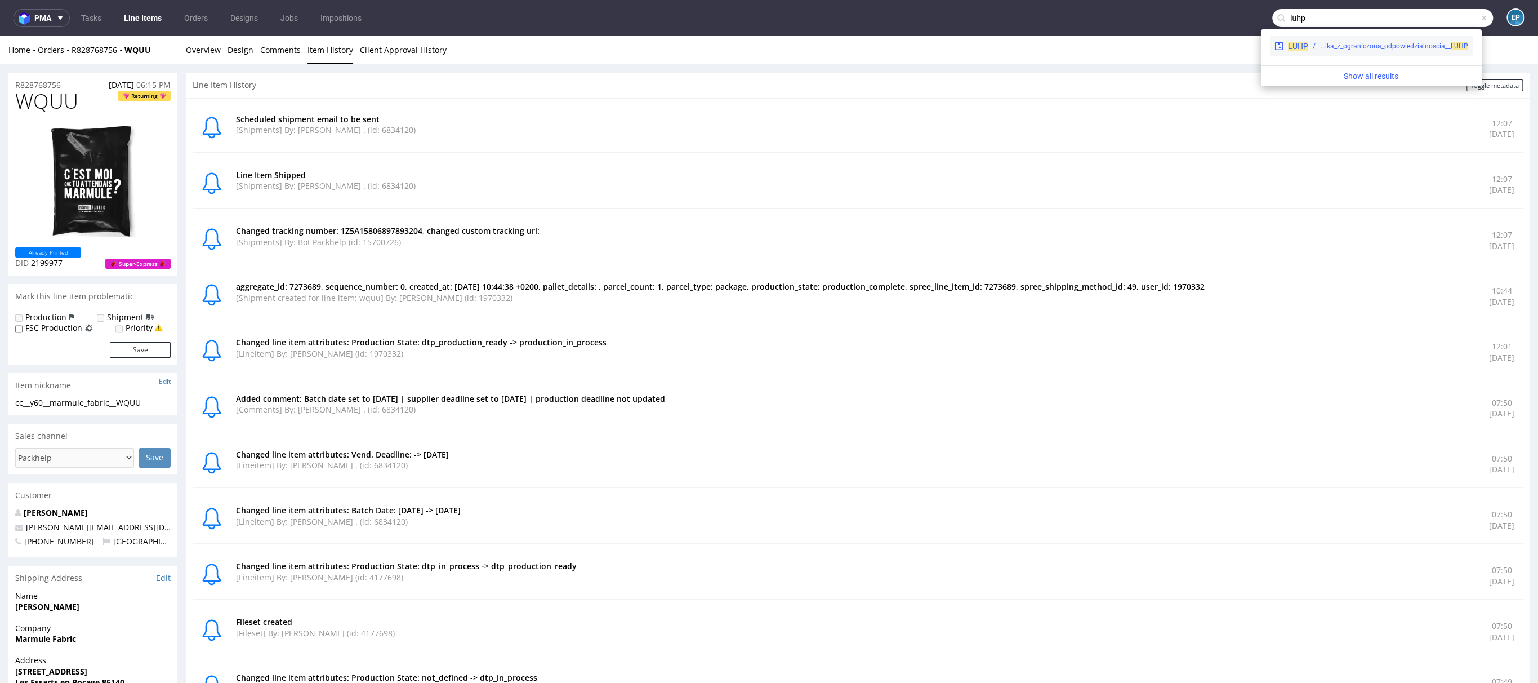
type input "luhp"
click at [1404, 52] on div "LUHP EGDK__f62__mniej_wiecej_spolka_z_ograniczona_odpowiedzialnoscia__ LUHP" at bounding box center [1371, 46] width 203 height 20
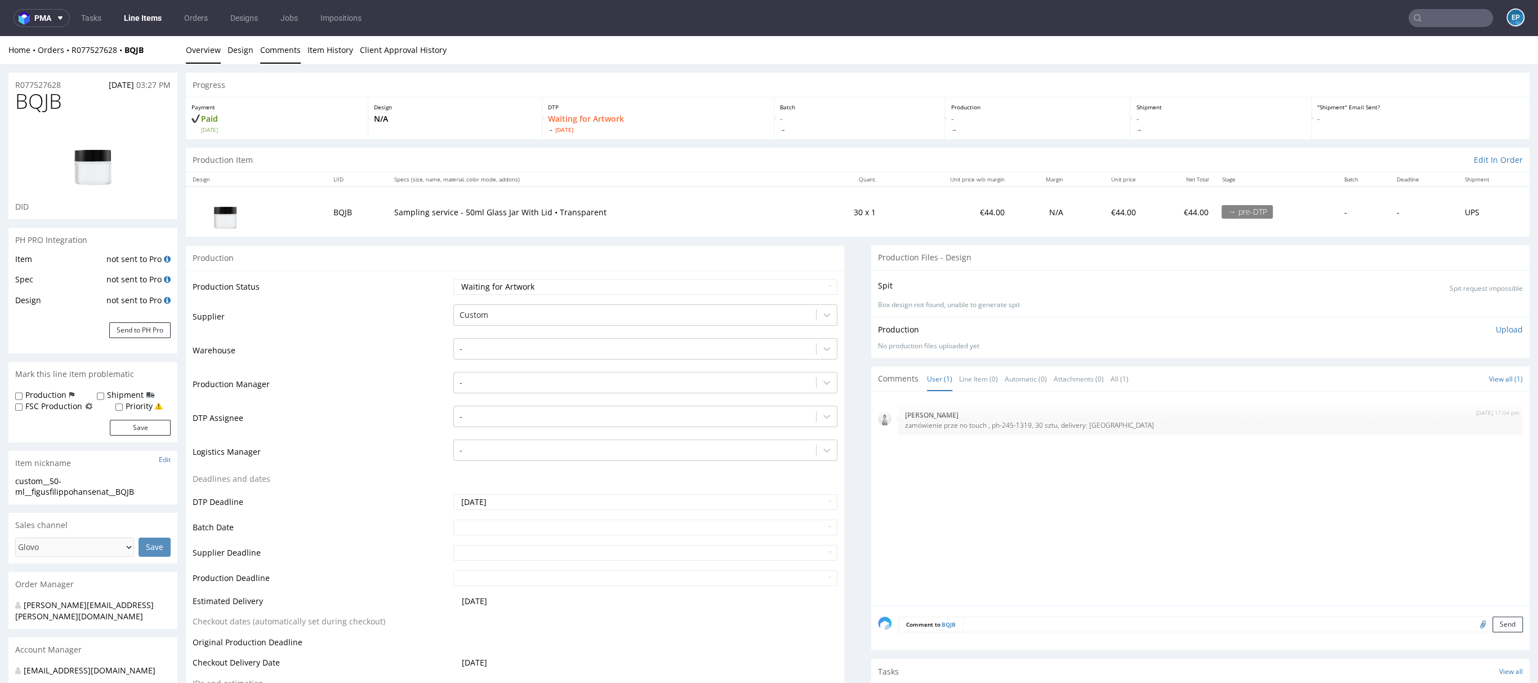
click at [276, 61] on link "Comments" at bounding box center [280, 50] width 41 height 28
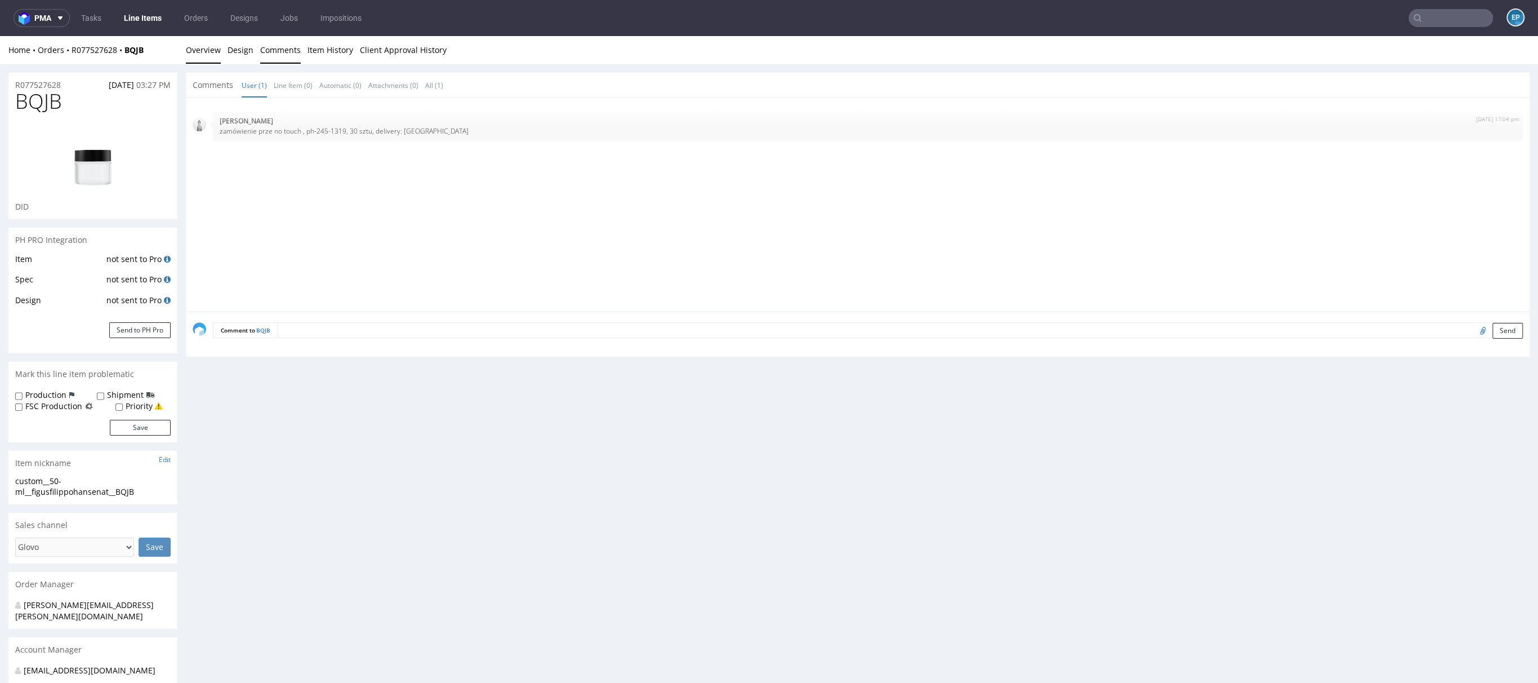
click at [195, 60] on link "Overview" at bounding box center [203, 50] width 35 height 28
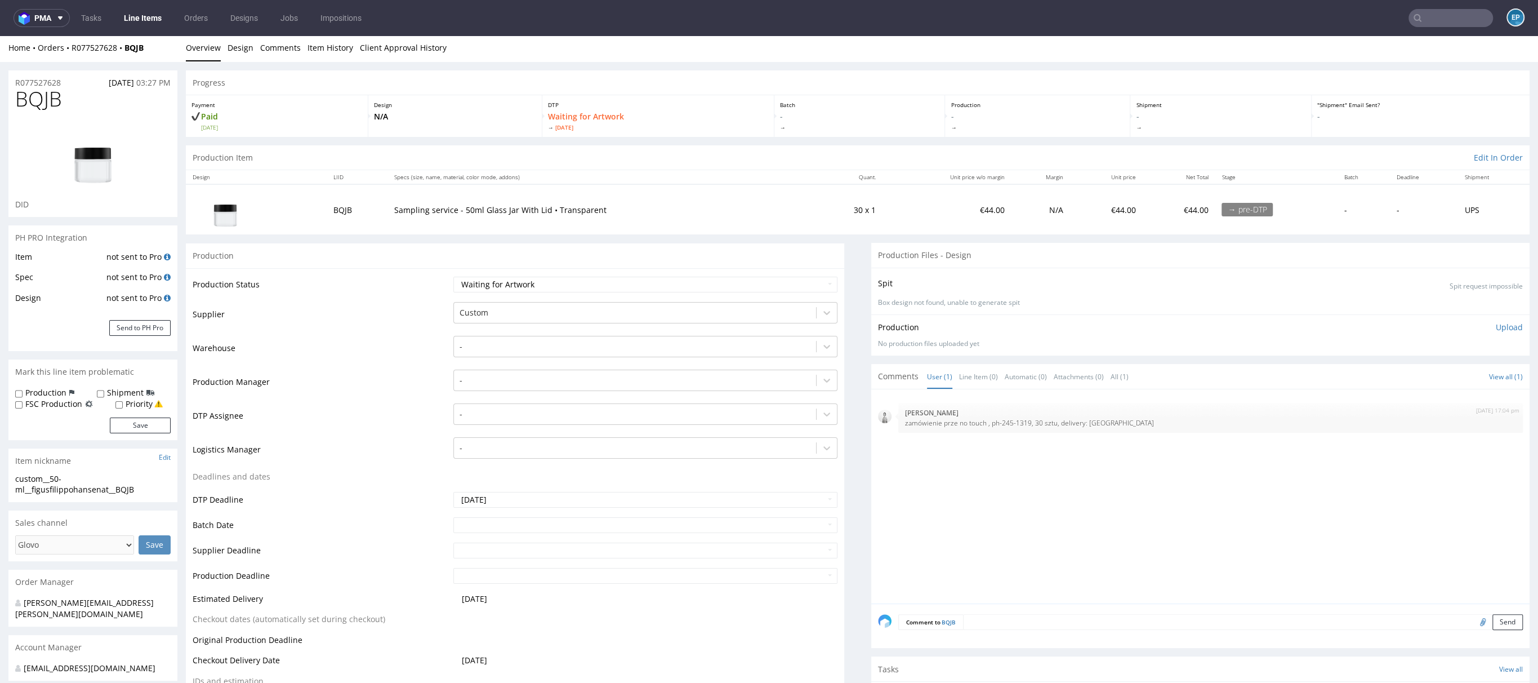
scroll to position [3, 0]
drag, startPoint x: 394, startPoint y: 212, endPoint x: 564, endPoint y: 215, distance: 170.1
click at [564, 215] on td "Sampling service - 50ml Glass Jar With Lid • Transparent" at bounding box center [602, 209] width 428 height 50
click at [682, 212] on p "Sampling service - 50ml Glass Jar With Lid • Transparent" at bounding box center [601, 209] width 414 height 11
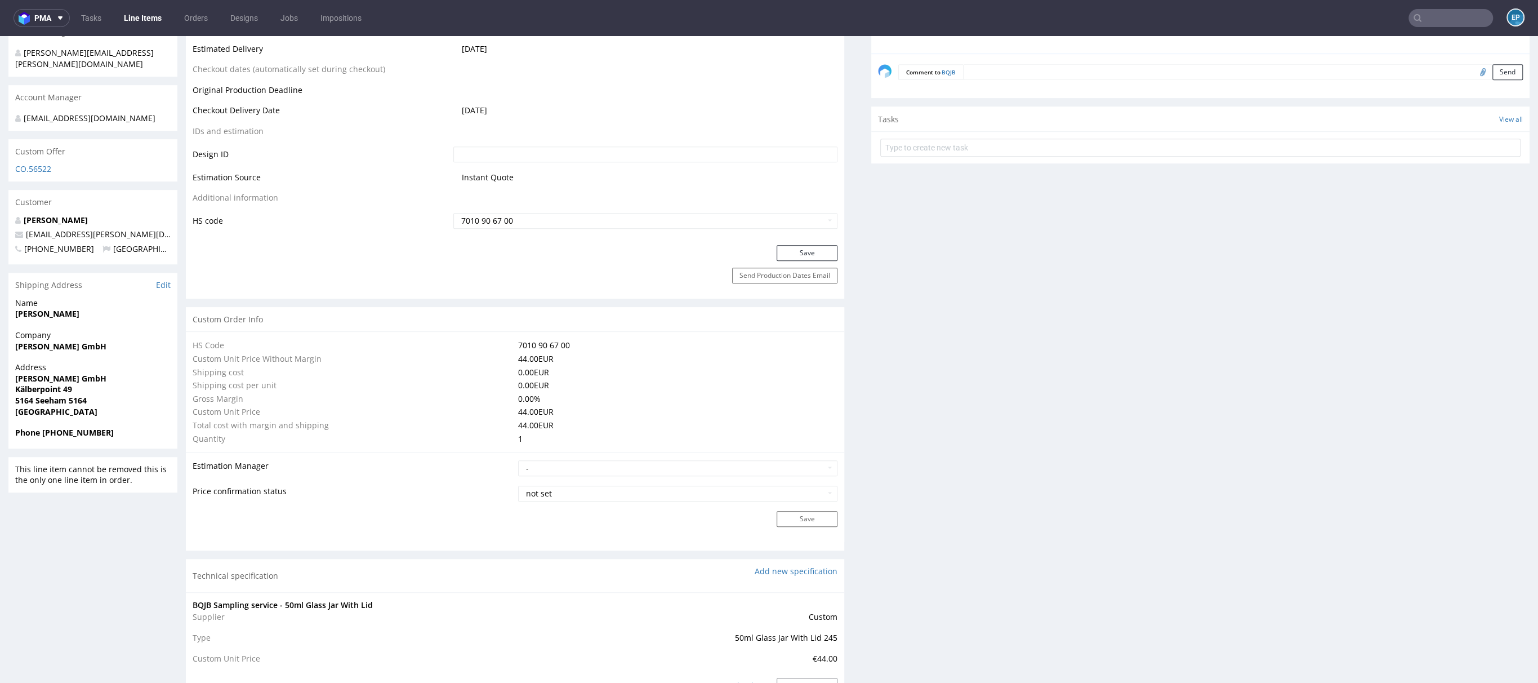
scroll to position [544, 0]
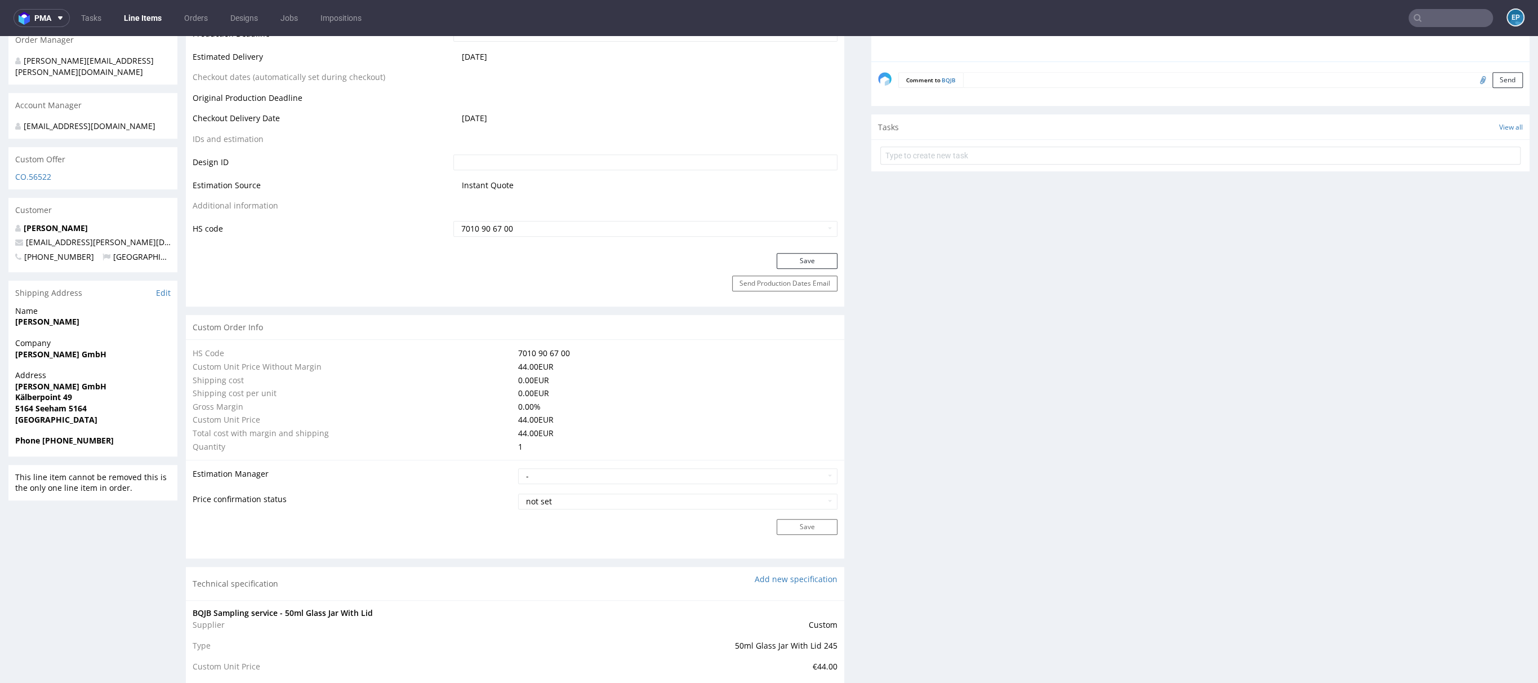
click at [1435, 23] on input "text" at bounding box center [1451, 18] width 84 height 18
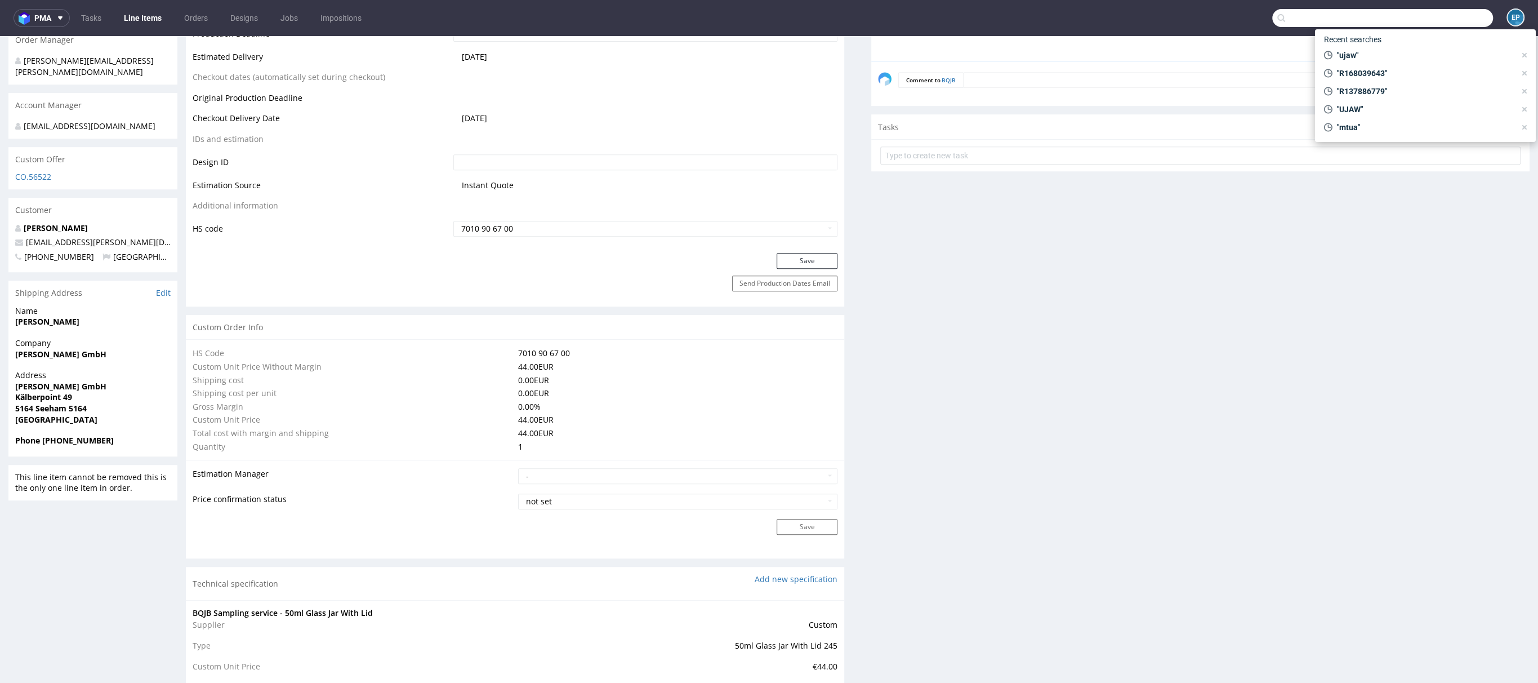
paste input "WCLH"
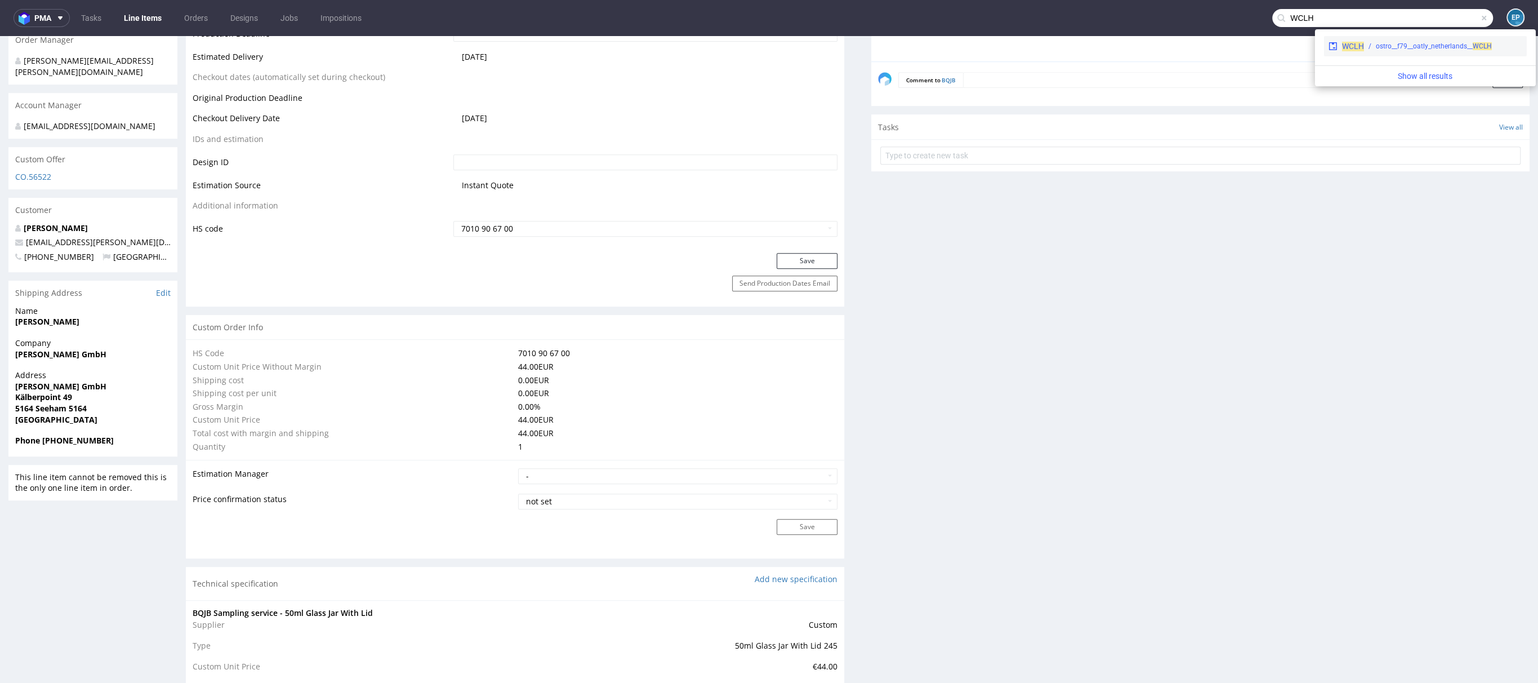
type input "WCLH"
click at [1376, 53] on div "WCLH ostro__f79__oatly_netherlands__ WCLH" at bounding box center [1425, 46] width 203 height 20
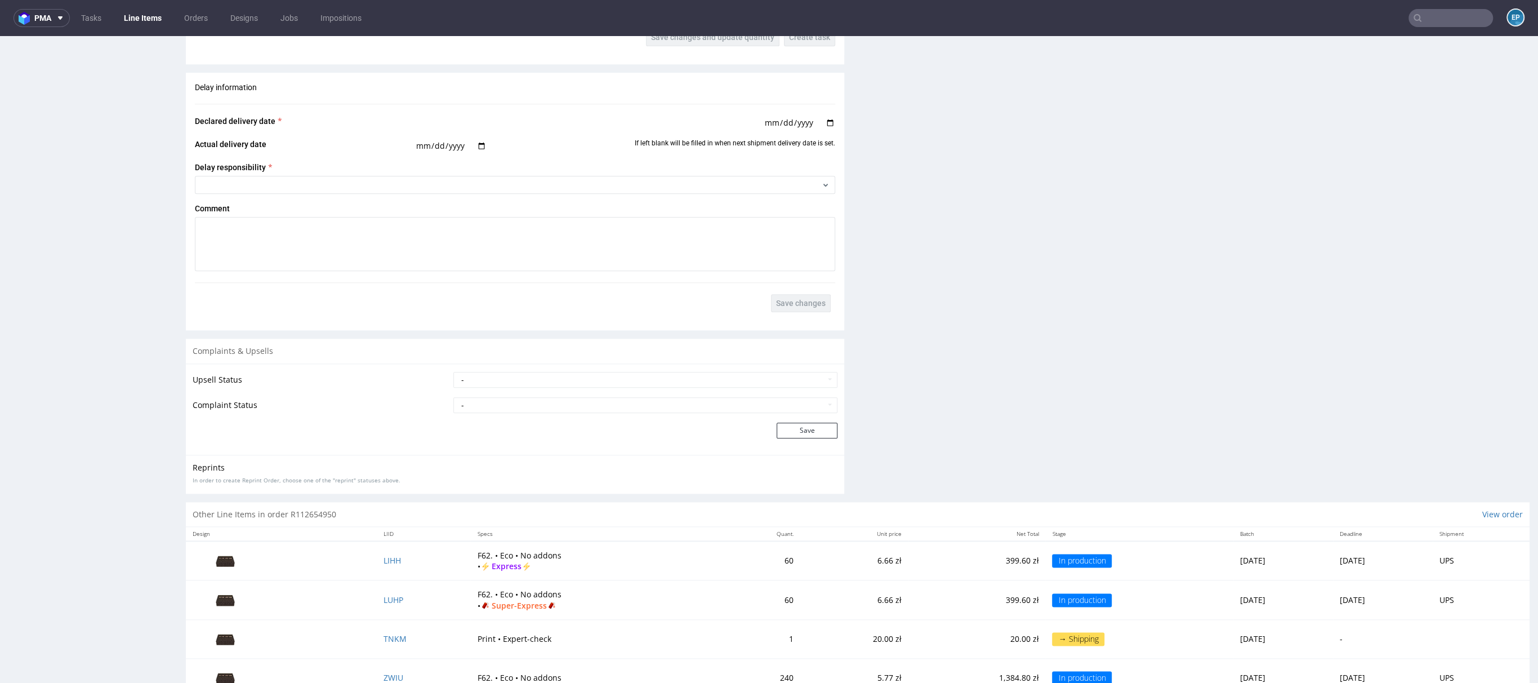
scroll to position [1345, 0]
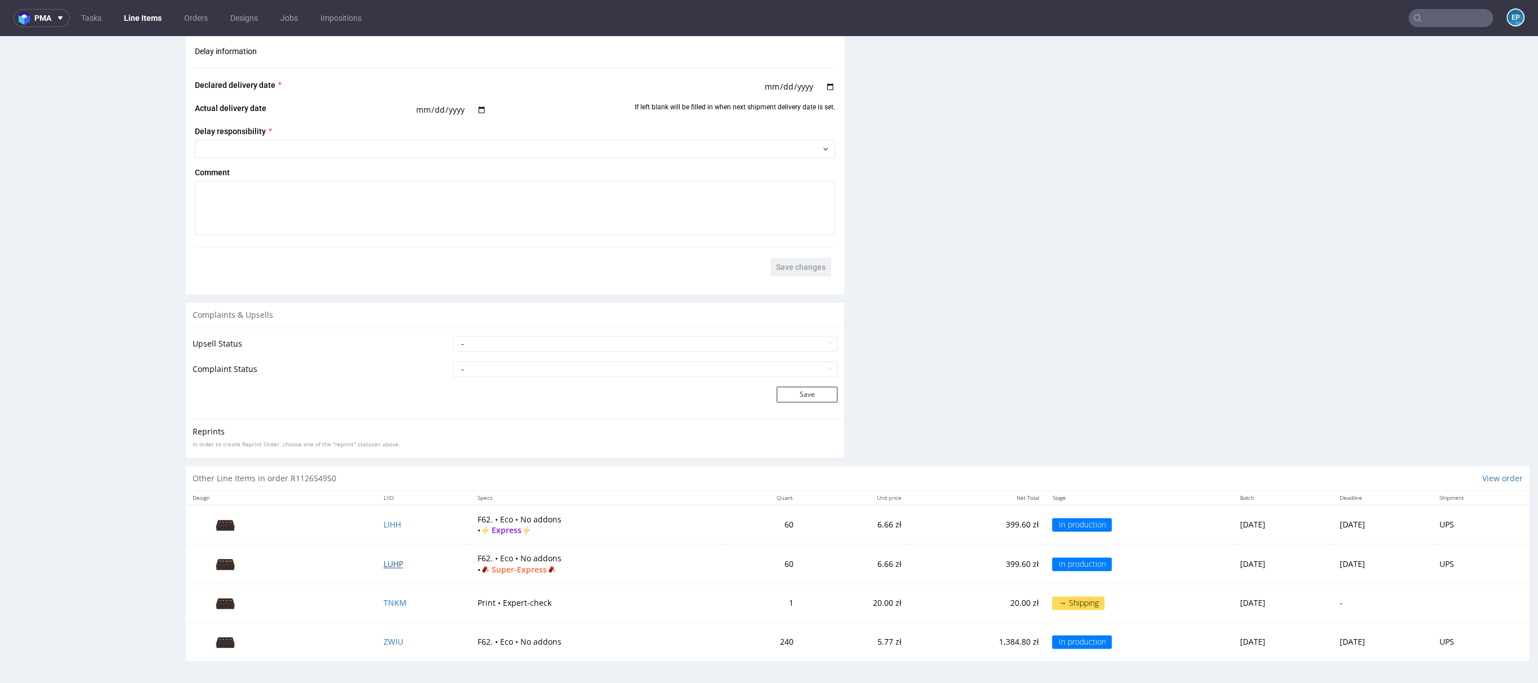
click at [384, 564] on span "LUHP" at bounding box center [394, 563] width 20 height 11
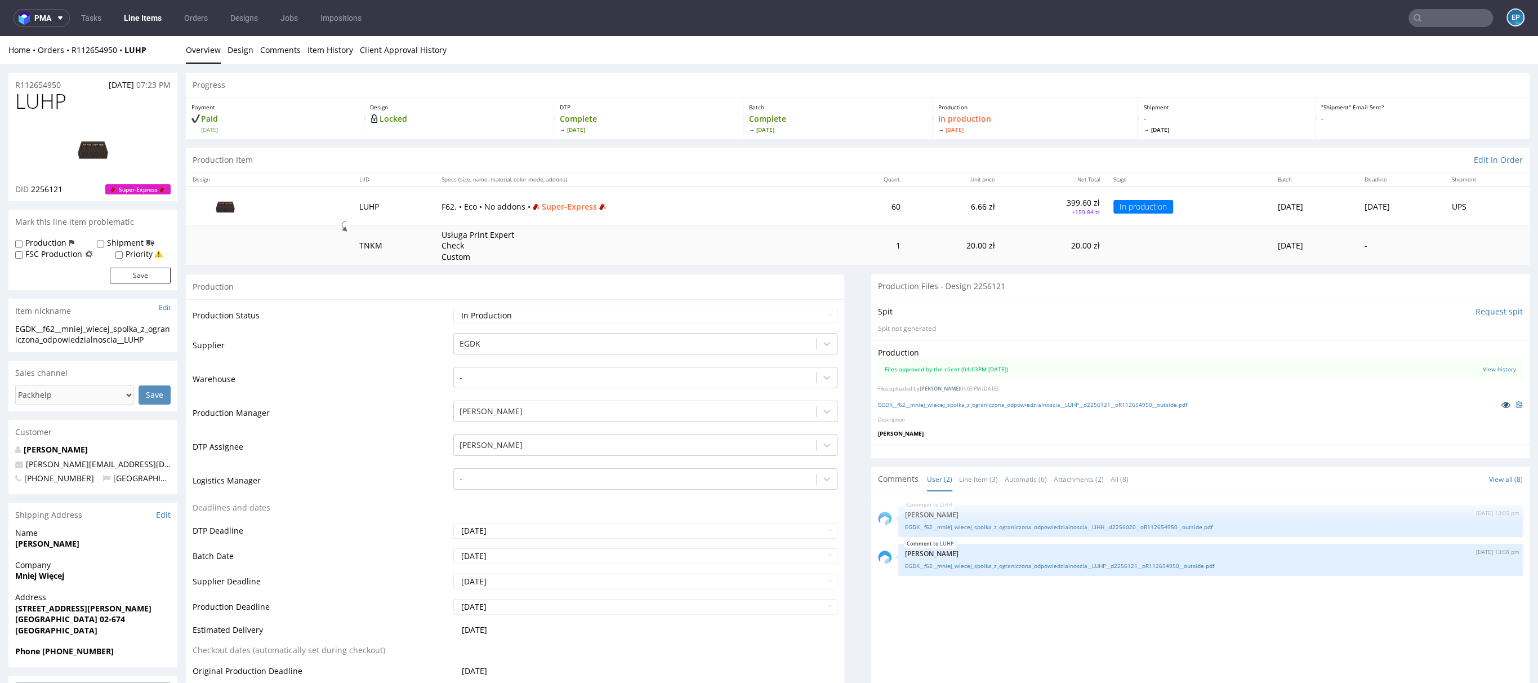
click at [1502, 406] on icon at bounding box center [1506, 404] width 9 height 8
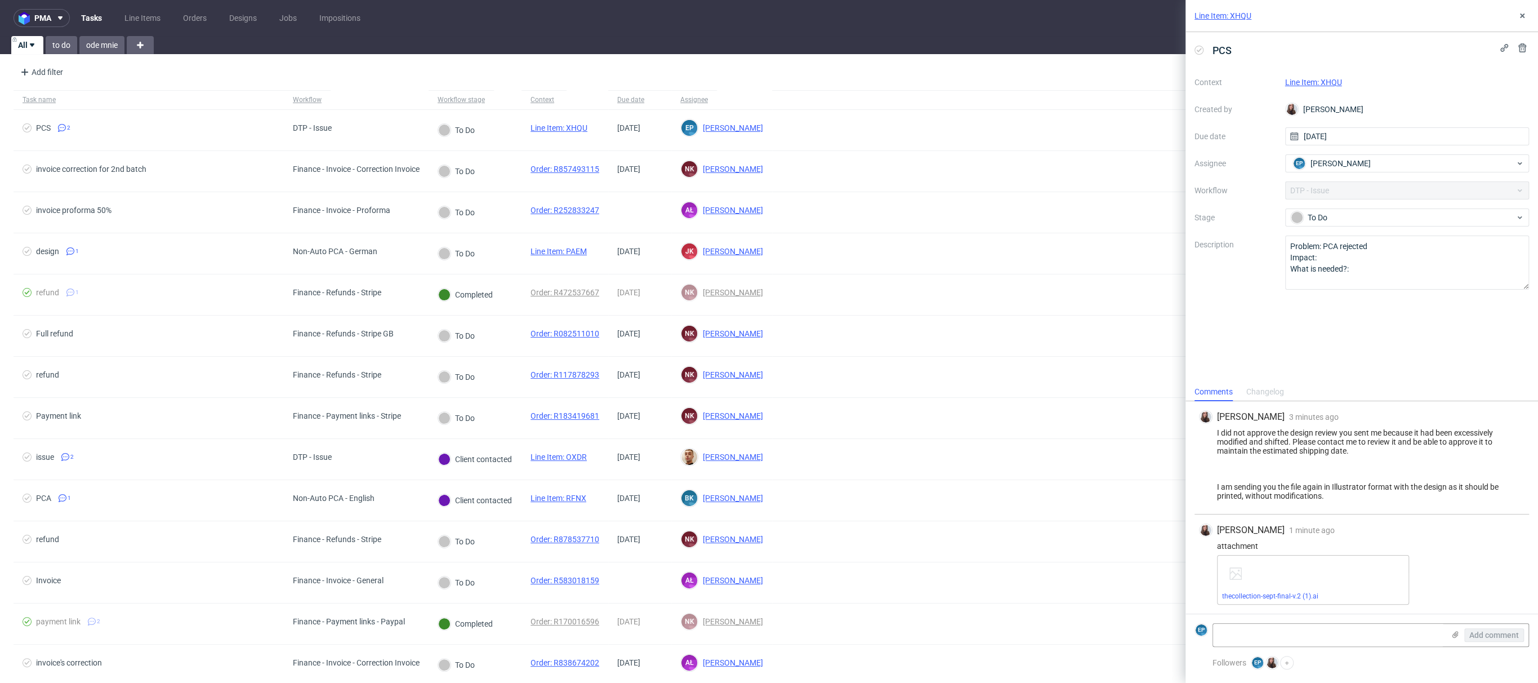
click at [1330, 84] on link "Line Item: XHQU" at bounding box center [1313, 82] width 57 height 9
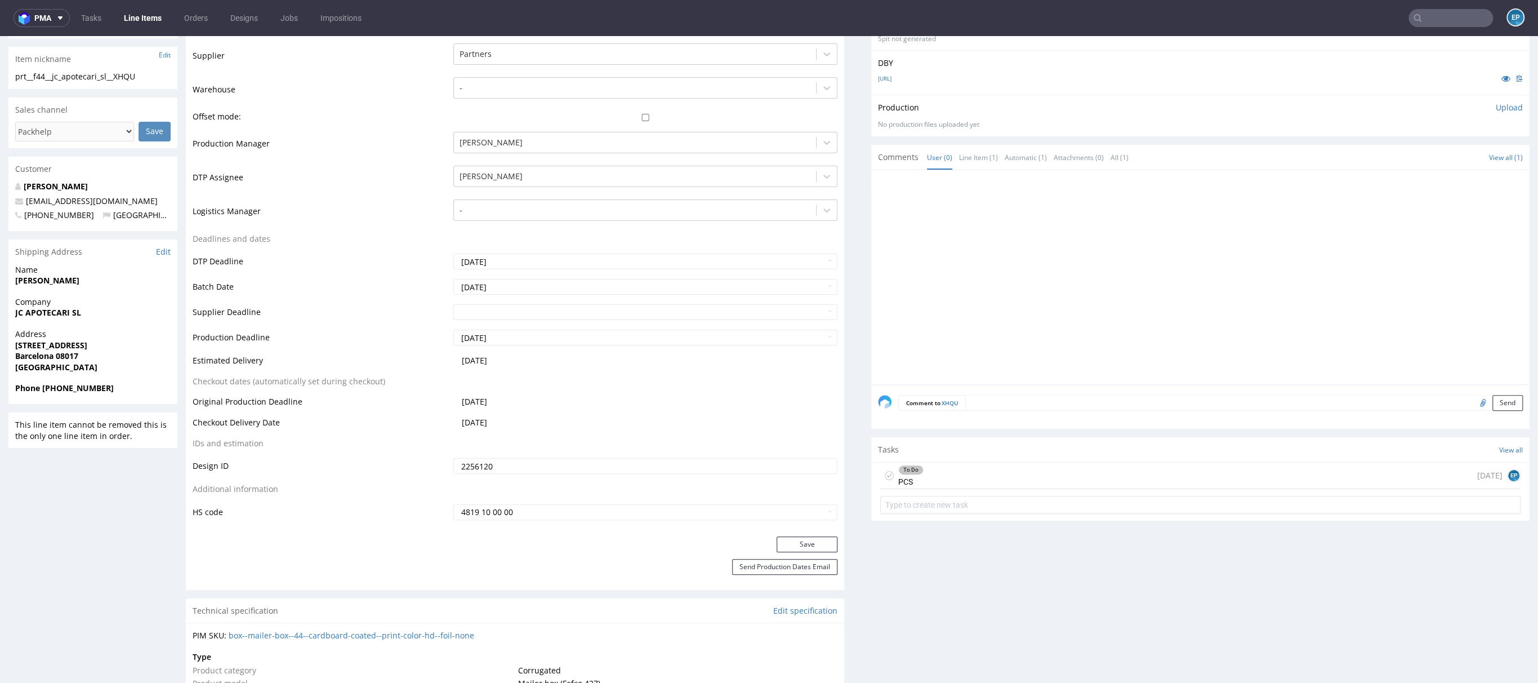
scroll to position [255, 0]
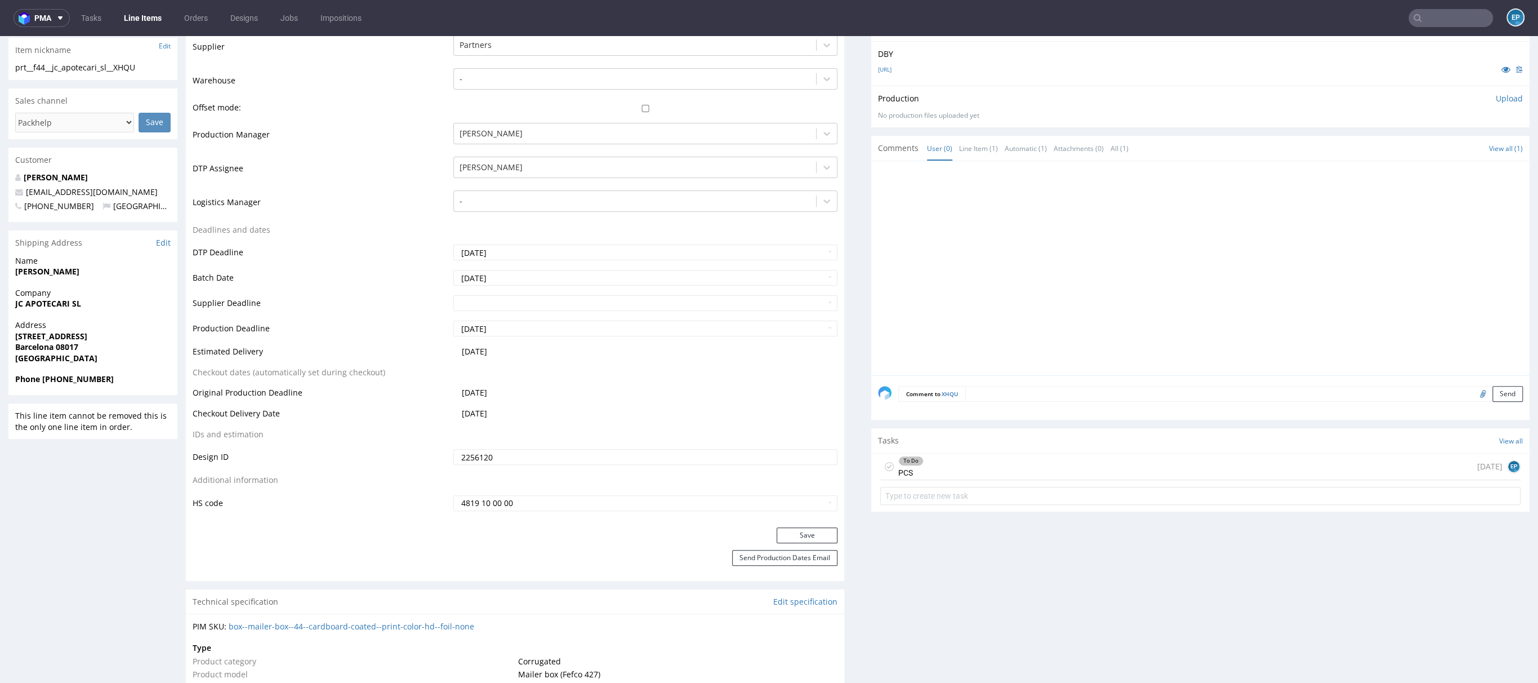
click at [1004, 462] on div "To Do PCS today EP" at bounding box center [1200, 466] width 640 height 26
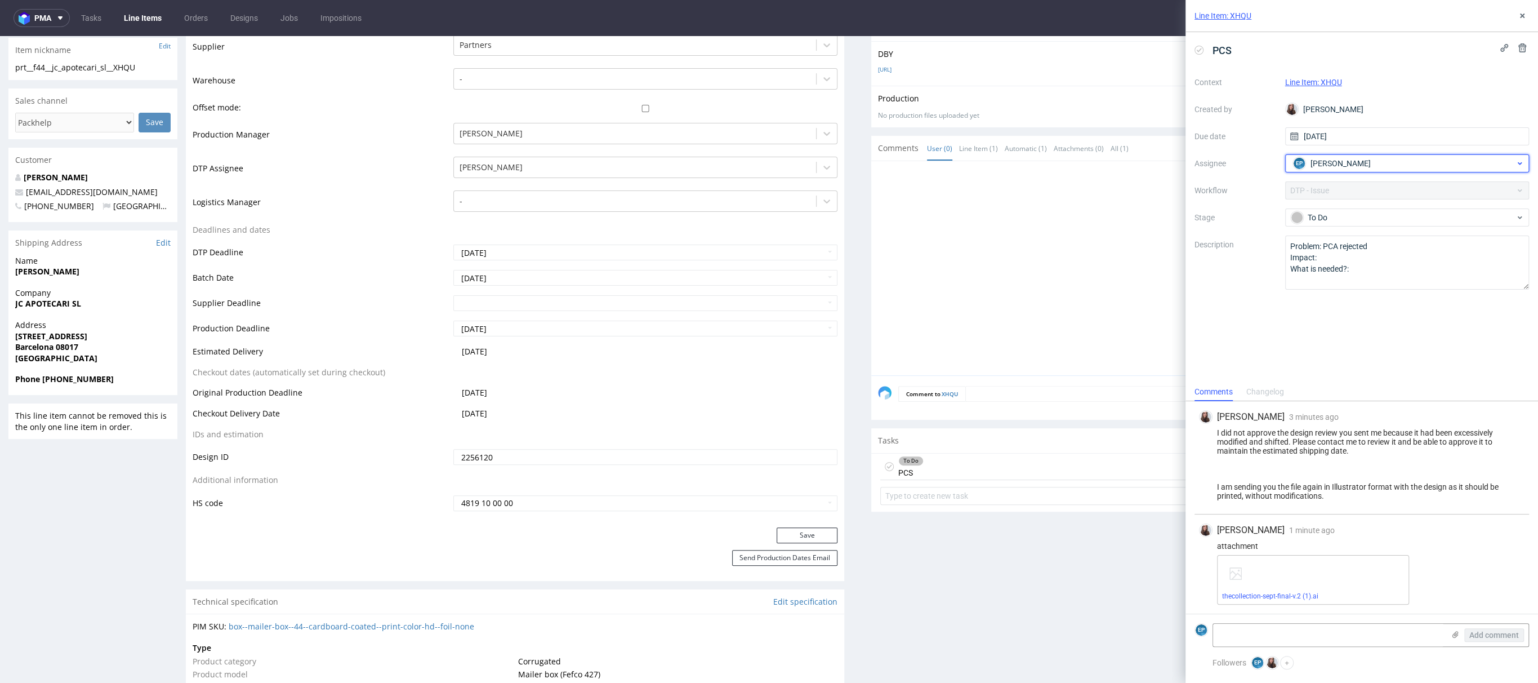
click at [1332, 161] on span "[PERSON_NAME]" at bounding box center [1341, 163] width 60 height 11
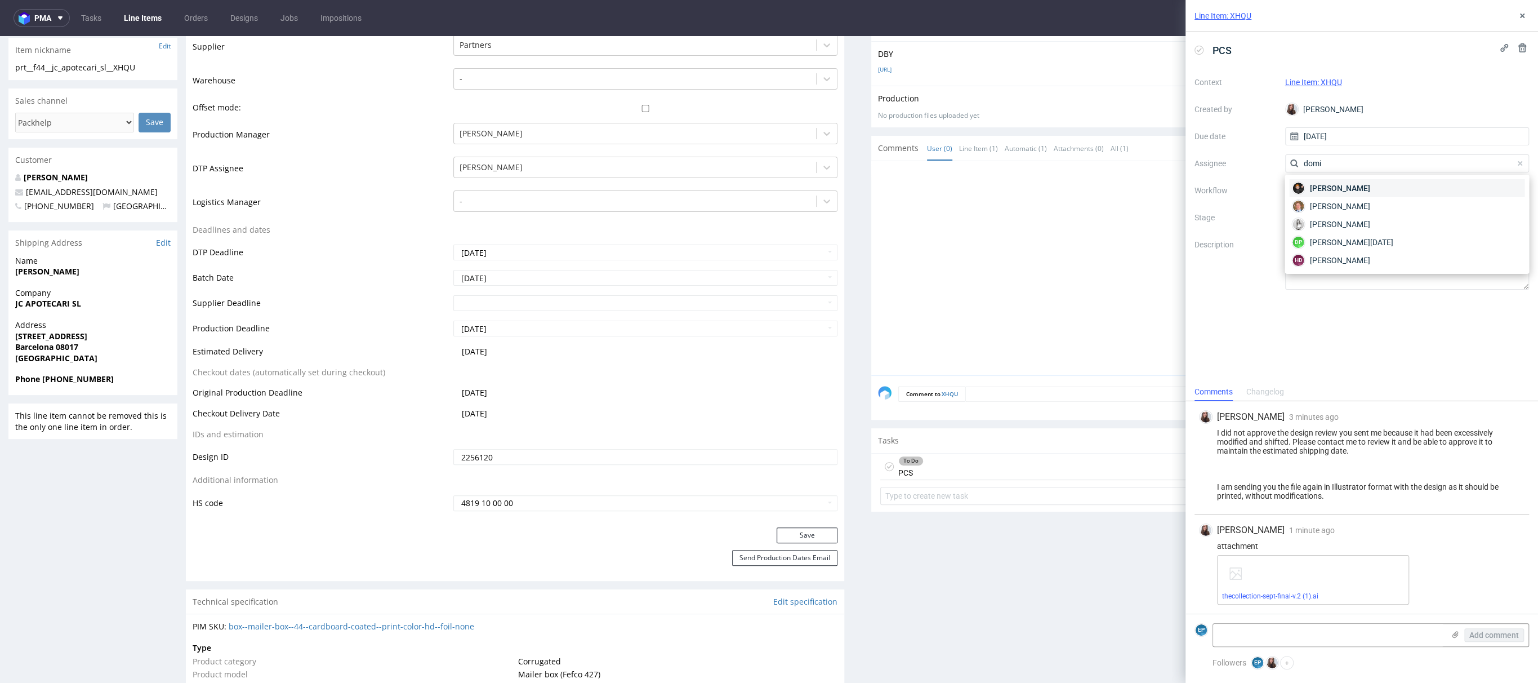
type input "domi"
click at [1330, 189] on span "Dominik Grosicki" at bounding box center [1340, 188] width 60 height 11
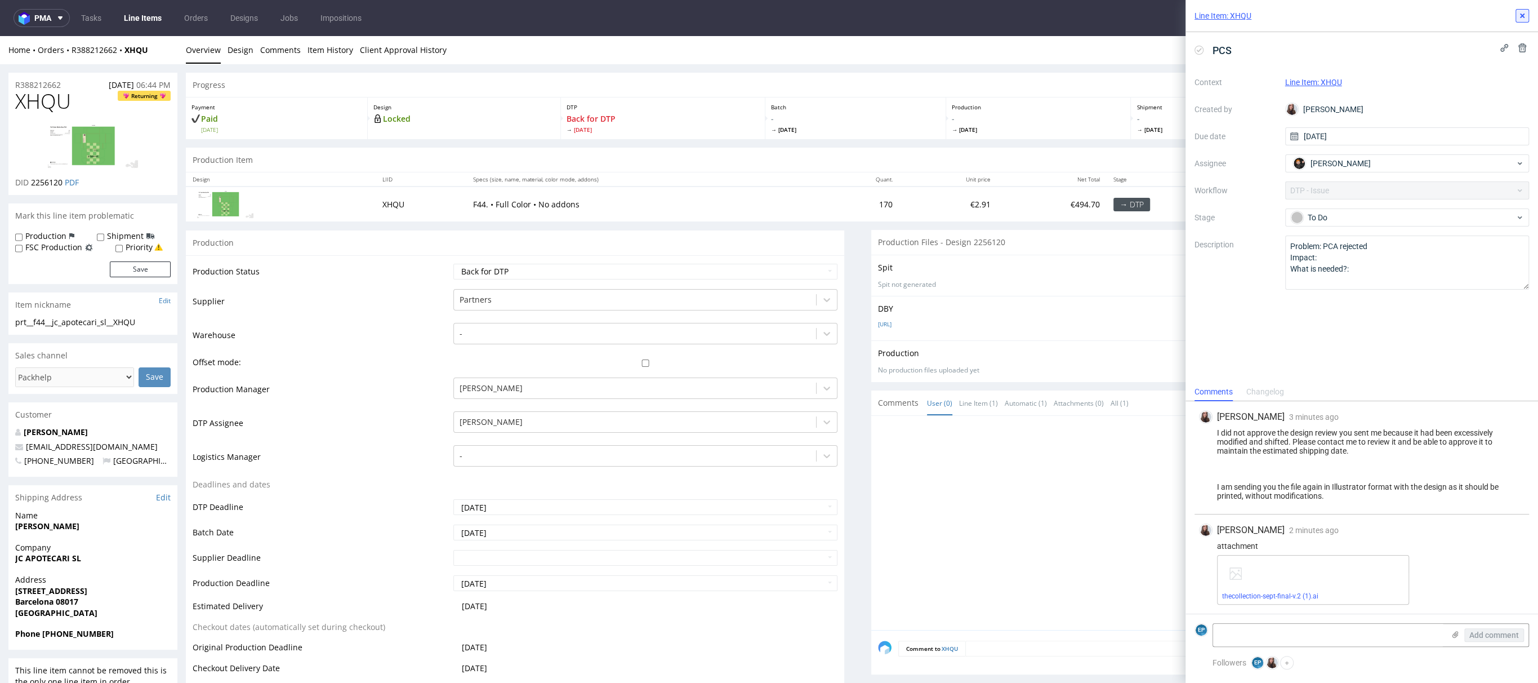
click at [1523, 12] on icon at bounding box center [1522, 15] width 9 height 9
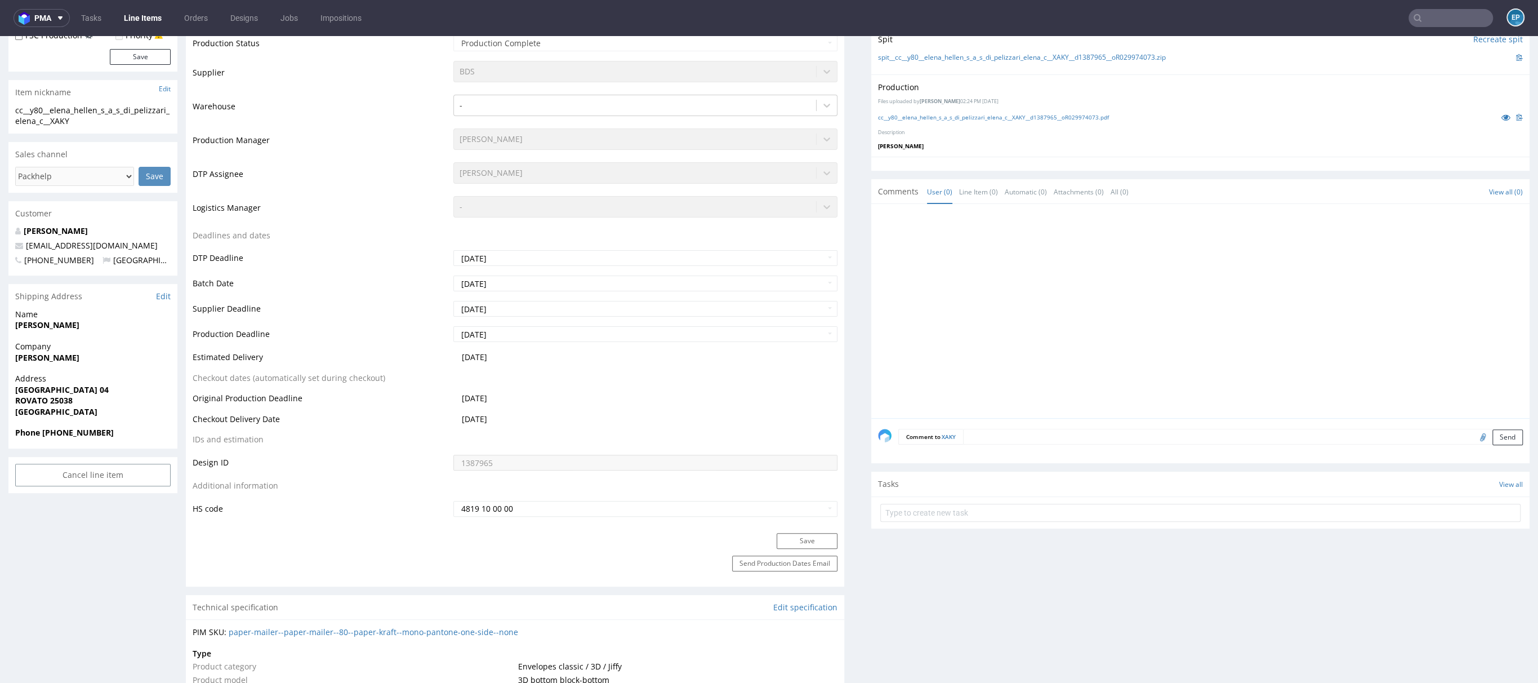
scroll to position [334, 0]
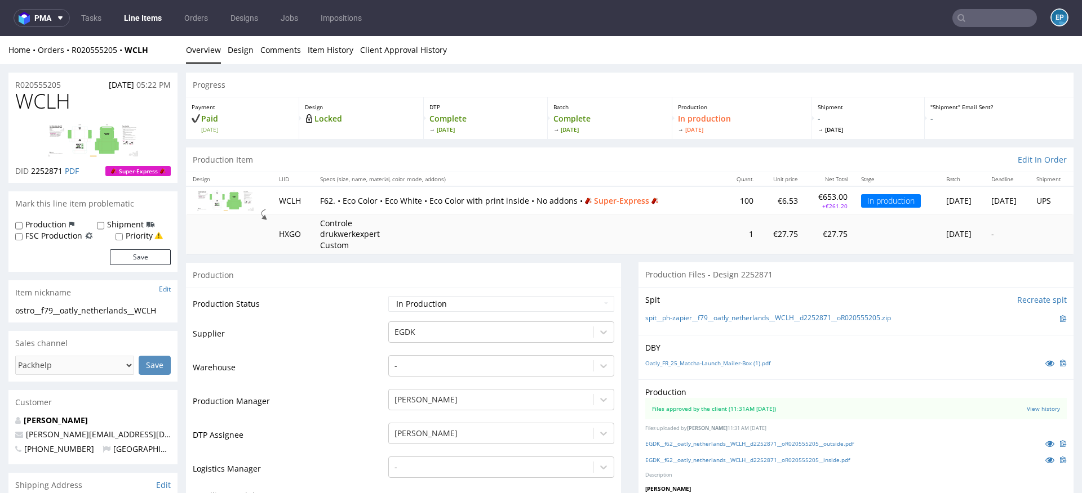
click at [140, 8] on nav "pma Tasks Line Items Orders Designs Jobs Impositions EP" at bounding box center [541, 18] width 1082 height 36
click at [146, 16] on link "Line Items" at bounding box center [142, 18] width 51 height 18
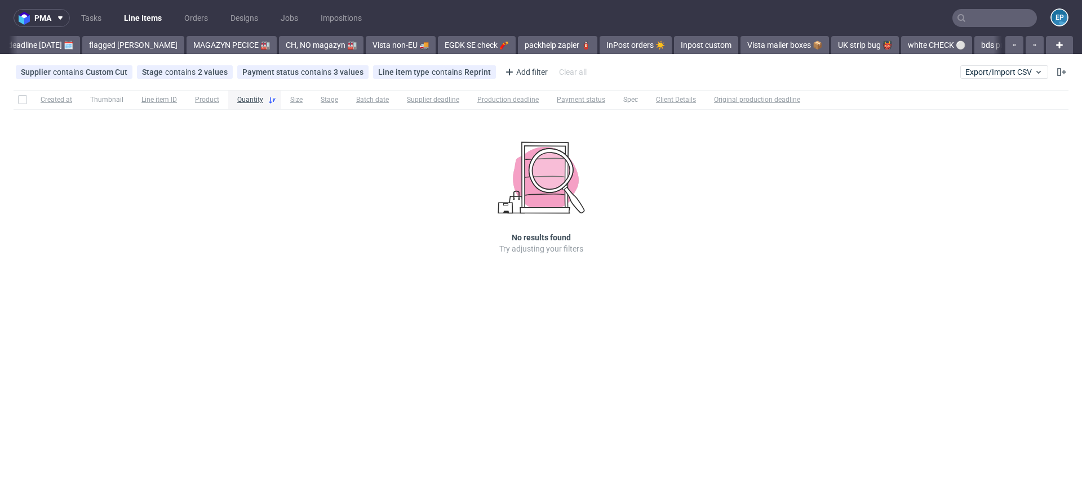
scroll to position [0, 1751]
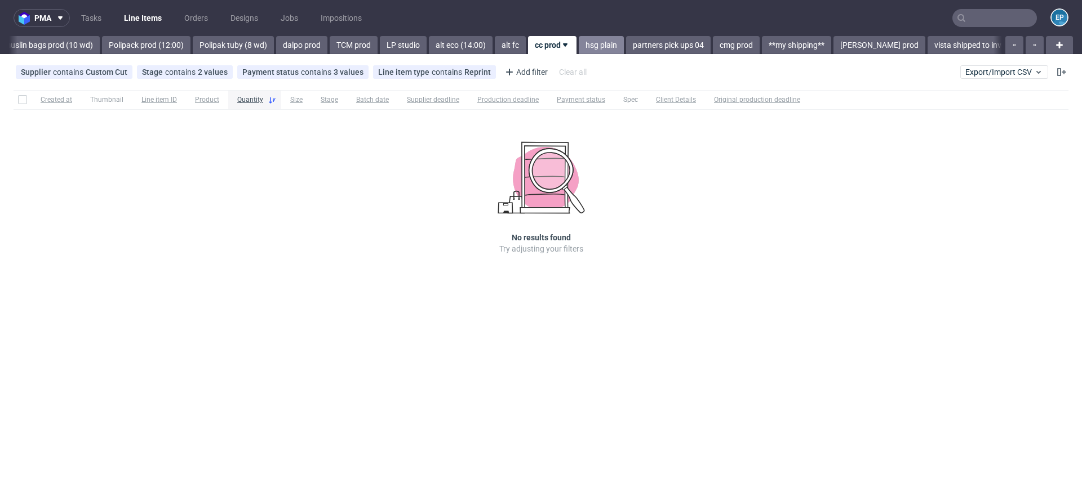
click at [578, 48] on link "hsg plain" at bounding box center [600, 45] width 45 height 18
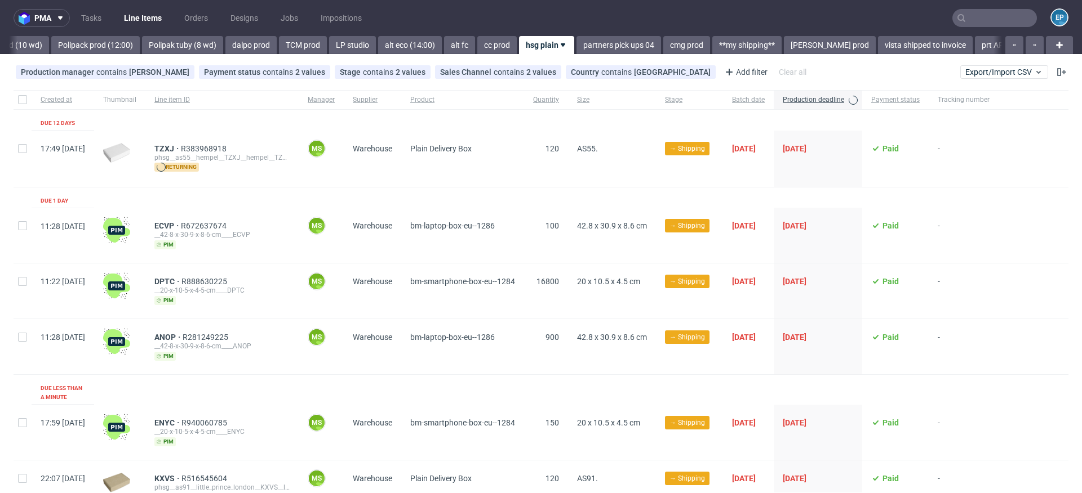
scroll to position [0, 1803]
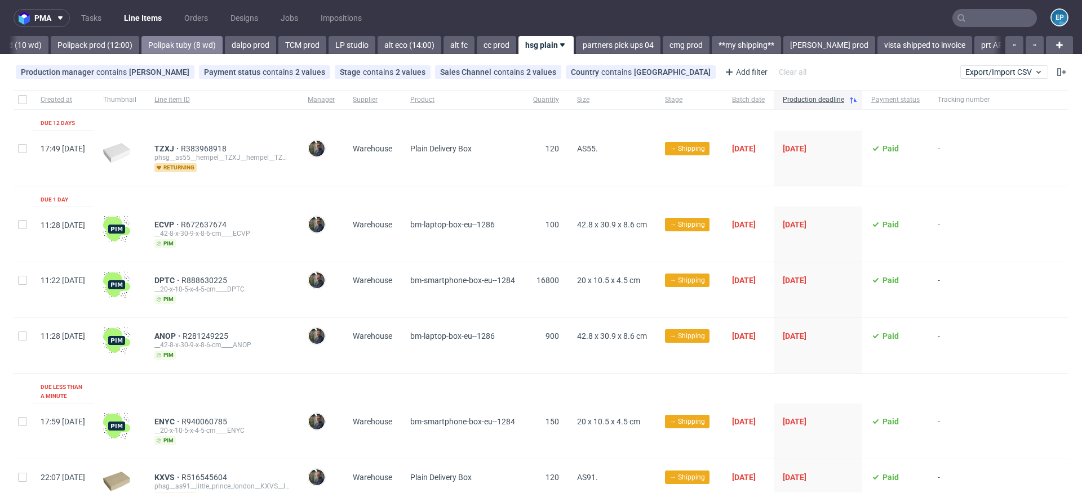
click at [141, 39] on link "Polipak tuby (8 wd)" at bounding box center [181, 45] width 81 height 18
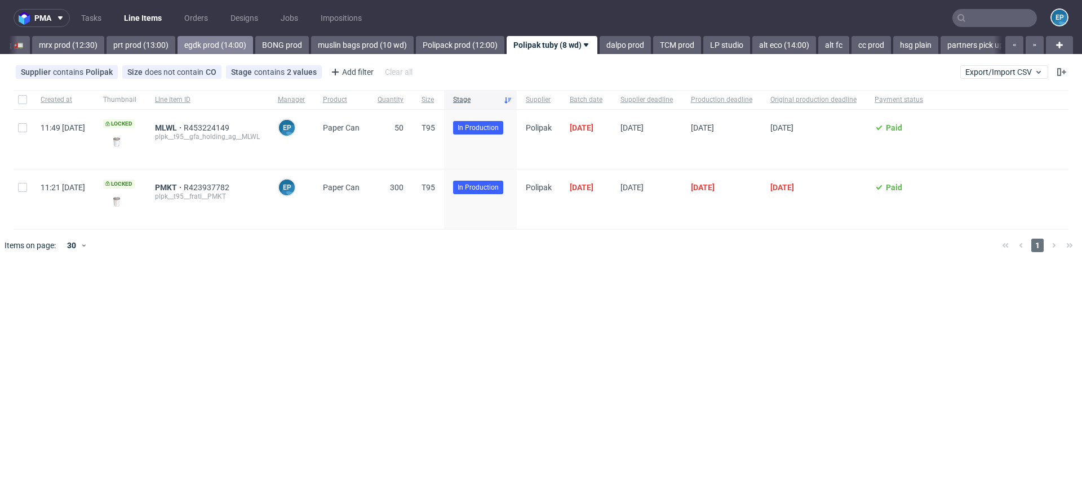
click at [177, 46] on link "egdk prod (14:00)" at bounding box center [214, 45] width 75 height 18
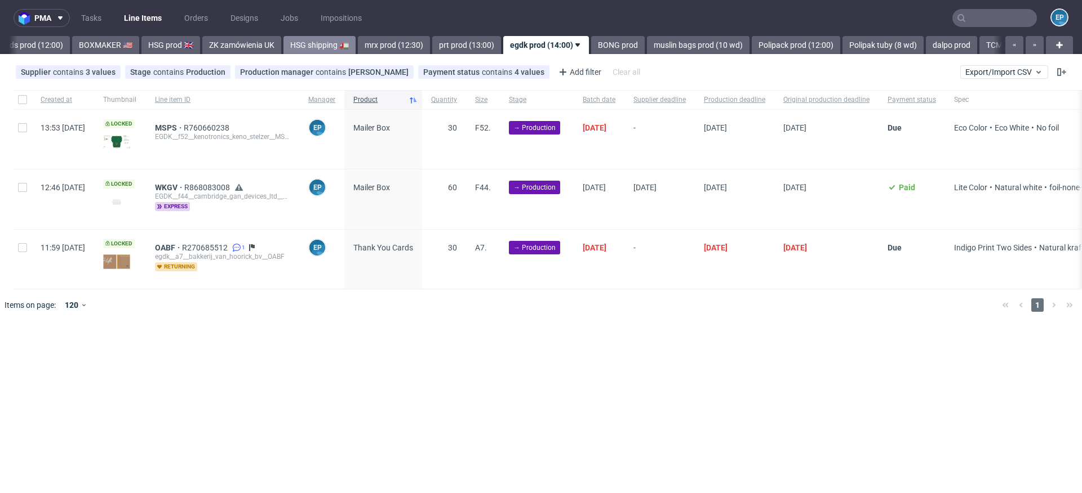
scroll to position [0, 1106]
click at [438, 43] on link "prt prod (13:00)" at bounding box center [472, 45] width 69 height 18
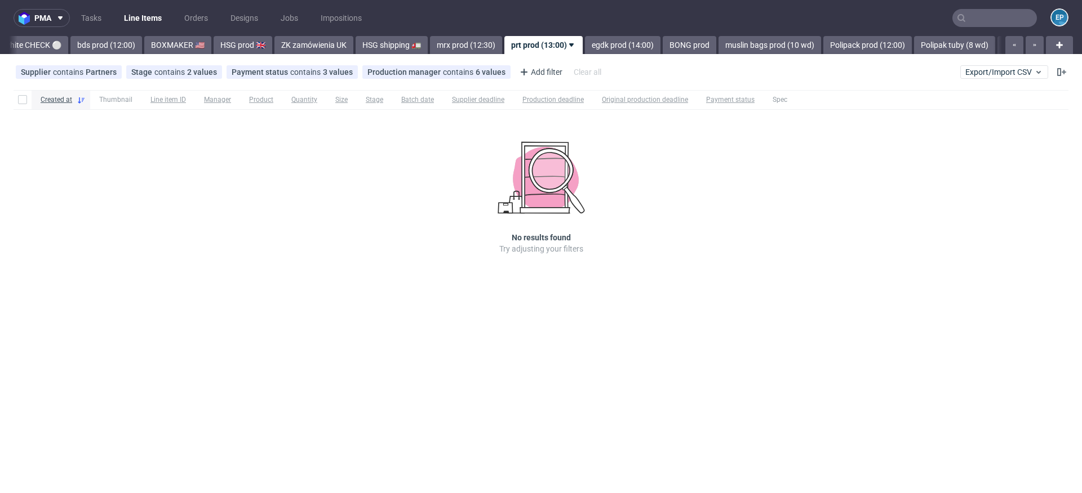
scroll to position [0, 1032]
click at [593, 49] on link "egdk prod (14:00)" at bounding box center [630, 45] width 75 height 18
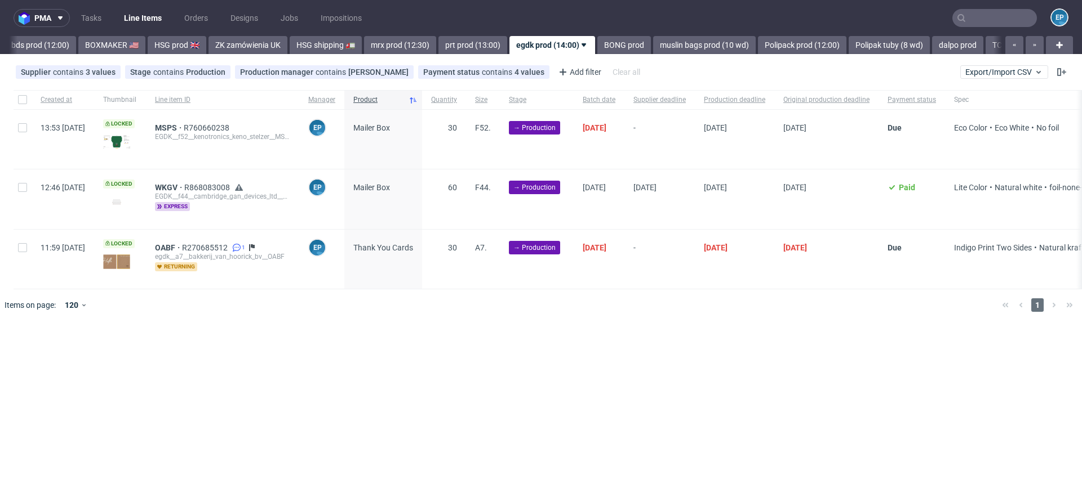
scroll to position [0, 1106]
click at [757, 45] on link "Polipack prod (12:00)" at bounding box center [801, 45] width 88 height 18
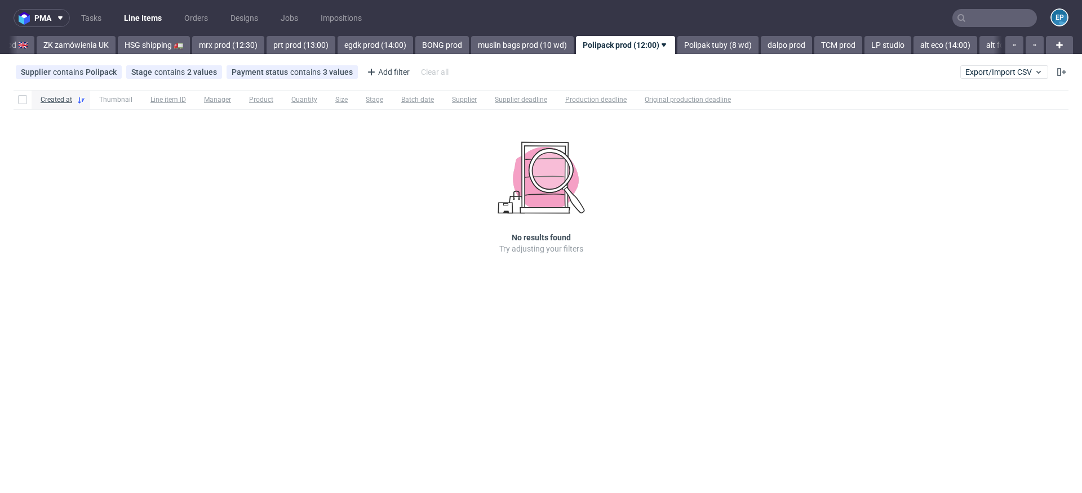
scroll to position [0, 1351]
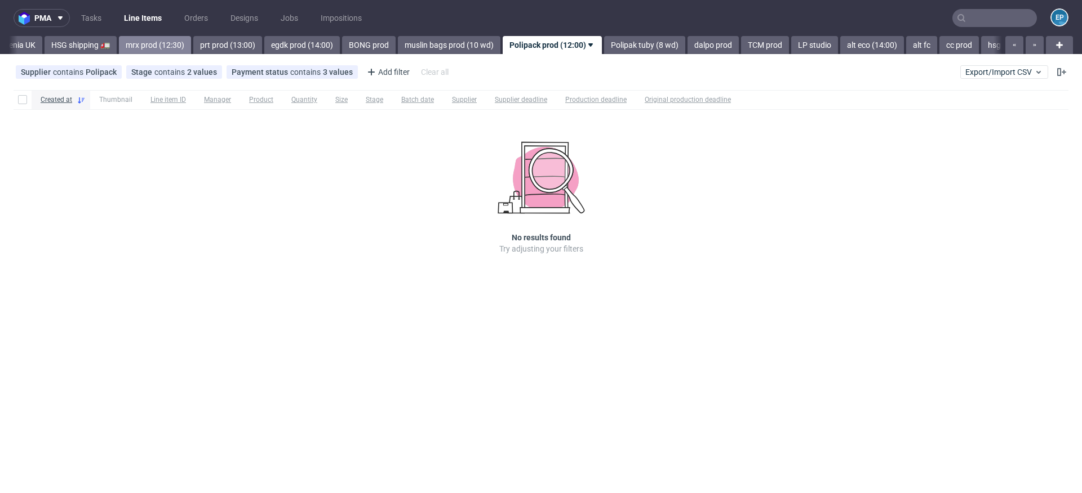
click at [119, 44] on link "mrx prod (12:30)" at bounding box center [155, 45] width 72 height 18
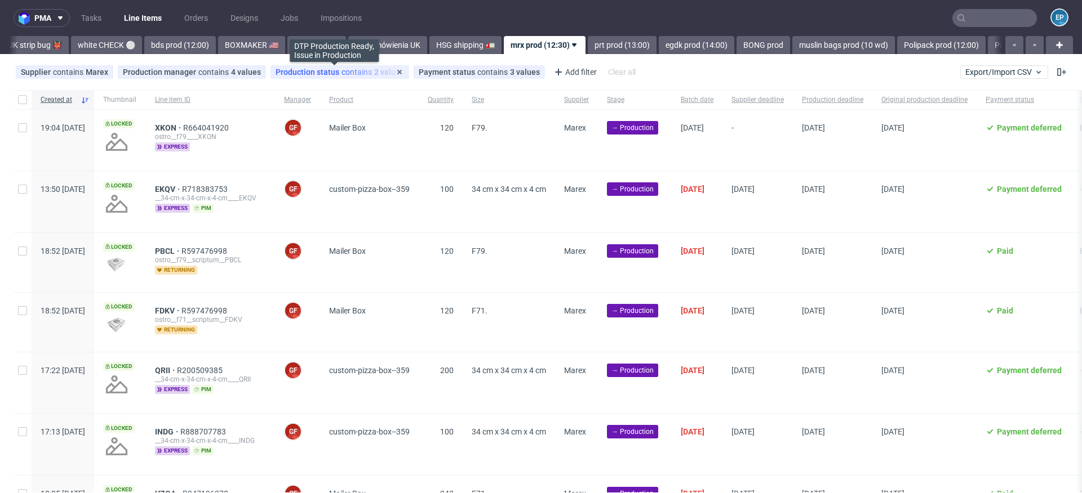
scroll to position [0, 965]
click at [145, 50] on link "bds prod (12:00)" at bounding box center [181, 45] width 72 height 18
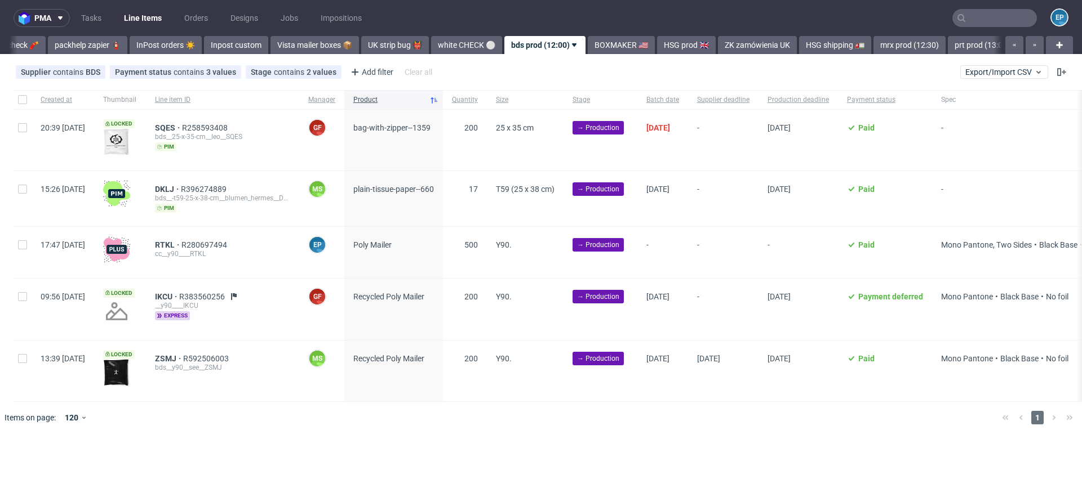
scroll to position [0, 602]
click at [173, 68] on div "Payment status contains 3 values" at bounding box center [175, 72] width 121 height 9
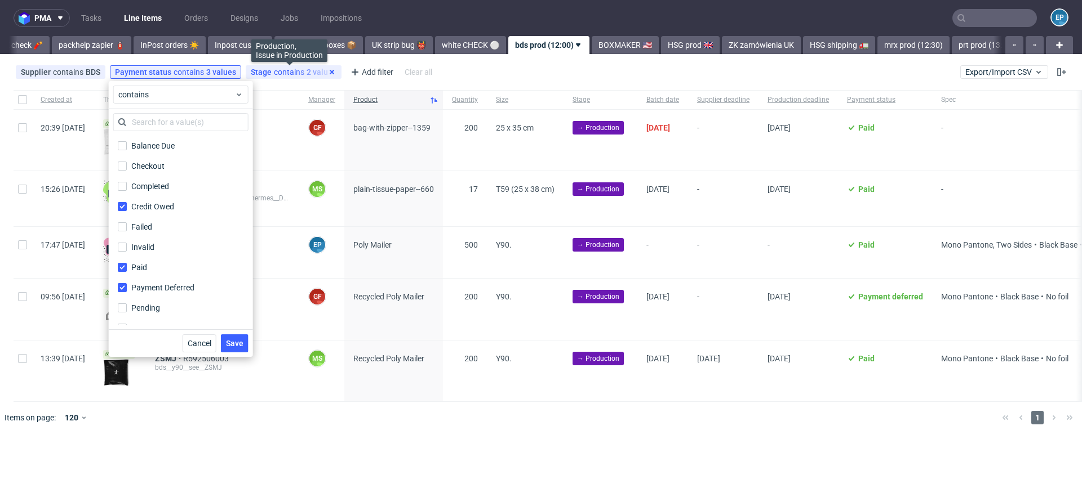
click at [328, 72] on icon at bounding box center [331, 72] width 9 height 9
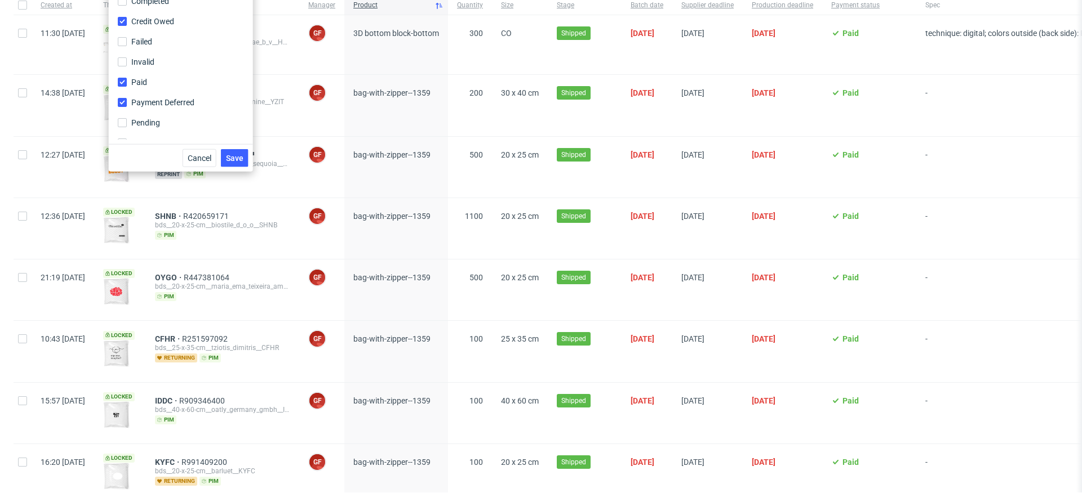
scroll to position [0, 0]
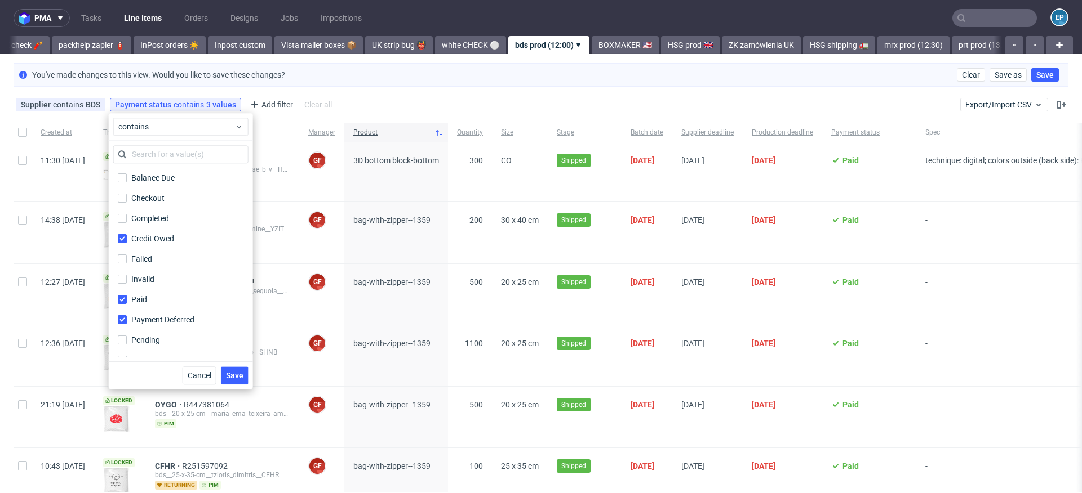
click at [654, 159] on span "[DATE]" at bounding box center [642, 160] width 24 height 9
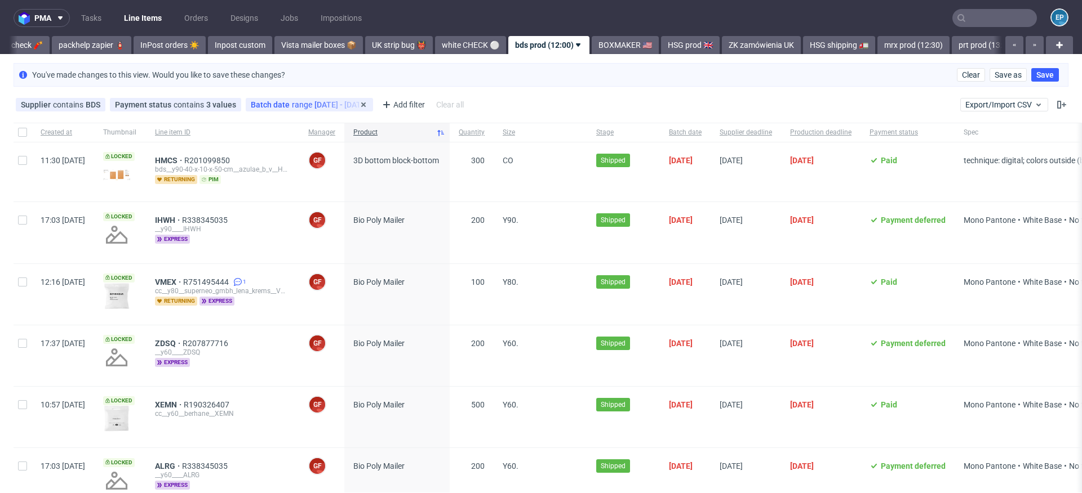
click at [337, 103] on div "Batch date range [DATE] - [DATE]" at bounding box center [309, 104] width 117 height 9
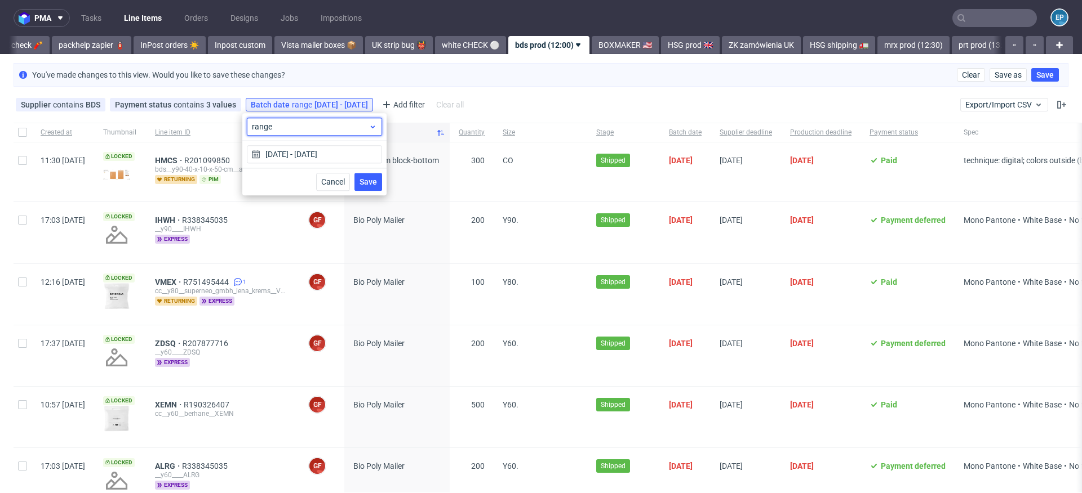
click at [330, 130] on span "range" at bounding box center [310, 126] width 117 height 11
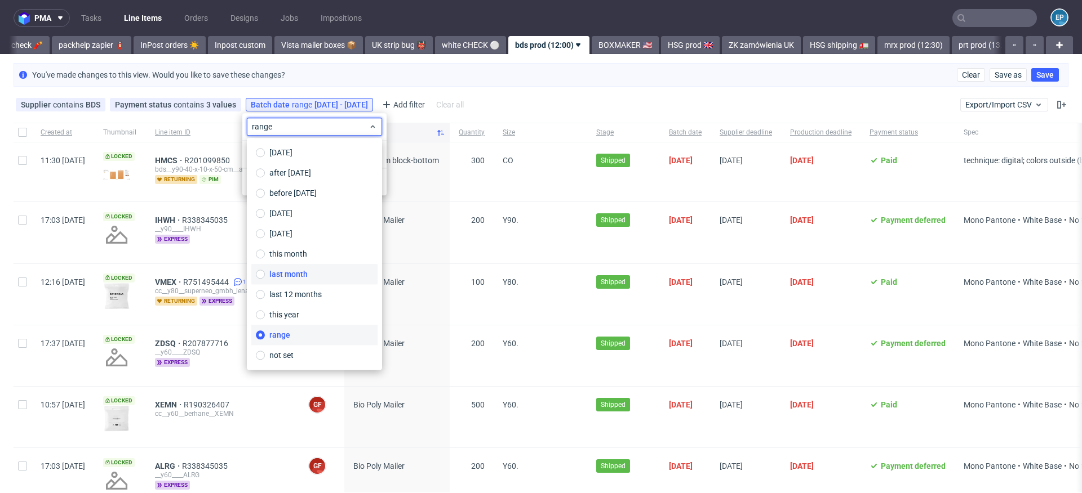
click at [311, 270] on label "last month" at bounding box center [314, 274] width 126 height 20
type input "01/08/2025 - 31/08/2025"
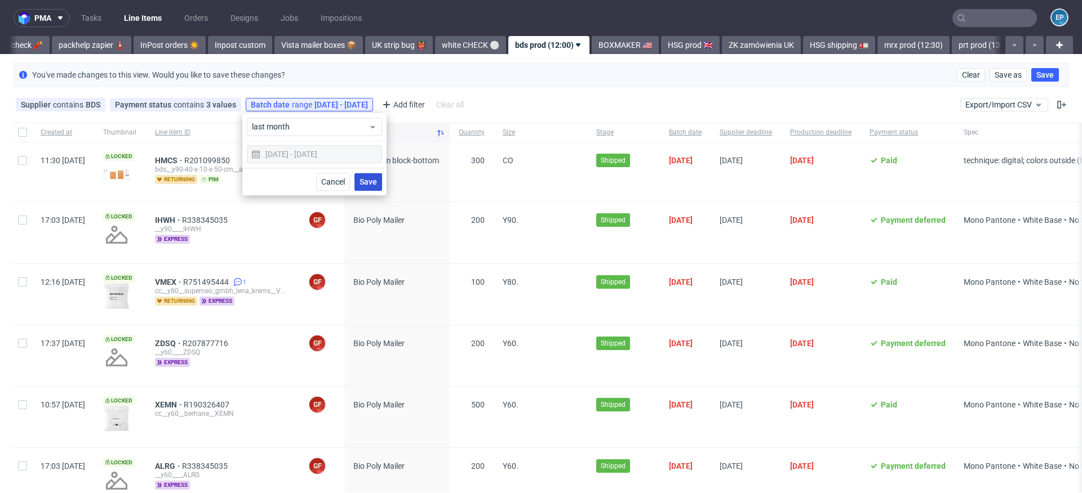
click at [364, 188] on button "Save" at bounding box center [368, 182] width 28 height 18
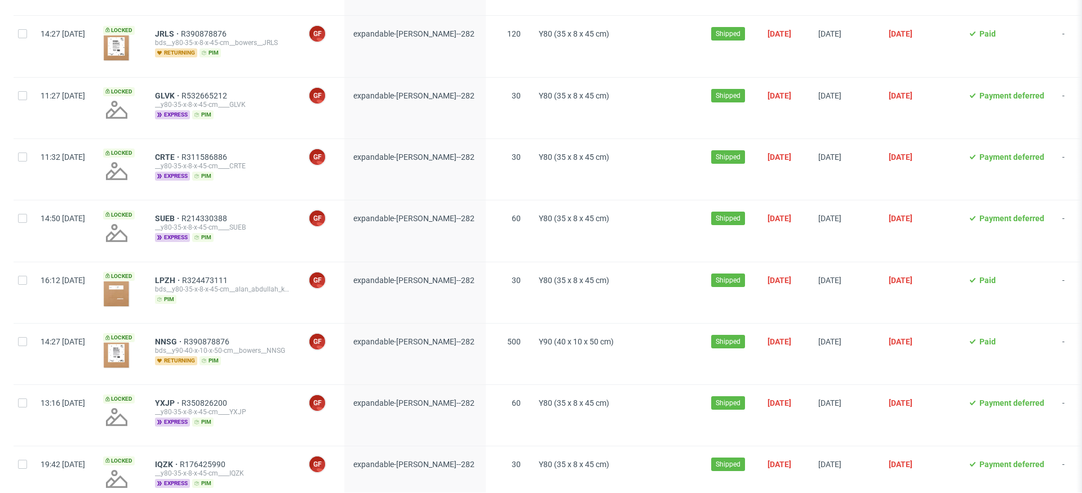
scroll to position [2923, 0]
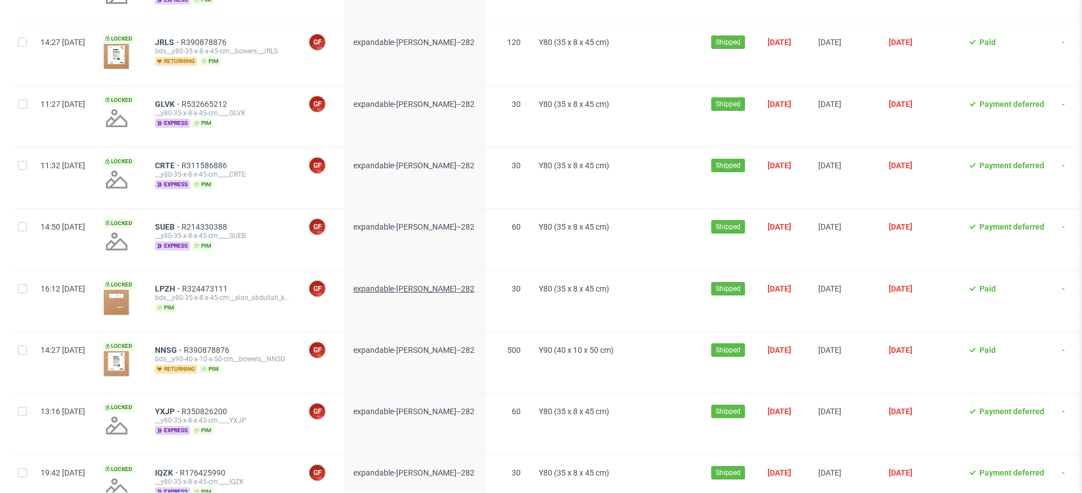
click at [403, 284] on span "expandable-kraft-mailer--282" at bounding box center [413, 288] width 121 height 9
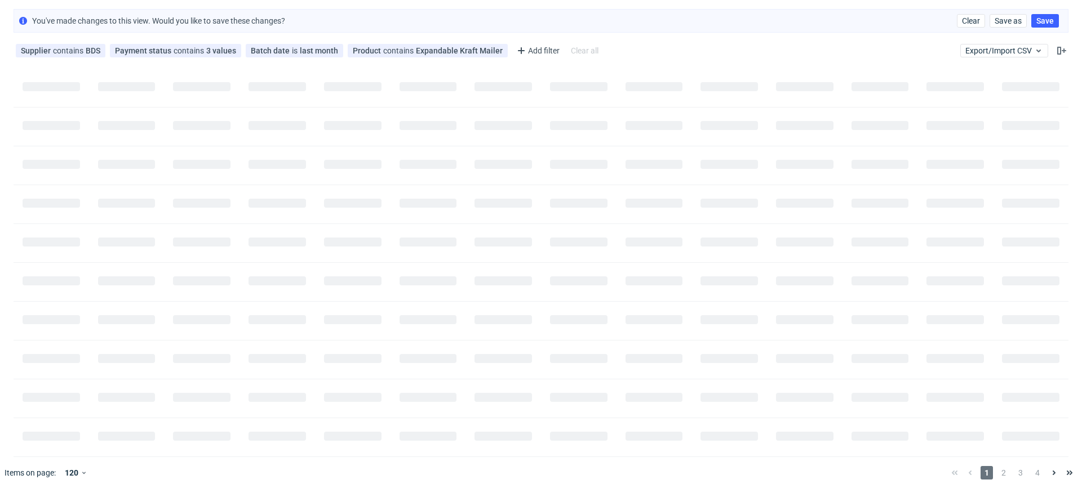
scroll to position [0, 0]
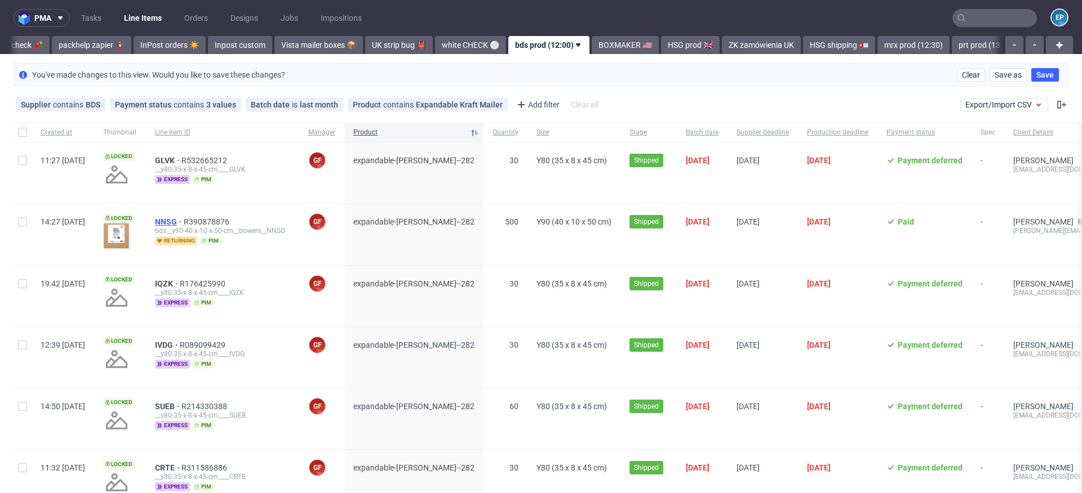
click at [184, 221] on span "NNSG" at bounding box center [169, 221] width 29 height 9
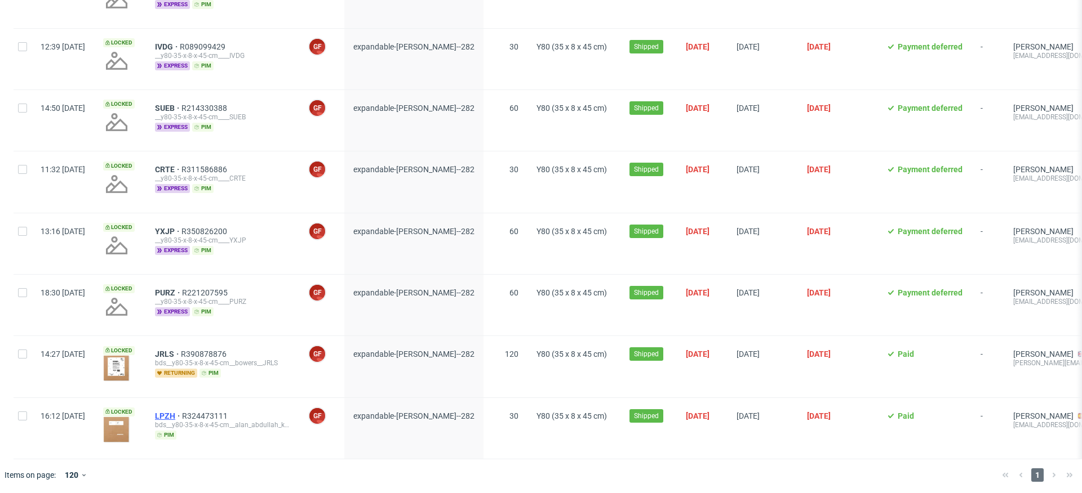
click at [182, 413] on span "LPZH" at bounding box center [168, 416] width 27 height 9
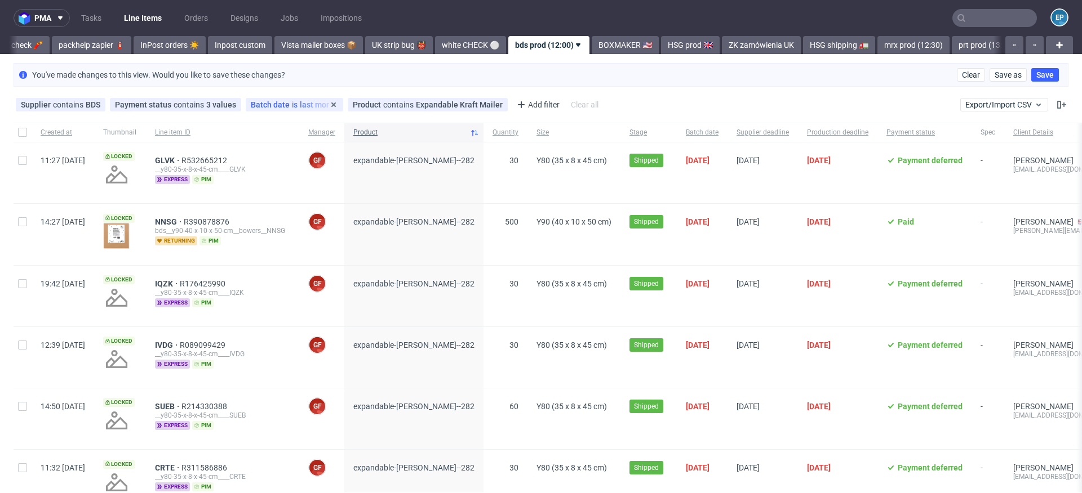
click at [306, 100] on div "Batch date is last month" at bounding box center [294, 104] width 87 height 9
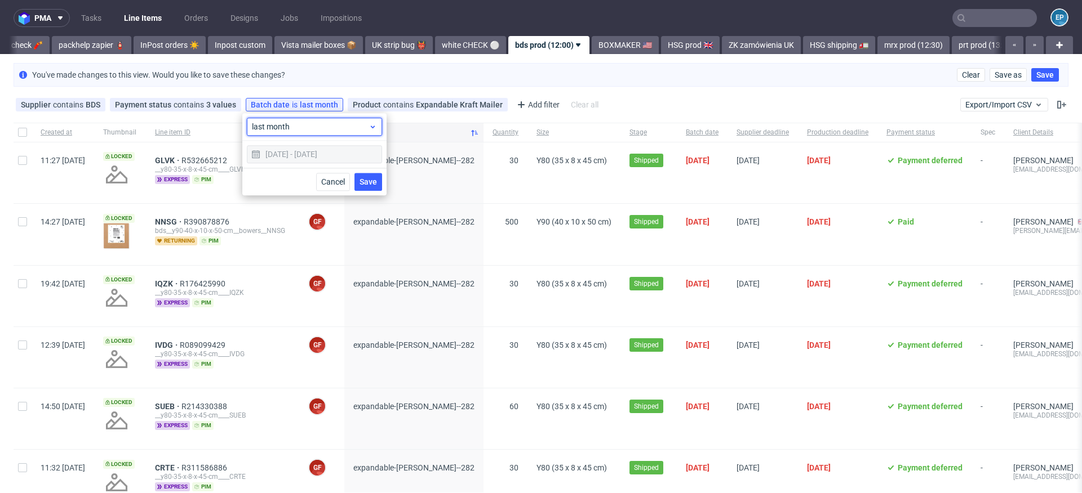
click at [300, 129] on span "last month" at bounding box center [310, 126] width 117 height 11
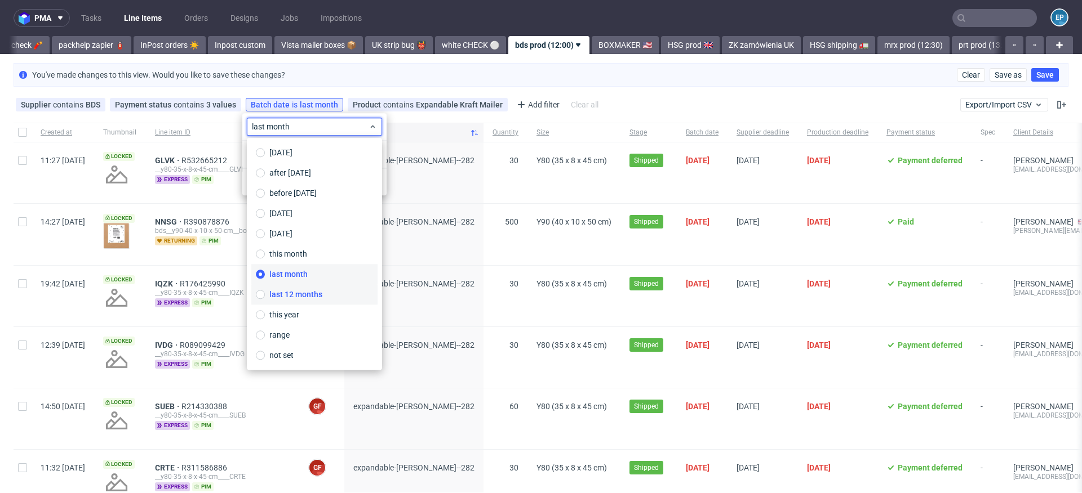
click at [302, 296] on span "last 12 months" at bounding box center [295, 294] width 53 height 11
type input "10/09/2024 - 10/09/2025"
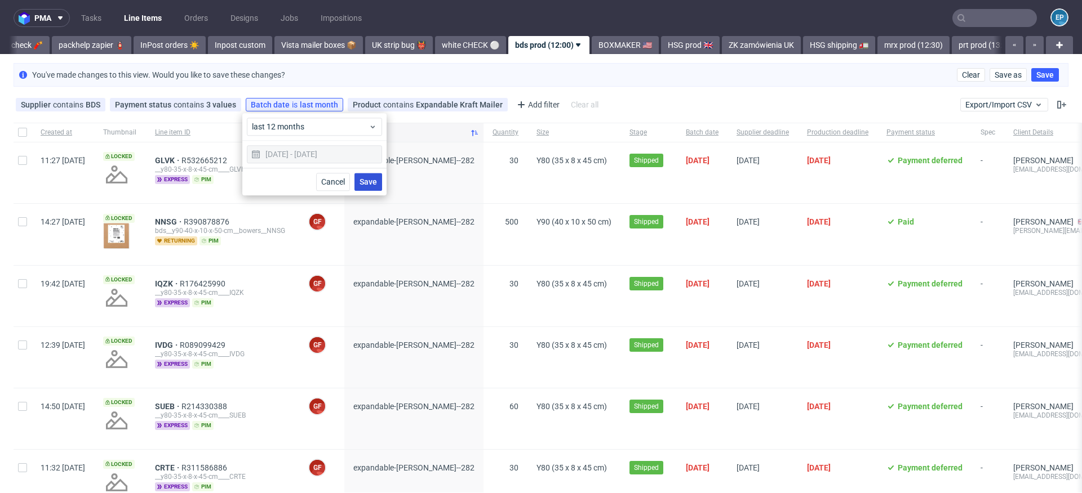
click at [375, 181] on span "Save" at bounding box center [367, 182] width 17 height 8
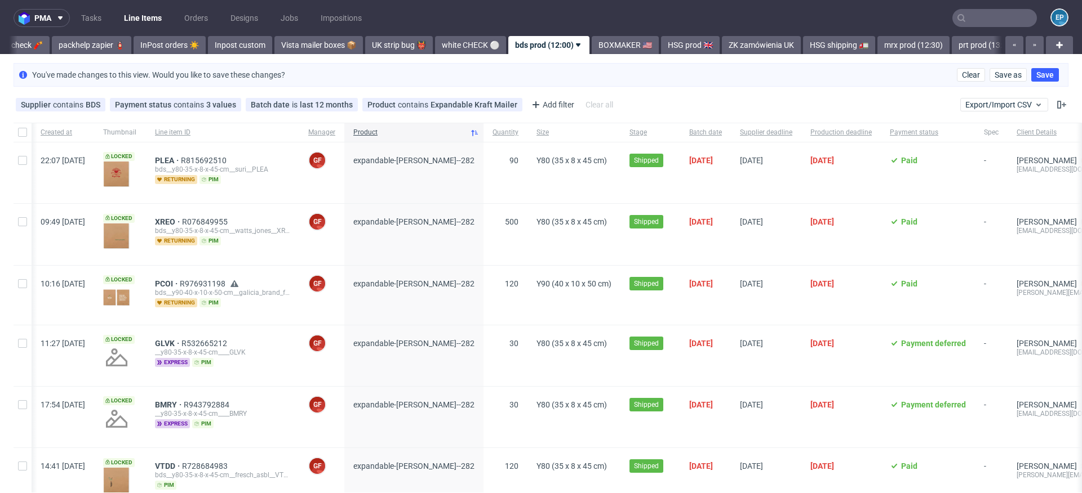
scroll to position [0, 171]
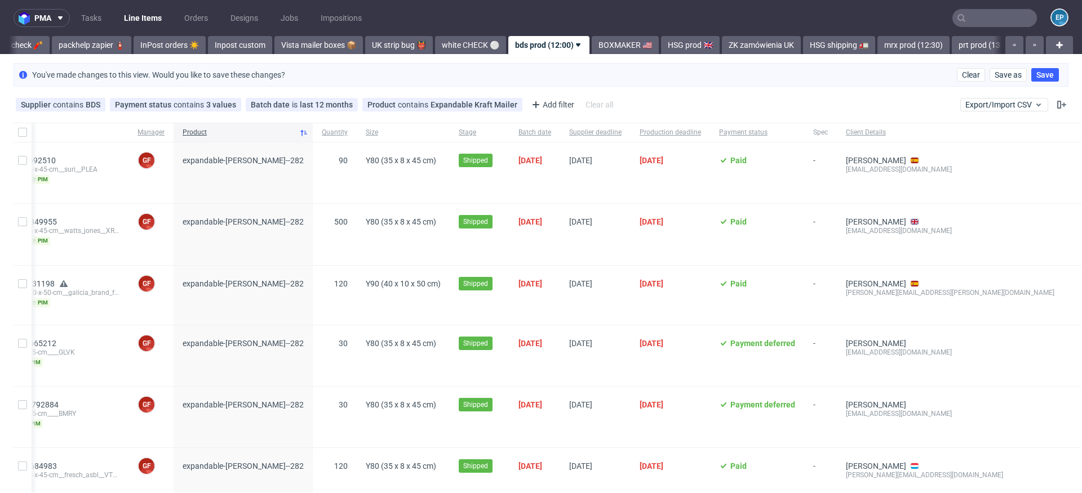
click at [1057, 106] on div "Supplier contains BDS Payment status contains 3 values Paid, Credit Owed, Payme…" at bounding box center [541, 104] width 1082 height 27
click at [1057, 106] on icon at bounding box center [1061, 104] width 9 height 9
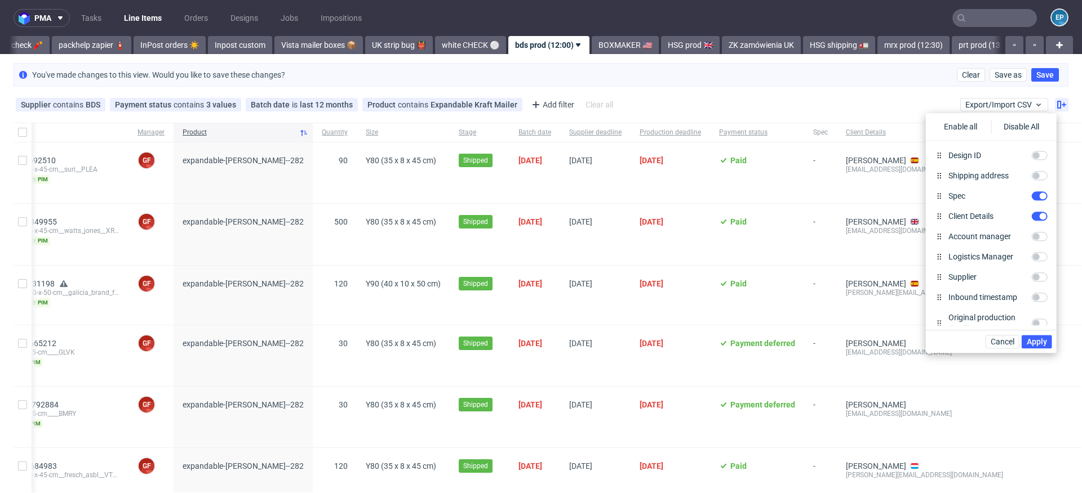
scroll to position [355, 0]
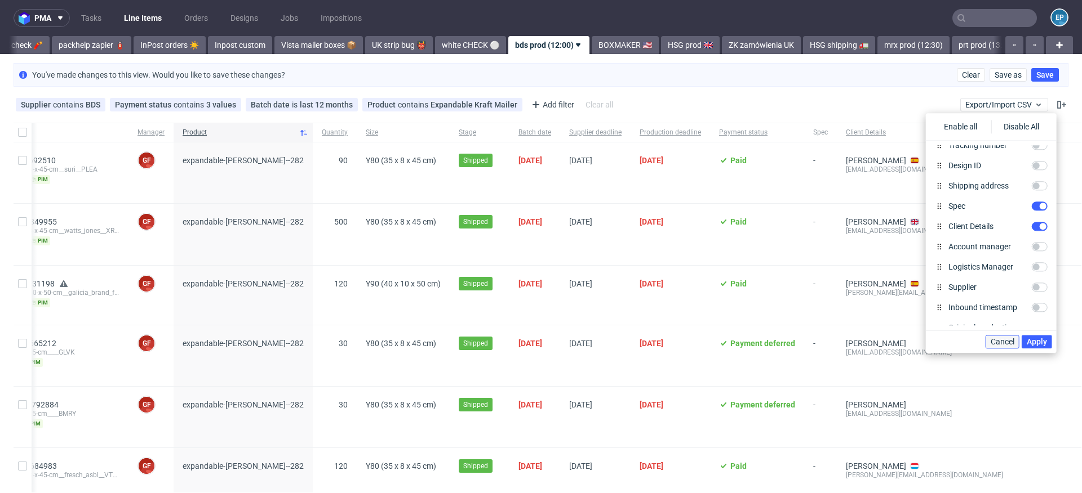
click at [1003, 340] on span "Cancel" at bounding box center [1002, 342] width 24 height 8
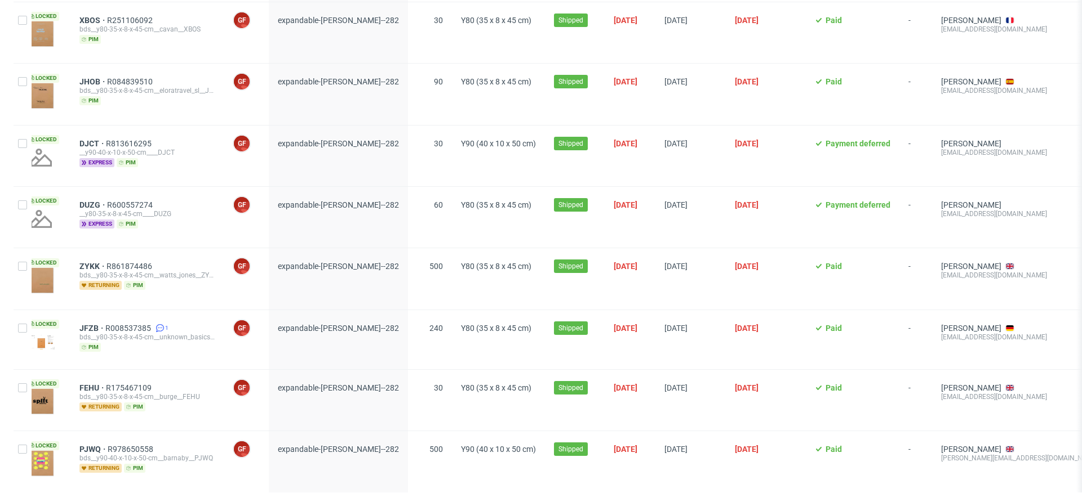
scroll to position [0, 0]
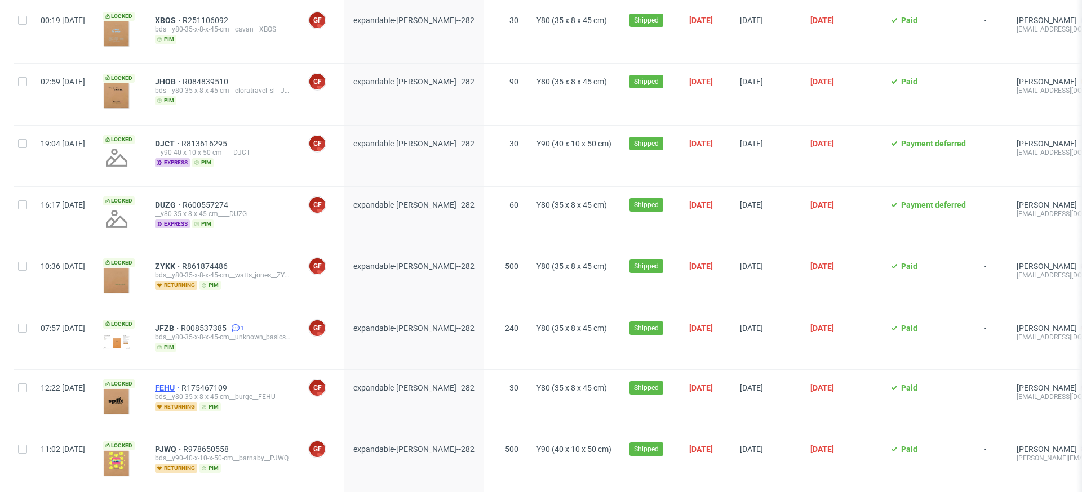
click at [181, 384] on link "FEHU" at bounding box center [168, 388] width 26 height 9
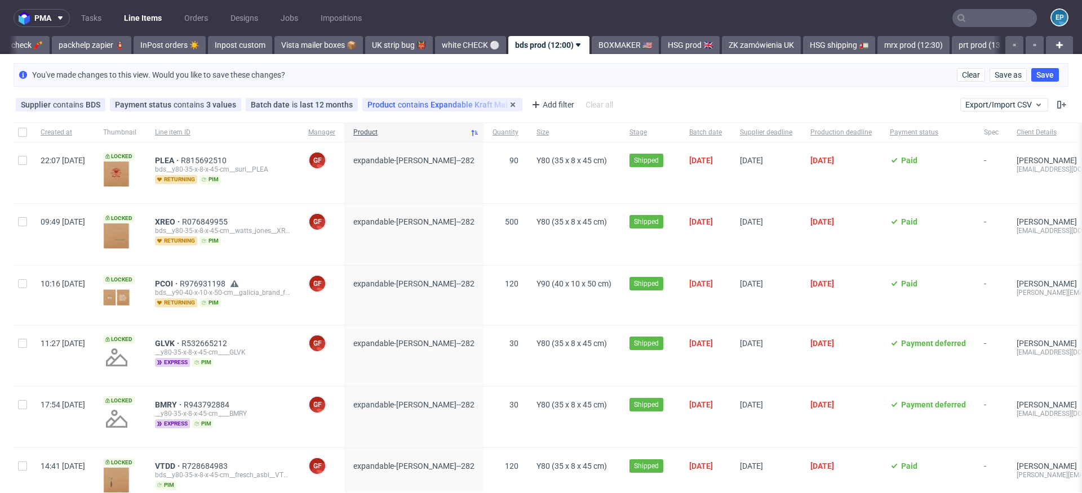
click at [444, 104] on div "Product contains Expandable Kraft Mailer" at bounding box center [442, 104] width 150 height 9
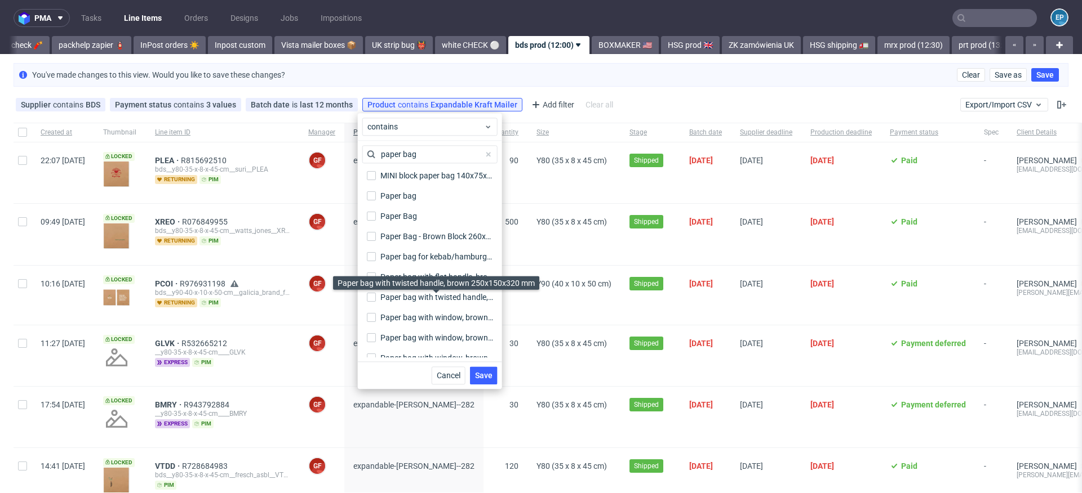
scroll to position [438, 0]
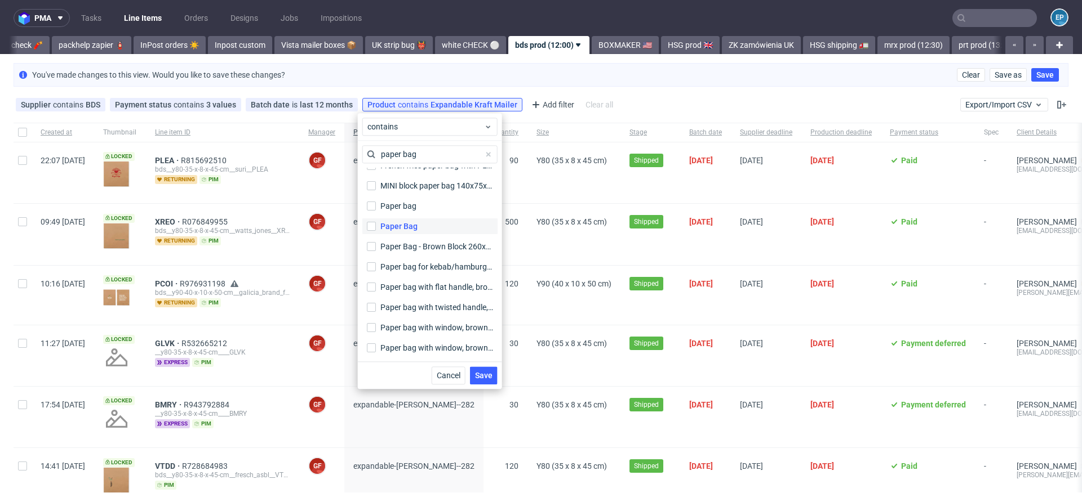
type input "paper bag"
click at [397, 230] on div "Paper Bag" at bounding box center [398, 226] width 37 height 11
click at [376, 230] on input "Paper Bag" at bounding box center [371, 226] width 9 height 9
checkbox input "true"
click at [391, 210] on div "Paper bag" at bounding box center [398, 206] width 37 height 11
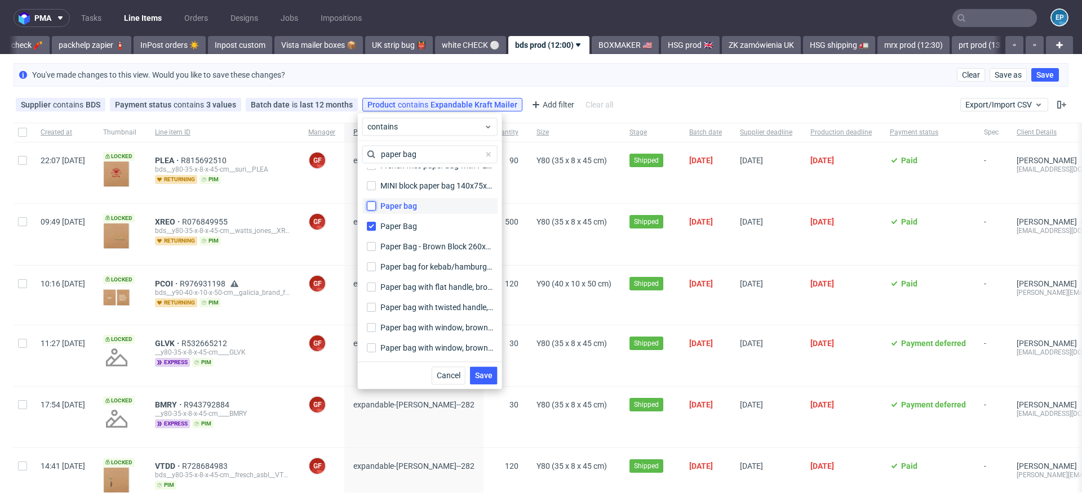
click at [376, 210] on input "Paper bag" at bounding box center [371, 206] width 9 height 9
checkbox input "true"
click at [482, 373] on span "Save" at bounding box center [483, 376] width 17 height 8
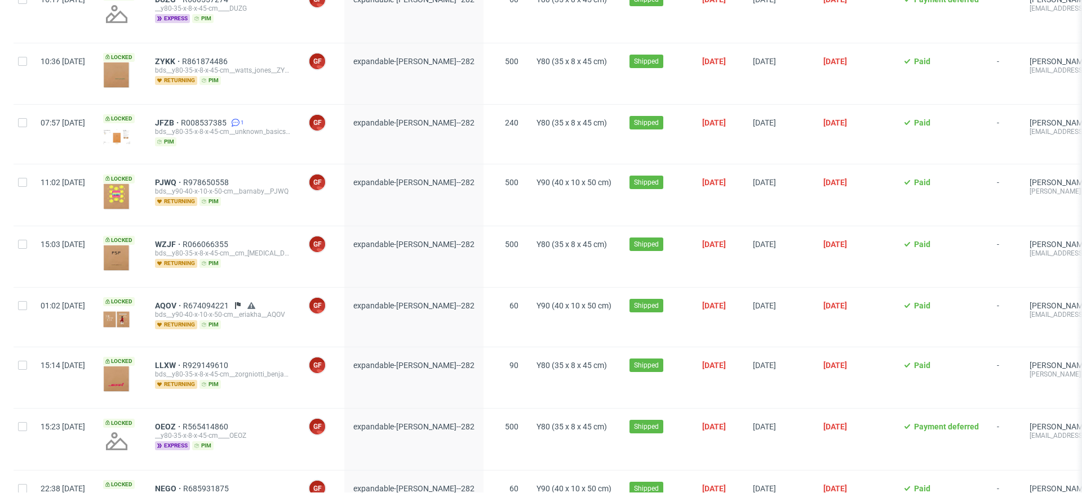
scroll to position [7016, 0]
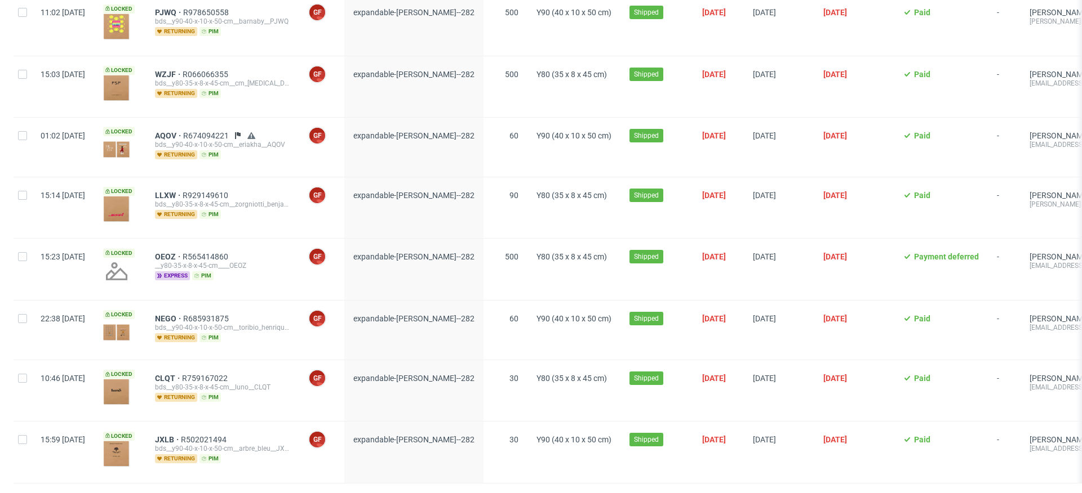
click at [1031, 493] on span "2" at bounding box center [1037, 500] width 12 height 14
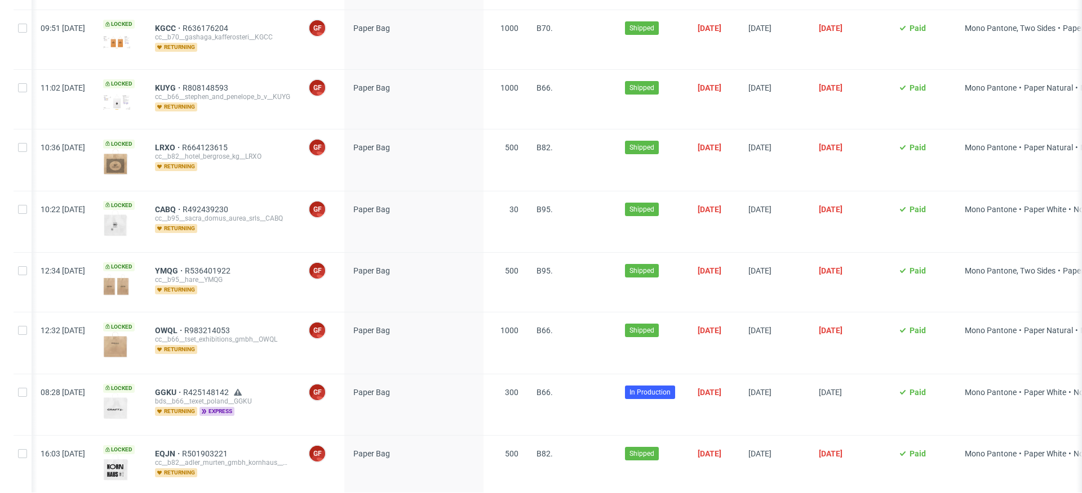
scroll to position [0, 50]
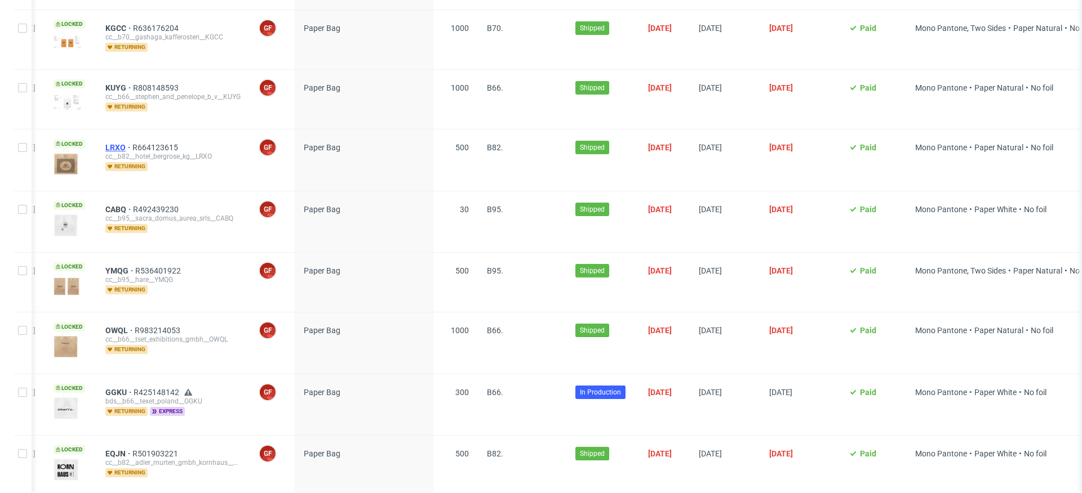
click at [132, 143] on span "LRXO" at bounding box center [118, 147] width 27 height 9
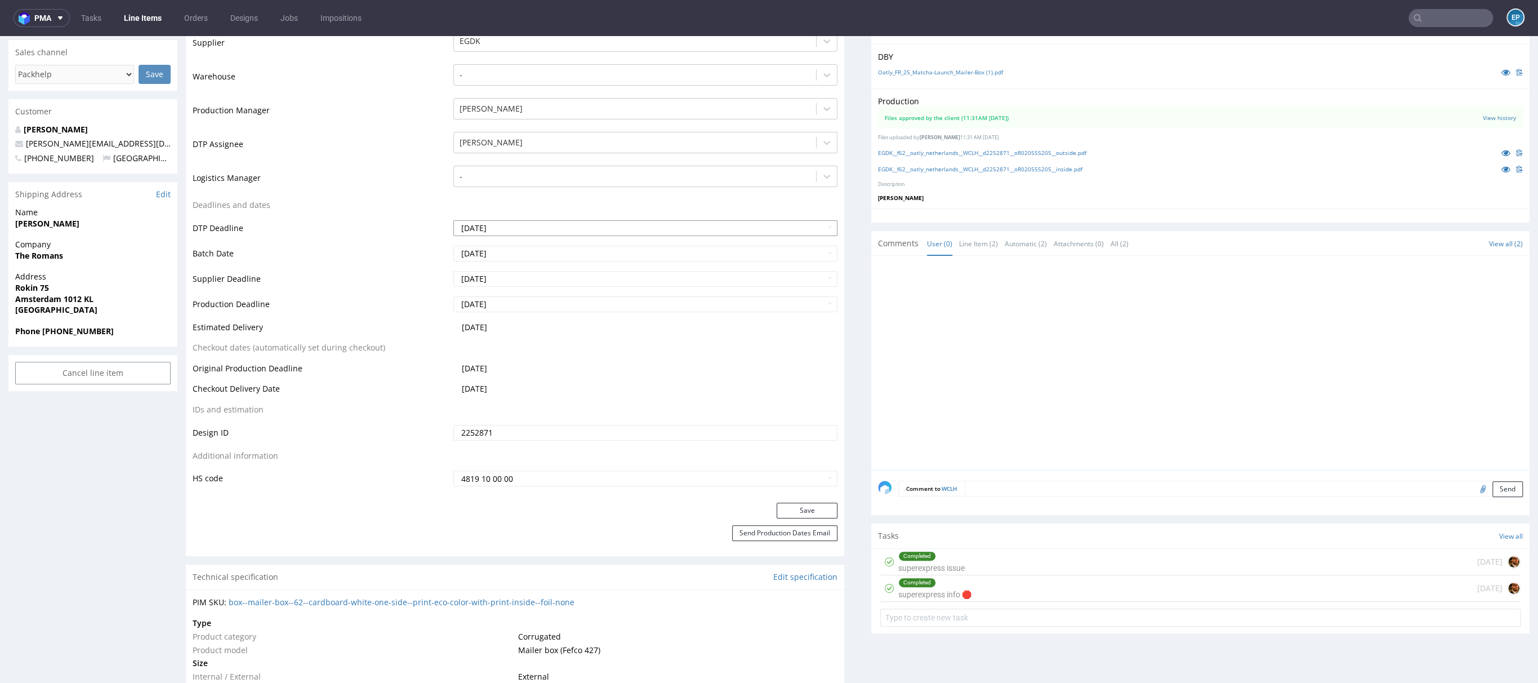
scroll to position [305, 0]
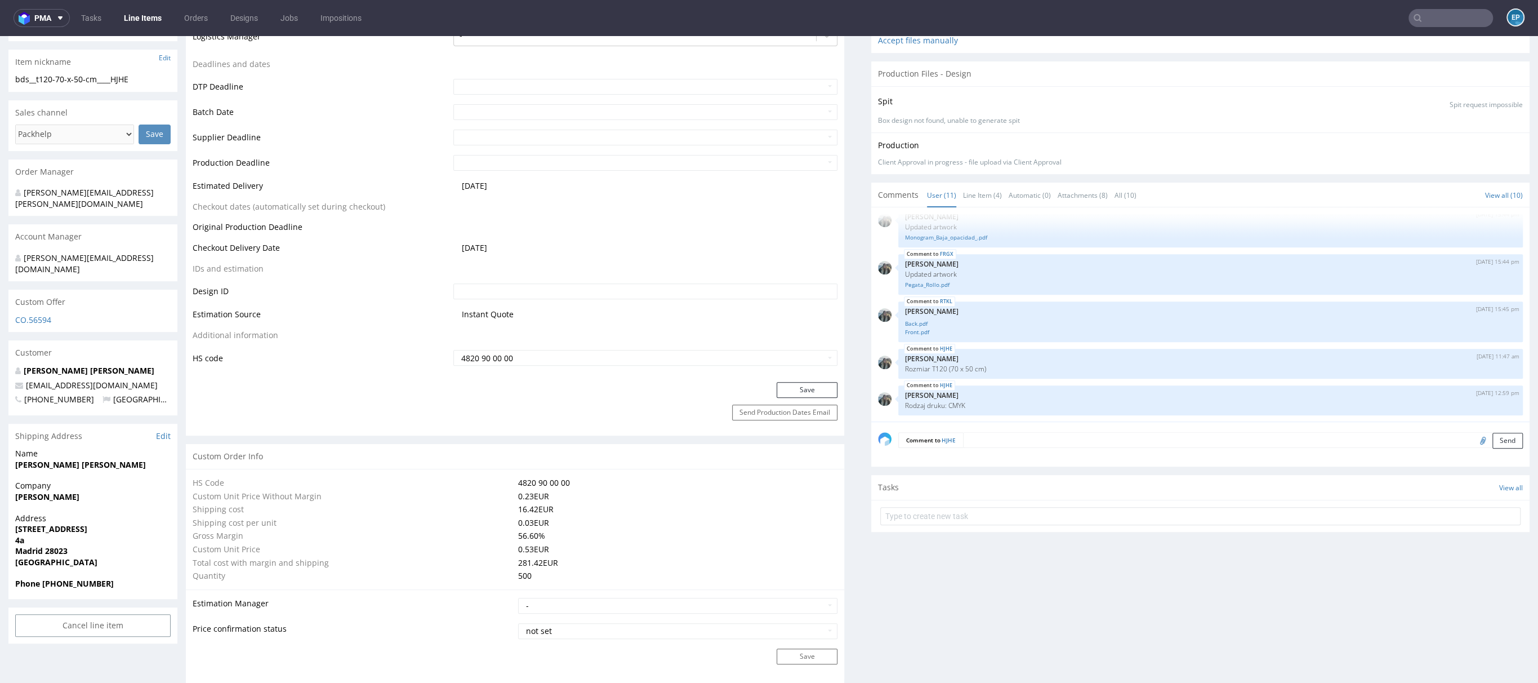
scroll to position [560, 0]
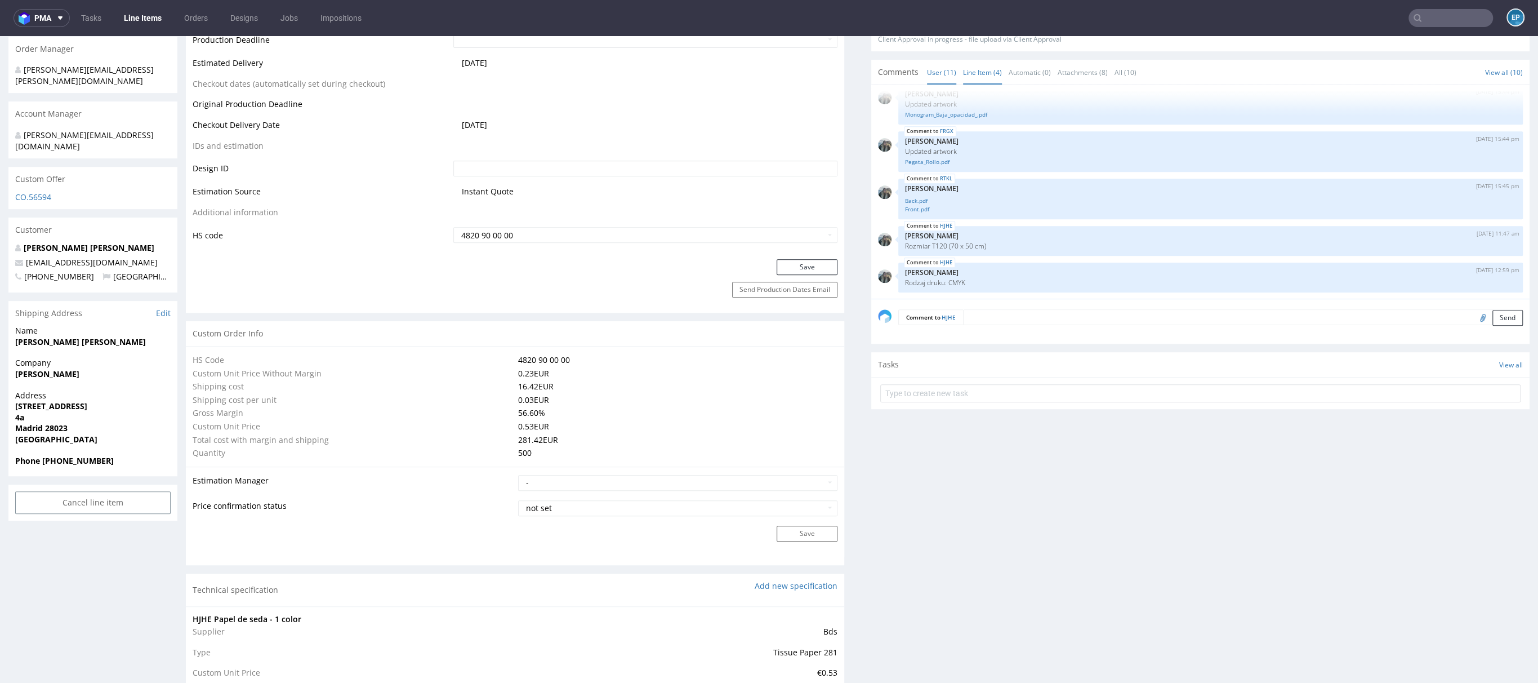
click at [983, 72] on link "Line Item (4)" at bounding box center [982, 72] width 39 height 24
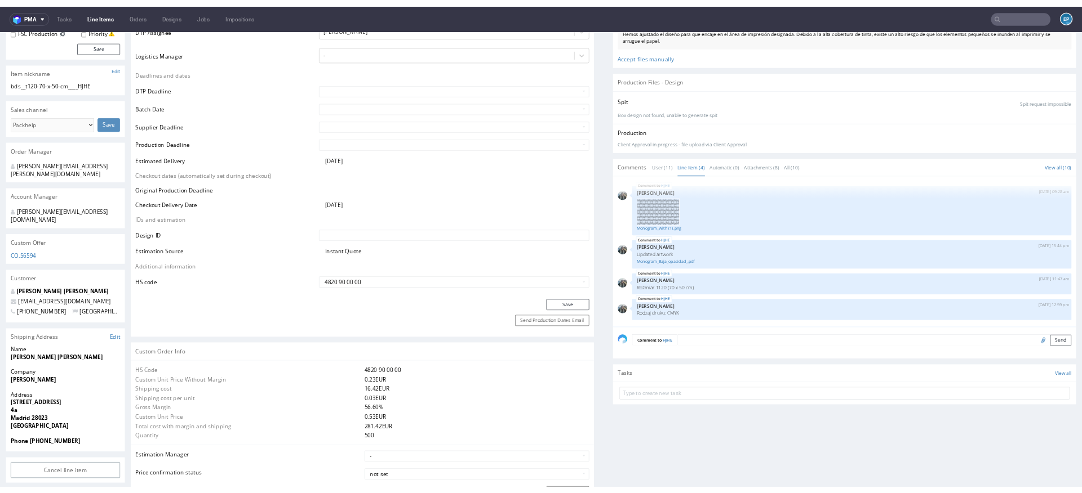
scroll to position [86, 0]
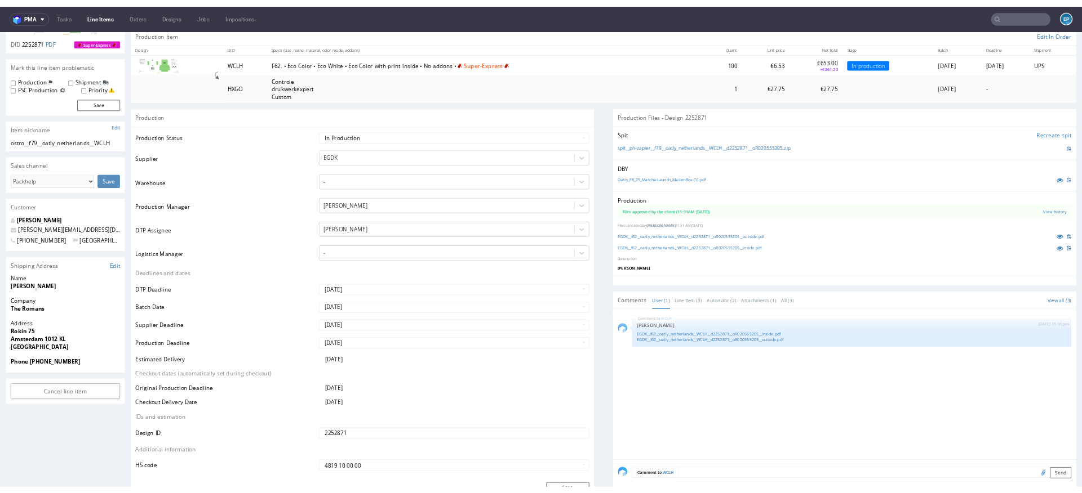
scroll to position [139, 0]
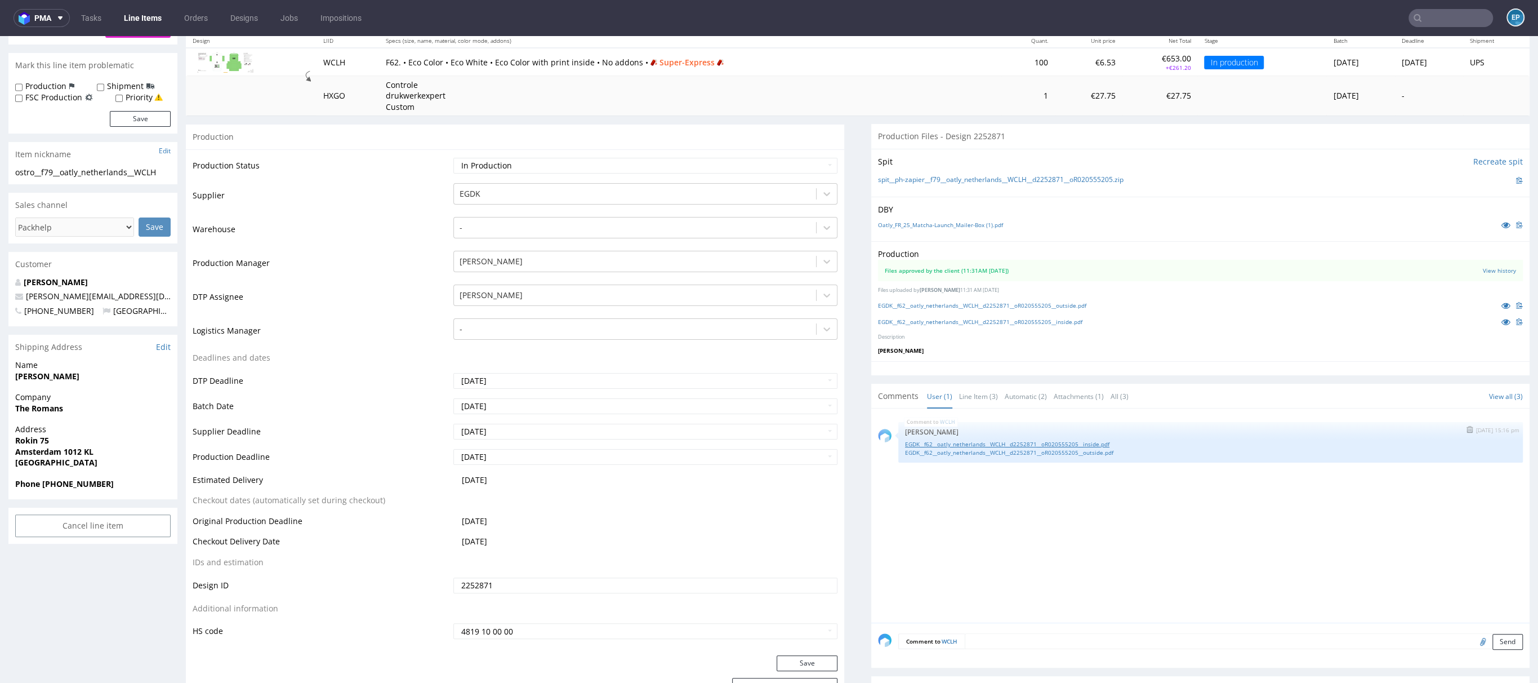
click at [1020, 440] on link "EGDK__f62__oatly_netherlands__WCLH__d2252871__oR020555205__inside.pdf" at bounding box center [1210, 444] width 611 height 8
click at [1013, 455] on div "WCLH [DATE] 15:16 pm [PERSON_NAME] EGDK__f62__oatly_netherlands__WCLH__d2252871…" at bounding box center [1210, 442] width 625 height 41
click at [1009, 453] on link "EGDK__f62__oatly_netherlands__WCLH__d2252871__oR020555205__outside.pdf" at bounding box center [1210, 452] width 611 height 8
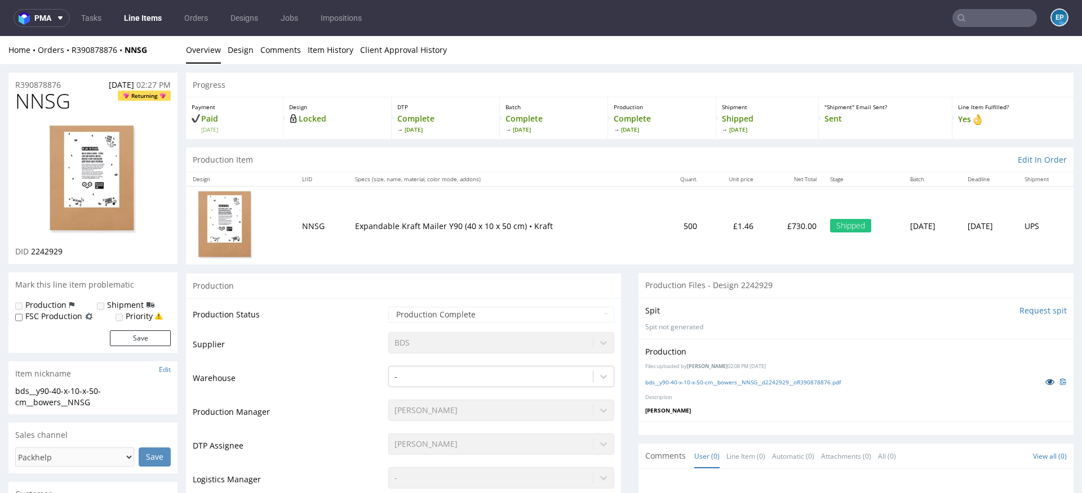
click at [1045, 379] on link at bounding box center [1049, 382] width 20 height 12
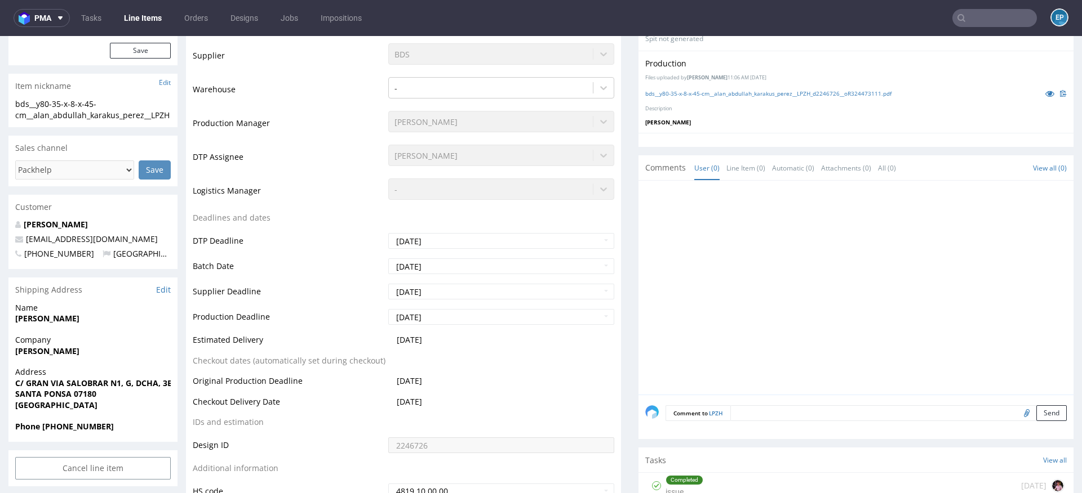
scroll to position [264, 0]
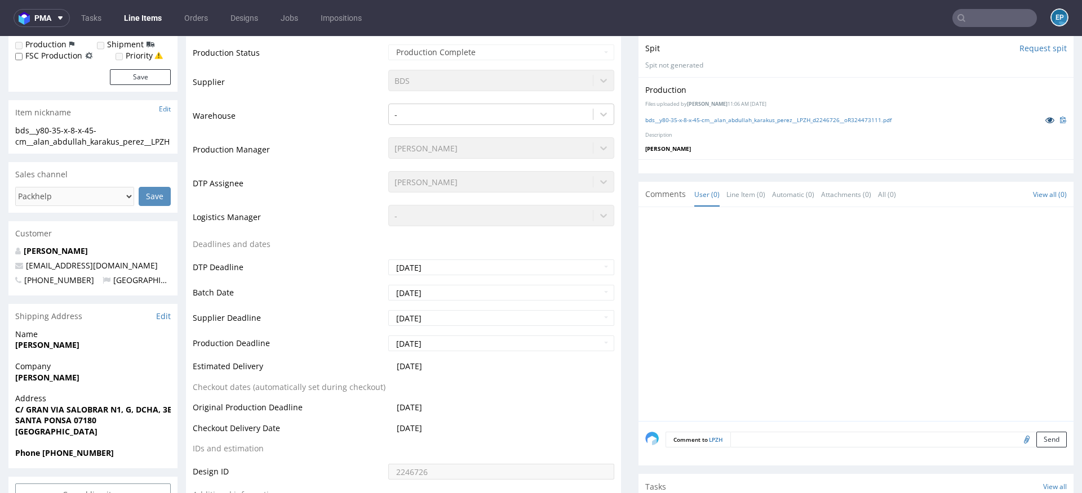
click at [1045, 119] on icon at bounding box center [1049, 120] width 9 height 8
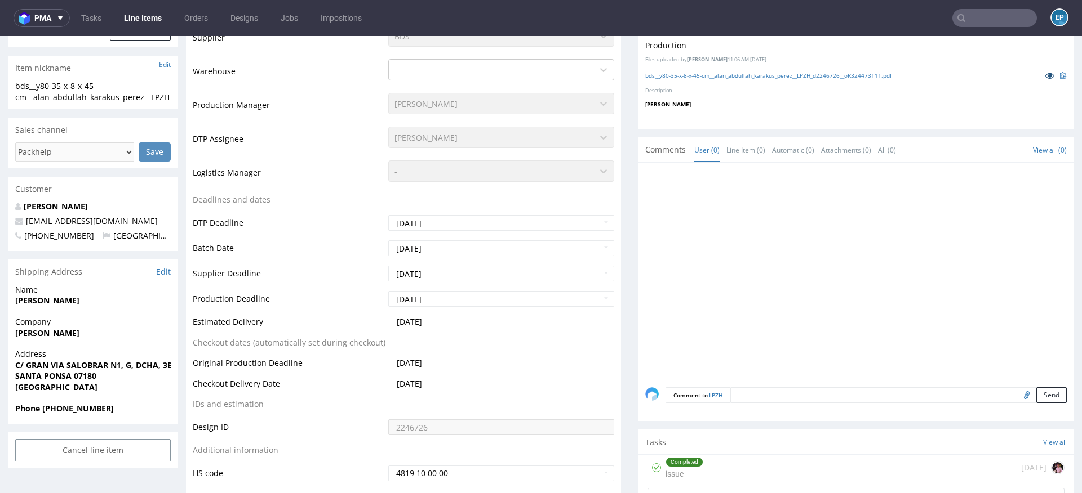
scroll to position [311, 0]
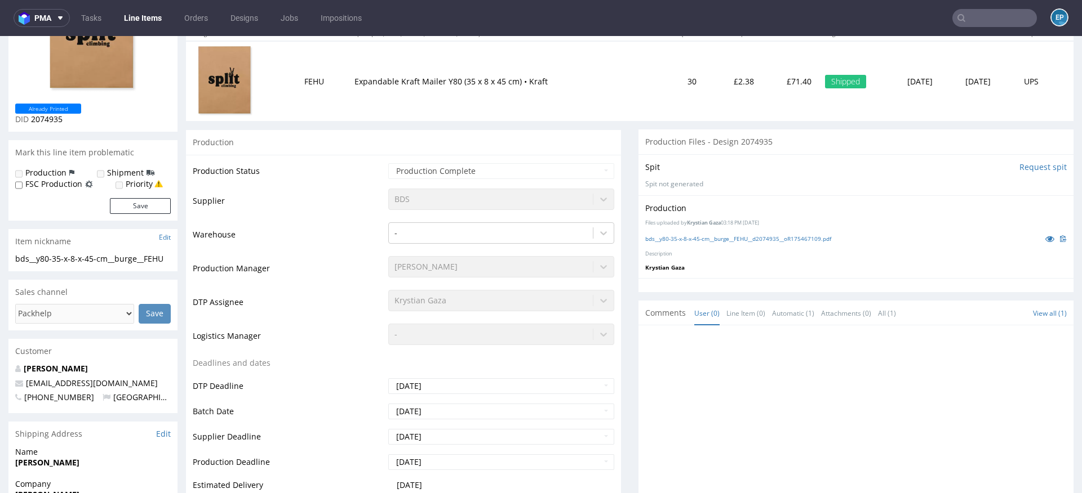
scroll to position [10, 0]
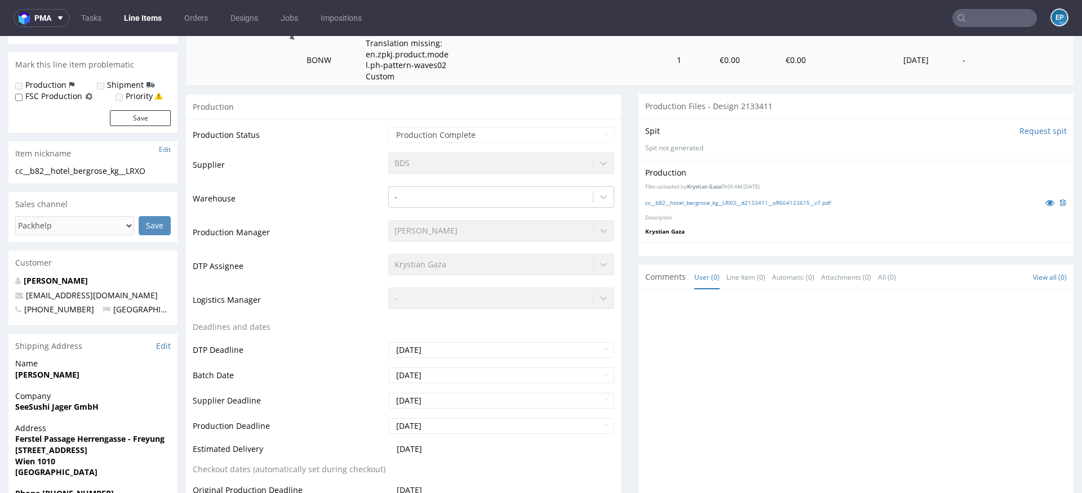
scroll to position [291, 0]
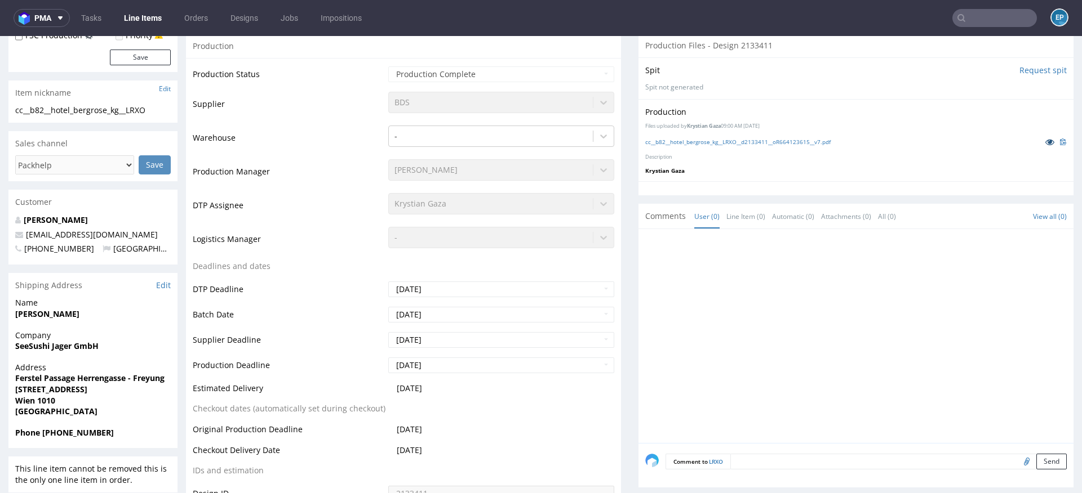
click at [1039, 143] on link at bounding box center [1049, 142] width 20 height 12
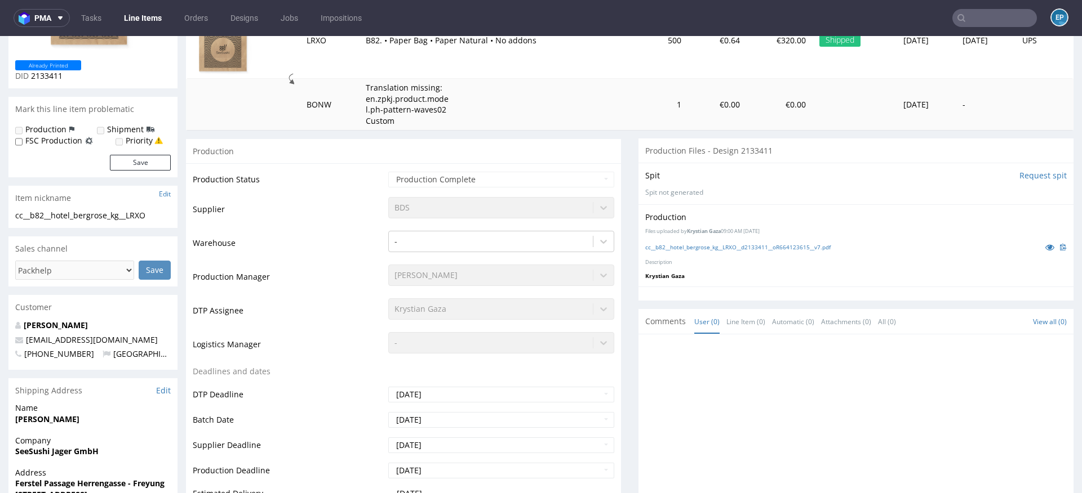
scroll to position [0, 0]
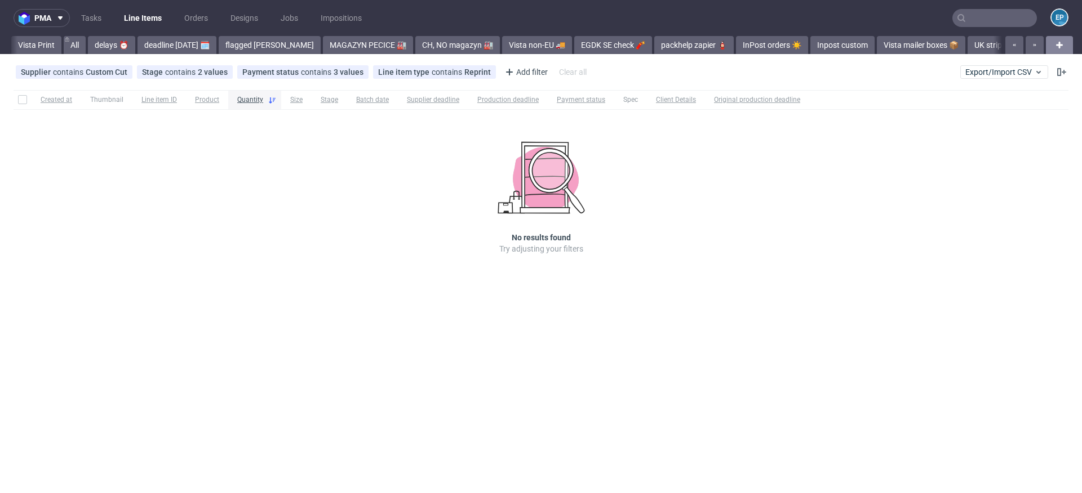
scroll to position [0, 1751]
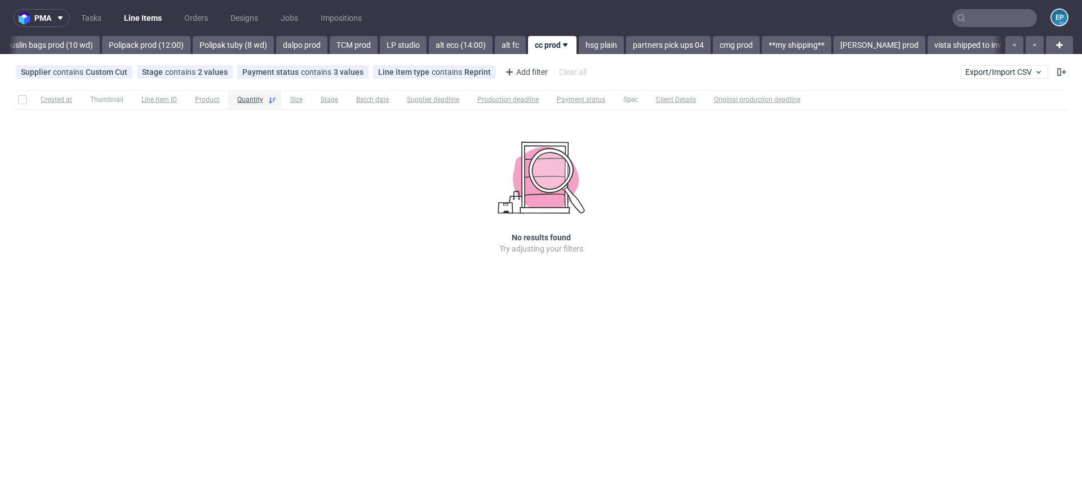
click at [1018, 59] on div "Supplier contains Custom Cut Stage contains 2 values Production, Issue in Produ…" at bounding box center [541, 72] width 1082 height 27
click at [1004, 65] on div "Supplier contains Custom Cut Stage contains 2 values Production, Issue in Produ…" at bounding box center [541, 72] width 1082 height 27
click at [994, 74] on span "Export/Import CSV" at bounding box center [1004, 72] width 78 height 9
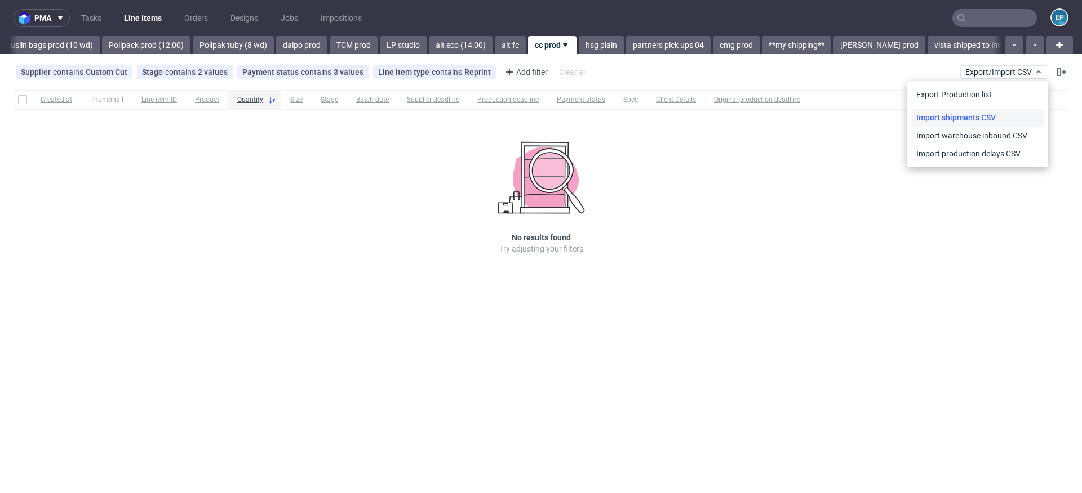
click at [950, 118] on link "Import shipments CSV" at bounding box center [977, 118] width 132 height 18
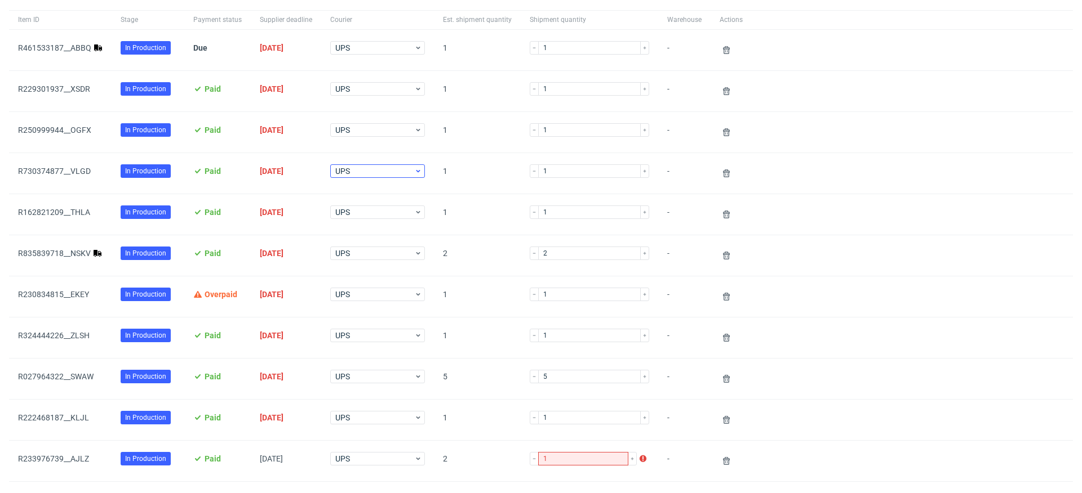
scroll to position [124, 0]
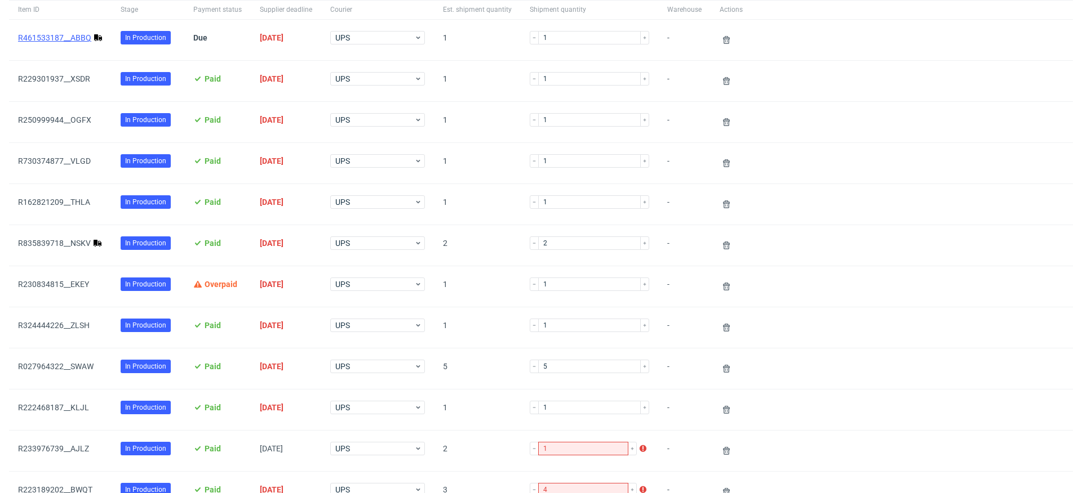
click at [63, 39] on link "R461533187__ABBQ" at bounding box center [54, 37] width 73 height 9
click at [75, 242] on link "R835839718__NSKV" at bounding box center [54, 243] width 73 height 9
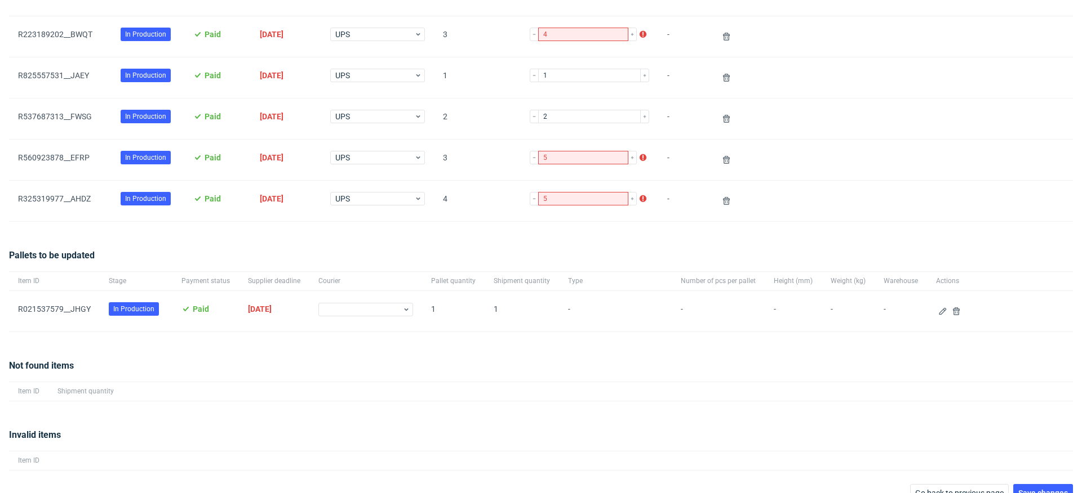
scroll to position [594, 0]
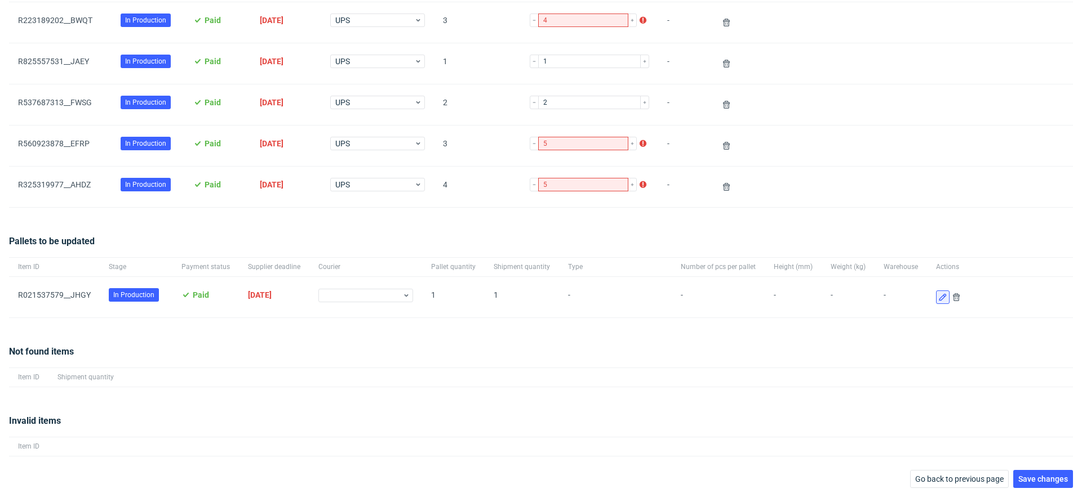
click at [938, 295] on icon at bounding box center [942, 297] width 9 height 9
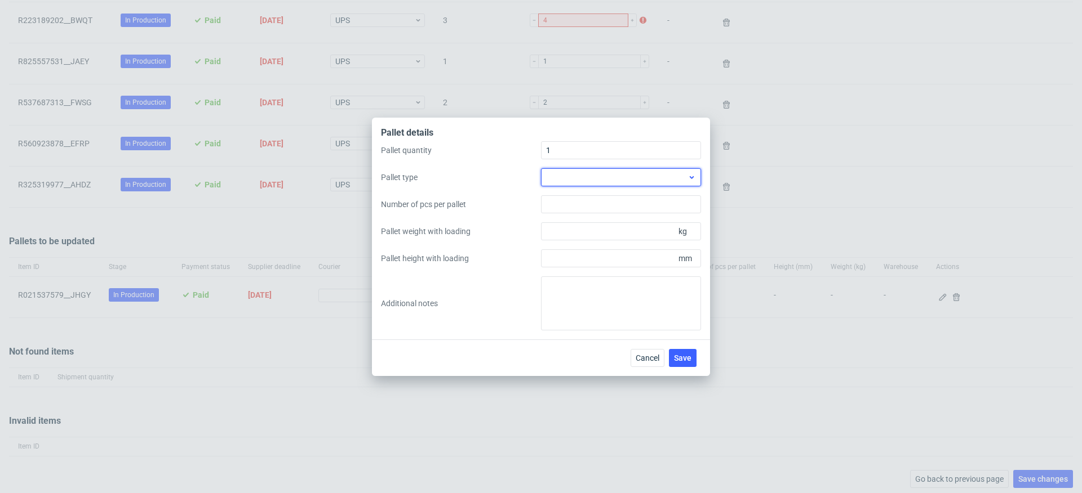
click at [680, 172] on div at bounding box center [621, 177] width 160 height 18
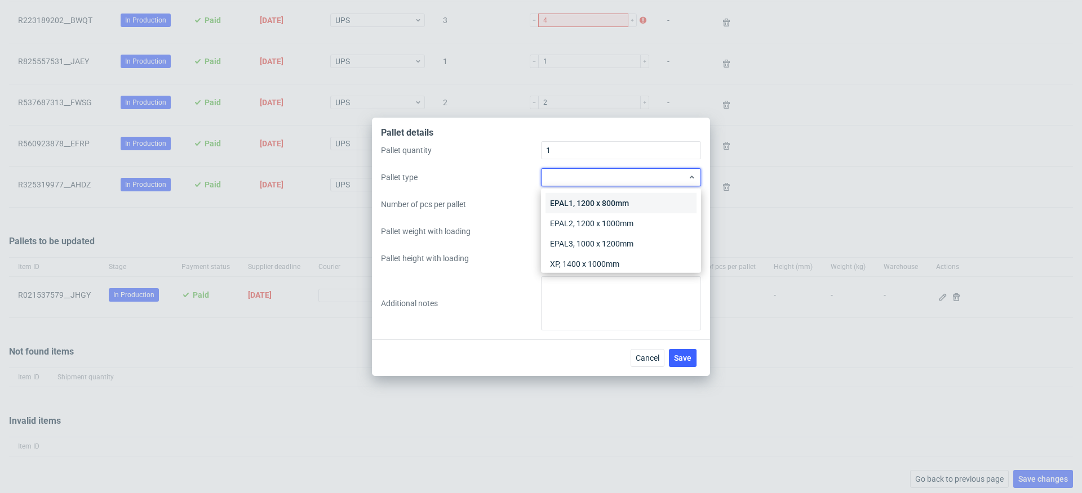
click at [679, 200] on div "EPAL1, 1200 x 800mm" at bounding box center [620, 203] width 151 height 20
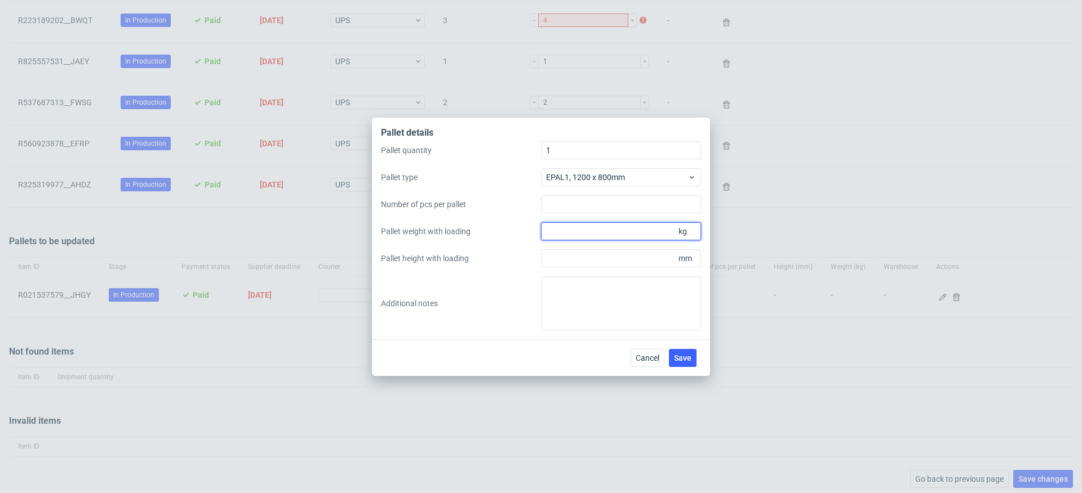
click at [588, 225] on input "Pallet weight with loading" at bounding box center [621, 231] width 160 height 18
type input "106"
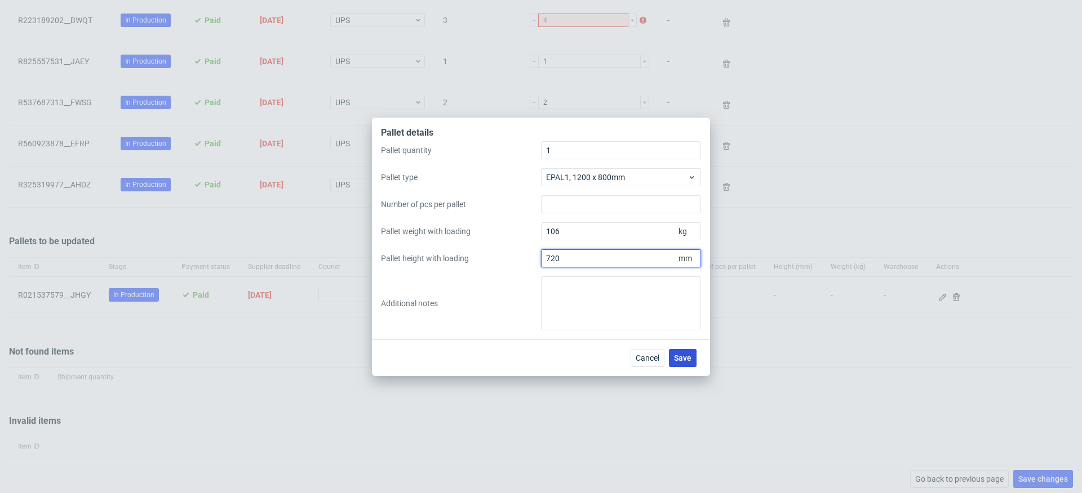
type input "720"
click at [689, 358] on span "Save" at bounding box center [682, 358] width 17 height 8
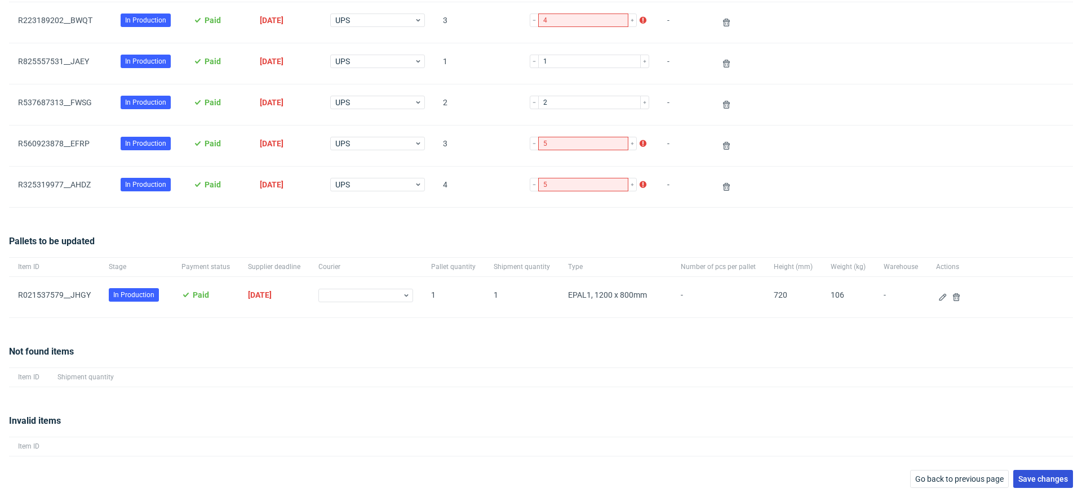
click at [1027, 475] on span "Save changes" at bounding box center [1043, 479] width 50 height 8
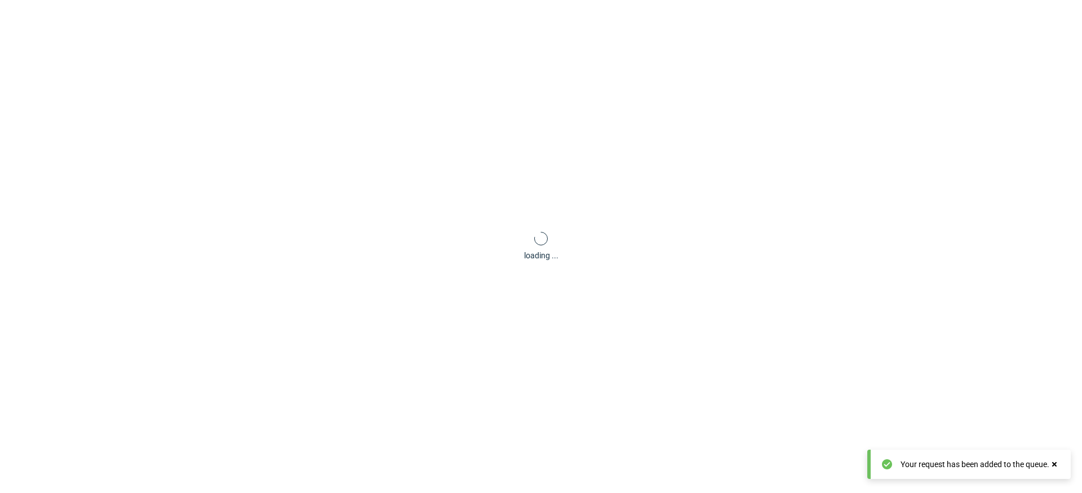
scroll to position [54, 0]
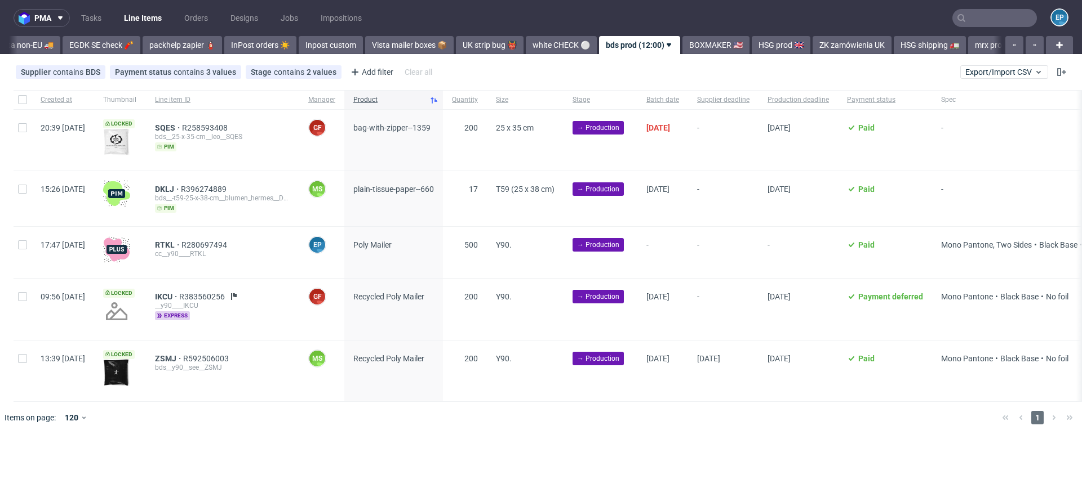
scroll to position [0, 602]
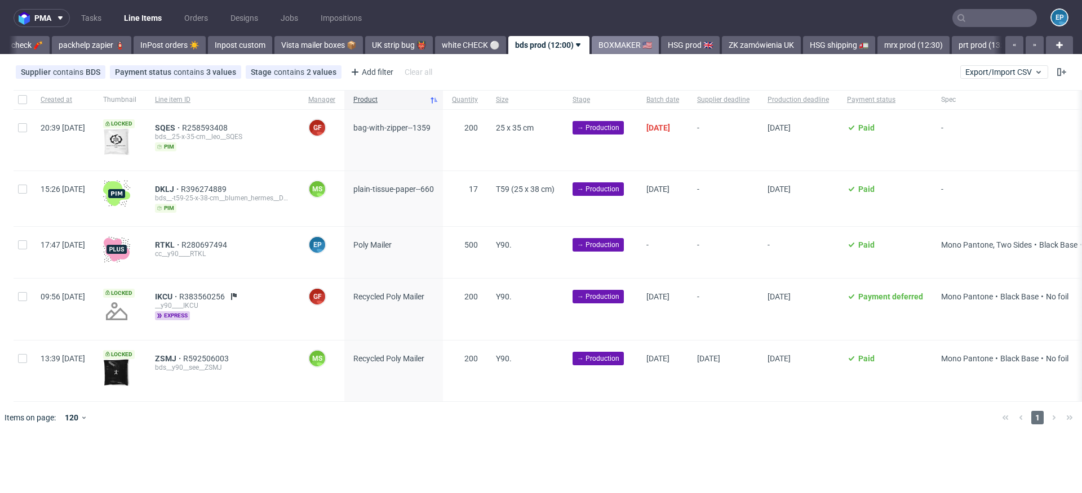
click at [591, 45] on link "BOXMAKER 🇺🇸" at bounding box center [624, 45] width 67 height 18
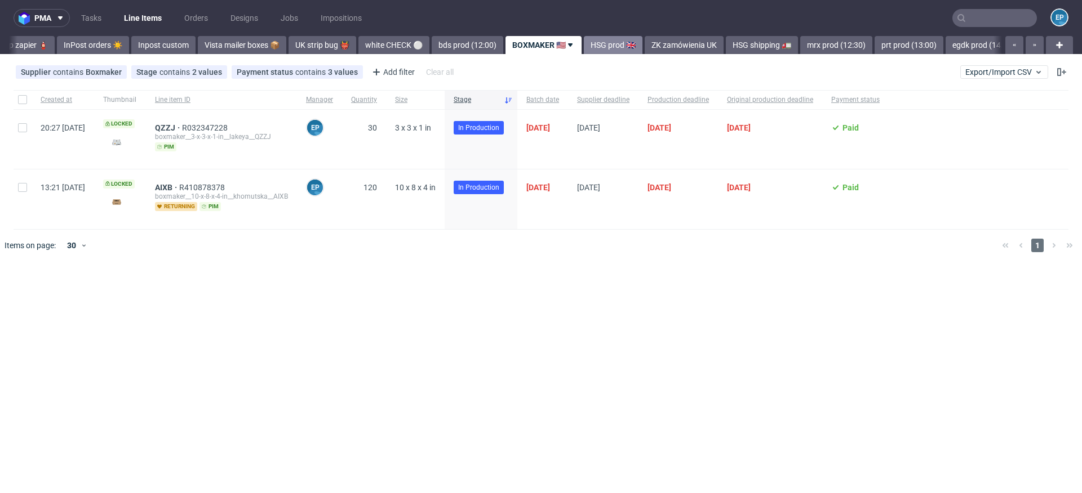
click at [584, 46] on link "HSG prod 🇬🇧" at bounding box center [613, 45] width 59 height 18
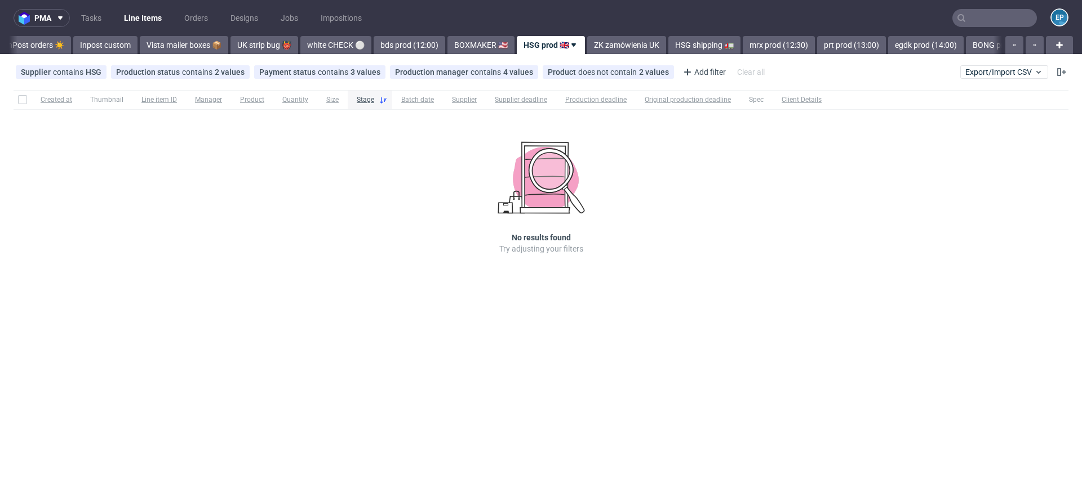
click at [587, 46] on link "ZK zamówienia UK" at bounding box center [626, 45] width 79 height 18
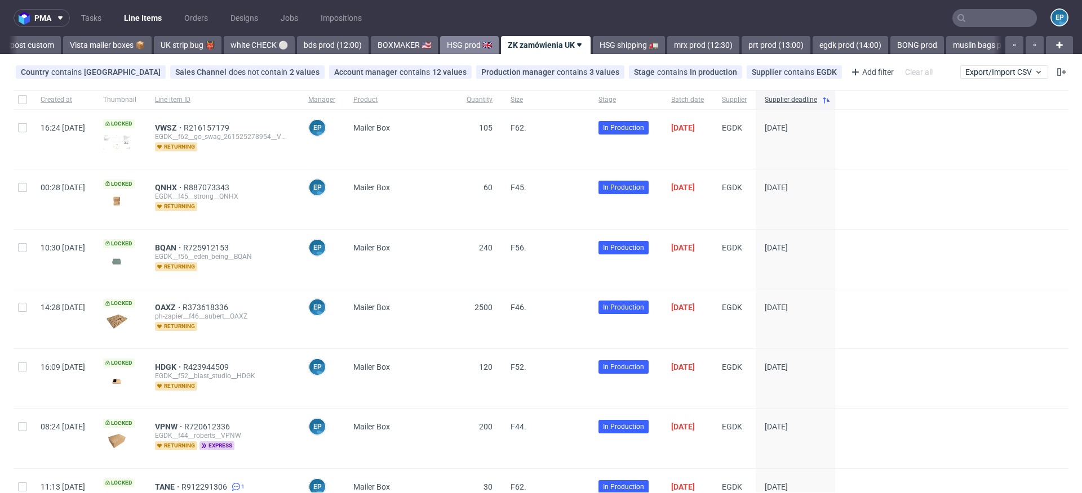
click at [593, 46] on link "HSG shipping 🚛" at bounding box center [629, 45] width 72 height 18
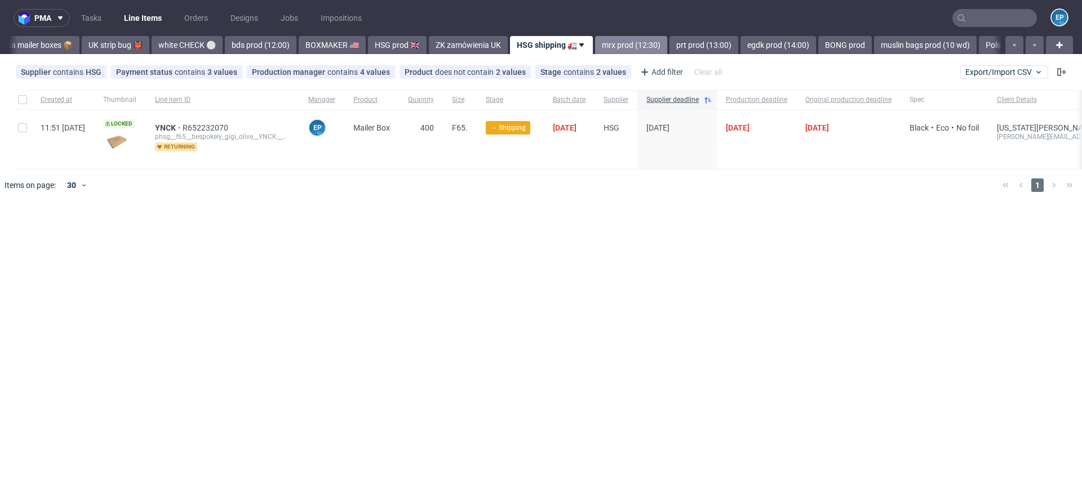
click at [595, 46] on link "mrx prod (12:30)" at bounding box center [631, 45] width 72 height 18
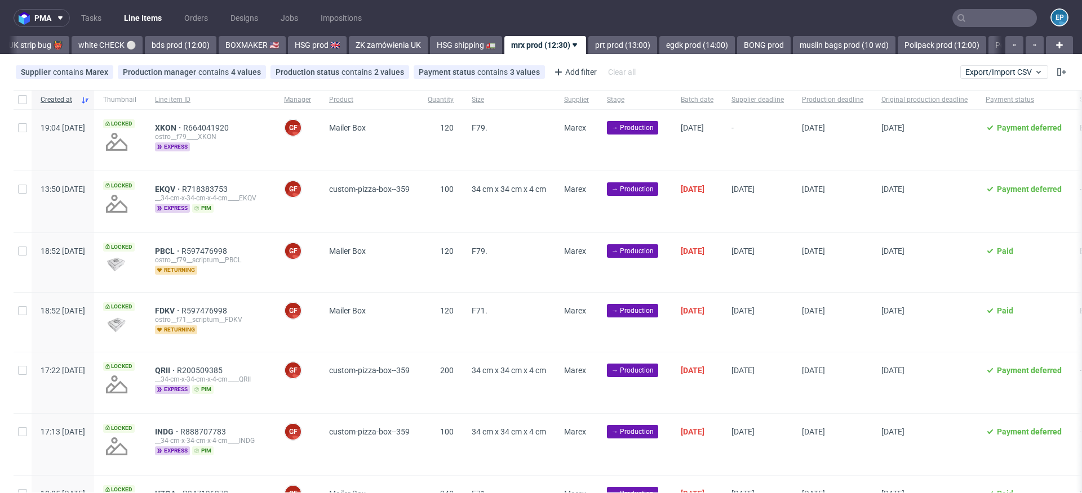
click at [588, 46] on link "prt prod (13:00)" at bounding box center [622, 45] width 69 height 18
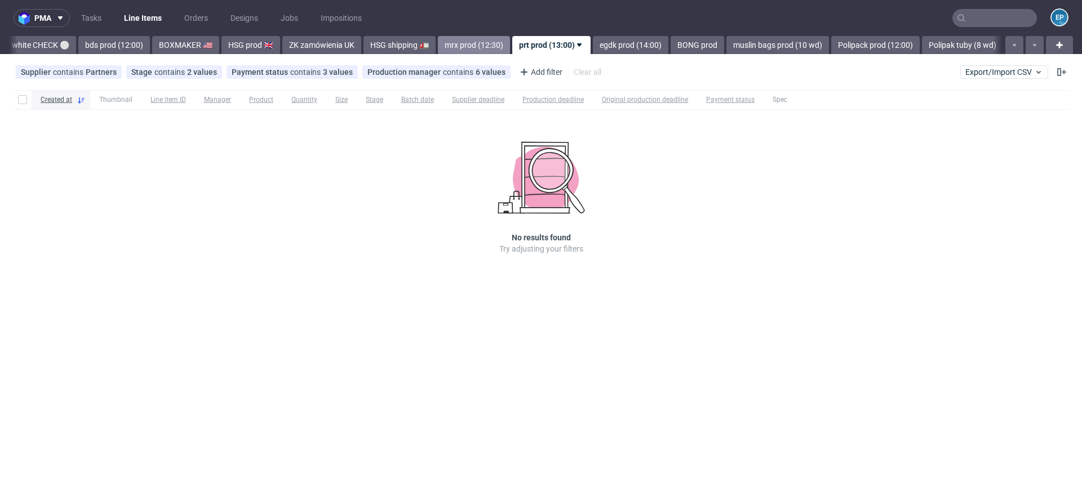
click at [593, 46] on link "egdk prod (14:00)" at bounding box center [630, 45] width 75 height 18
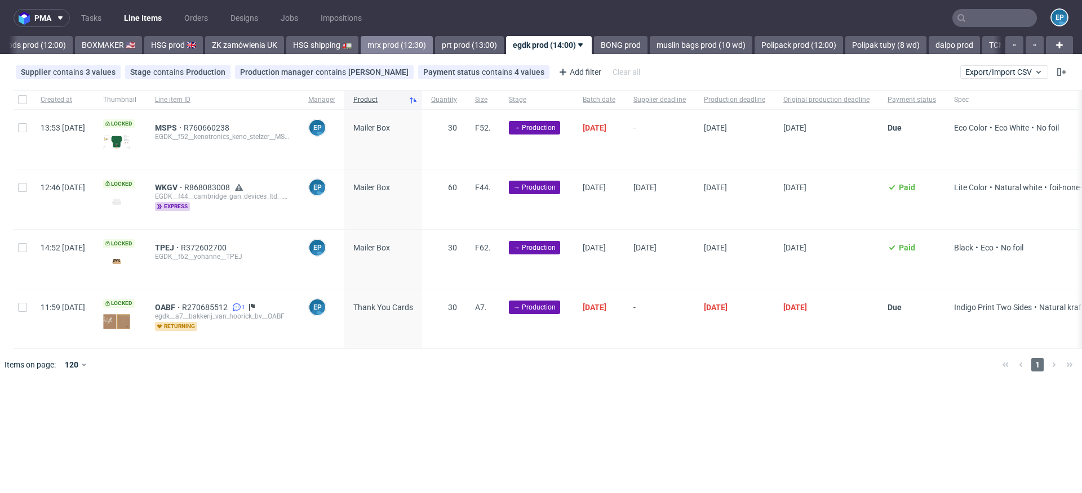
scroll to position [0, 1106]
click at [597, 46] on link "BONG prod" at bounding box center [624, 45] width 54 height 18
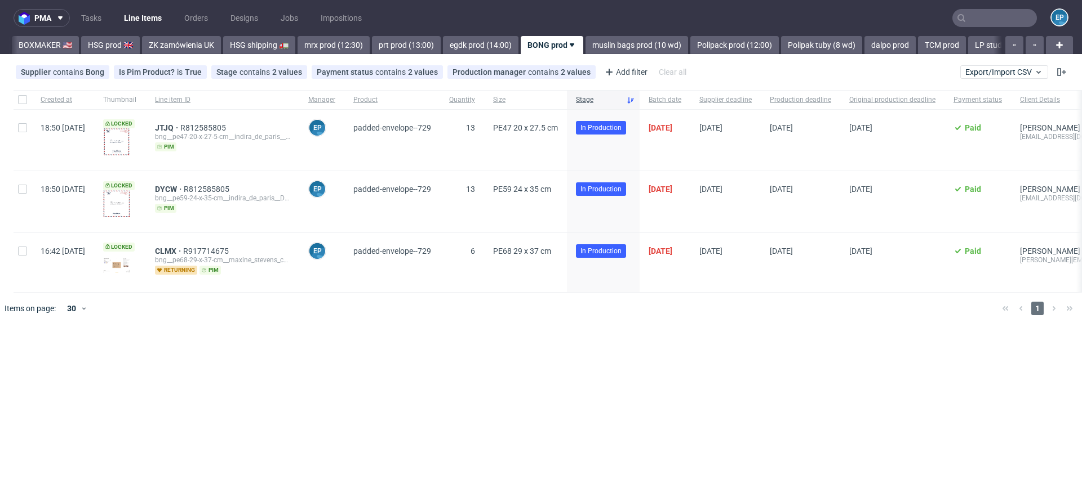
click at [585, 46] on link "muslin bags prod (10 wd)" at bounding box center [636, 45] width 103 height 18
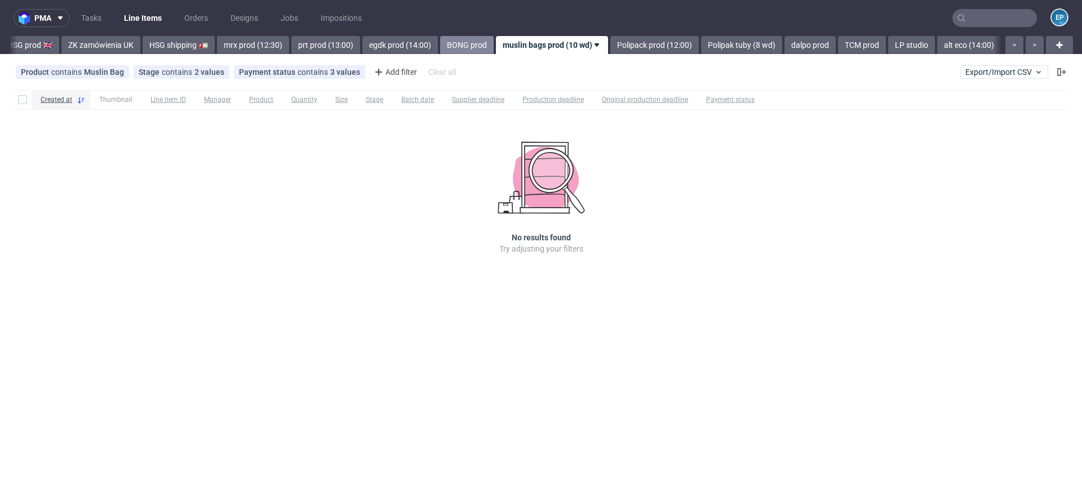
click at [610, 46] on link "Polipack prod (12:00)" at bounding box center [654, 45] width 88 height 18
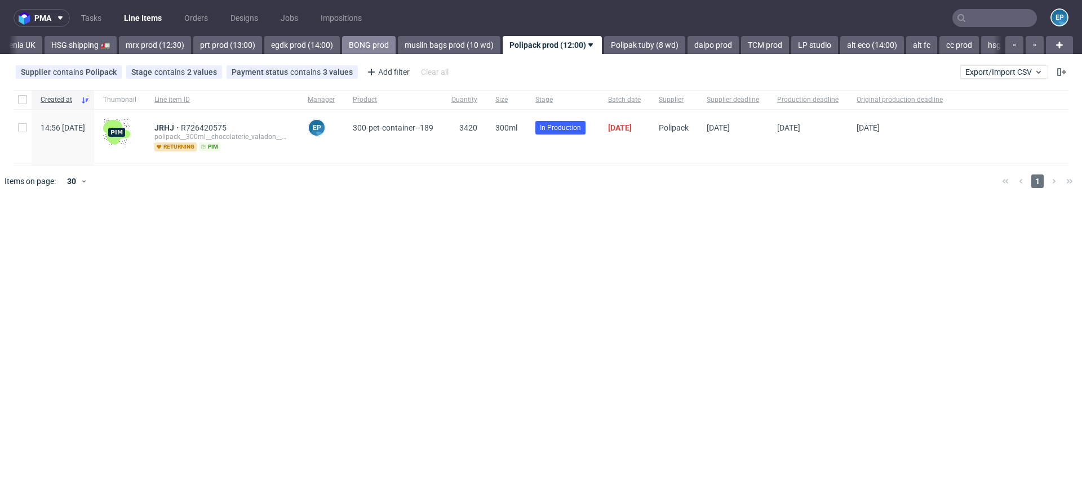
click at [604, 46] on link "Polipak tuby (8 wd)" at bounding box center [644, 45] width 81 height 18
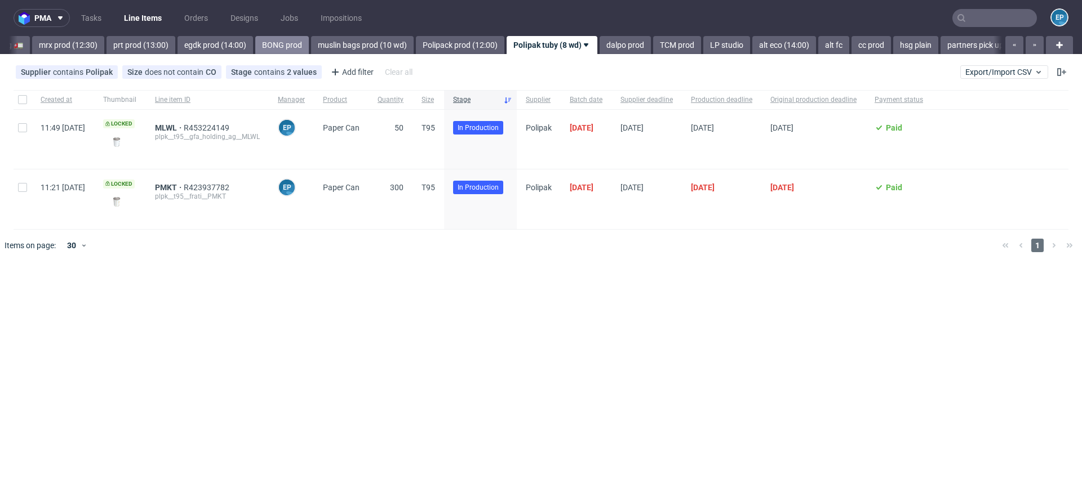
click at [599, 46] on link "dalpo prod" at bounding box center [624, 45] width 51 height 18
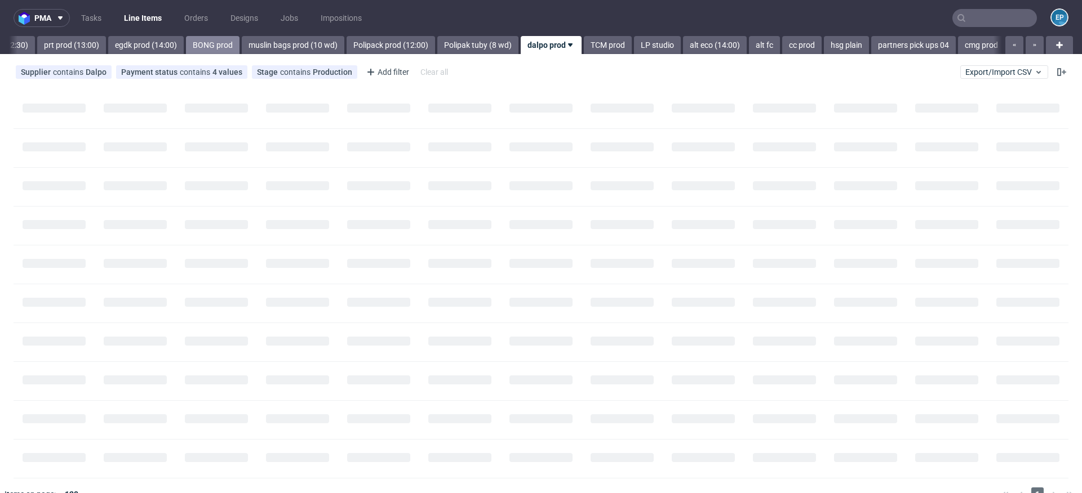
scroll to position [0, 1505]
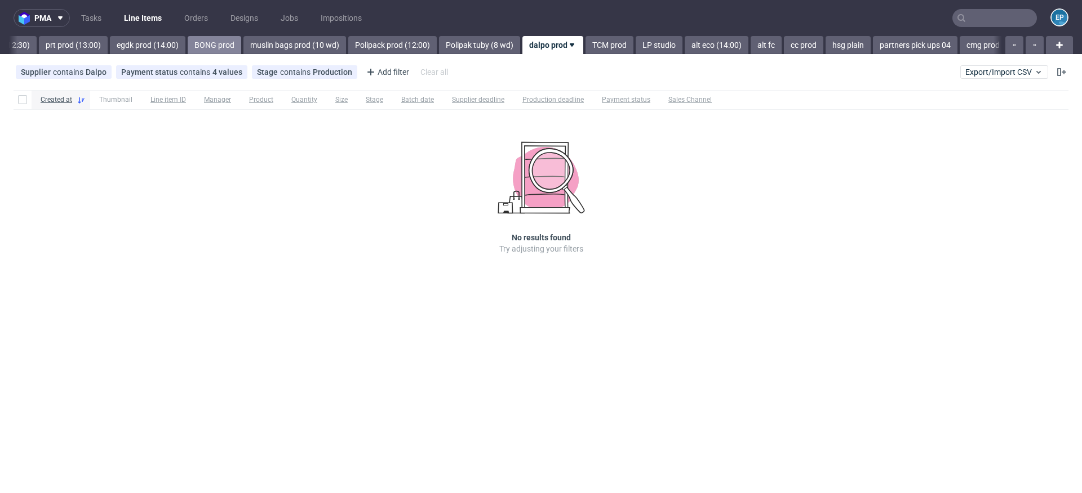
click at [585, 46] on link "TCM prod" at bounding box center [609, 45] width 48 height 18
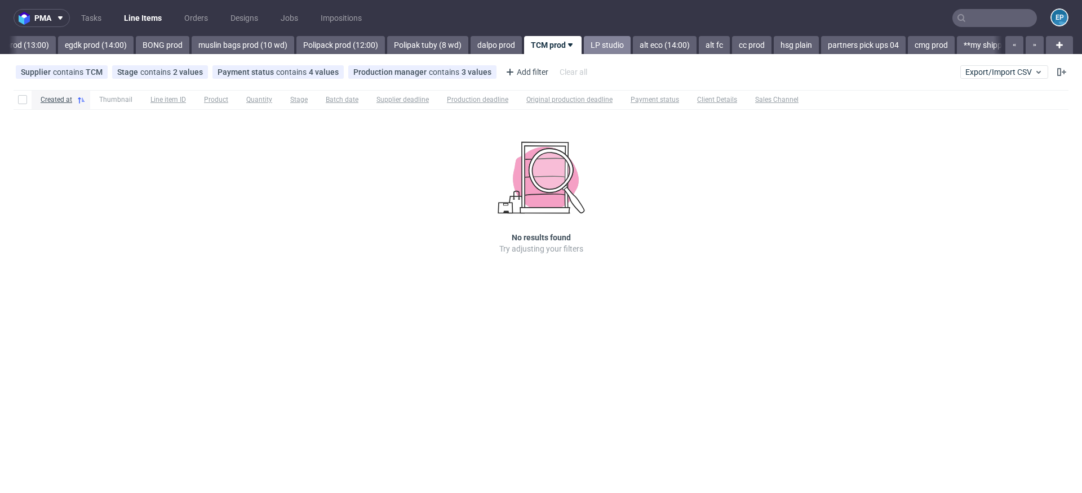
click at [584, 47] on link "LP studio" at bounding box center [607, 45] width 47 height 18
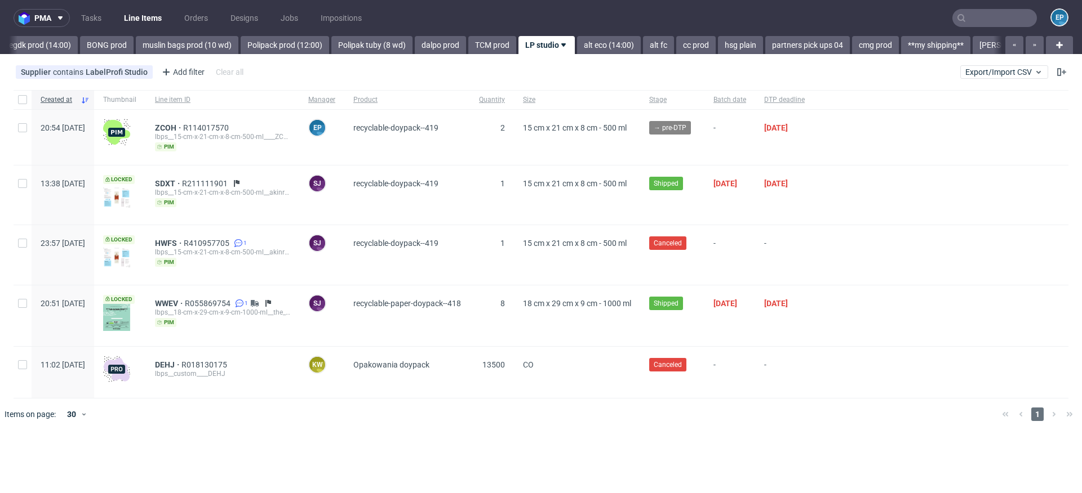
click at [577, 47] on link "alt eco (14:00)" at bounding box center [609, 45] width 64 height 18
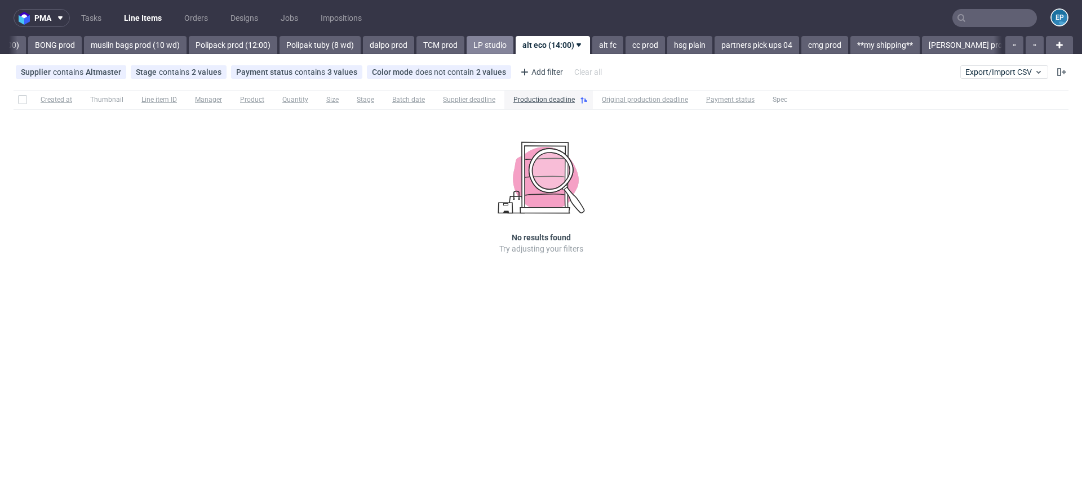
click at [592, 47] on link "alt fc" at bounding box center [607, 45] width 31 height 18
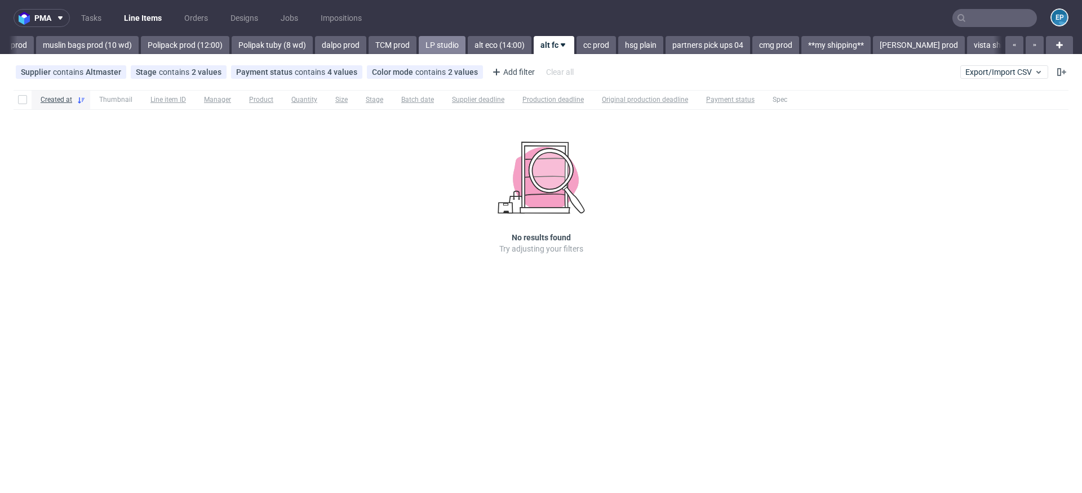
scroll to position [0, 1714]
click at [615, 47] on div "hsg plain" at bounding box center [638, 45] width 47 height 18
click at [664, 44] on link "partners pick ups 04" at bounding box center [706, 45] width 84 height 18
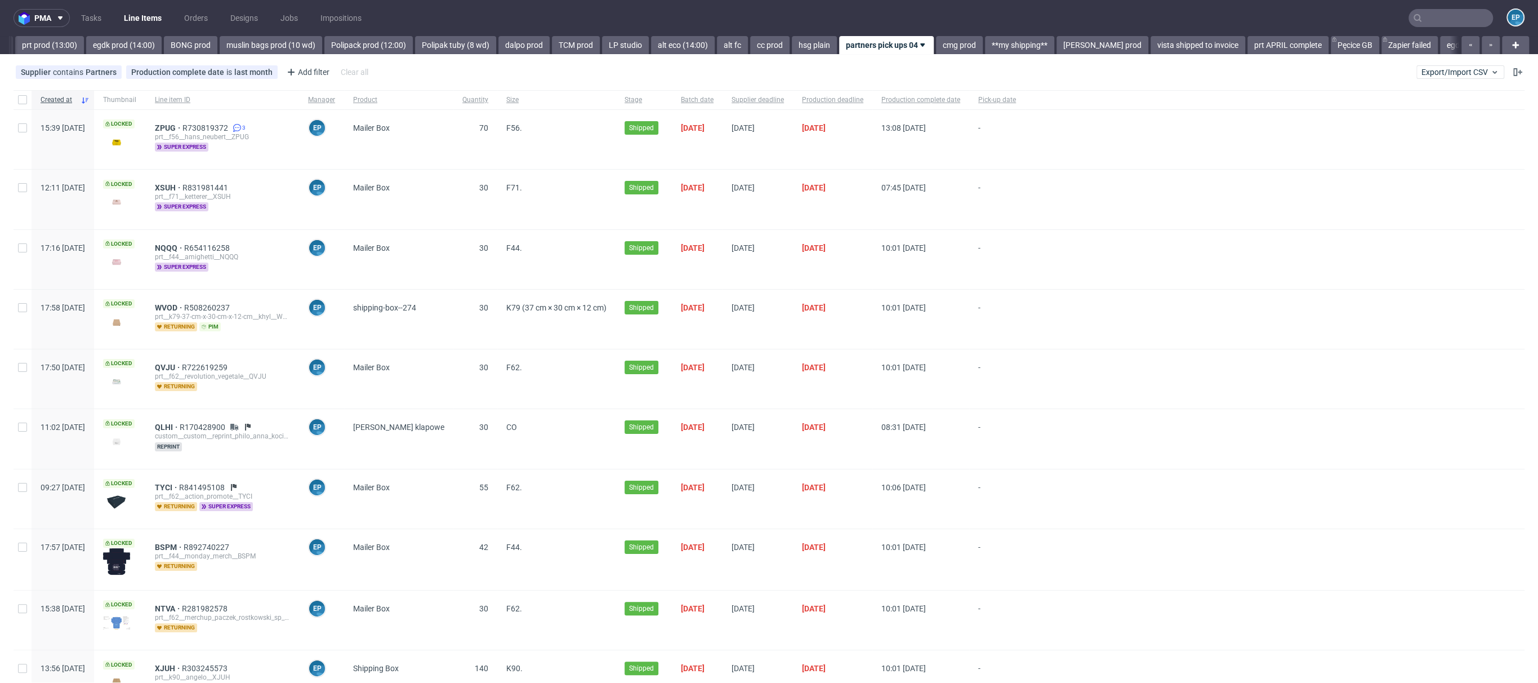
scroll to position [0, 1528]
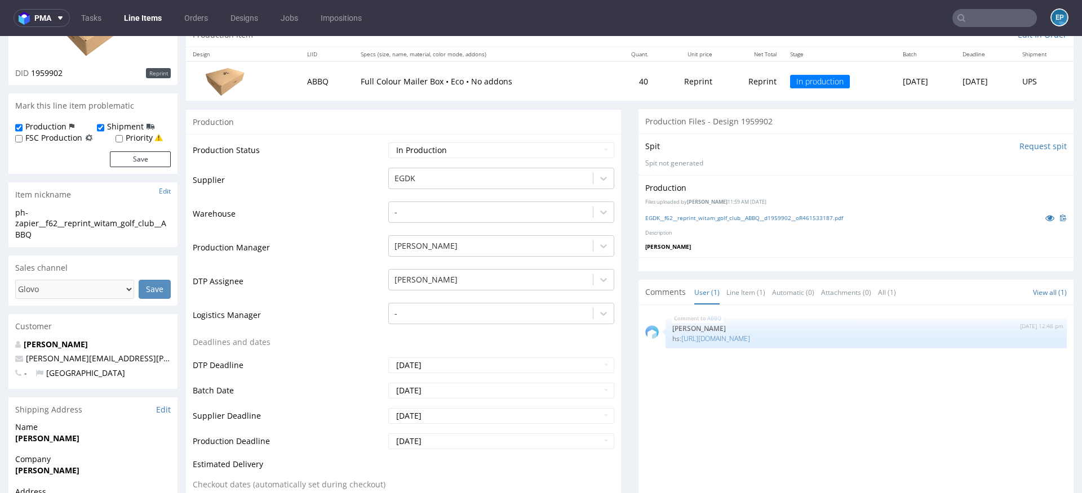
scroll to position [150, 0]
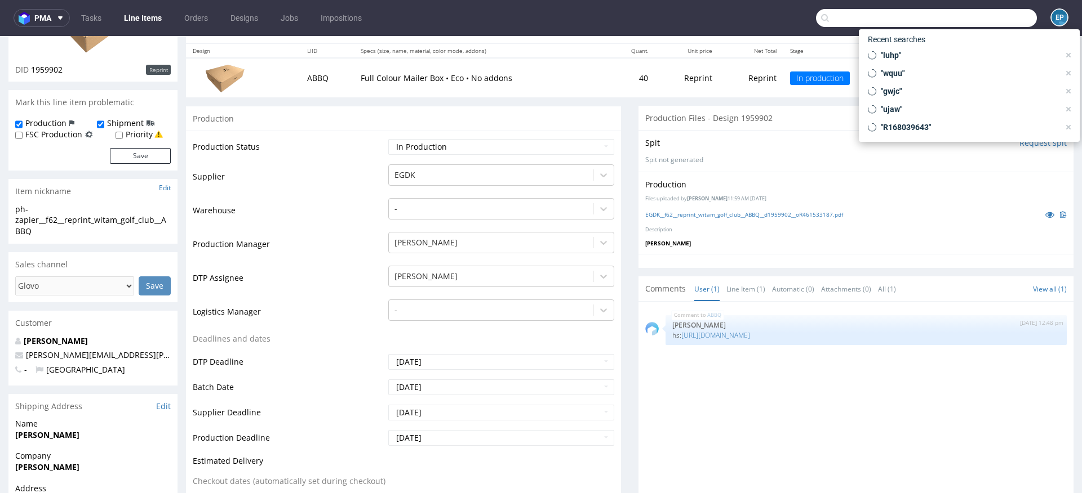
click at [987, 21] on input "text" at bounding box center [926, 18] width 221 height 18
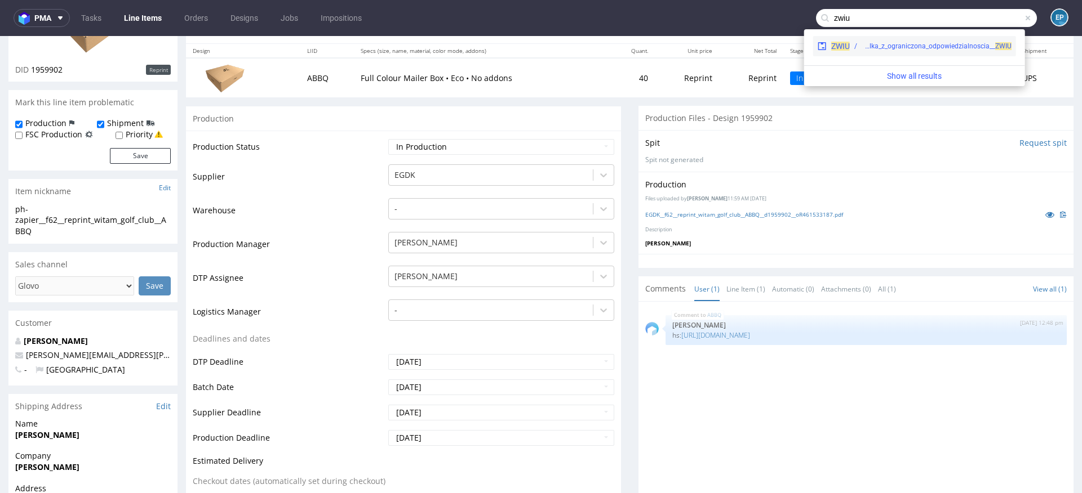
type input "zwiu"
click at [906, 45] on div "EGDK__f62__mniej_wiecej_spolka_z_ograniczona_odpowiedzialnoscia__ ZWIU" at bounding box center [936, 46] width 150 height 10
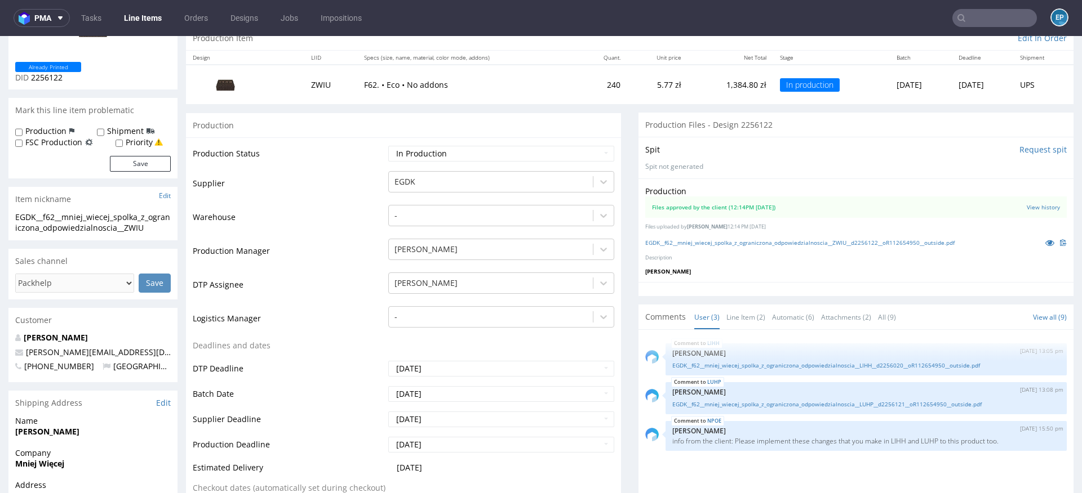
scroll to position [123, 0]
click at [990, 20] on input "text" at bounding box center [994, 18] width 84 height 18
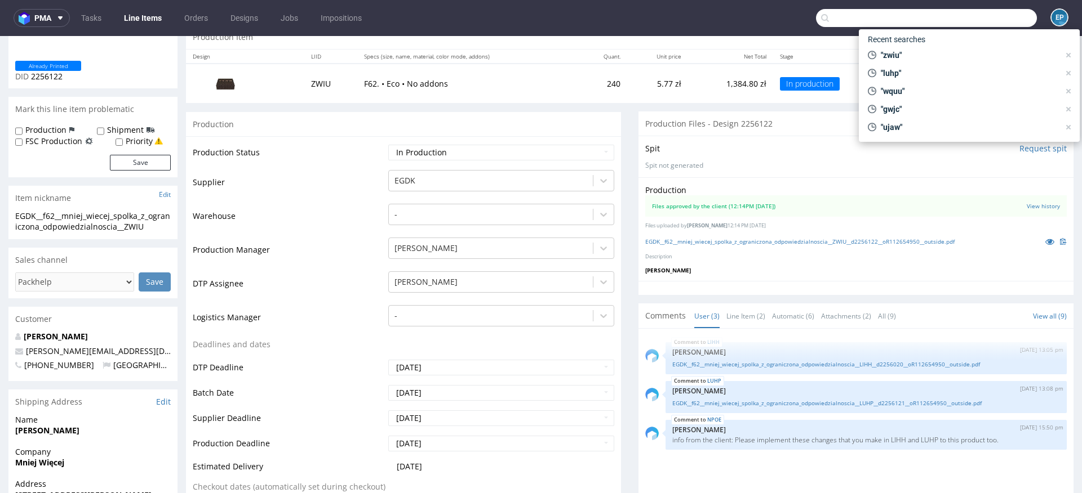
paste input "CSRP"
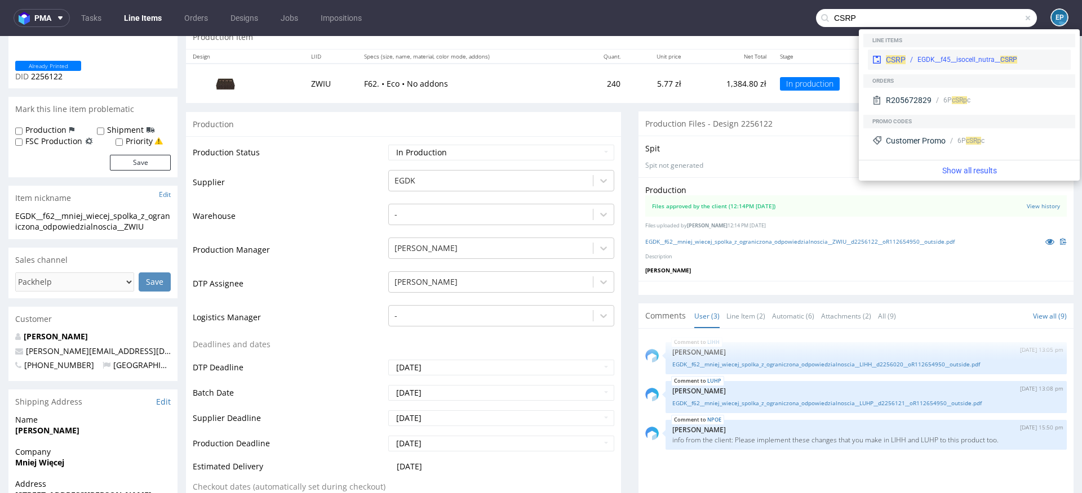
type input "CSRP"
click at [932, 56] on div "EGDK__f45__isocell_nutra__ CSRP" at bounding box center [967, 60] width 100 height 10
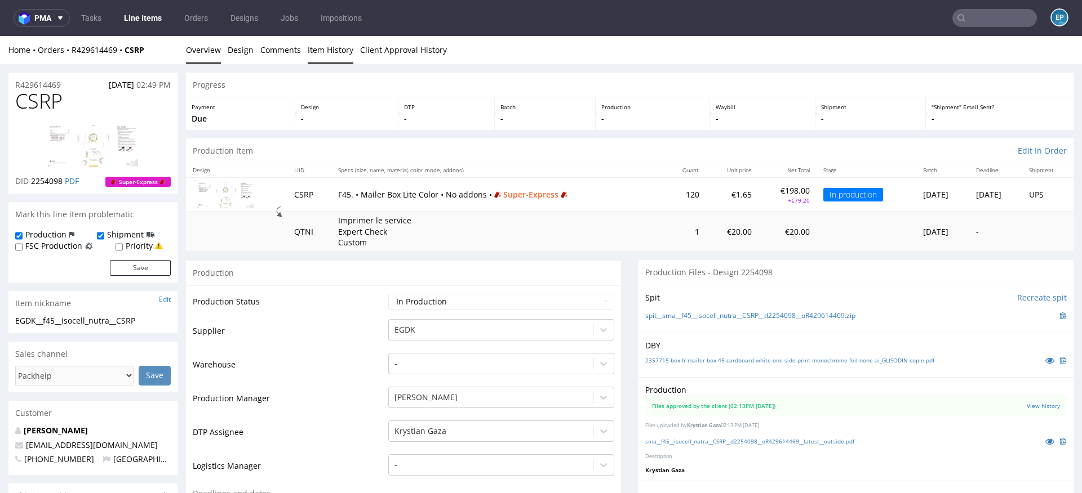
click at [313, 51] on link "Item History" at bounding box center [331, 50] width 46 height 28
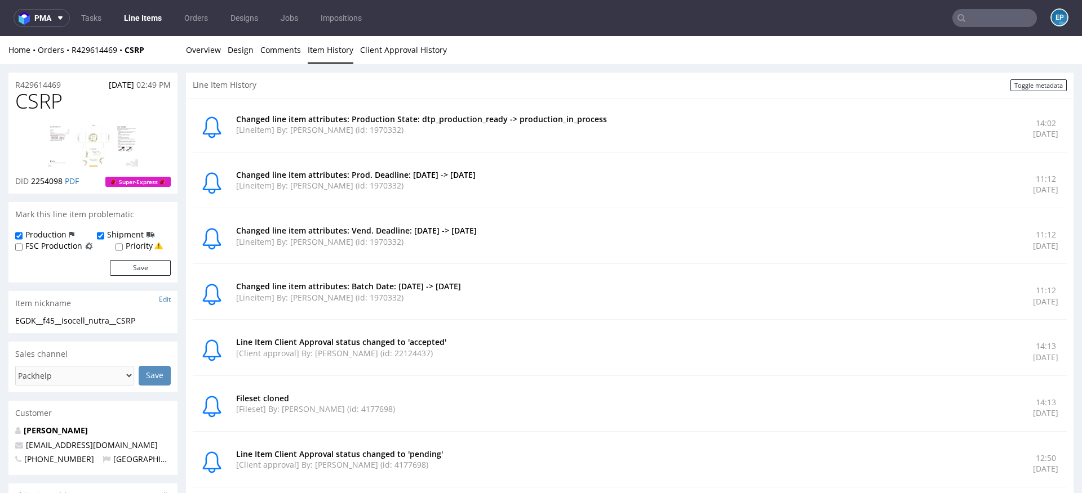
click at [994, 21] on input "text" at bounding box center [994, 18] width 84 height 18
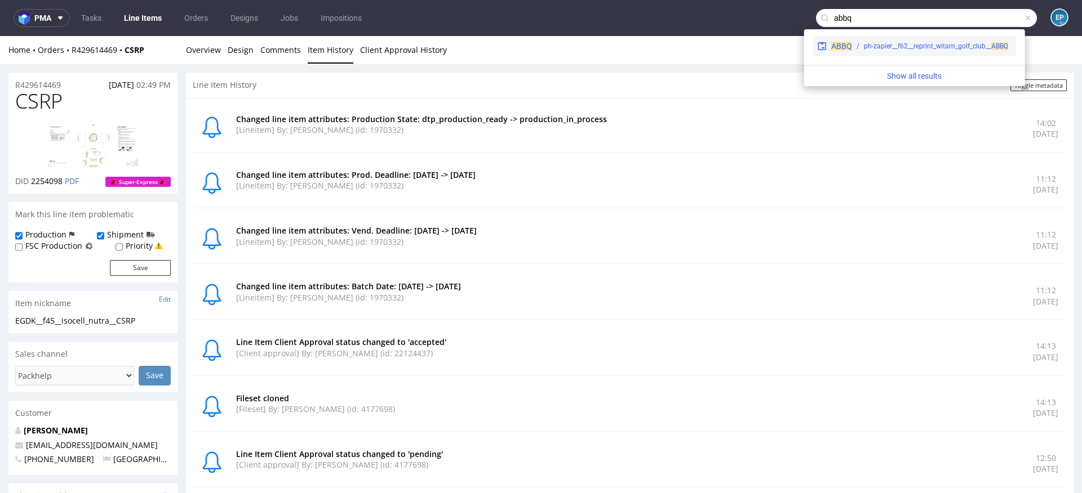
type input "abbq"
click at [864, 48] on div "ph-zapier__f62__reprint_witam_golf_club__ ABBQ" at bounding box center [936, 46] width 144 height 10
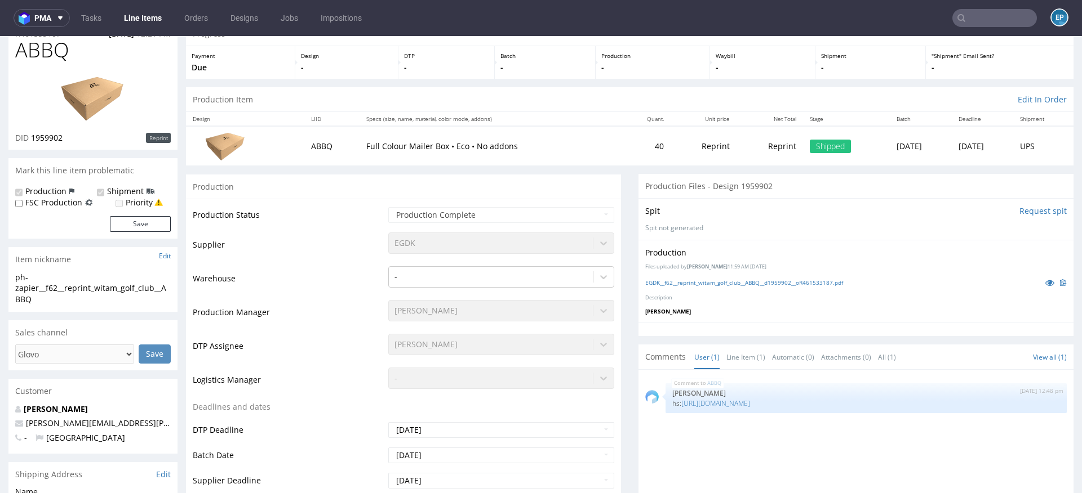
scroll to position [100, 0]
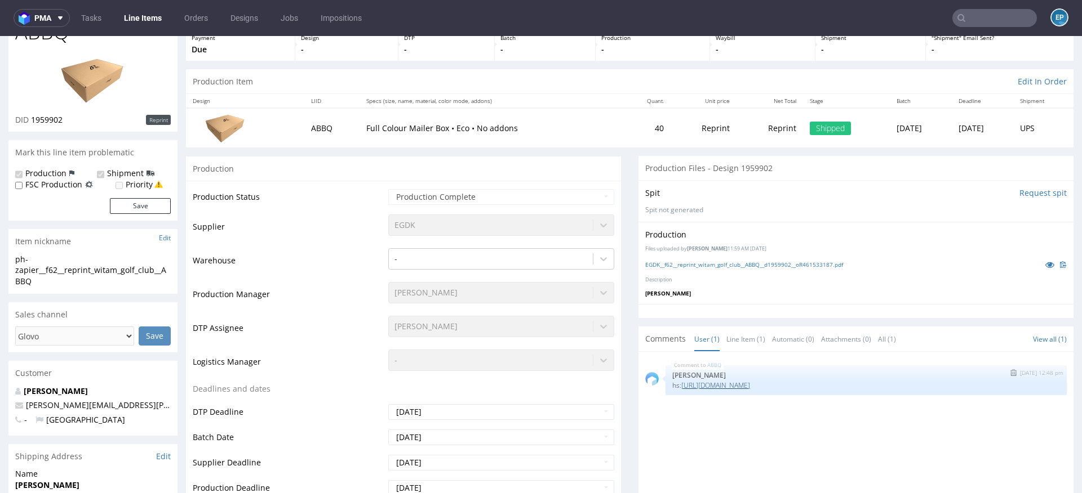
click at [731, 384] on link "[URL][DOMAIN_NAME]" at bounding box center [715, 386] width 69 height 10
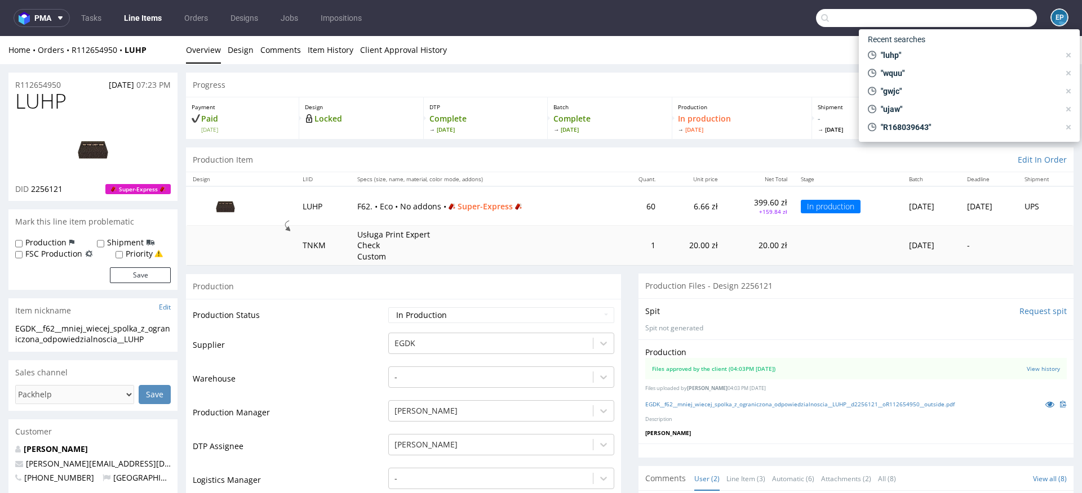
click at [964, 23] on input "text" at bounding box center [926, 18] width 221 height 18
paste input "JXPY"
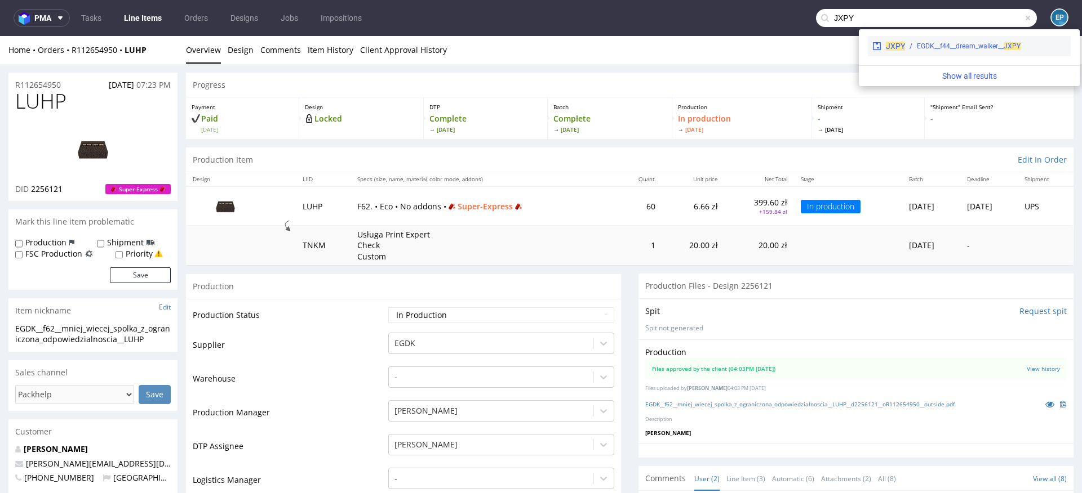
type input "JXPY"
click at [906, 50] on div "EGDK__f44__dream_walker__ JXPY" at bounding box center [985, 46] width 161 height 10
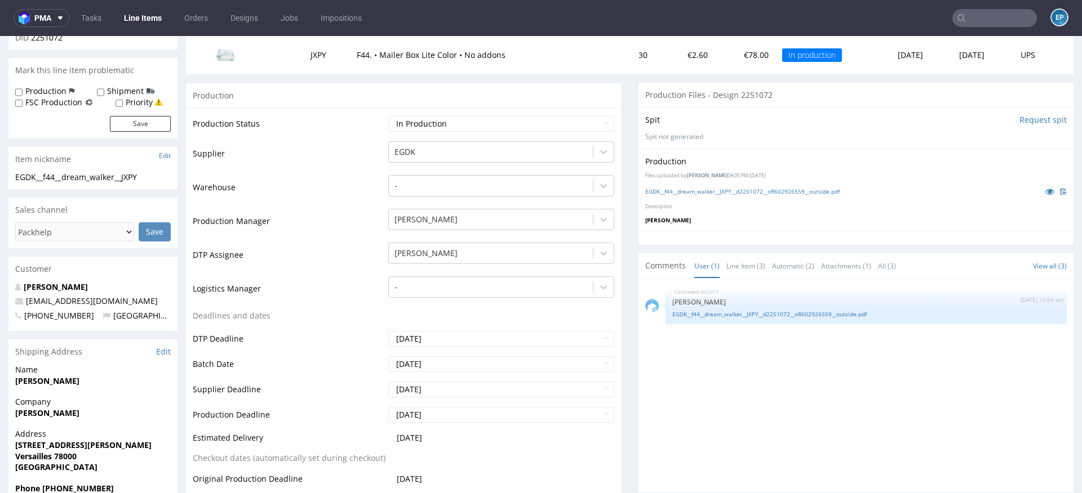
scroll to position [154, 0]
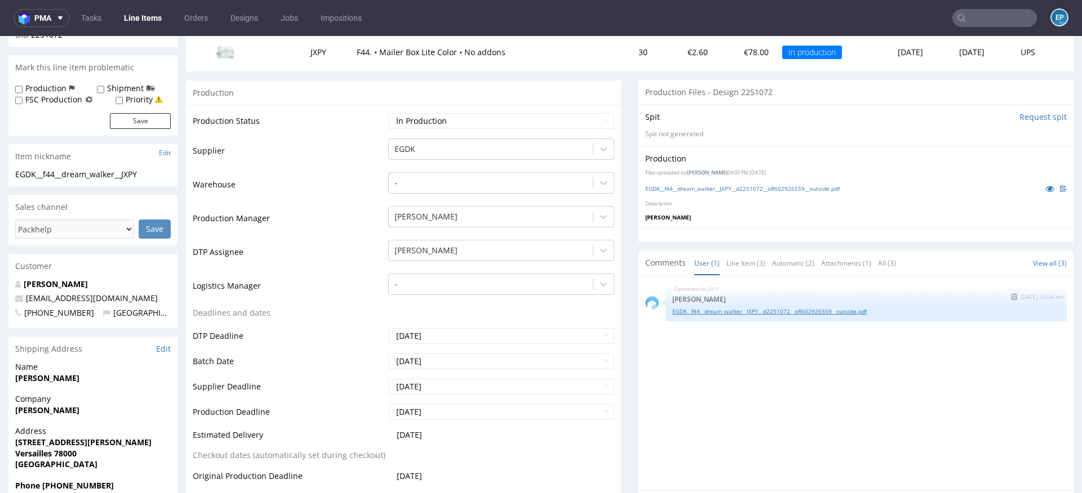
click at [713, 311] on link "EGDK__f44__dream_walker__JXPY__d2251072__oR602926559__outside.pdf" at bounding box center [866, 312] width 388 height 8
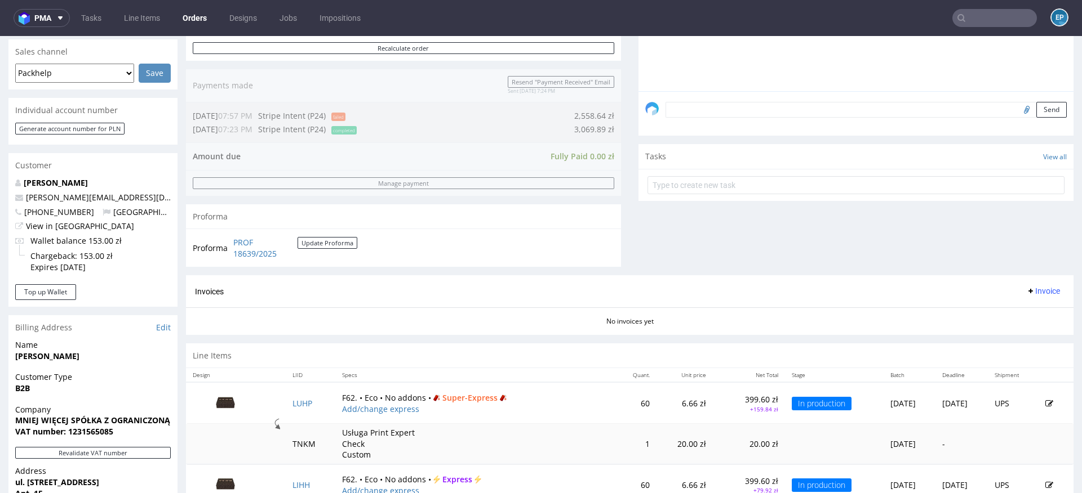
scroll to position [512, 0]
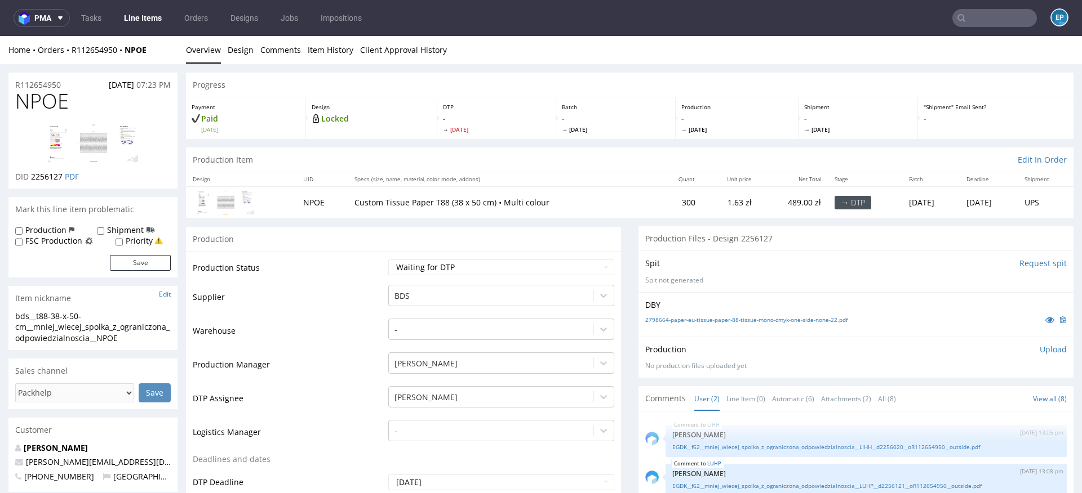
click at [302, 51] on li "Comments" at bounding box center [283, 49] width 47 height 11
click at [327, 52] on link "Item History" at bounding box center [331, 50] width 46 height 28
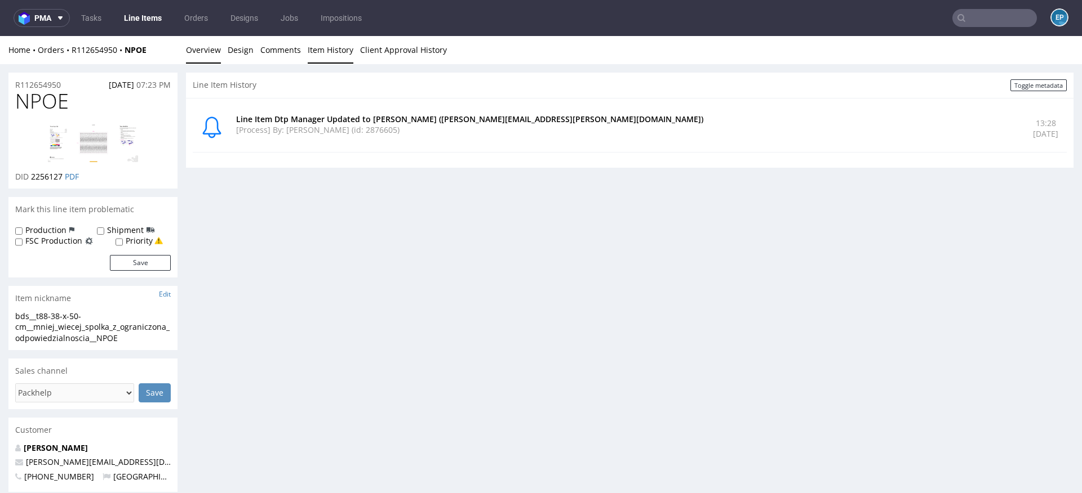
click at [203, 55] on link "Overview" at bounding box center [203, 50] width 35 height 28
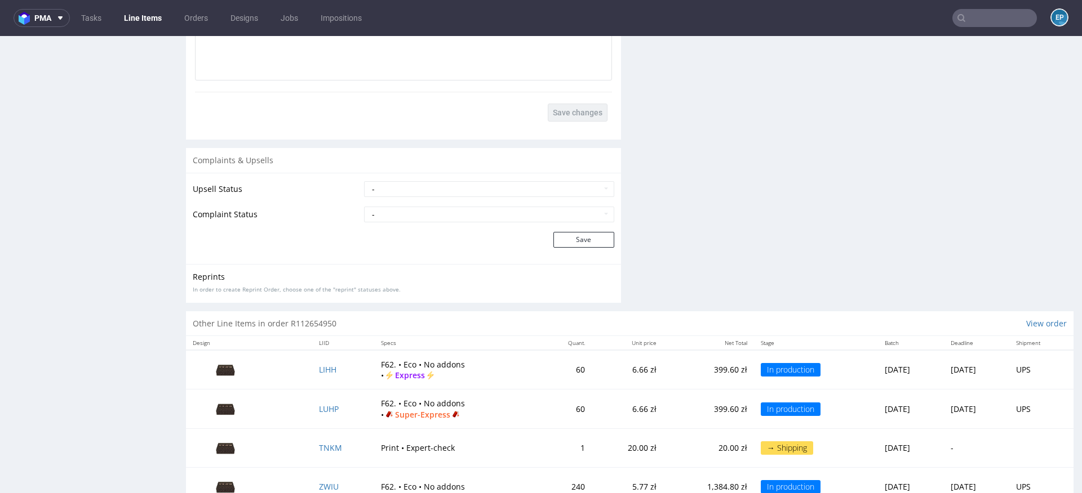
scroll to position [1534, 0]
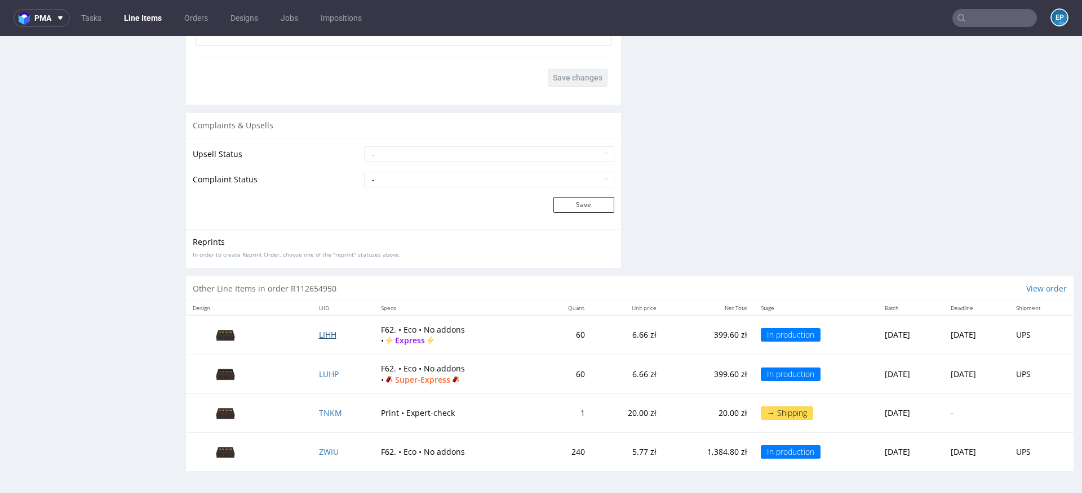
click at [319, 331] on span "LIHH" at bounding box center [327, 335] width 17 height 11
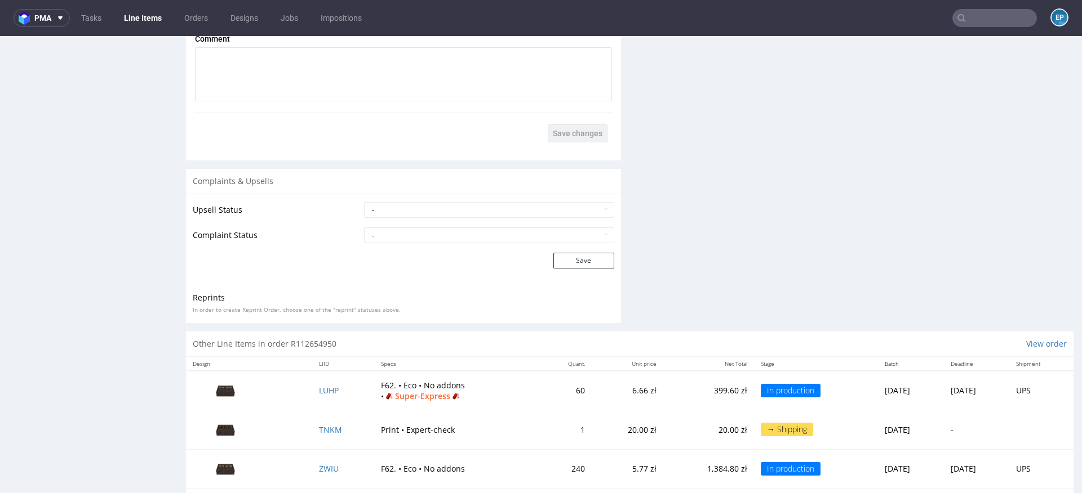
scroll to position [1663, 0]
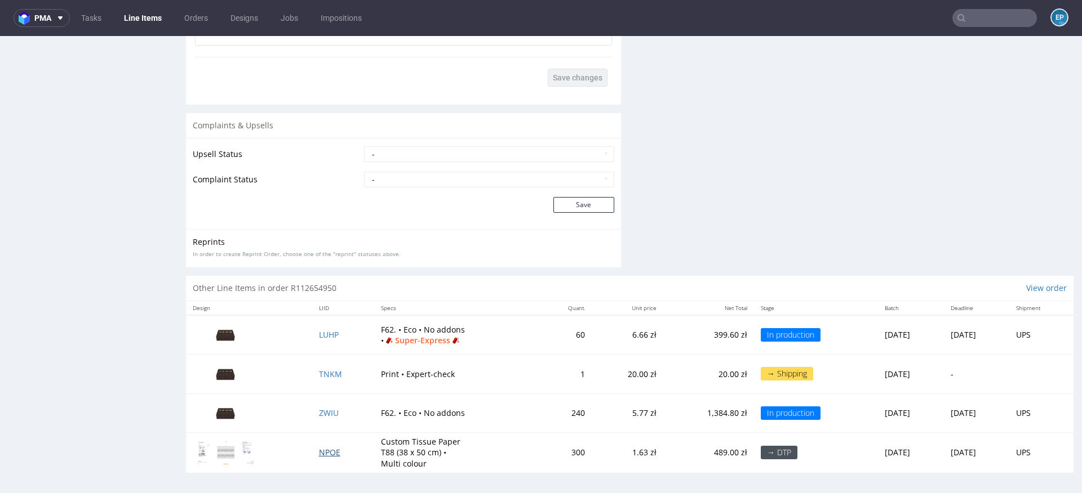
click at [320, 447] on span "NPOE" at bounding box center [329, 452] width 21 height 11
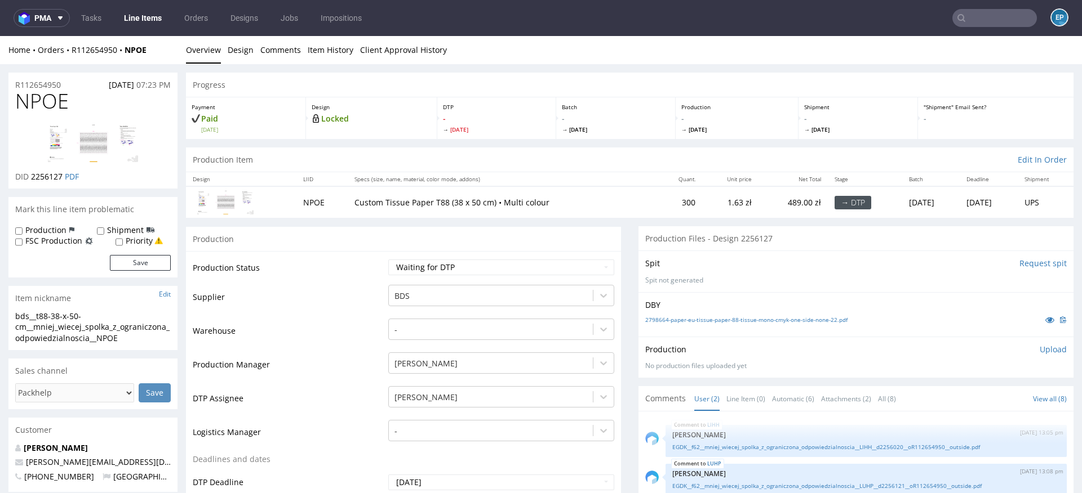
click at [54, 225] on label "Production" at bounding box center [45, 230] width 41 height 11
click at [23, 227] on input "Production" at bounding box center [18, 231] width 7 height 9
checkbox input "true"
click at [112, 233] on label "Shipment" at bounding box center [125, 230] width 37 height 11
click at [104, 233] on input "Shipment" at bounding box center [100, 231] width 7 height 9
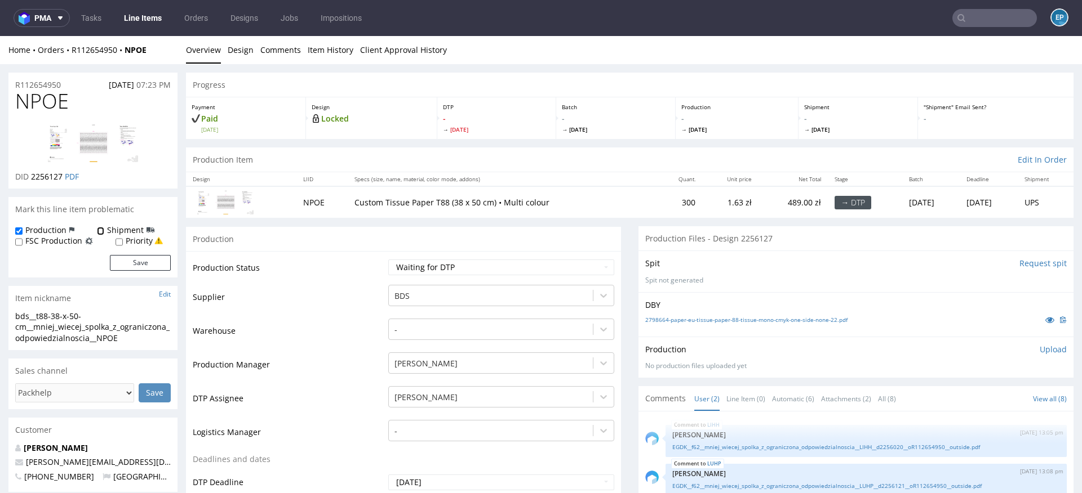
checkbox input "true"
click at [137, 260] on button "Save" at bounding box center [140, 263] width 61 height 16
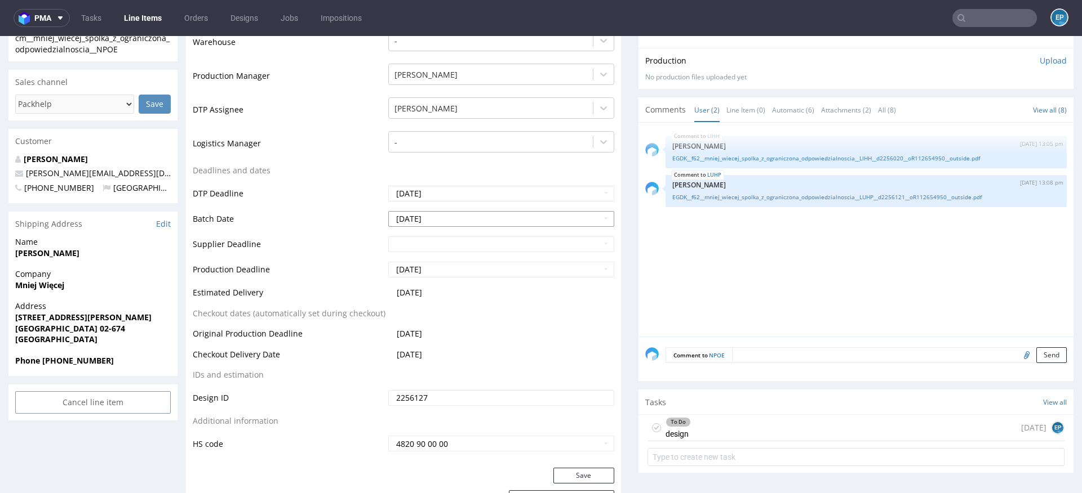
scroll to position [292, 0]
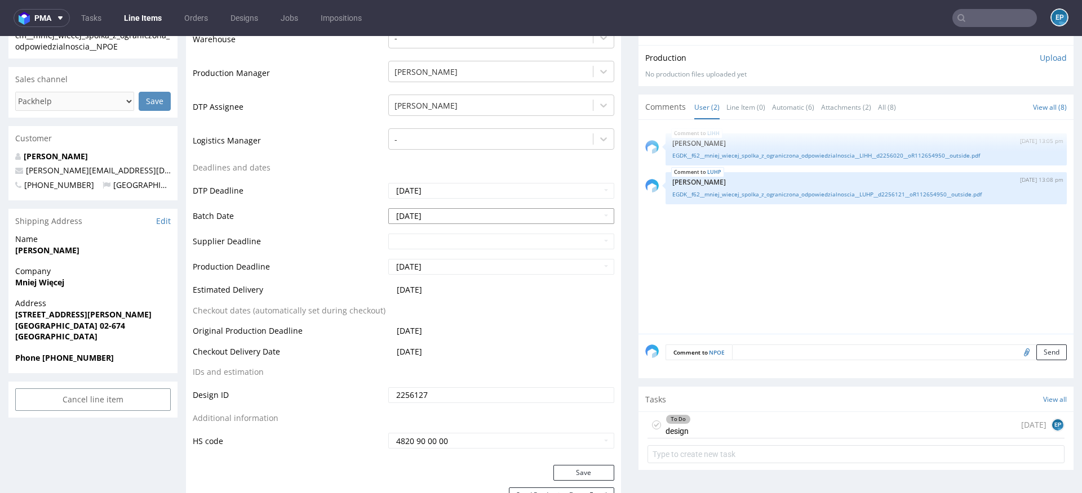
click at [437, 213] on input "[DATE]" at bounding box center [501, 216] width 226 height 16
click at [445, 128] on td "10" at bounding box center [446, 131] width 17 height 17
type input "[DATE]"
click at [438, 244] on input "text" at bounding box center [501, 242] width 226 height 16
click at [478, 160] on td "12" at bounding box center [481, 157] width 17 height 17
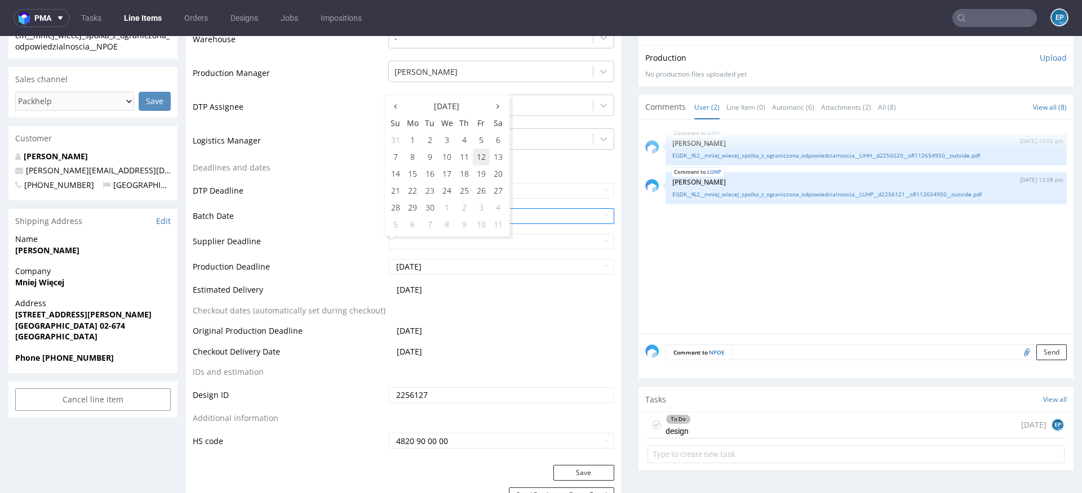
type input "[DATE]"
click at [435, 261] on input "[DATE]" at bounding box center [501, 267] width 226 height 16
click at [483, 183] on td "12" at bounding box center [481, 182] width 17 height 17
type input "[DATE]"
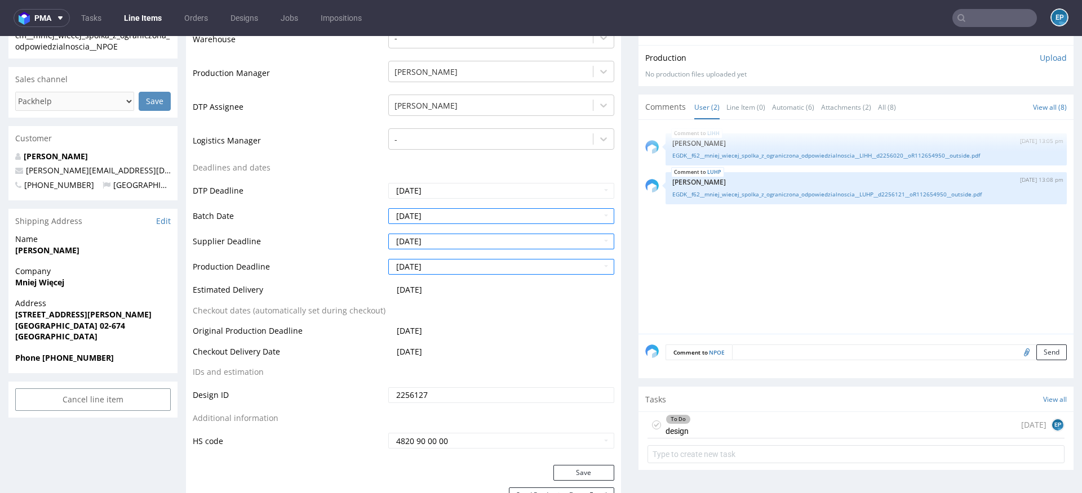
click at [746, 428] on div "To Do design [DATE] EP" at bounding box center [855, 425] width 417 height 26
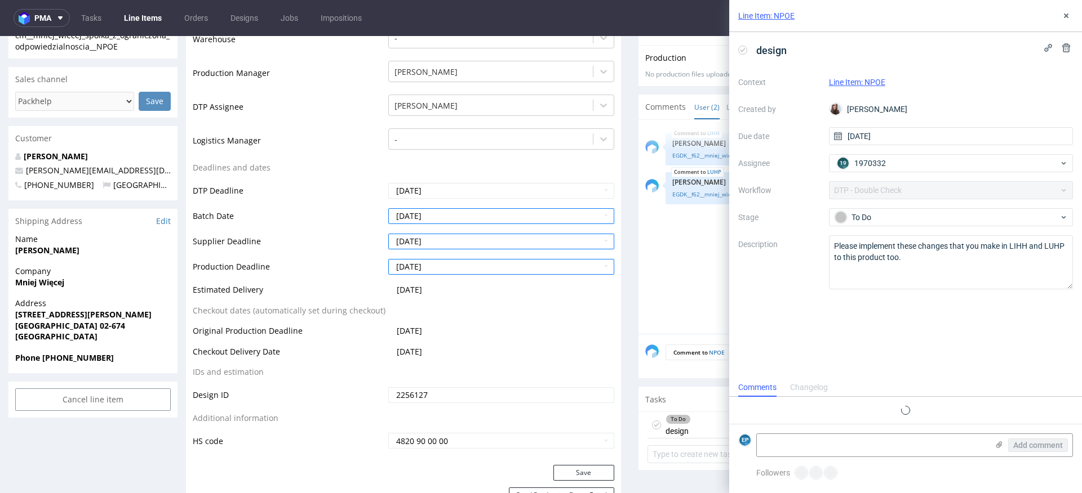
scroll to position [9, 0]
click at [742, 49] on icon at bounding box center [742, 50] width 9 height 9
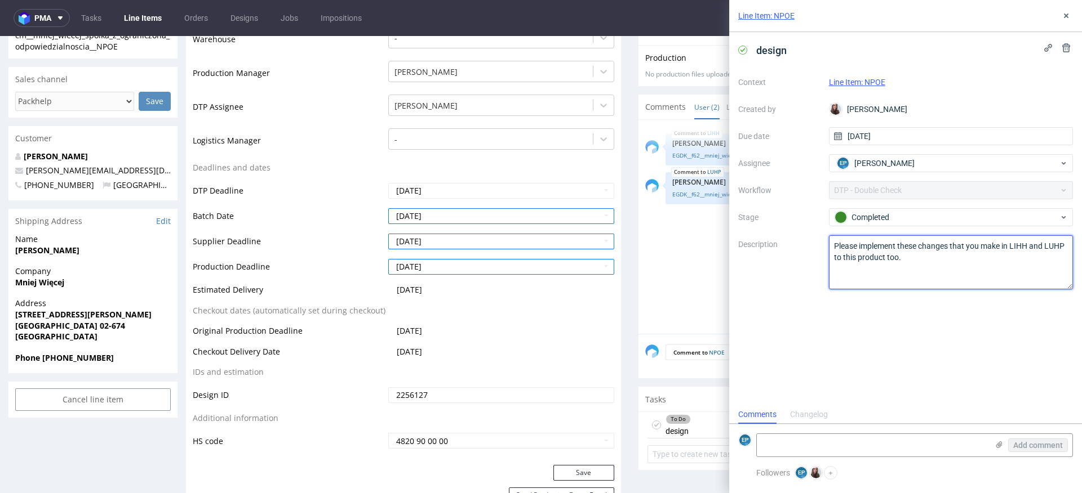
drag, startPoint x: 911, startPoint y: 262, endPoint x: 808, endPoint y: 228, distance: 108.8
click at [808, 228] on div "Context Line Item: NPOE Created by [PERSON_NAME] Due date [DATE] Assignee EP [P…" at bounding box center [905, 181] width 335 height 216
click at [1066, 13] on icon at bounding box center [1065, 15] width 9 height 9
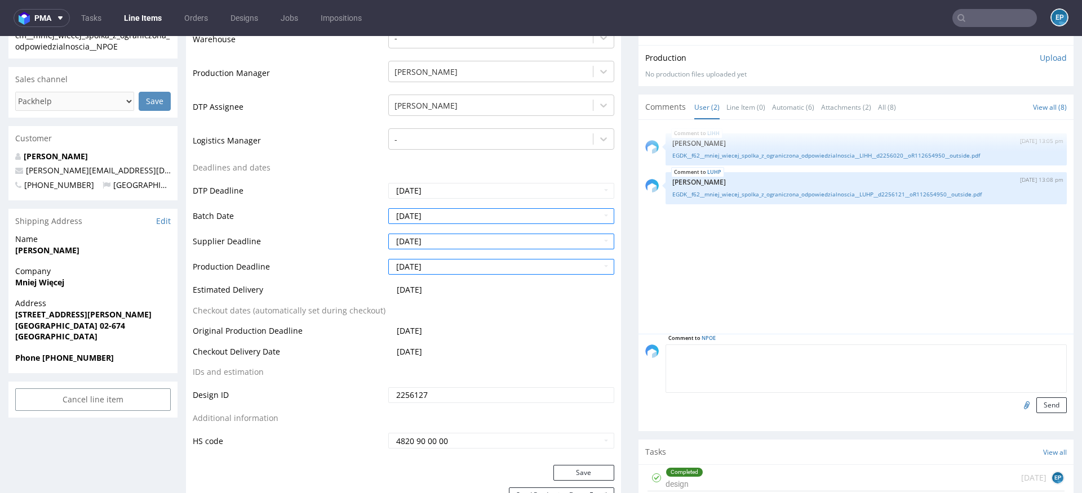
click at [818, 345] on textarea at bounding box center [865, 369] width 401 height 48
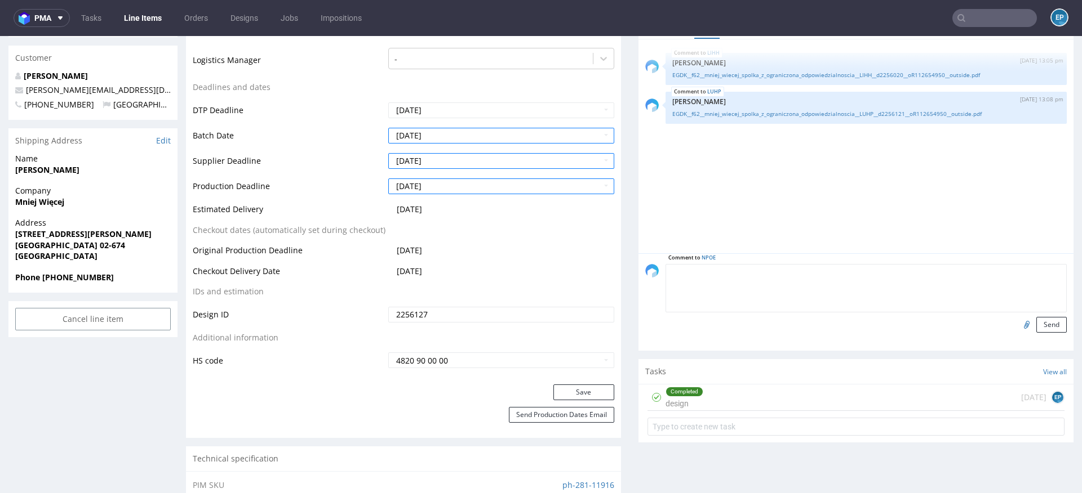
scroll to position [399, 0]
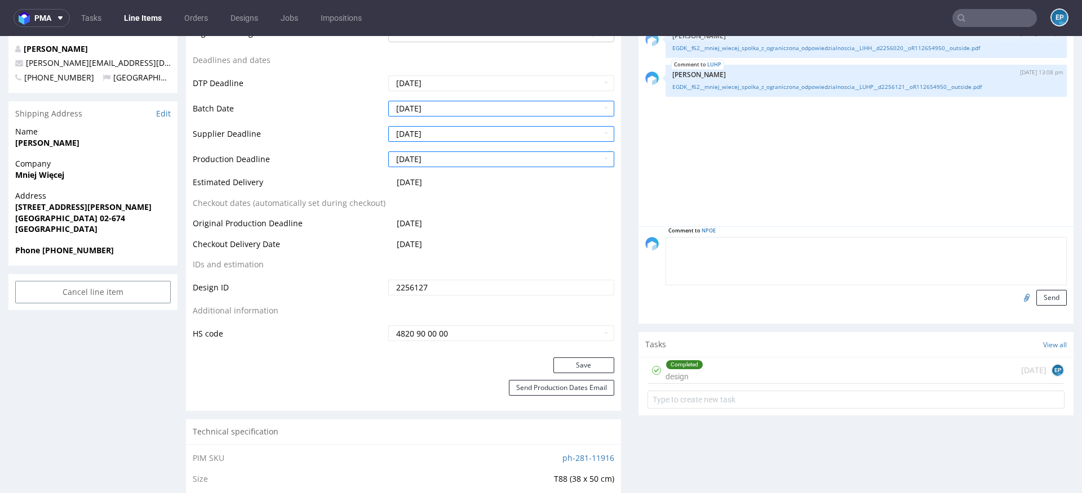
type textarea "n"
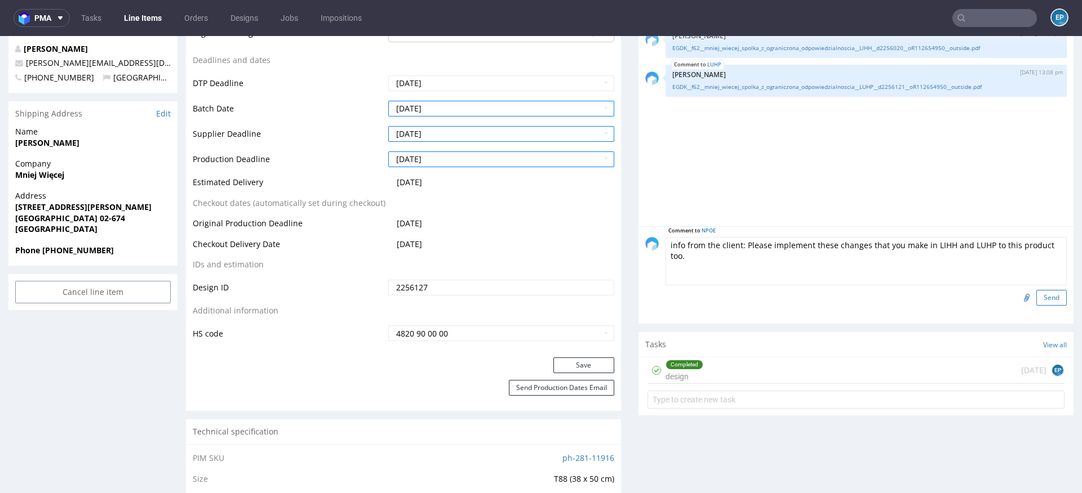
type textarea "info from the client: Please implement these changes that you make in LIHH and …"
click at [1047, 299] on button "Send" at bounding box center [1051, 298] width 30 height 16
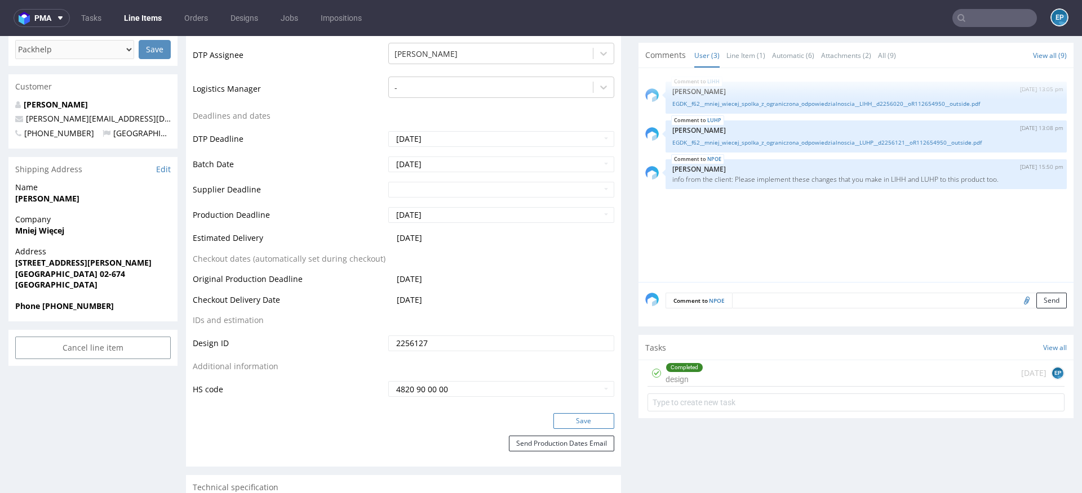
scroll to position [435, 0]
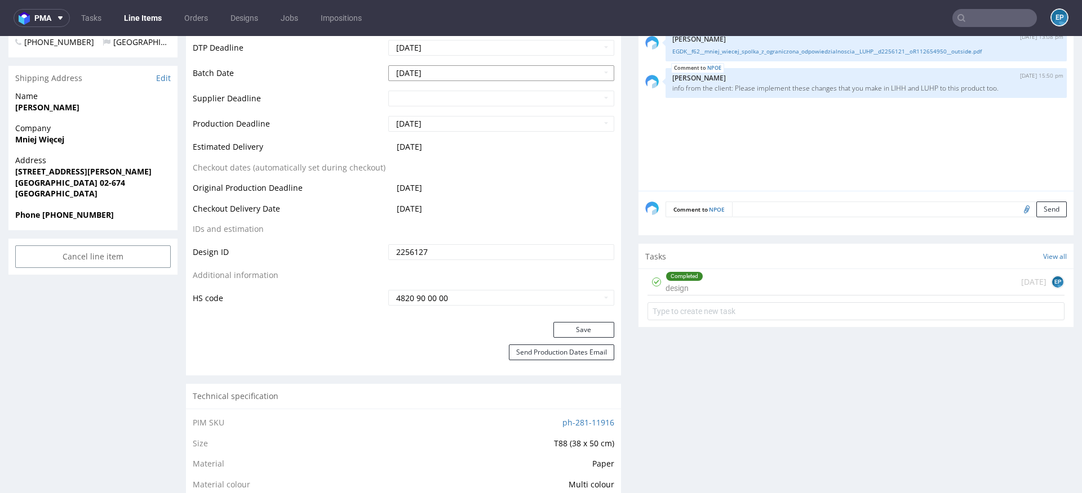
click at [427, 74] on input "[DATE]" at bounding box center [501, 73] width 226 height 16
click at [447, 146] on td "10" at bounding box center [446, 148] width 17 height 17
type input "[DATE]"
click at [444, 95] on input "text" at bounding box center [501, 99] width 226 height 16
click at [477, 175] on td "12" at bounding box center [481, 174] width 17 height 17
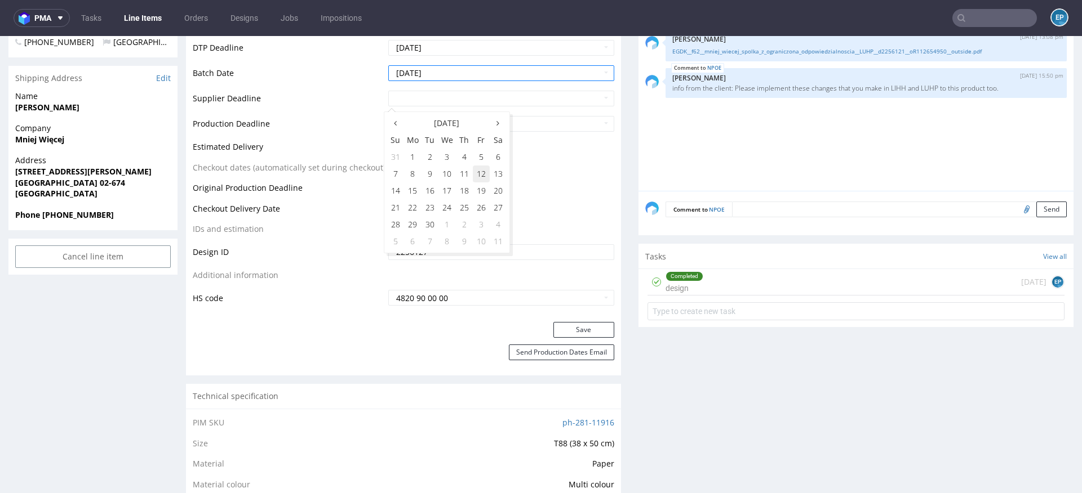
type input "[DATE]"
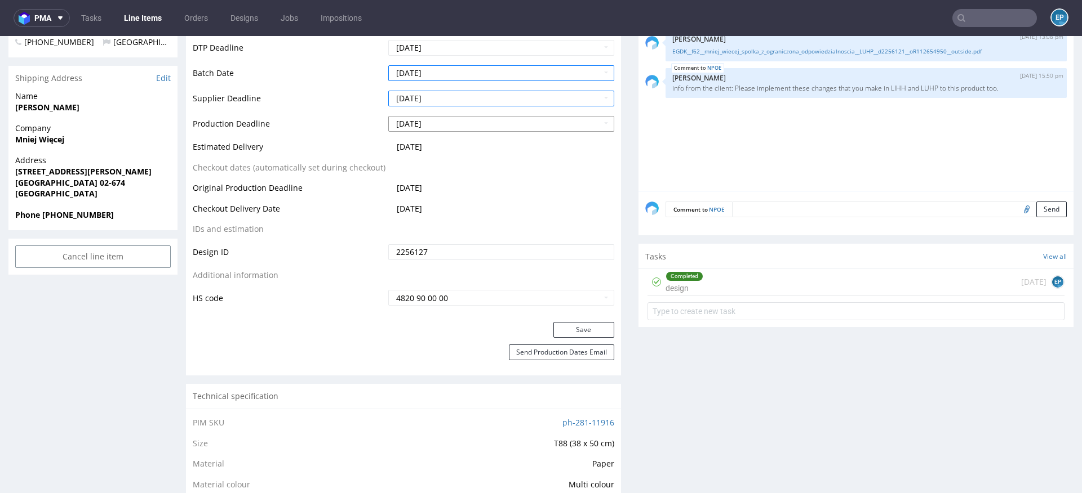
click at [474, 123] on input "[DATE]" at bounding box center [501, 124] width 226 height 16
click at [482, 200] on td "12" at bounding box center [481, 199] width 17 height 17
type input "[DATE]"
click at [568, 326] on button "Save" at bounding box center [583, 330] width 61 height 16
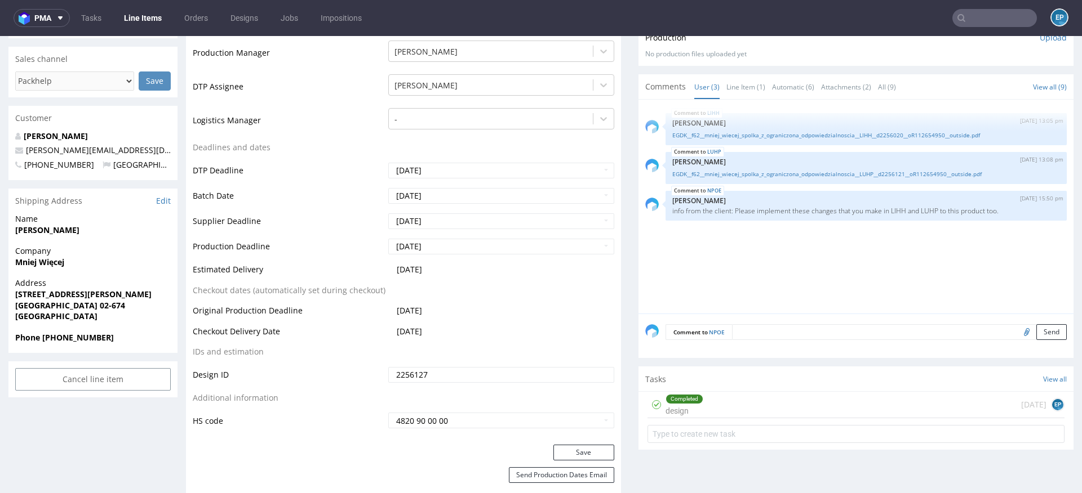
scroll to position [311, 0]
click at [437, 221] on input "[DATE]" at bounding box center [501, 223] width 226 height 16
click at [467, 145] on td "11" at bounding box center [464, 138] width 17 height 17
type input "[DATE]"
click at [560, 455] on button "Save" at bounding box center [583, 454] width 61 height 16
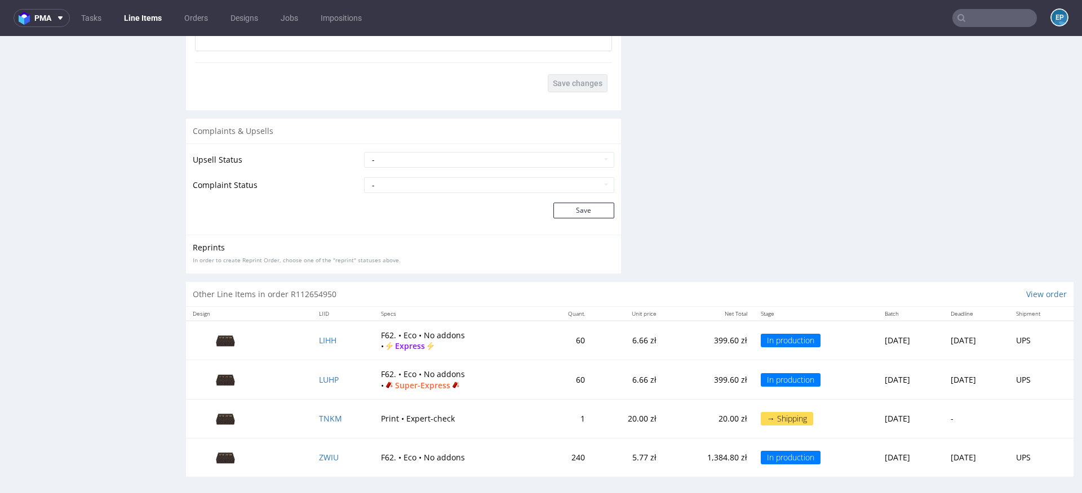
scroll to position [1546, 0]
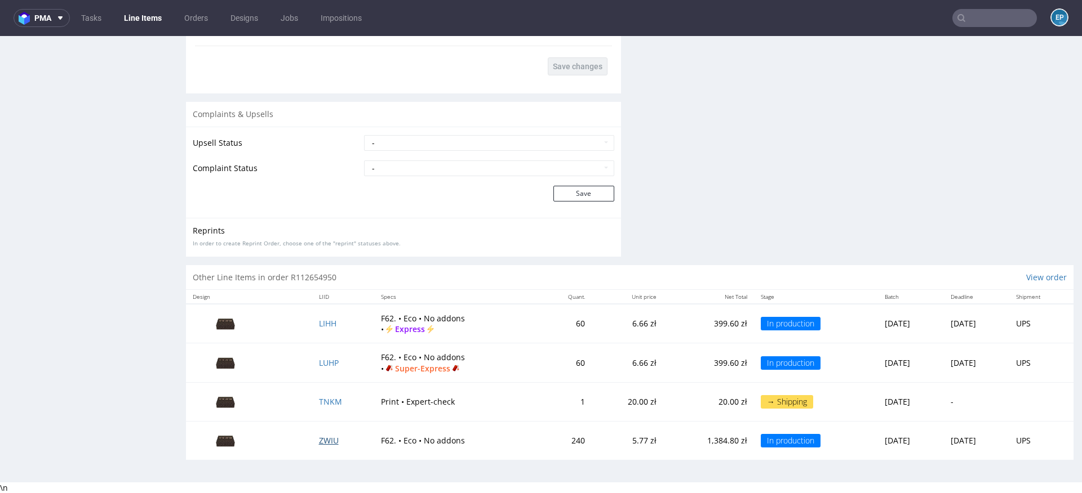
click at [319, 442] on span "ZWIU" at bounding box center [329, 440] width 20 height 11
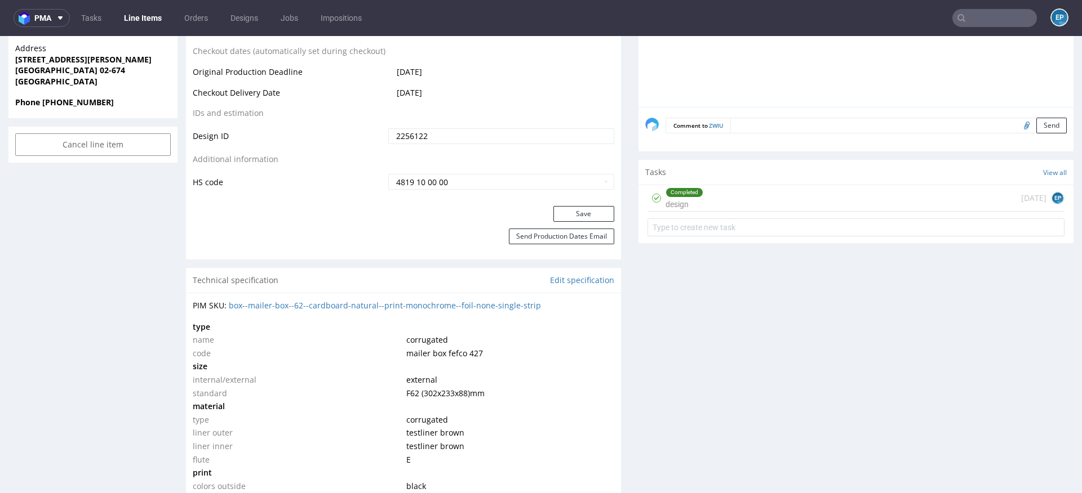
scroll to position [562, 0]
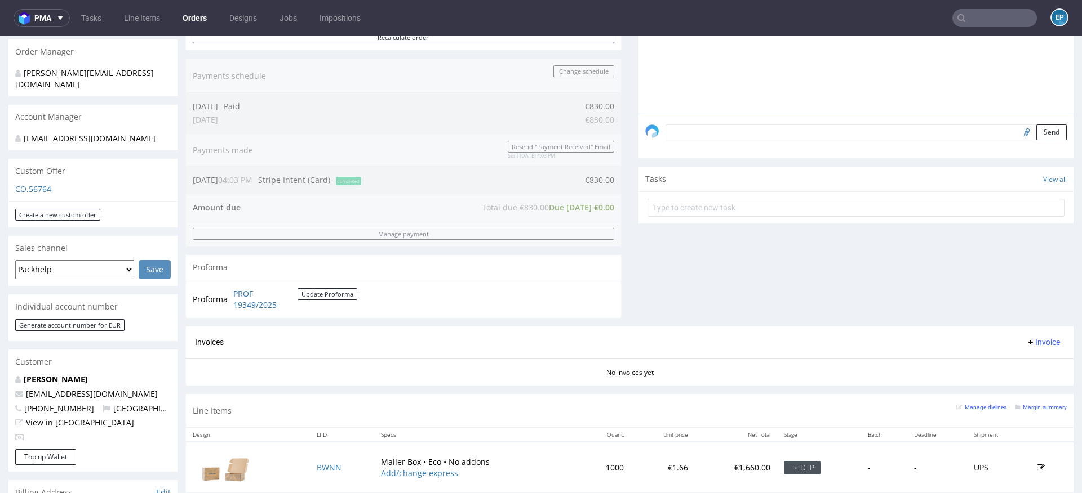
scroll to position [275, 0]
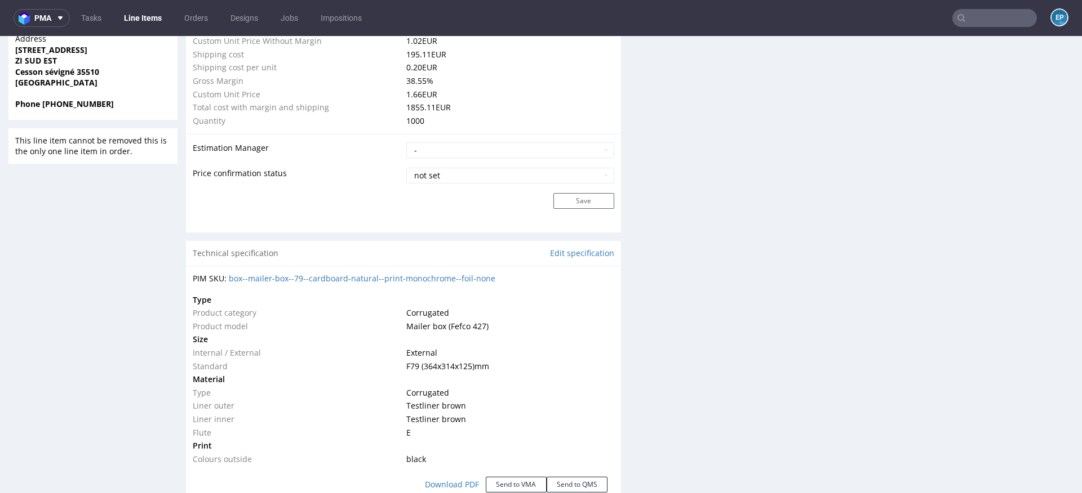
scroll to position [907, 0]
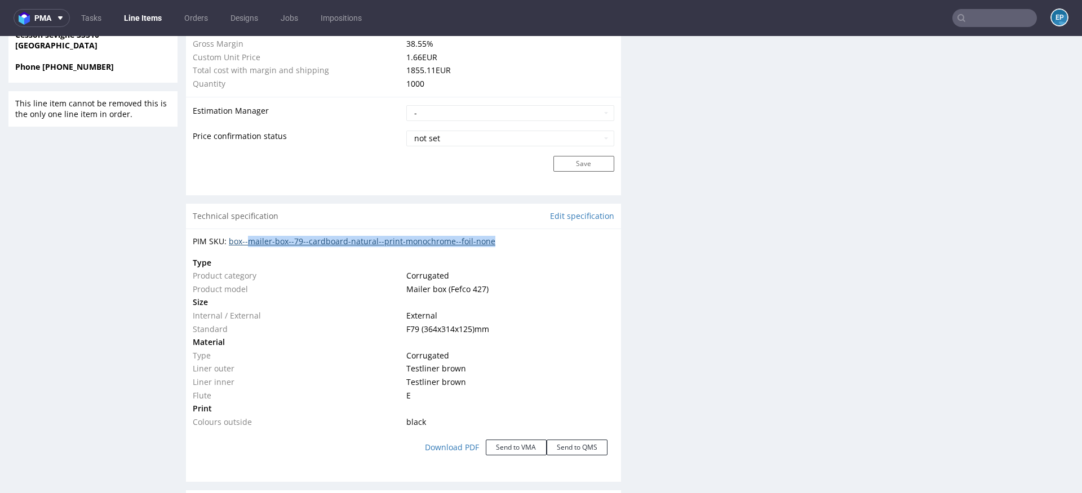
drag, startPoint x: 529, startPoint y: 241, endPoint x: 249, endPoint y: 243, distance: 280.5
click at [249, 243] on div "PIM SKU: box--mailer-box--79--cardboard-natural--print-monochrome--foil-none" at bounding box center [403, 241] width 421 height 11
copy link "mailer-box--79--cardboard-natural--print-monochrome--foil-none"
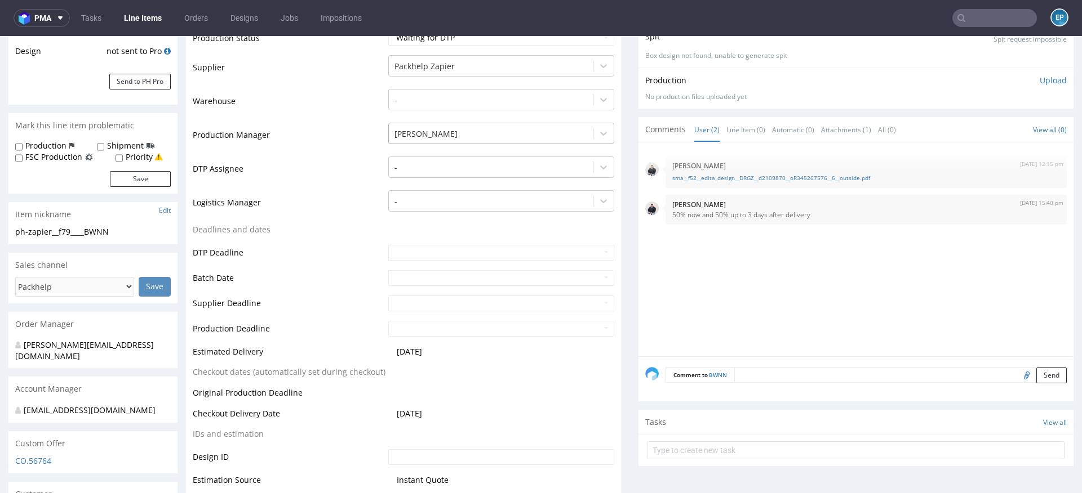
scroll to position [153, 0]
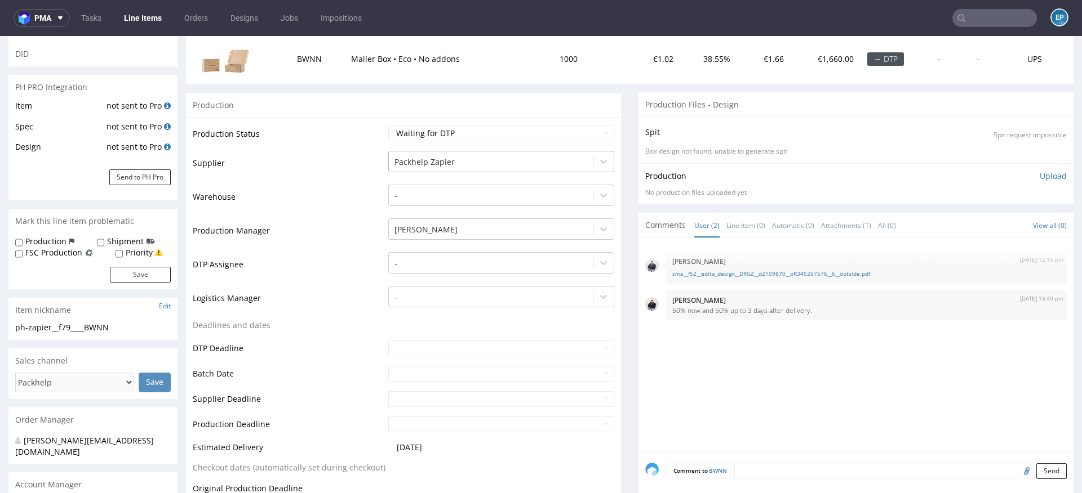
click at [452, 158] on div at bounding box center [490, 162] width 193 height 14
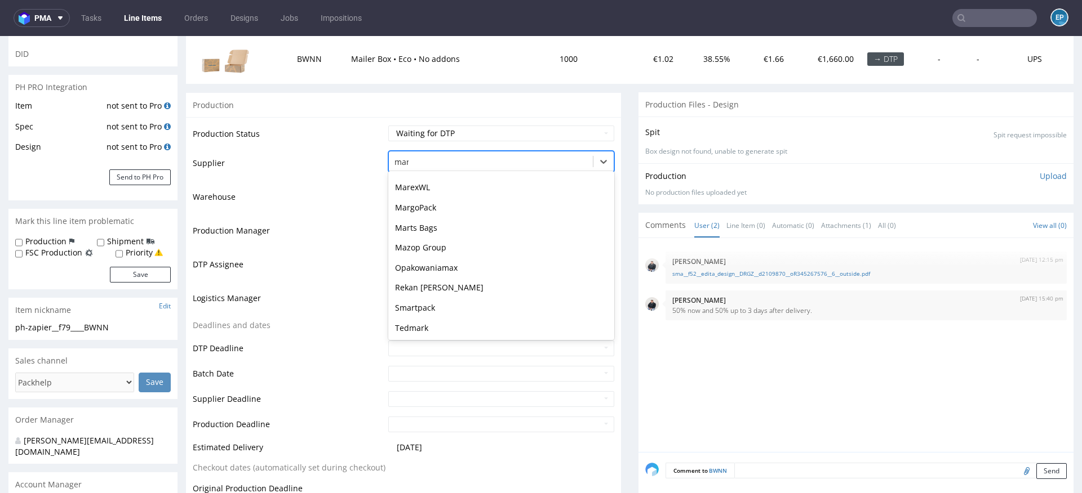
scroll to position [16, 0]
type input "mare"
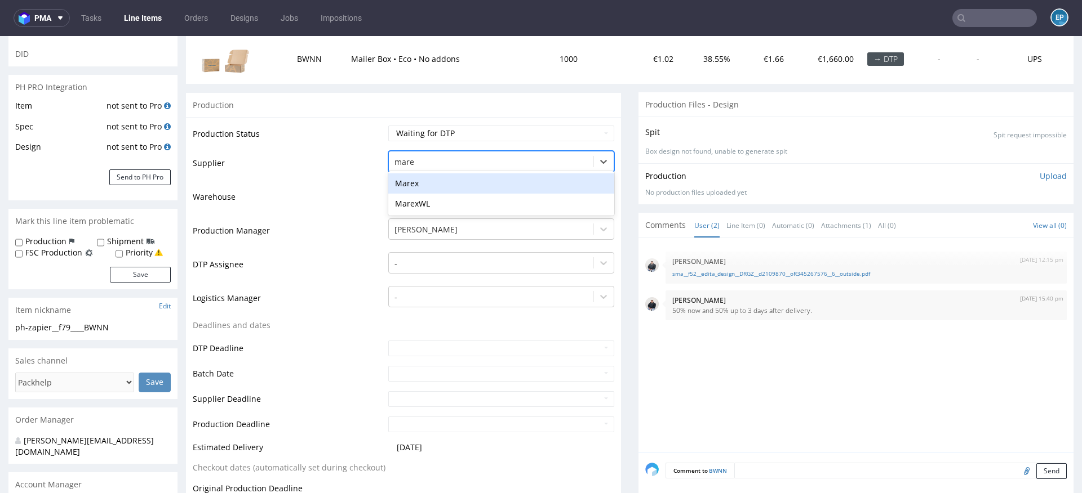
scroll to position [0, 0]
click at [440, 182] on div "Marex" at bounding box center [501, 183] width 226 height 20
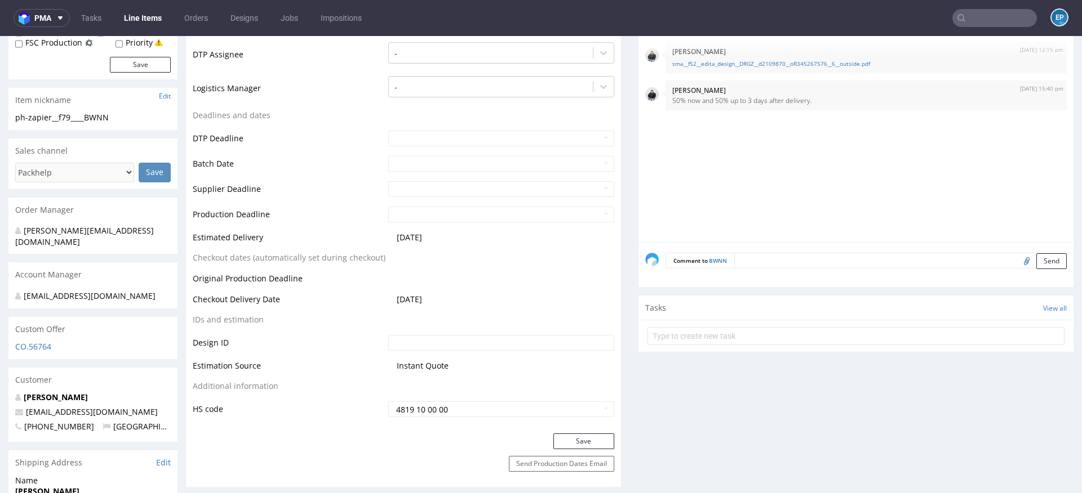
scroll to position [392, 0]
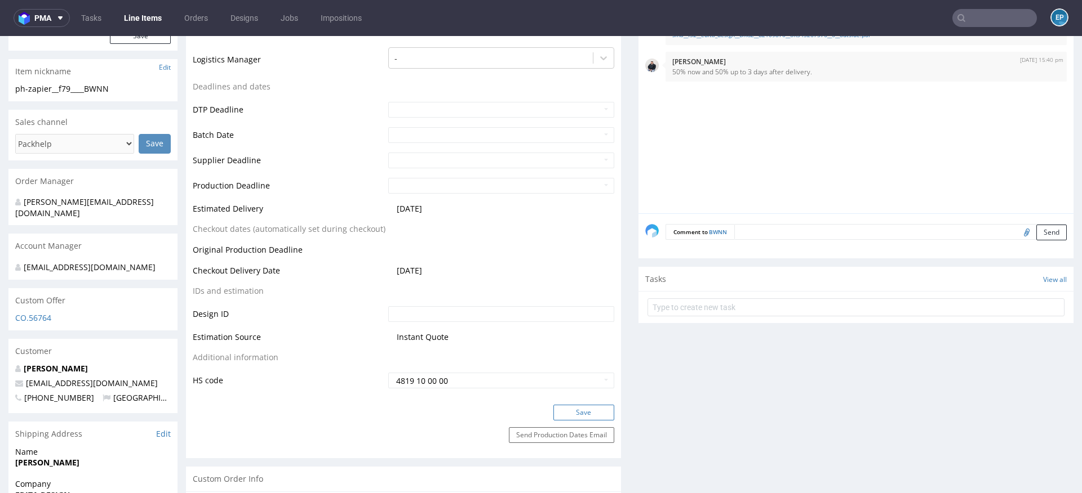
click at [570, 408] on button "Save" at bounding box center [583, 413] width 61 height 16
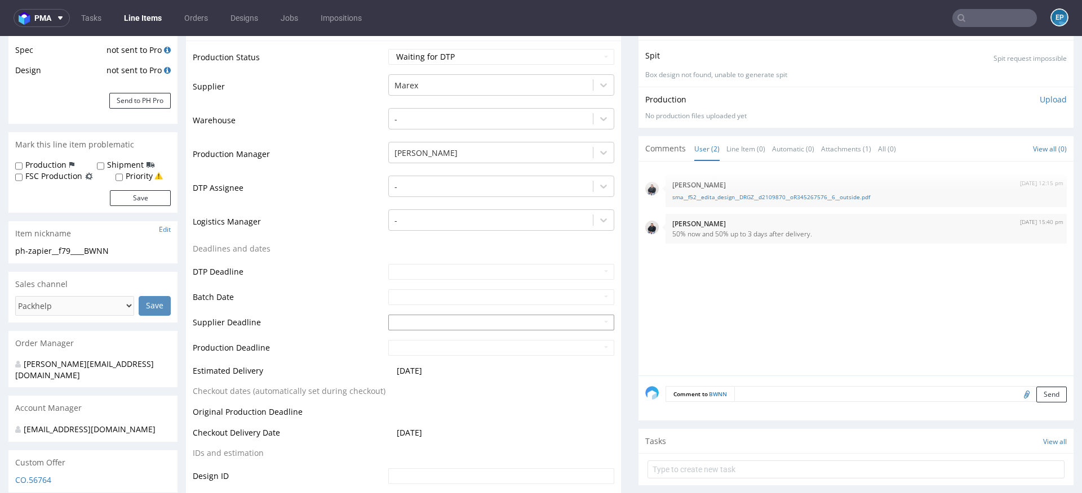
scroll to position [229, 0]
click at [430, 272] on input "text" at bounding box center [501, 273] width 226 height 16
click at [468, 187] on td "11" at bounding box center [464, 188] width 17 height 17
type input "2025-09-11"
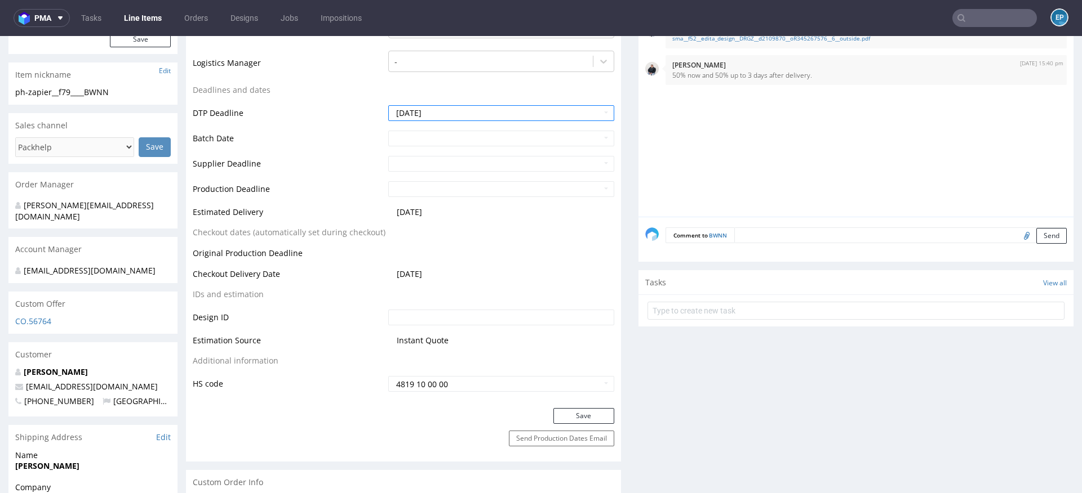
scroll to position [406, 0]
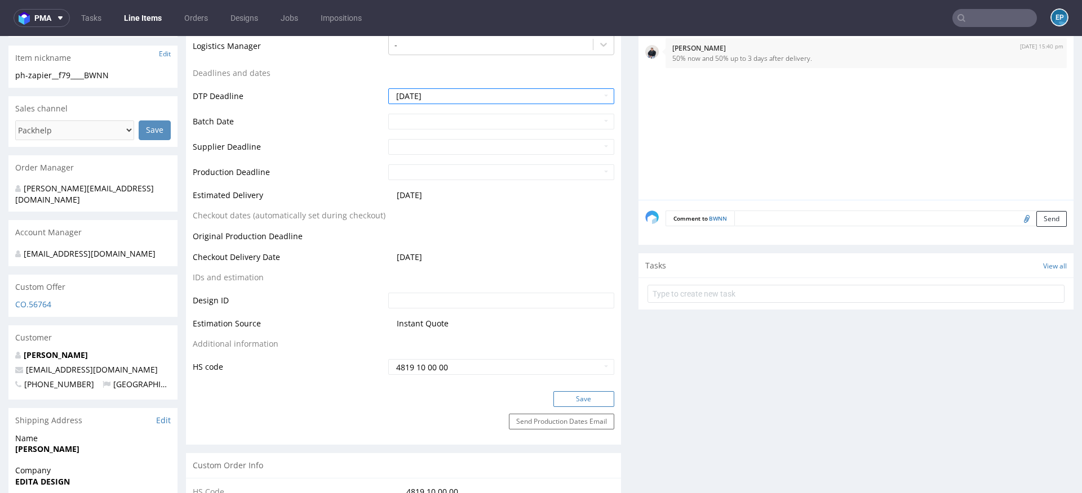
click at [575, 405] on button "Save" at bounding box center [583, 399] width 61 height 16
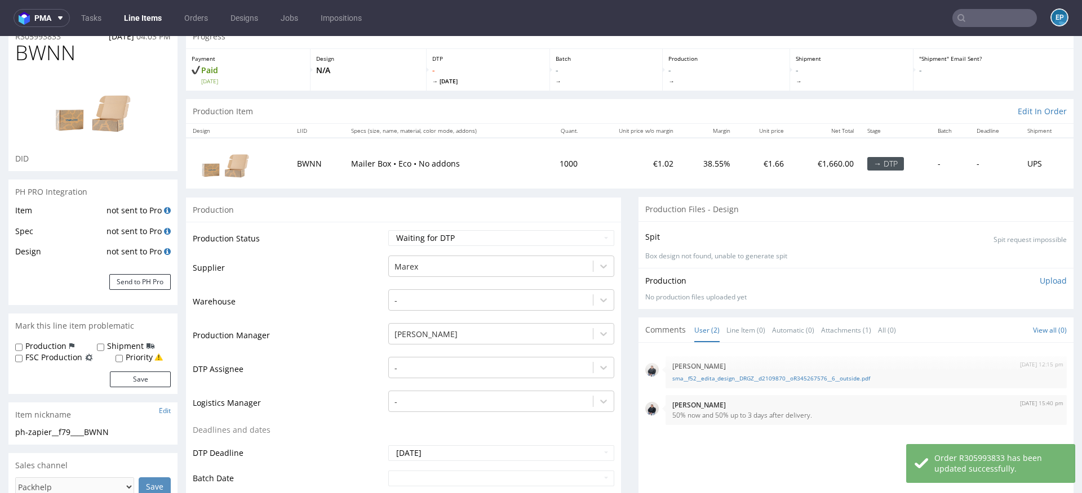
scroll to position [0, 0]
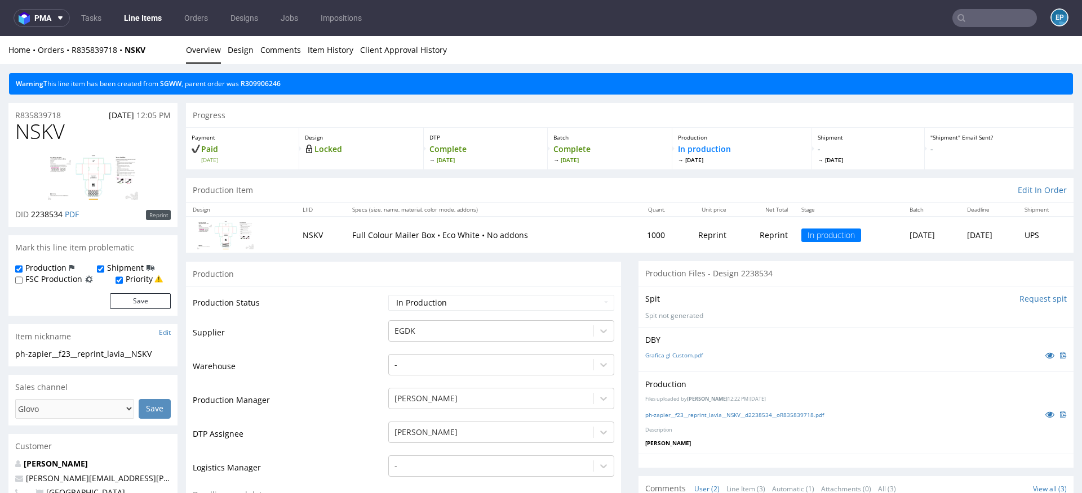
click at [968, 5] on nav "pma Tasks Line Items Orders Designs Jobs Impositions EP" at bounding box center [541, 18] width 1082 height 36
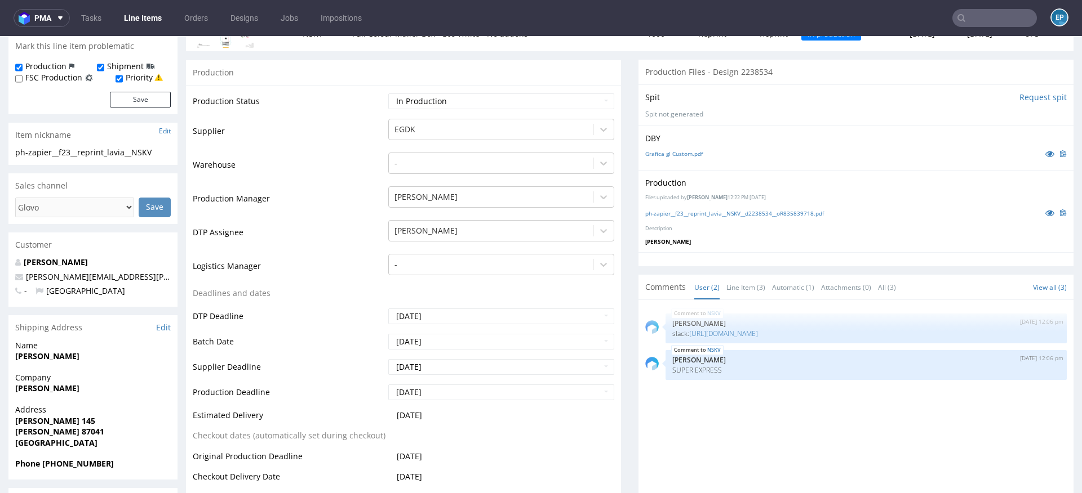
scroll to position [212, 0]
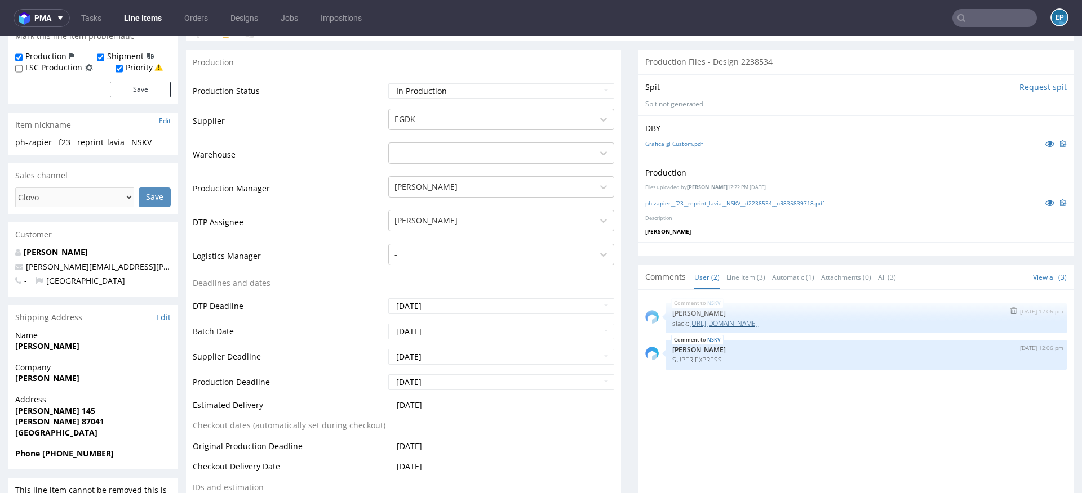
click at [758, 323] on link "[URL][DOMAIN_NAME]" at bounding box center [723, 324] width 69 height 10
